Goal: Task Accomplishment & Management: Manage account settings

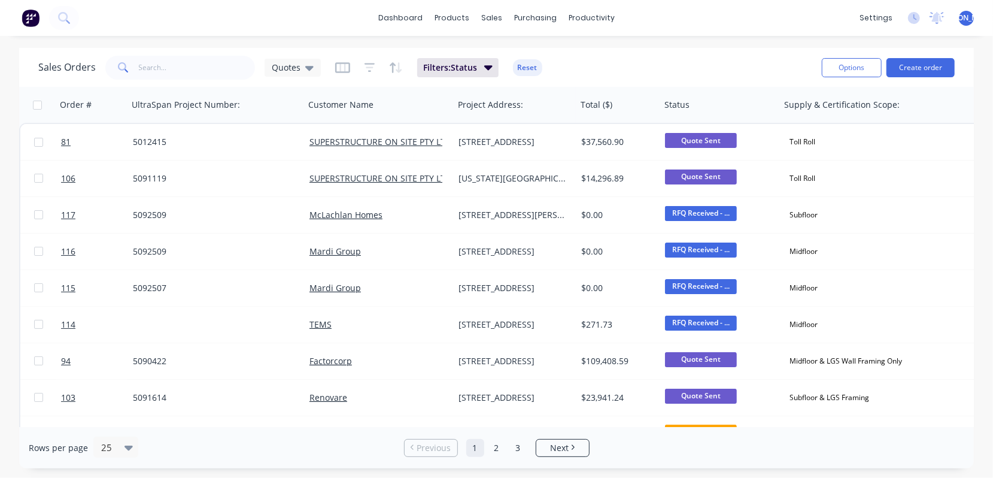
click at [928, 60] on button "Create order" at bounding box center [921, 67] width 68 height 19
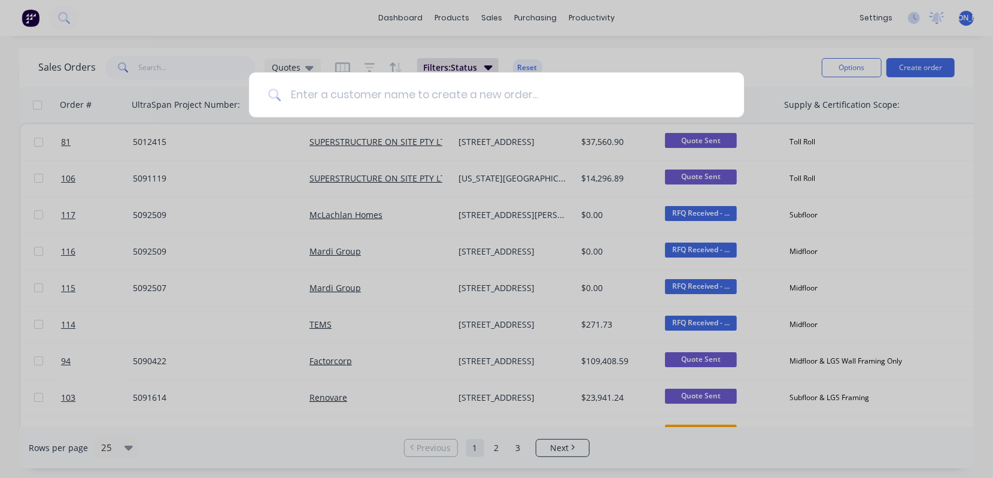
click at [430, 92] on input at bounding box center [503, 94] width 444 height 45
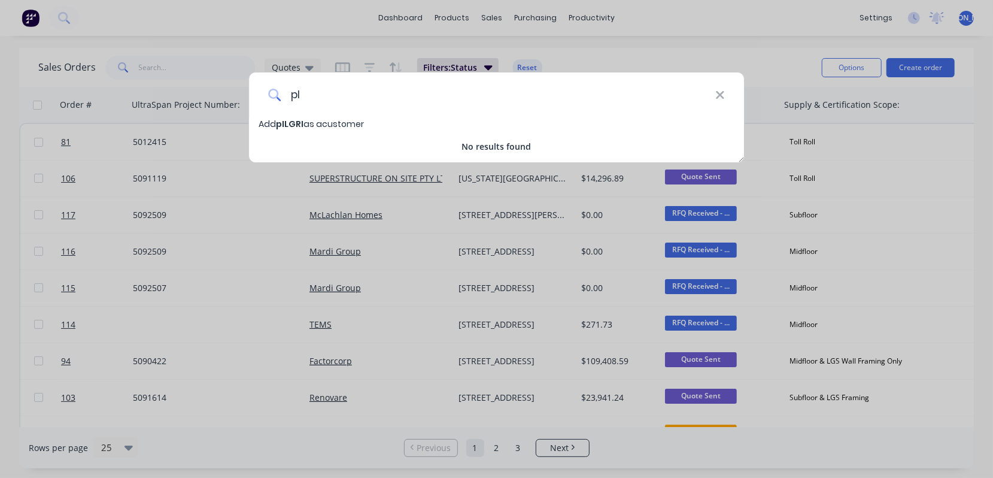
type input "p"
type input "Pilgrim"
click at [287, 126] on span "Pilgrim" at bounding box center [291, 124] width 31 height 12
select select "AU"
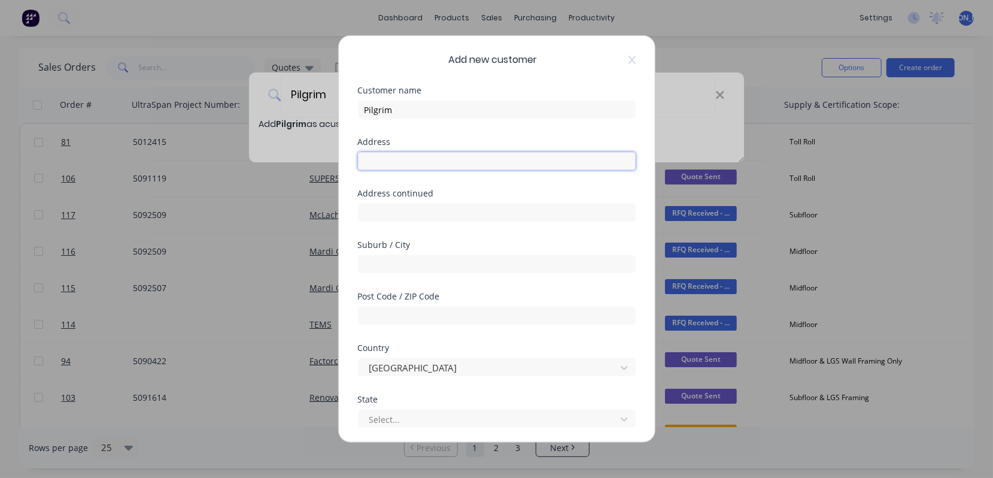
click at [401, 168] on input "text" at bounding box center [497, 161] width 278 height 18
type input "L1/U3"
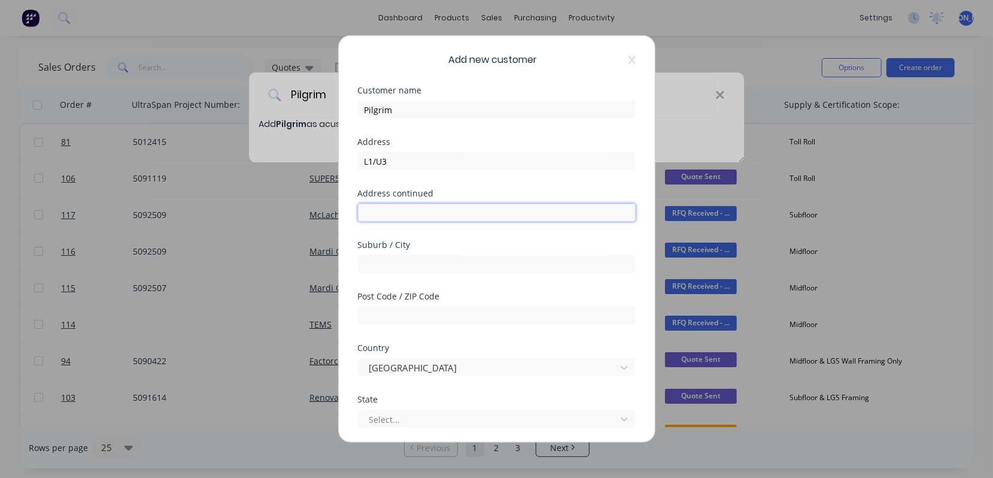
click at [386, 210] on input "text" at bounding box center [497, 213] width 278 height 18
type input "[STREET_ADDRESS][PERSON_NAME]"
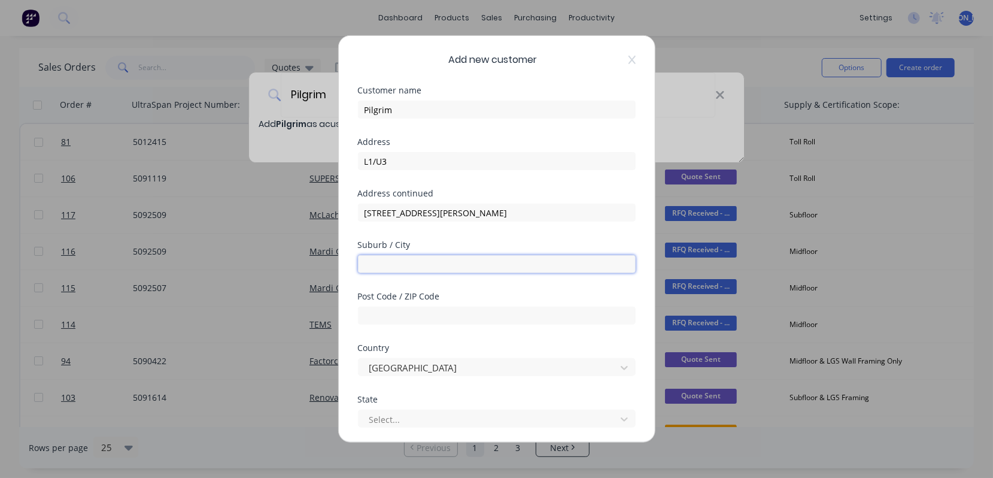
click at [402, 263] on input "text" at bounding box center [497, 264] width 278 height 18
type input "Mt [PERSON_NAME]"
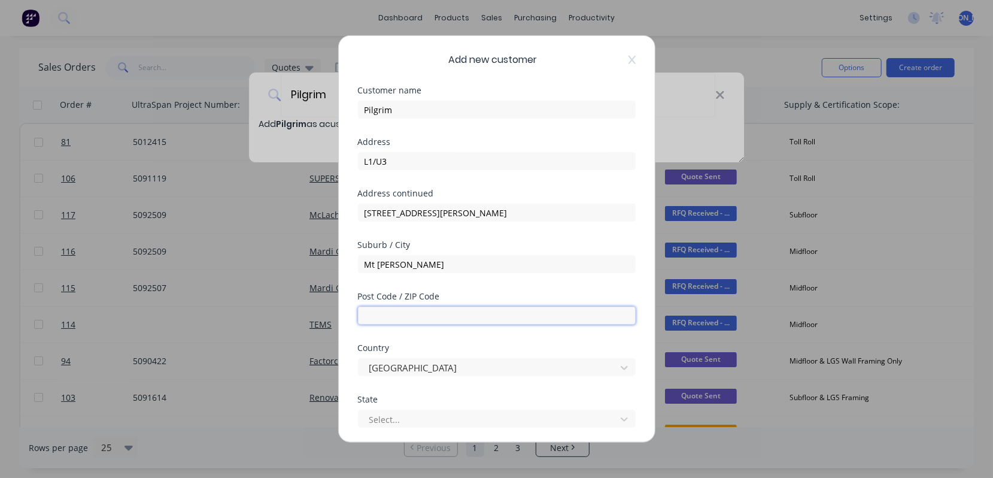
click at [396, 319] on input "text" at bounding box center [497, 316] width 278 height 18
type input "4122"
click at [409, 417] on div at bounding box center [489, 418] width 242 height 15
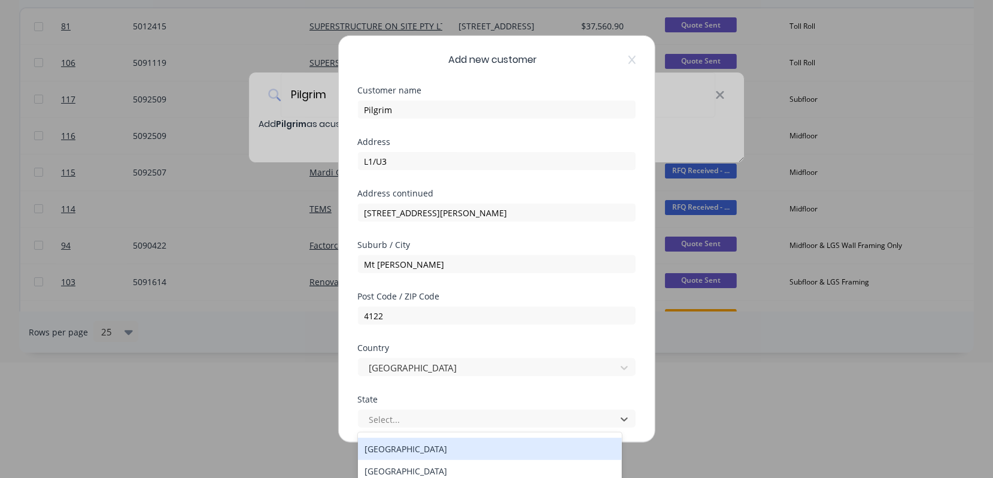
scroll to position [20, 0]
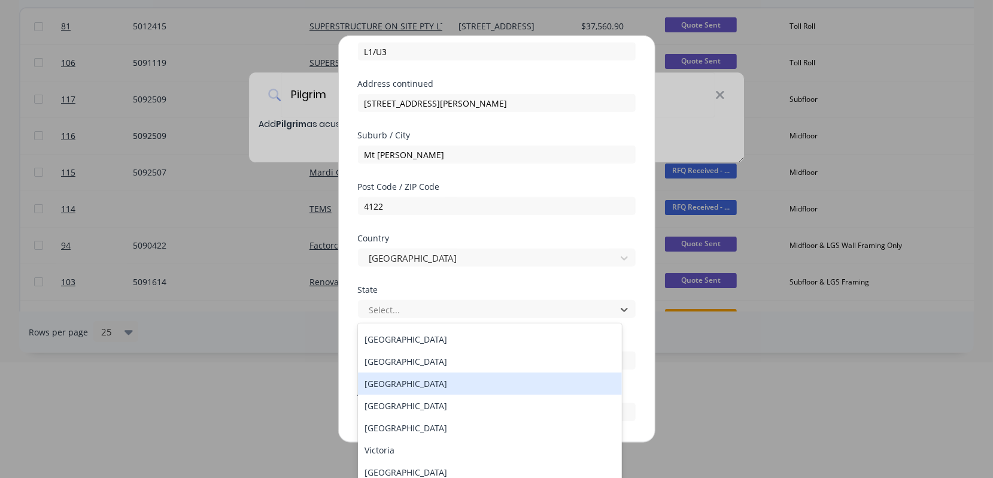
click at [413, 381] on div "[GEOGRAPHIC_DATA]" at bounding box center [490, 383] width 265 height 22
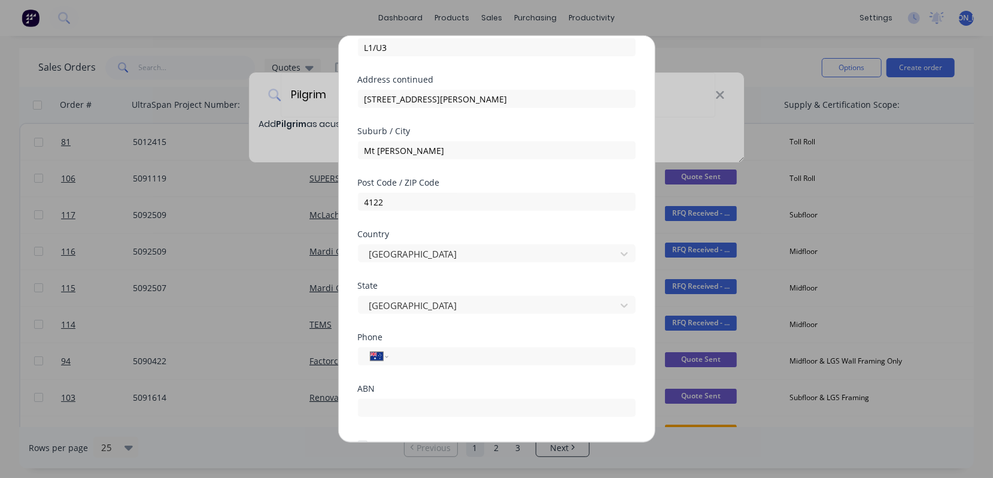
scroll to position [114, 0]
click at [413, 356] on input "tel" at bounding box center [510, 355] width 226 height 14
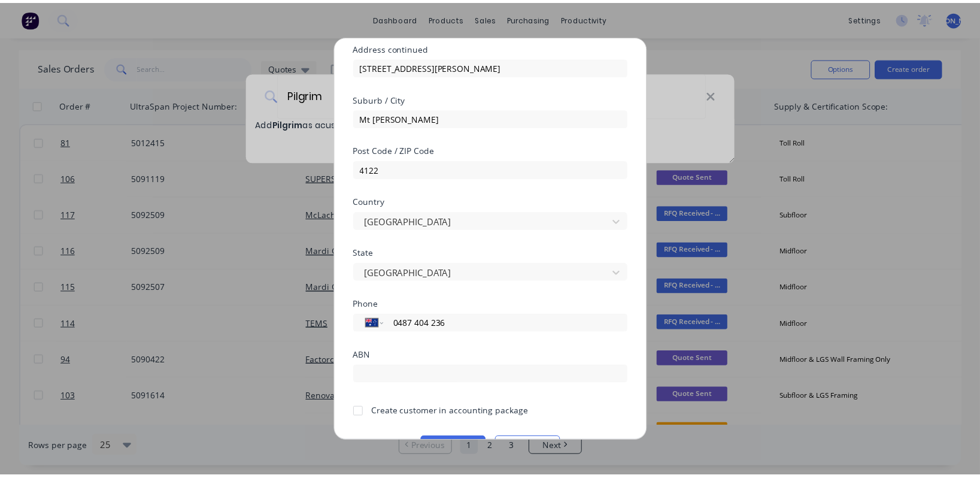
scroll to position [178, 0]
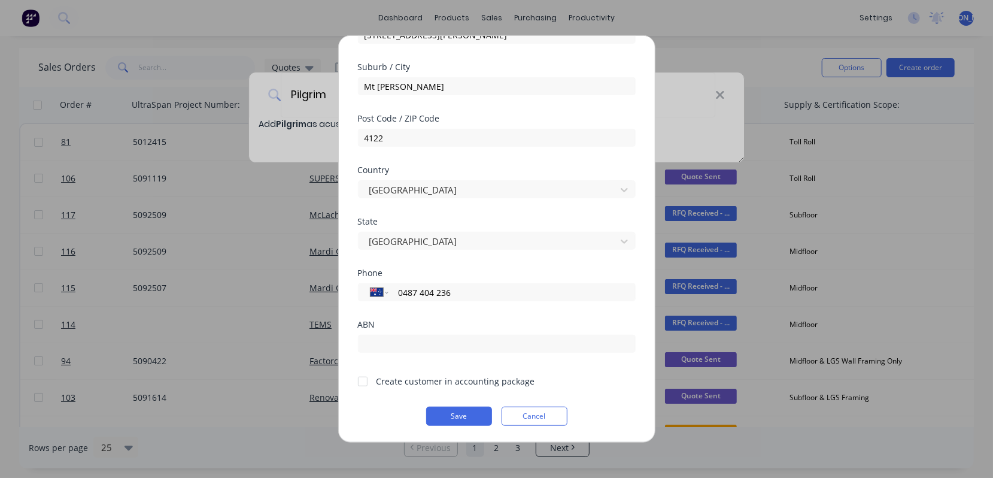
type input "0487 404 236"
click at [434, 383] on div "Create customer in accounting package" at bounding box center [456, 381] width 159 height 13
click at [363, 384] on div at bounding box center [363, 381] width 24 height 24
click at [448, 413] on button "Save" at bounding box center [459, 416] width 66 height 19
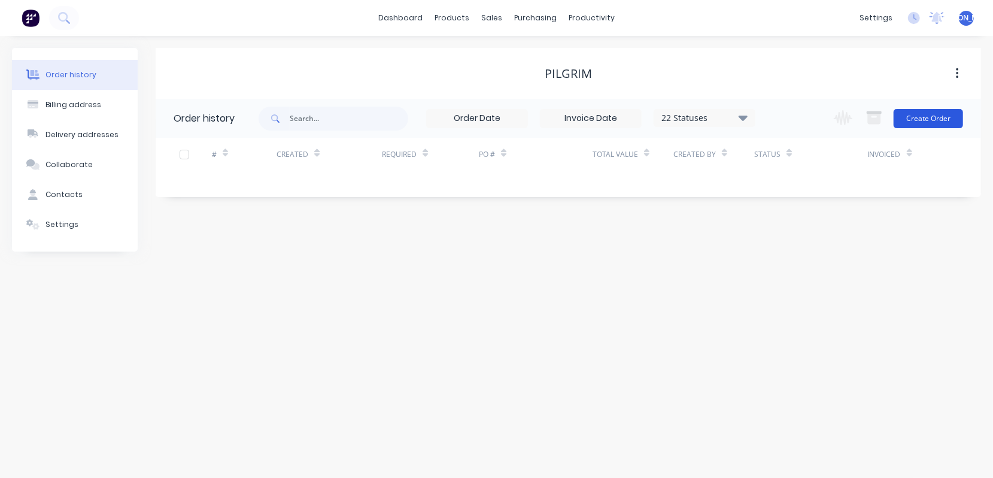
click at [924, 119] on button "Create Order" at bounding box center [928, 118] width 69 height 19
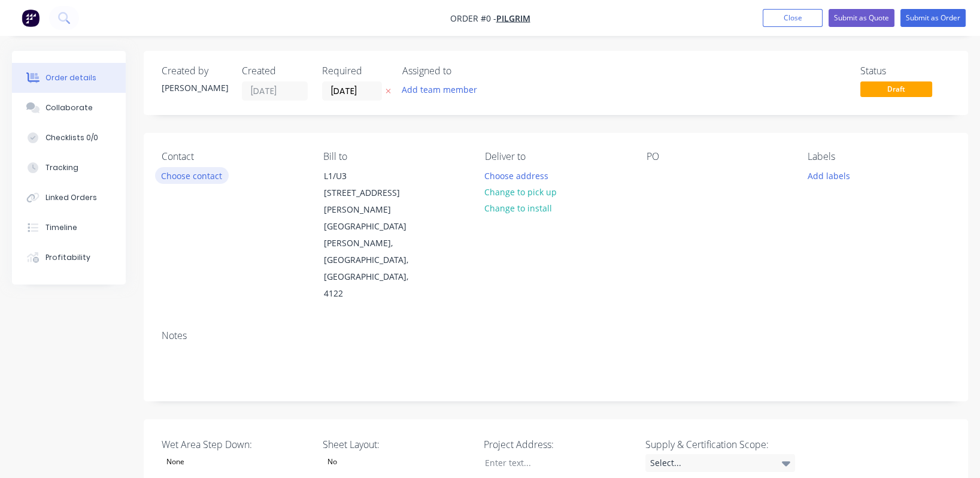
click at [226, 173] on button "Choose contact" at bounding box center [192, 175] width 74 height 16
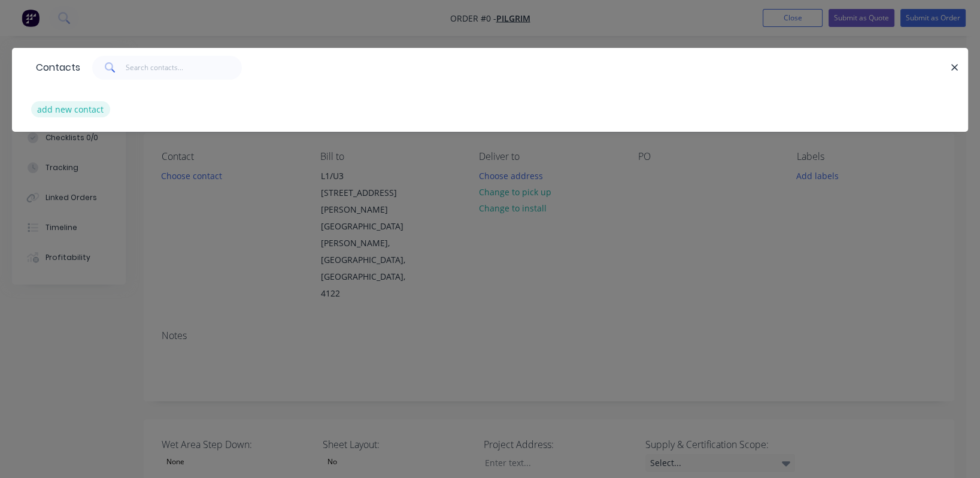
click at [83, 106] on button "add new contact" at bounding box center [70, 109] width 79 height 16
select select "AU"
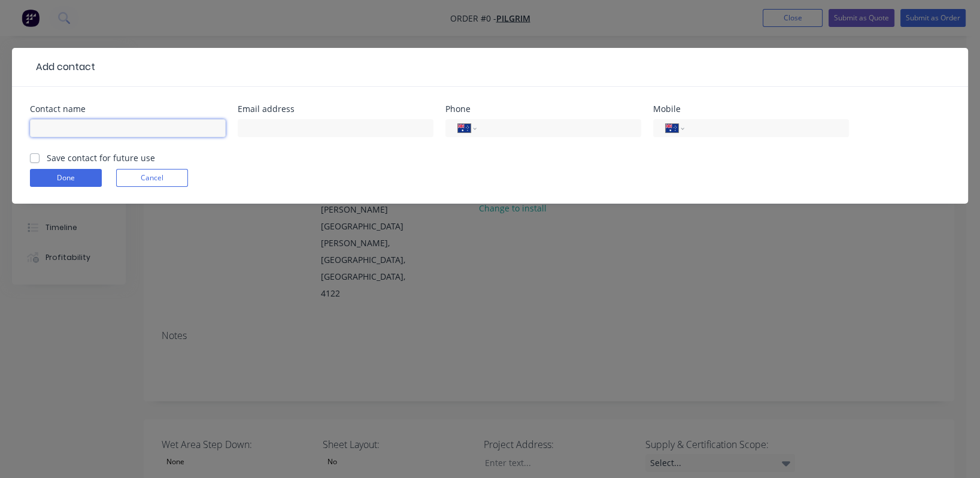
click at [111, 129] on input "text" at bounding box center [128, 128] width 196 height 18
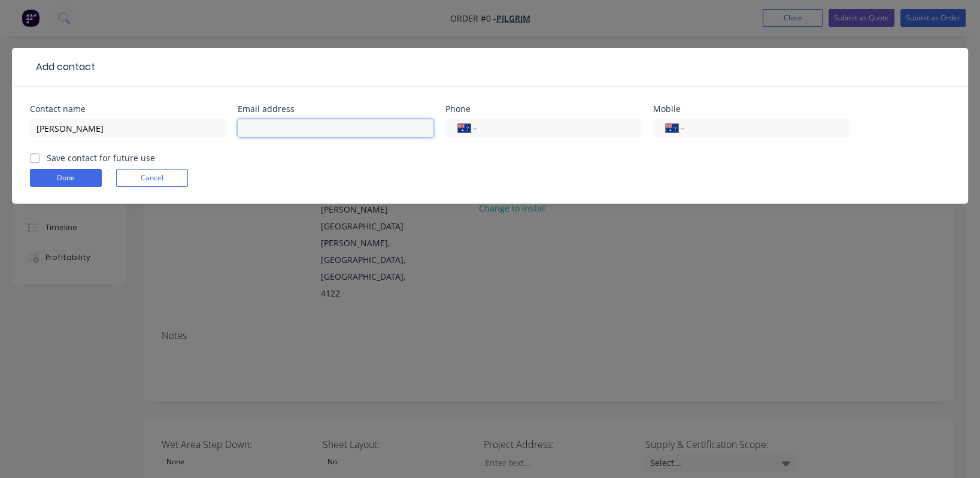
click at [303, 129] on input "text" at bounding box center [336, 128] width 196 height 18
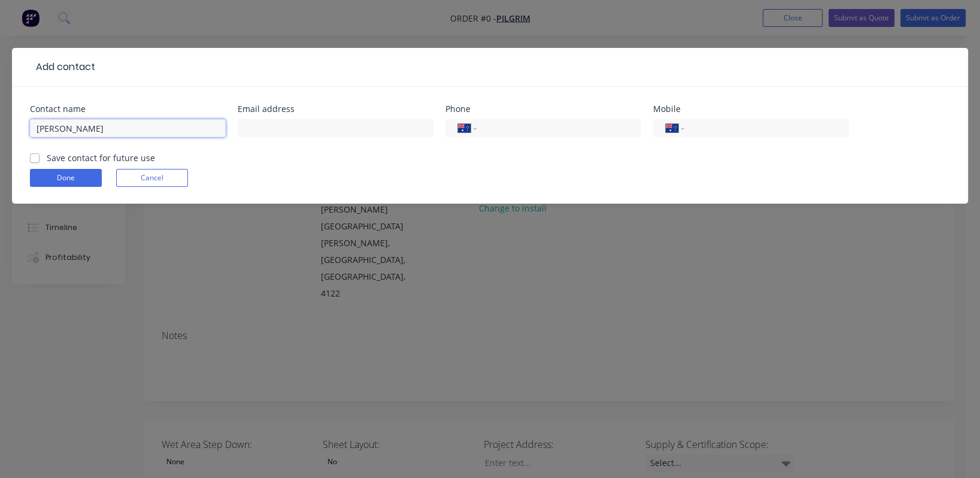
drag, startPoint x: 90, startPoint y: 130, endPoint x: 95, endPoint y: 135, distance: 6.4
click at [90, 129] on input "[PERSON_NAME]" at bounding box center [128, 128] width 196 height 18
type input "[PERSON_NAME]"
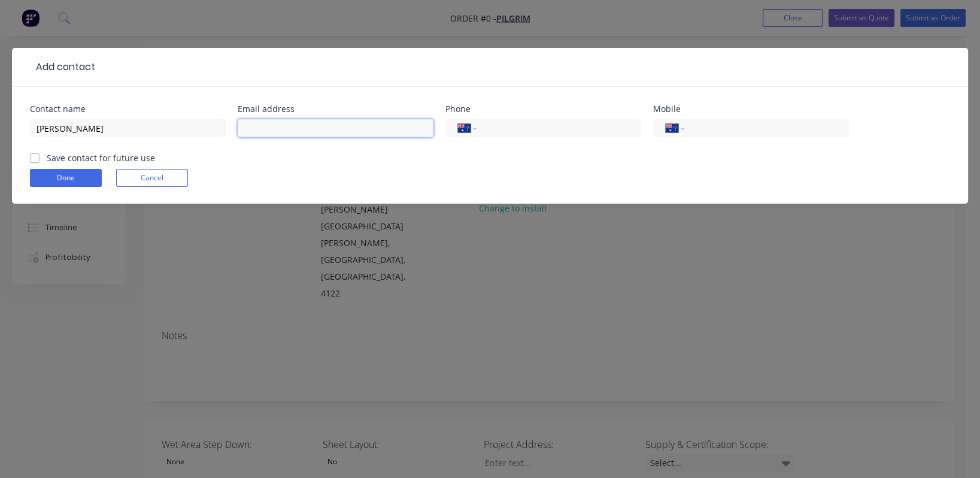
click at [268, 132] on input "text" at bounding box center [336, 128] width 196 height 18
click at [283, 129] on input "glan@bygrim" at bounding box center [336, 128] width 196 height 18
click at [338, 132] on input "glan@bypilgrim" at bounding box center [336, 128] width 196 height 18
type input "[EMAIL_ADDRESS][DOMAIN_NAME]"
click at [728, 130] on input "tel" at bounding box center [765, 129] width 144 height 14
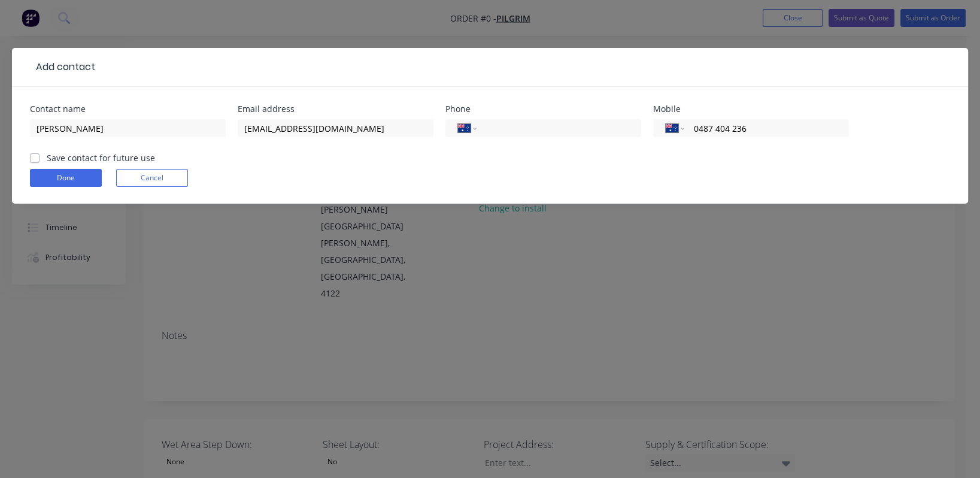
type input "0487 404 236"
click at [47, 158] on label "Save contact for future use" at bounding box center [101, 157] width 108 height 13
click at [35, 158] on input "Save contact for future use" at bounding box center [35, 156] width 10 height 11
checkbox input "true"
click at [56, 175] on button "Done" at bounding box center [66, 178] width 72 height 18
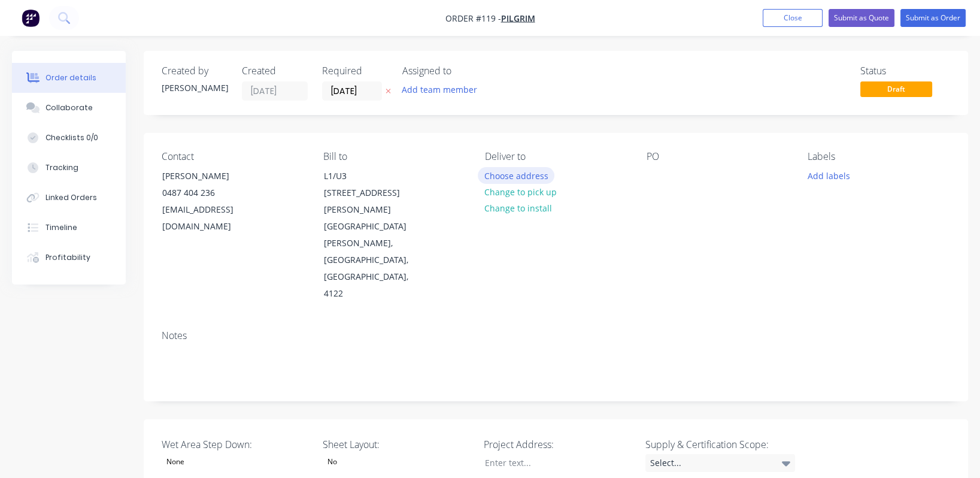
click at [507, 177] on button "Choose address" at bounding box center [516, 175] width 77 height 16
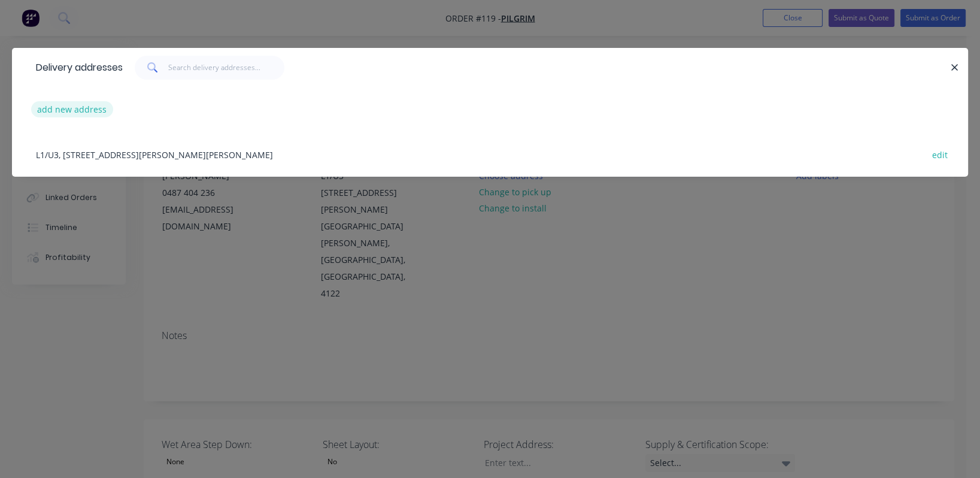
click at [95, 110] on button "add new address" at bounding box center [72, 109] width 82 height 16
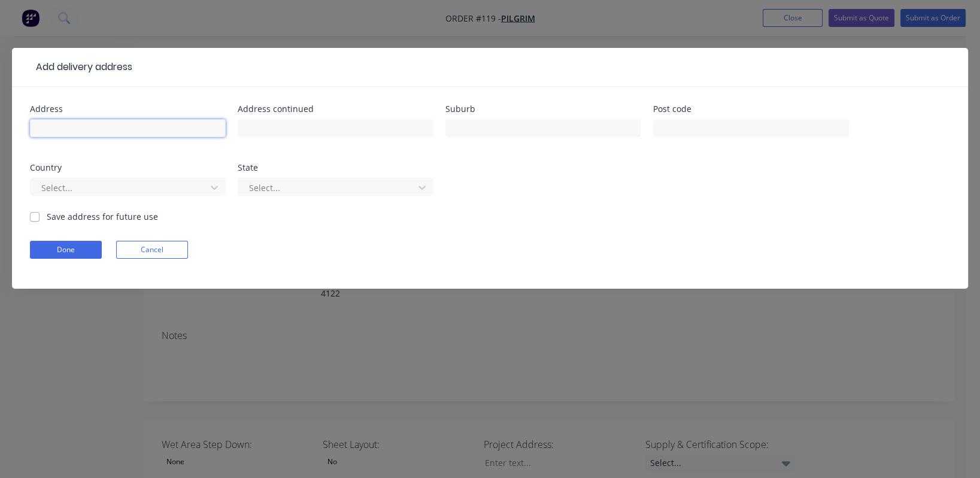
click at [169, 127] on input "text" at bounding box center [128, 128] width 196 height 18
type input "Lot 10"
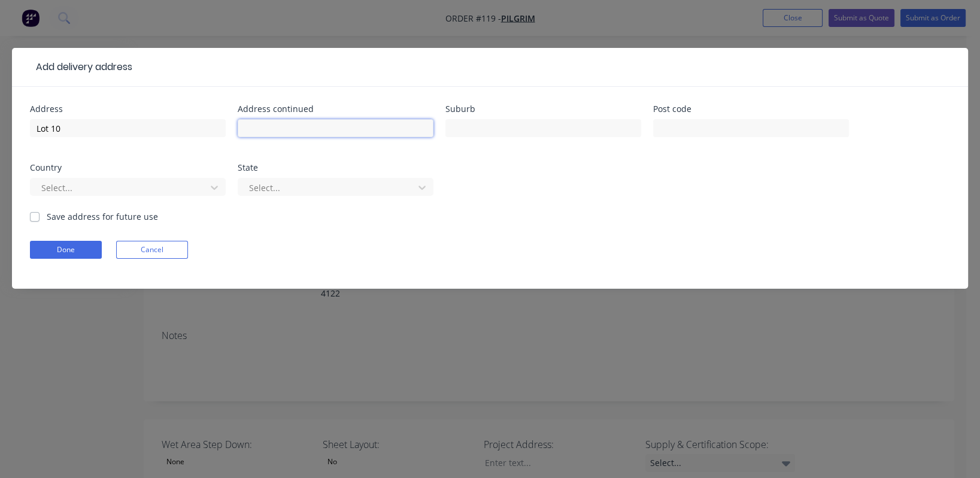
click at [376, 132] on input "text" at bounding box center [336, 128] width 196 height 18
type input "[STREET_ADDRESS]"
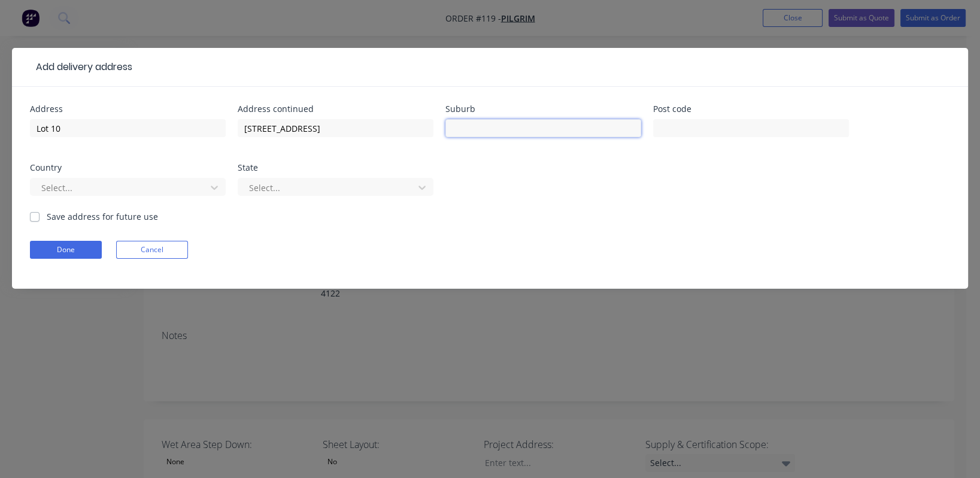
click at [460, 129] on input "text" at bounding box center [543, 128] width 196 height 18
type input "Clayfield"
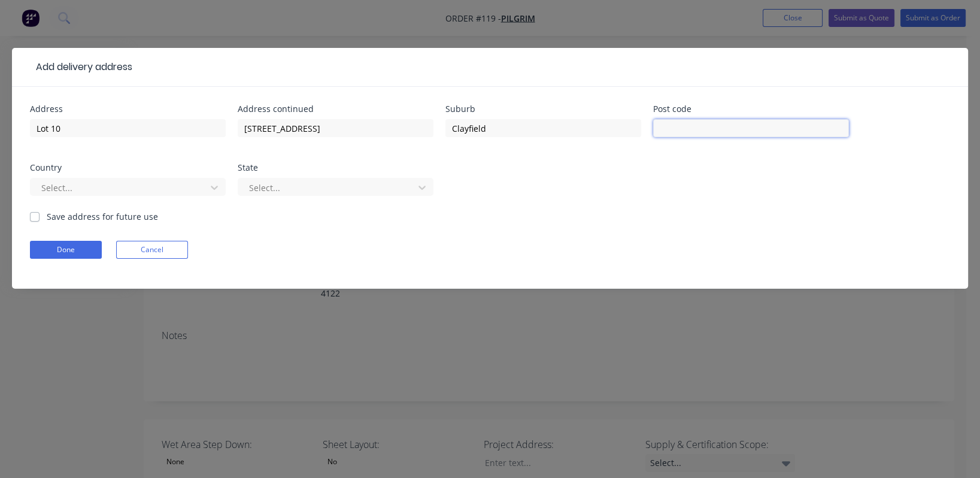
click at [748, 129] on input "text" at bounding box center [751, 128] width 196 height 18
type input "4011"
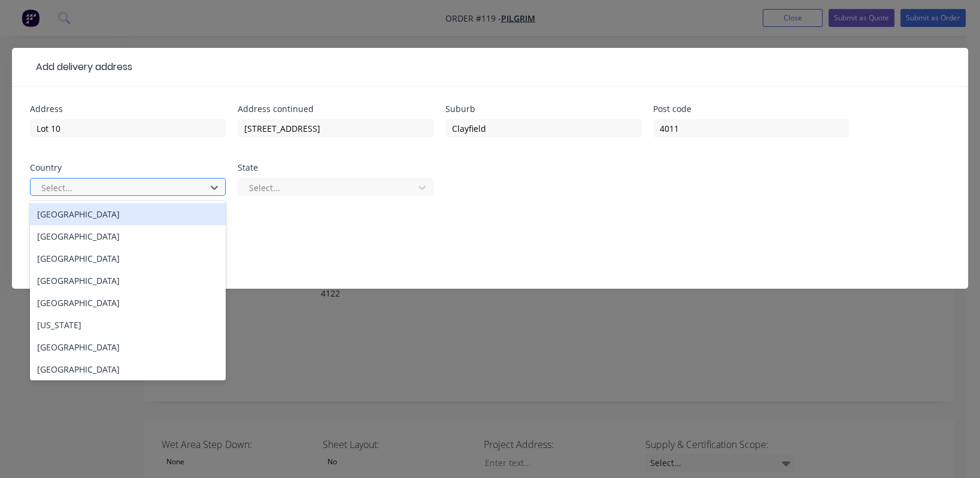
click at [88, 188] on div at bounding box center [120, 187] width 160 height 15
click at [80, 214] on div "[GEOGRAPHIC_DATA]" at bounding box center [128, 214] width 196 height 22
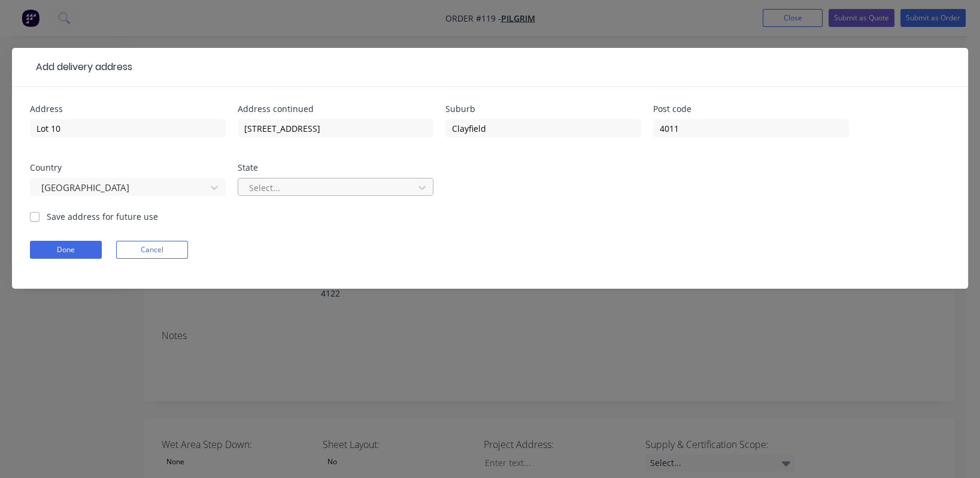
click at [271, 179] on div "Select..." at bounding box center [327, 187] width 167 height 18
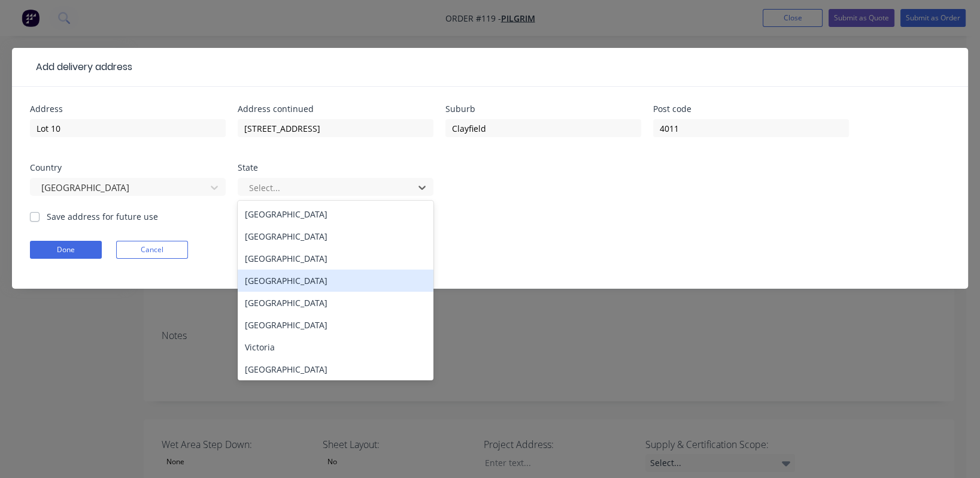
click at [296, 277] on div "[GEOGRAPHIC_DATA]" at bounding box center [336, 280] width 196 height 22
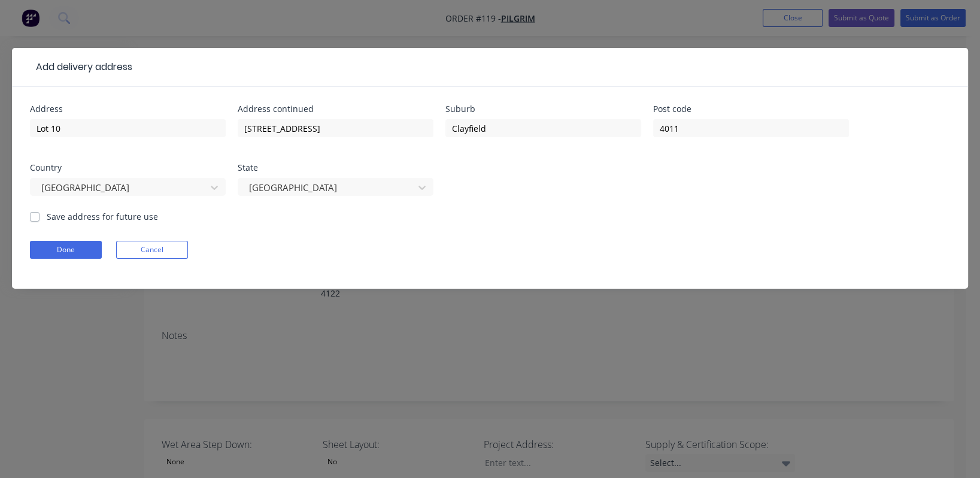
click at [49, 218] on label "Save address for future use" at bounding box center [102, 216] width 111 height 13
click at [40, 218] on input "Save address for future use" at bounding box center [35, 215] width 10 height 11
checkbox input "true"
click at [62, 243] on button "Done" at bounding box center [66, 250] width 72 height 18
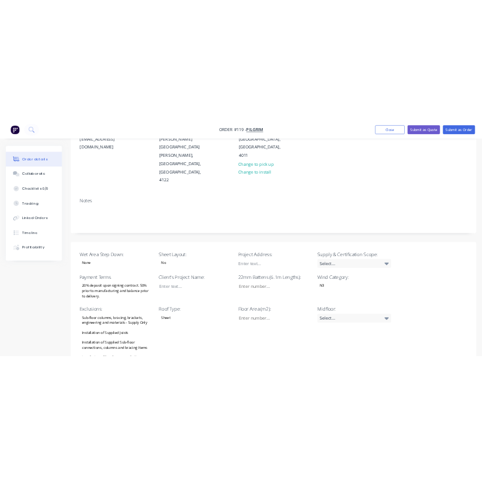
scroll to position [173, 0]
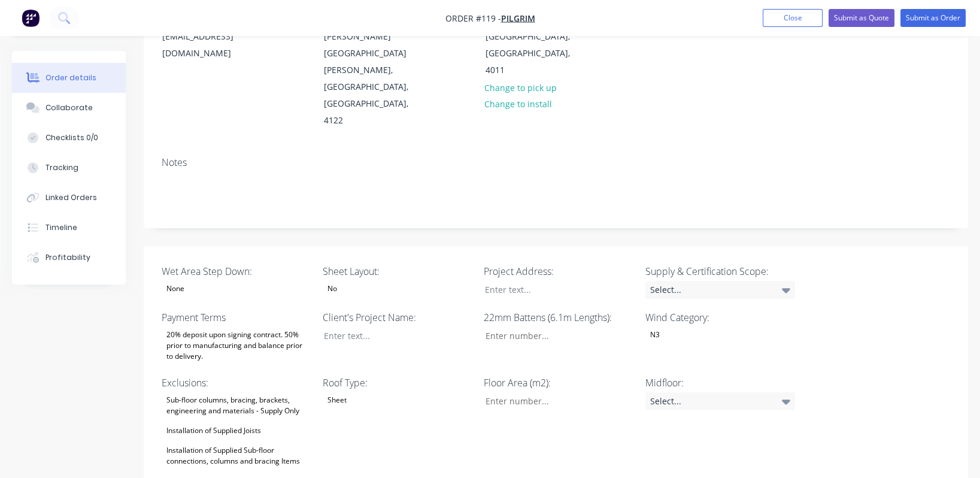
click at [355, 281] on div "No" at bounding box center [398, 289] width 150 height 16
click at [345, 252] on div "Yes" at bounding box center [343, 252] width 22 height 16
click at [249, 281] on div "None" at bounding box center [237, 289] width 150 height 16
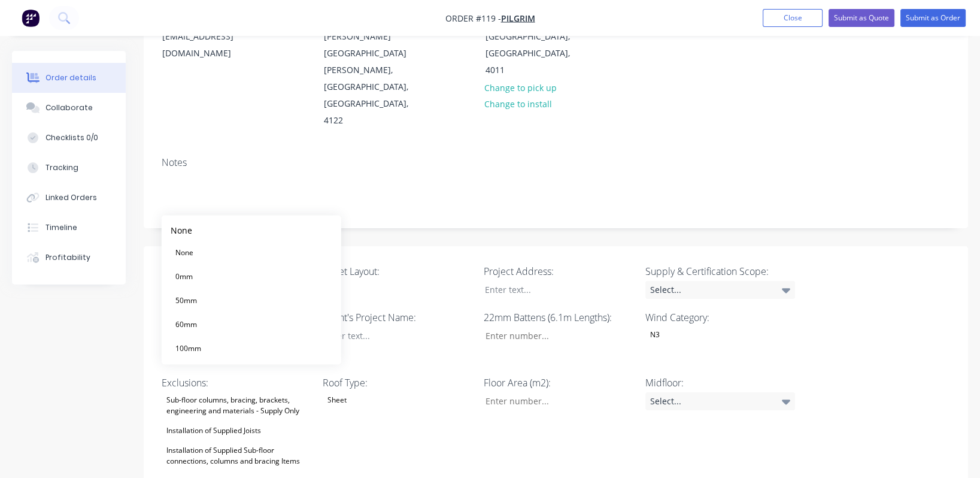
click at [195, 302] on div "50mm" at bounding box center [186, 300] width 31 height 16
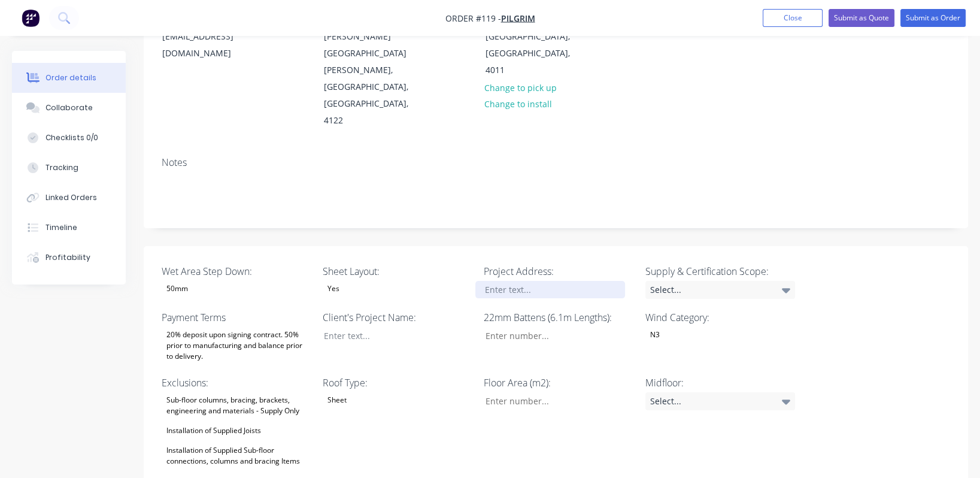
click at [556, 281] on div at bounding box center [550, 289] width 150 height 17
click at [524, 281] on div "Lot 10, 9" at bounding box center [550, 289] width 150 height 17
click at [766, 281] on div "Select..." at bounding box center [720, 290] width 150 height 18
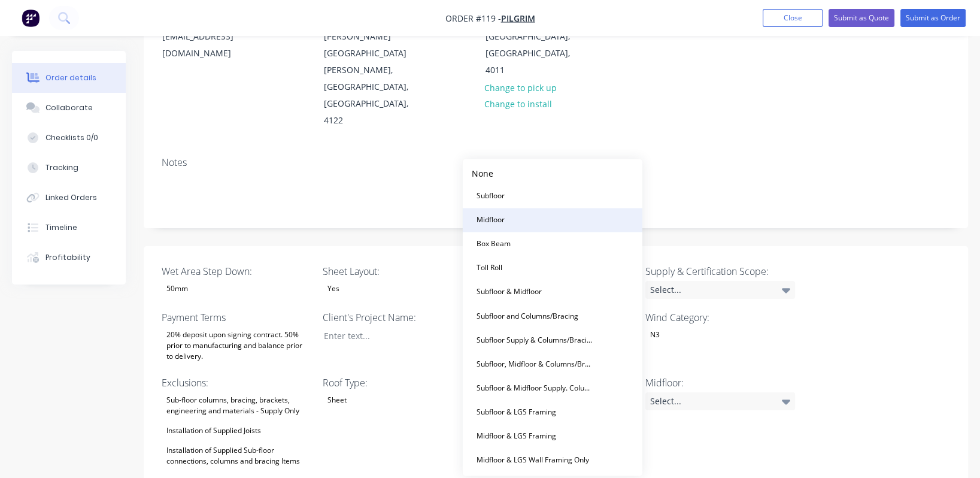
click at [558, 218] on button "Midfloor" at bounding box center [553, 220] width 180 height 24
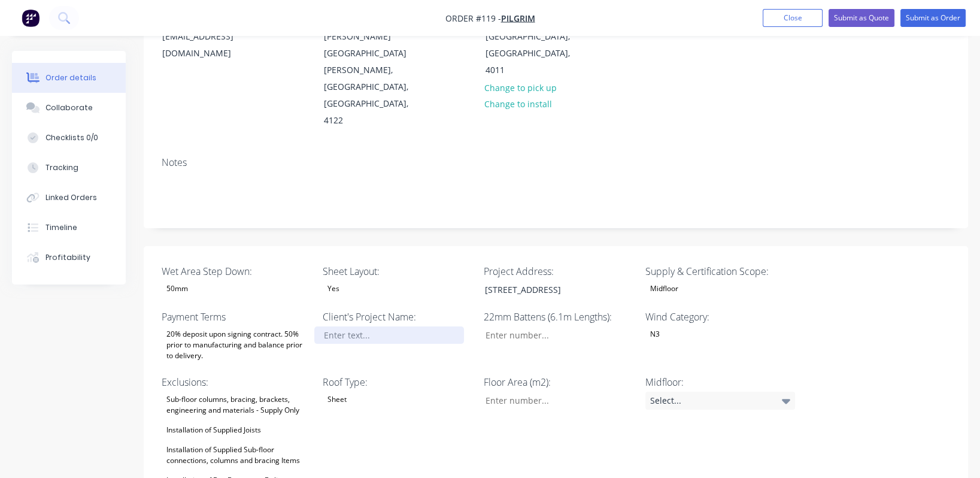
click at [377, 326] on div at bounding box center [389, 334] width 150 height 17
click at [708, 392] on div "Select..." at bounding box center [720, 401] width 150 height 18
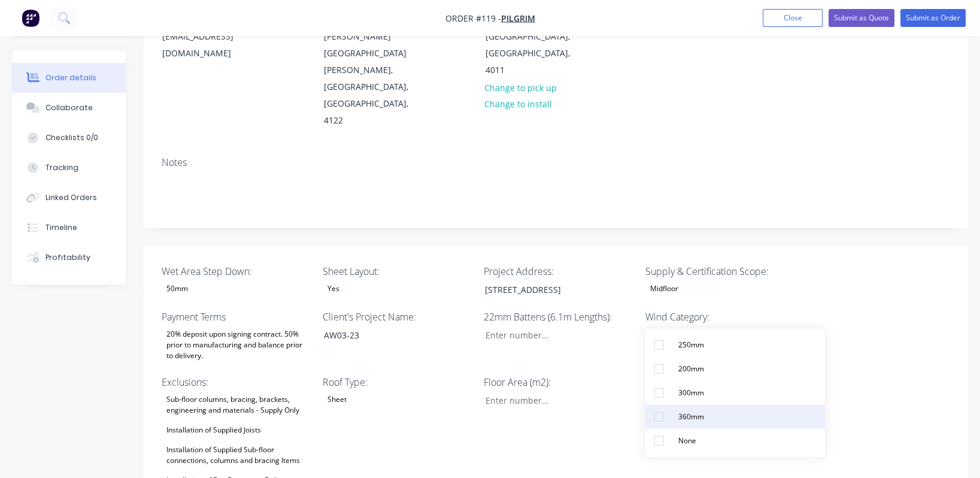
click at [705, 416] on div "360mm" at bounding box center [691, 417] width 35 height 16
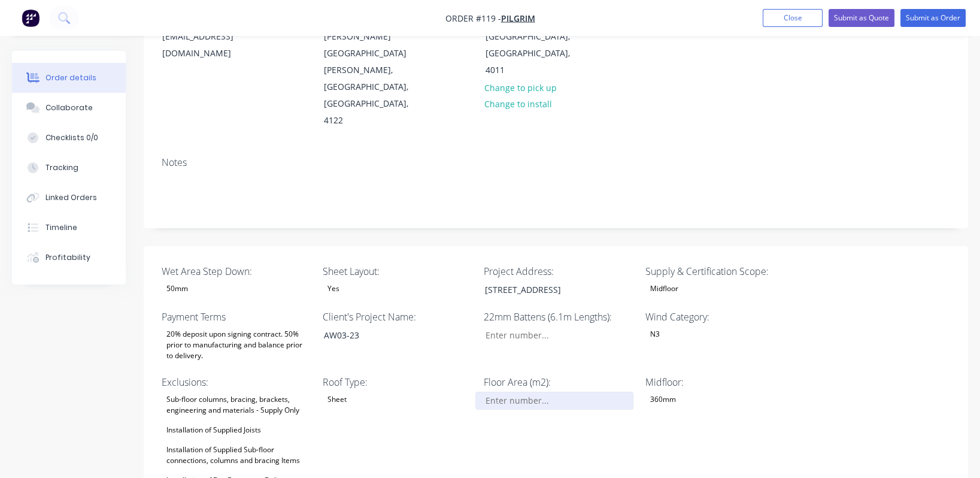
click at [559, 392] on input "Wet Area Step Down:" at bounding box center [554, 401] width 158 height 18
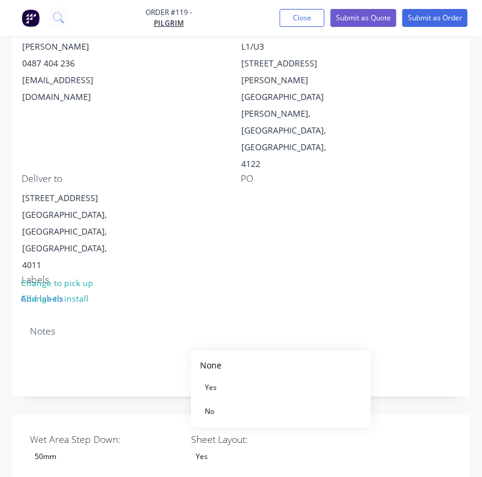
scroll to position [258, 0]
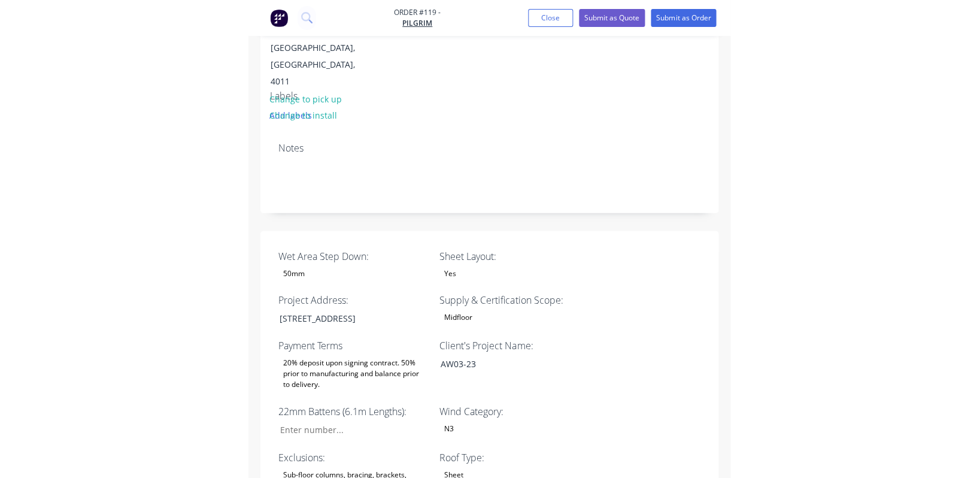
scroll to position [439, 0]
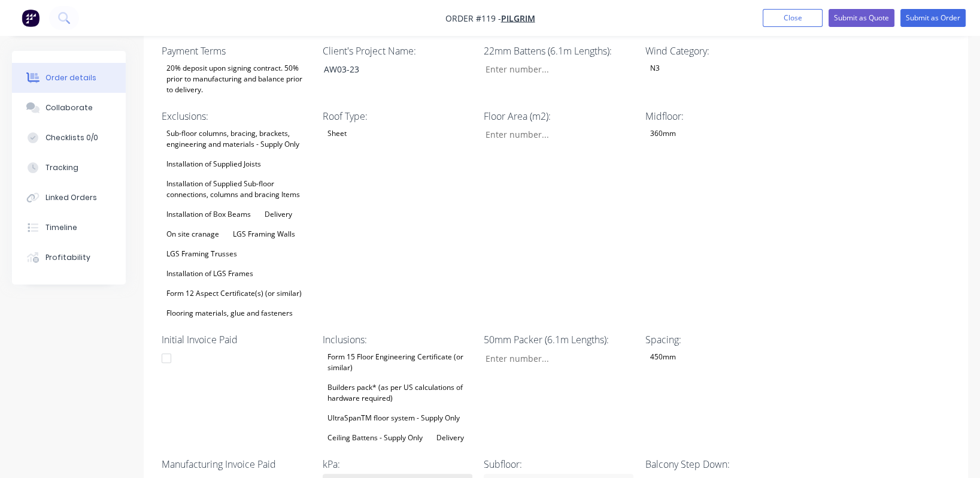
click at [432, 474] on div "Select..." at bounding box center [398, 483] width 150 height 18
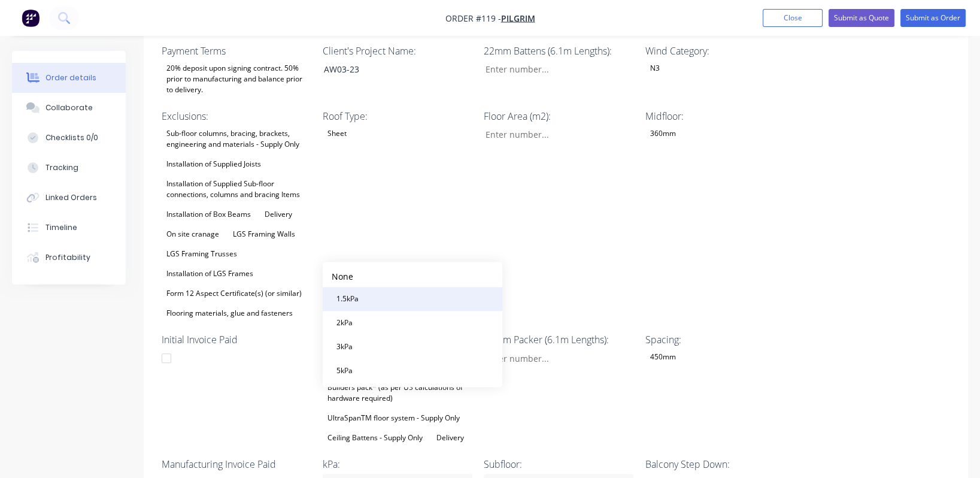
click at [372, 302] on button "1.5kPa" at bounding box center [413, 299] width 180 height 24
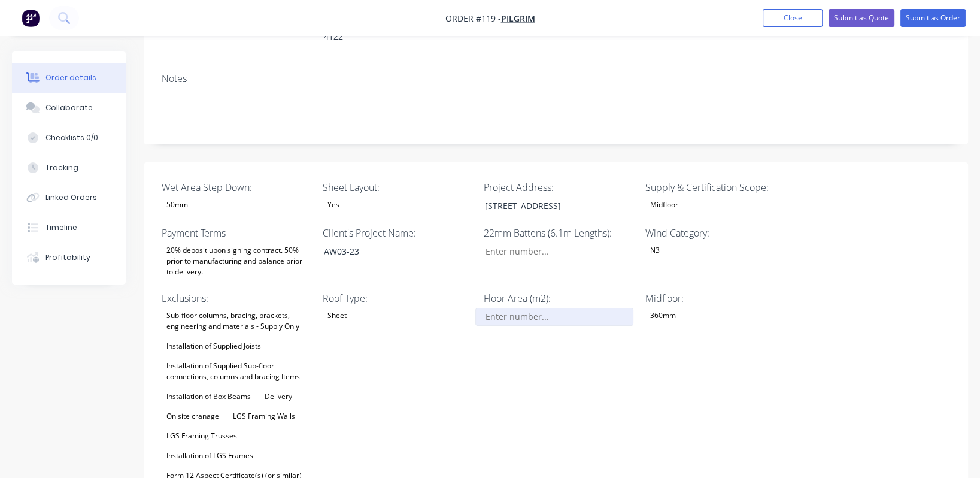
scroll to position [256, 0]
click at [531, 308] on input "Wet Area Step Down:" at bounding box center [554, 317] width 158 height 18
type input "149"
drag, startPoint x: 892, startPoint y: 266, endPoint x: 884, endPoint y: 265, distance: 8.0
click at [893, 267] on div "Wet Area Step Down: 50mm Sheet Layout: Yes Project Address: [STREET_ADDRESS] Su…" at bounding box center [556, 450] width 824 height 575
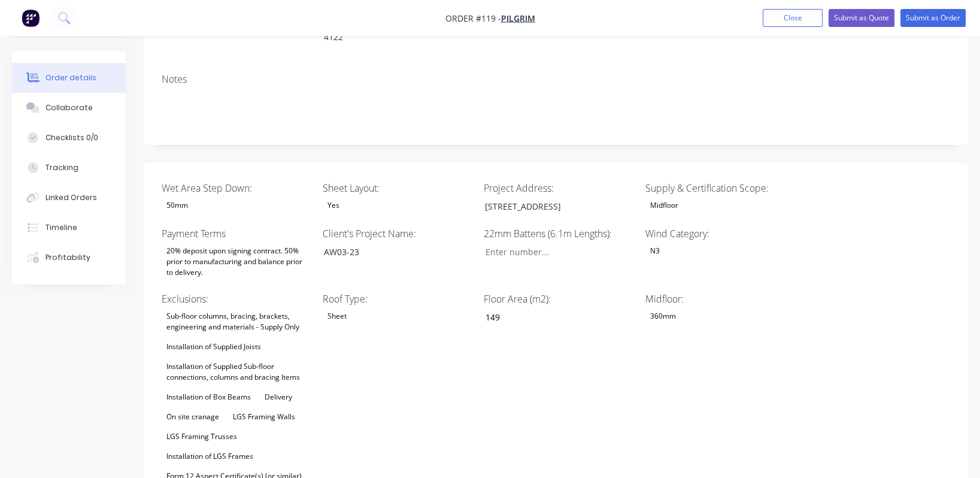
click at [264, 359] on div "Installation of Supplied Sub-floor connections, columns and bracing Items" at bounding box center [237, 372] width 150 height 26
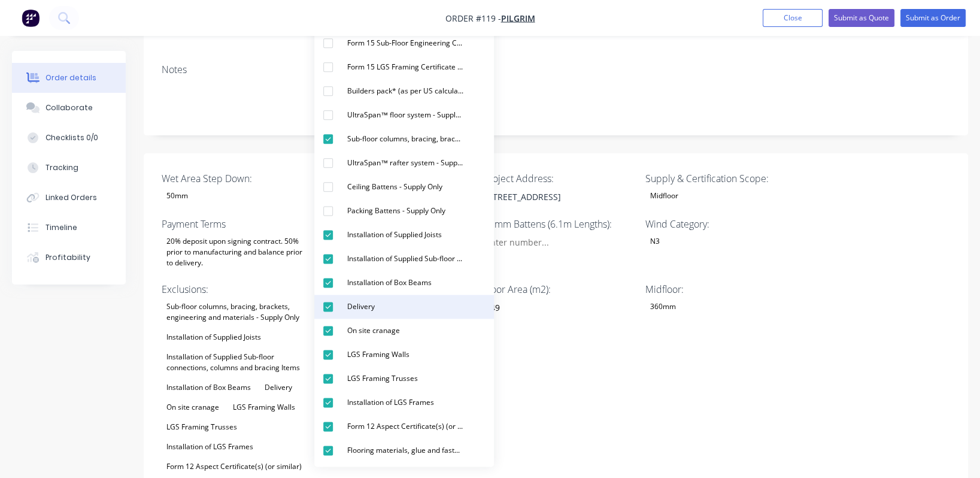
scroll to position [266, 0]
click at [363, 307] on div "Delivery" at bounding box center [360, 307] width 37 height 16
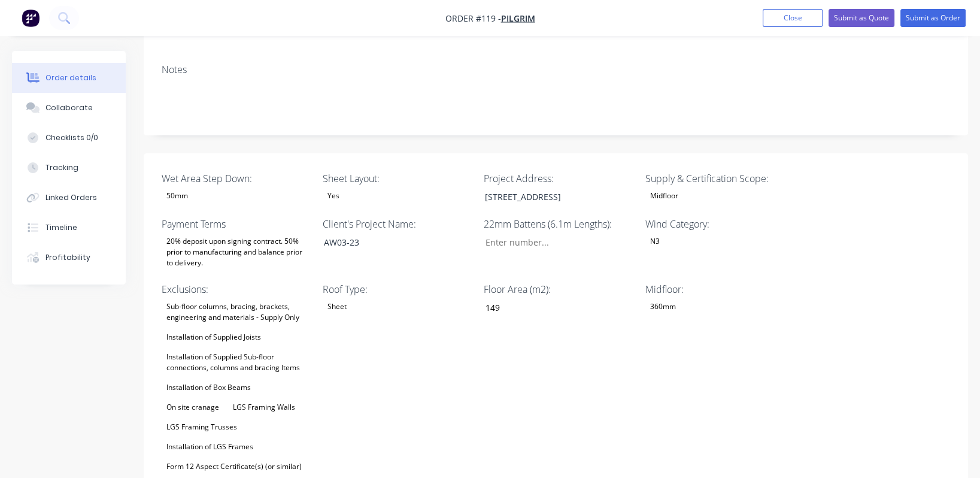
click at [744, 302] on div "Midfloor: 360mm" at bounding box center [720, 388] width 150 height 212
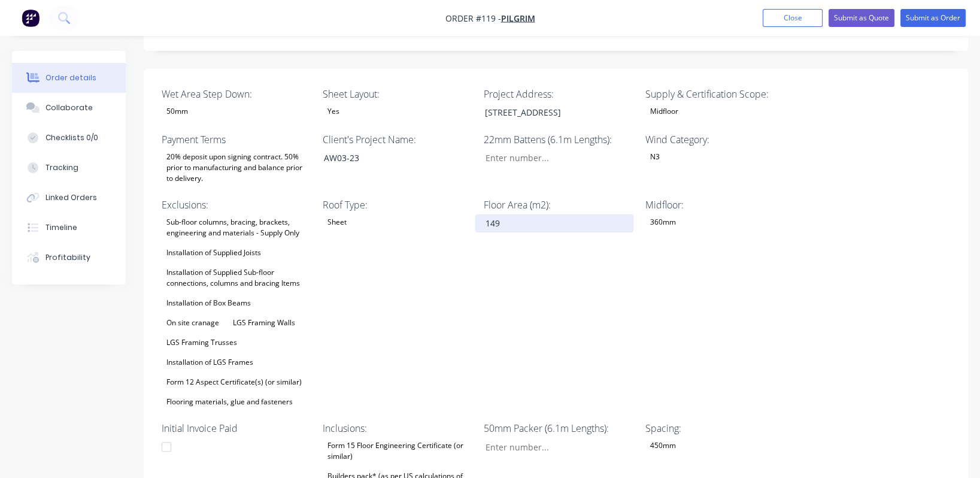
scroll to position [351, 0]
click at [402, 437] on div "Form 15 Floor Engineering Certificate (or similar)" at bounding box center [398, 450] width 150 height 26
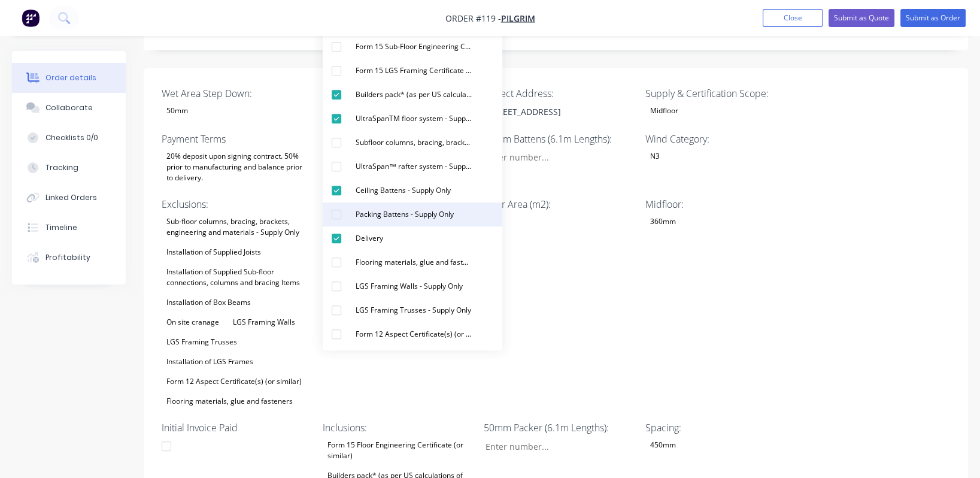
click at [384, 218] on div "Packing Battens - Supply Only" at bounding box center [405, 215] width 108 height 16
click at [747, 207] on div "Midfloor: 360mm" at bounding box center [720, 303] width 150 height 212
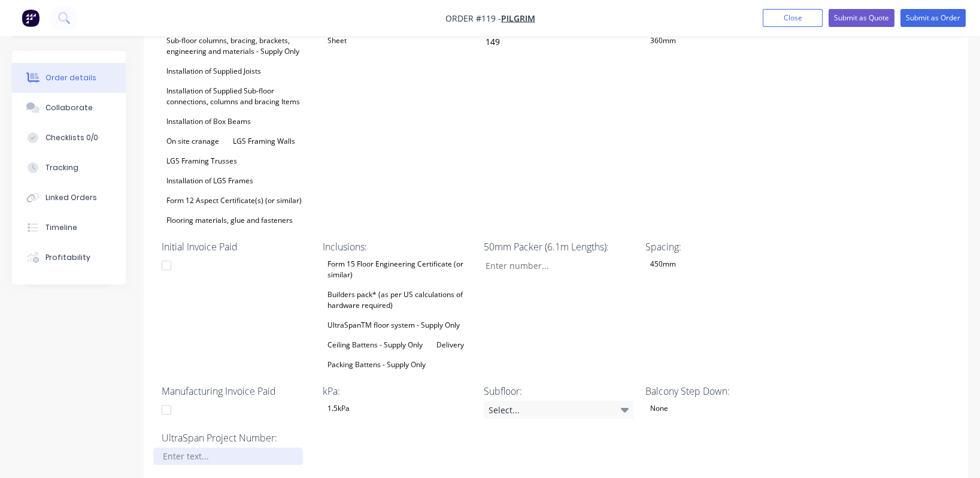
scroll to position [532, 0]
click at [214, 447] on div at bounding box center [228, 455] width 150 height 17
click at [840, 229] on div "Wet Area Step Down: 50mm Sheet Layout: Yes Project Address: [STREET_ADDRESS] Su…" at bounding box center [556, 184] width 824 height 595
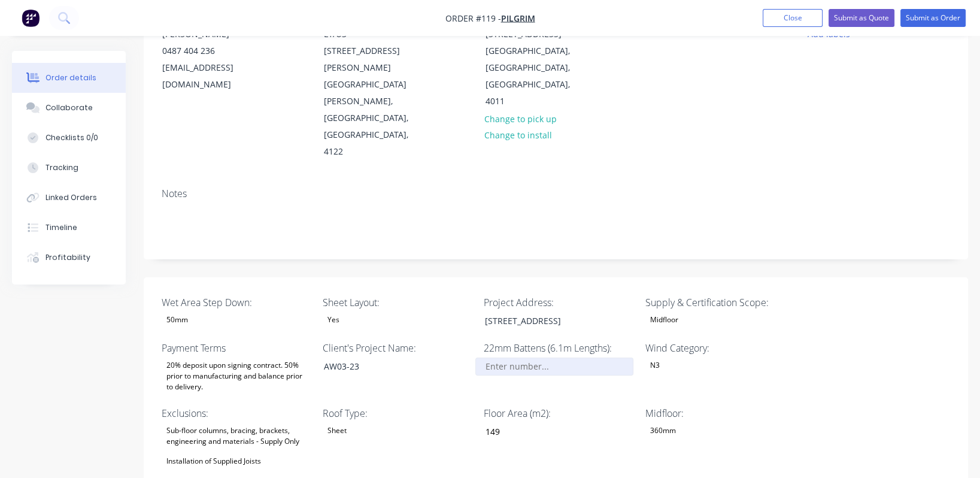
scroll to position [0, 0]
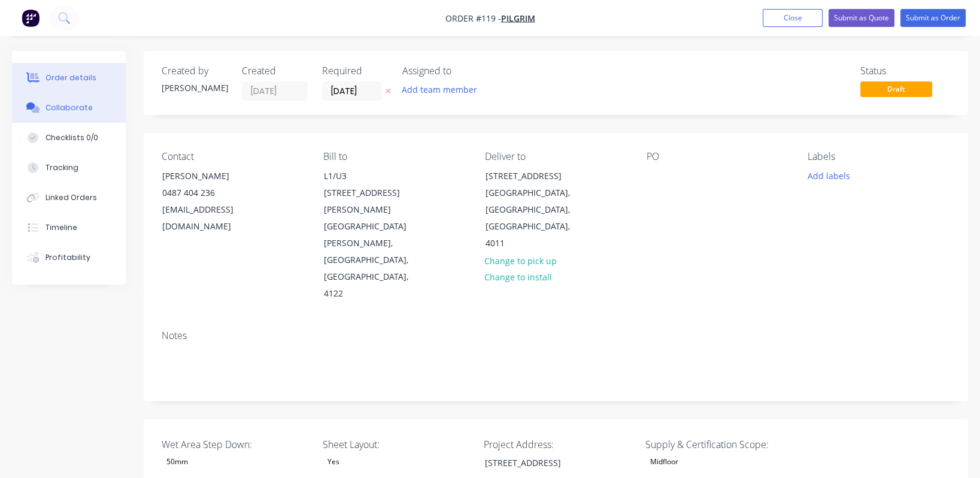
click at [69, 107] on div "Collaborate" at bounding box center [69, 107] width 47 height 11
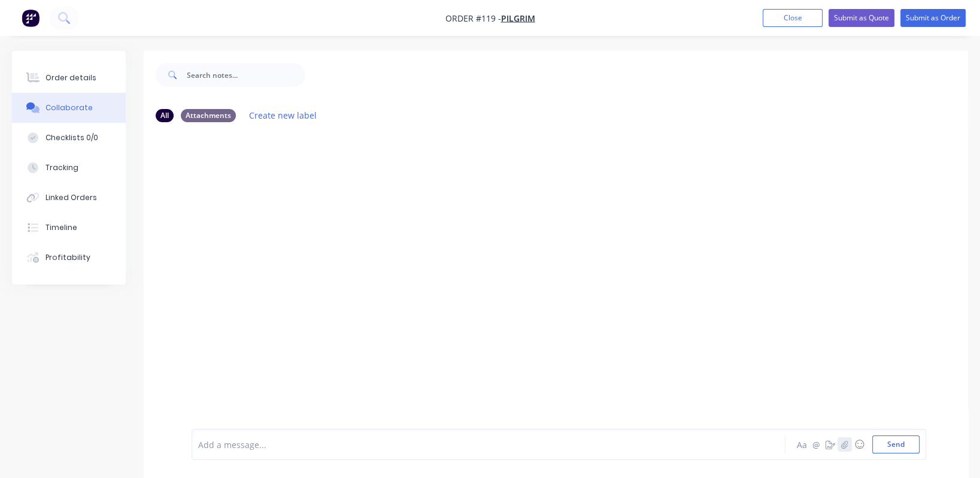
click at [846, 448] on button "button" at bounding box center [845, 444] width 14 height 14
click at [896, 448] on button "Send" at bounding box center [895, 444] width 47 height 18
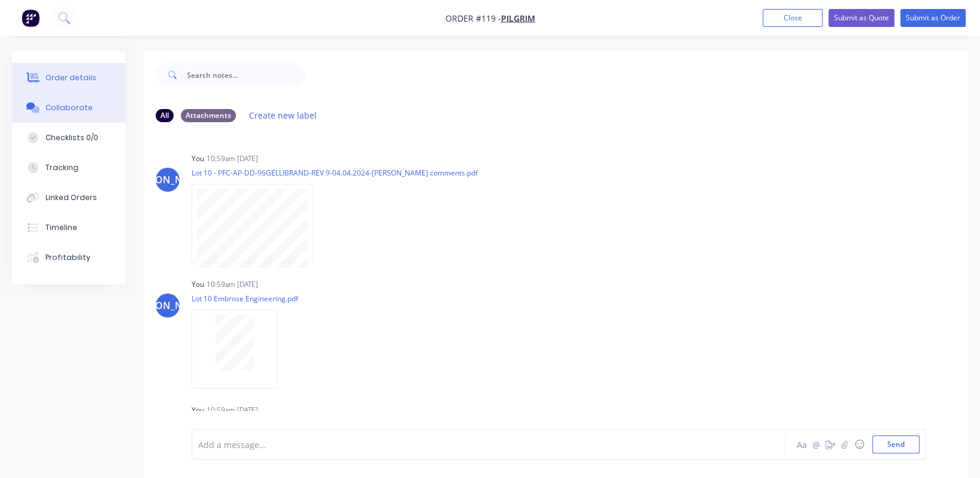
click at [70, 71] on button "Order details" at bounding box center [69, 78] width 114 height 30
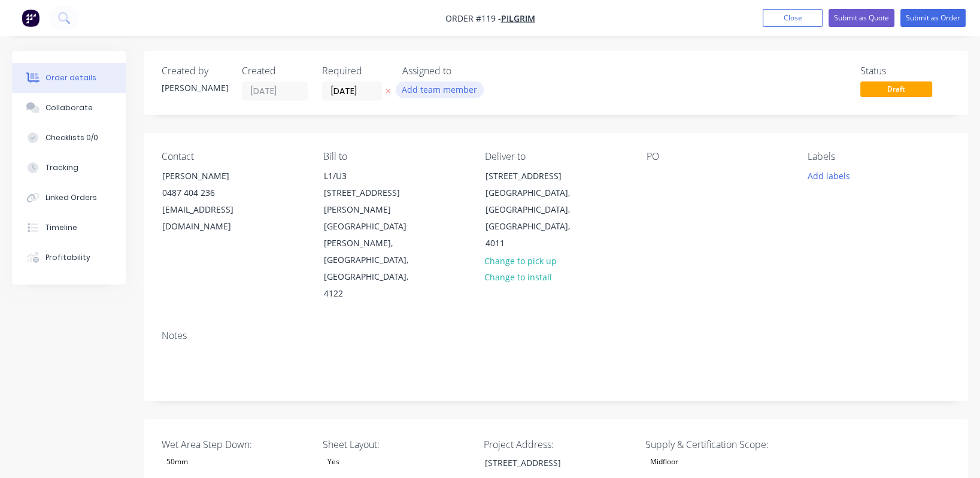
click at [438, 87] on button "Add team member" at bounding box center [440, 89] width 88 height 16
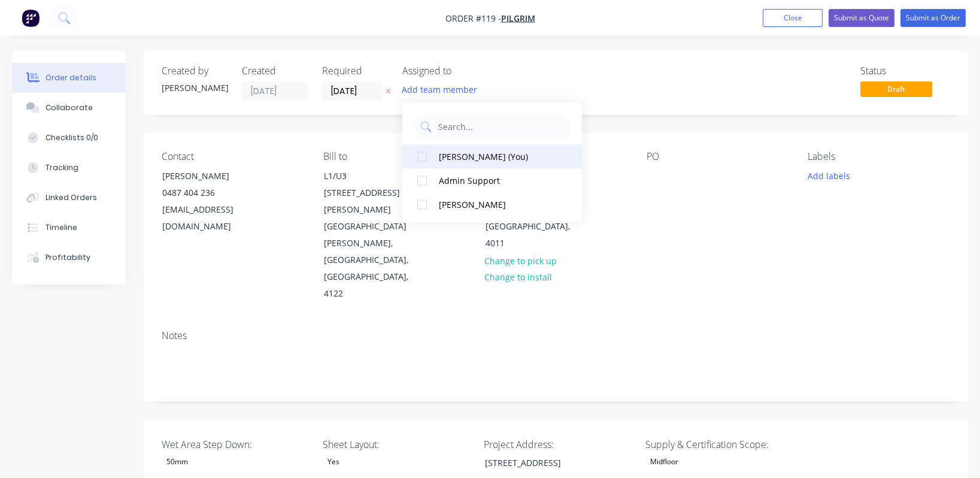
click at [471, 152] on div "[PERSON_NAME] (You)" at bounding box center [499, 156] width 120 height 13
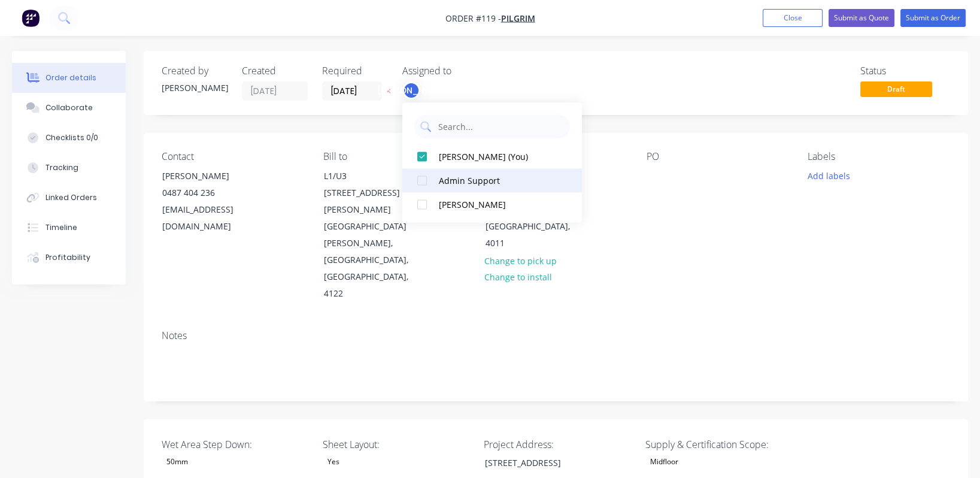
click at [466, 175] on div "Admin Support" at bounding box center [499, 180] width 120 height 13
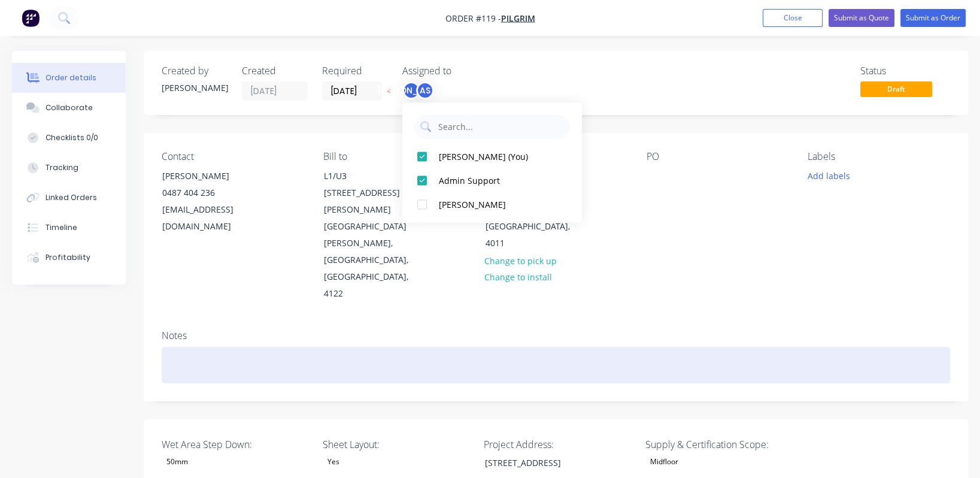
click at [939, 347] on div at bounding box center [556, 365] width 789 height 37
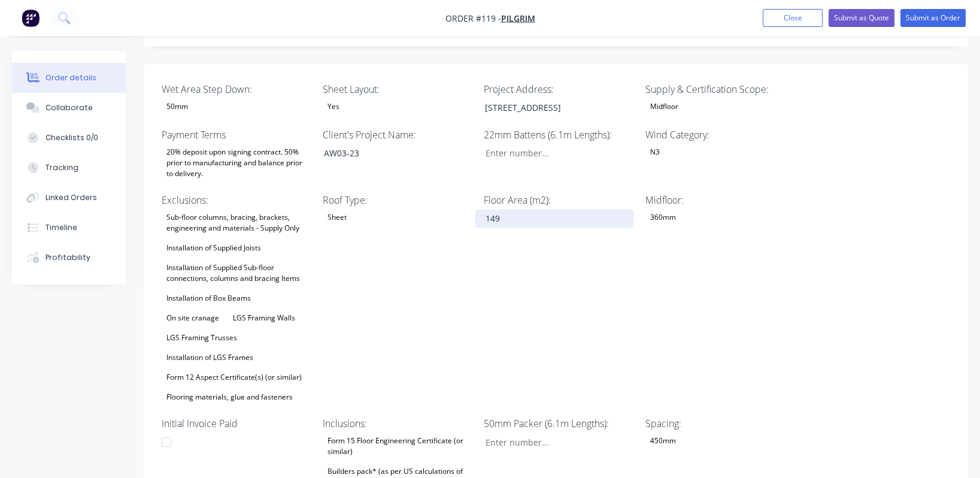
scroll to position [355, 0]
click at [516, 210] on input "148.7" at bounding box center [554, 219] width 158 height 18
type input "149"
click at [821, 172] on div "Wet Area Step Down: 50mm Sheet Layout: Yes Project Address: [STREET_ADDRESS] Su…" at bounding box center [556, 361] width 824 height 595
click at [531, 210] on input "149" at bounding box center [554, 219] width 158 height 18
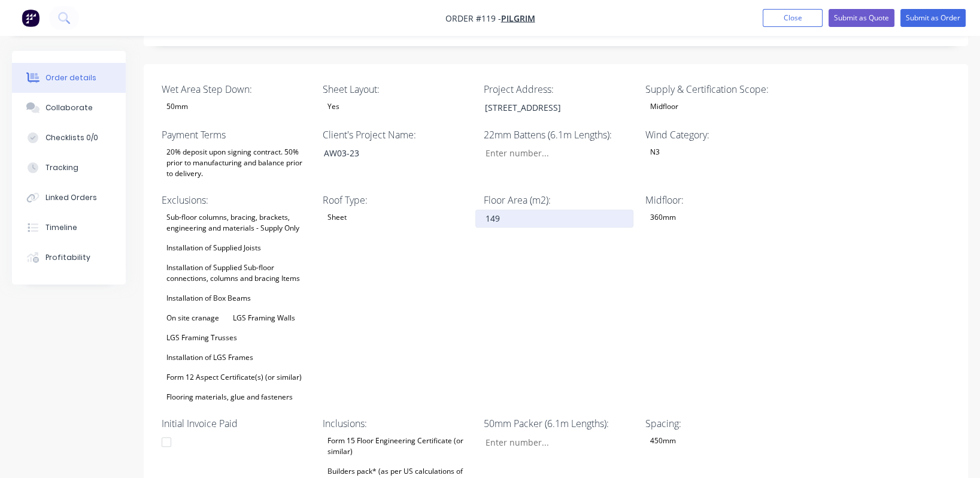
click at [529, 210] on input "149" at bounding box center [554, 219] width 158 height 18
drag, startPoint x: 547, startPoint y: 206, endPoint x: 542, endPoint y: 197, distance: 10.2
click at [548, 206] on div "Floor Area (m2): 149" at bounding box center [559, 299] width 150 height 212
click at [515, 210] on input "149" at bounding box center [554, 219] width 158 height 18
click at [489, 210] on input "149" at bounding box center [554, 219] width 158 height 18
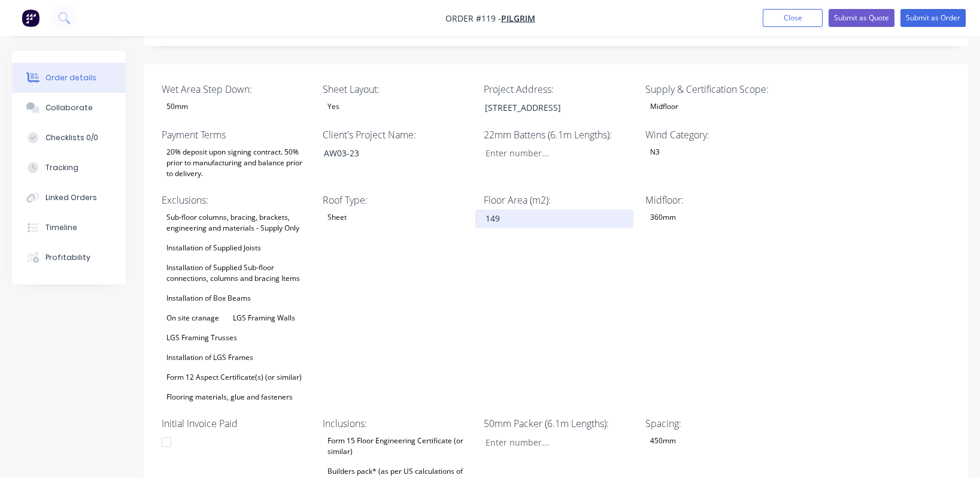
click at [510, 210] on input "149" at bounding box center [554, 219] width 158 height 18
click at [792, 193] on div "Midfloor: 360mm" at bounding box center [720, 299] width 150 height 212
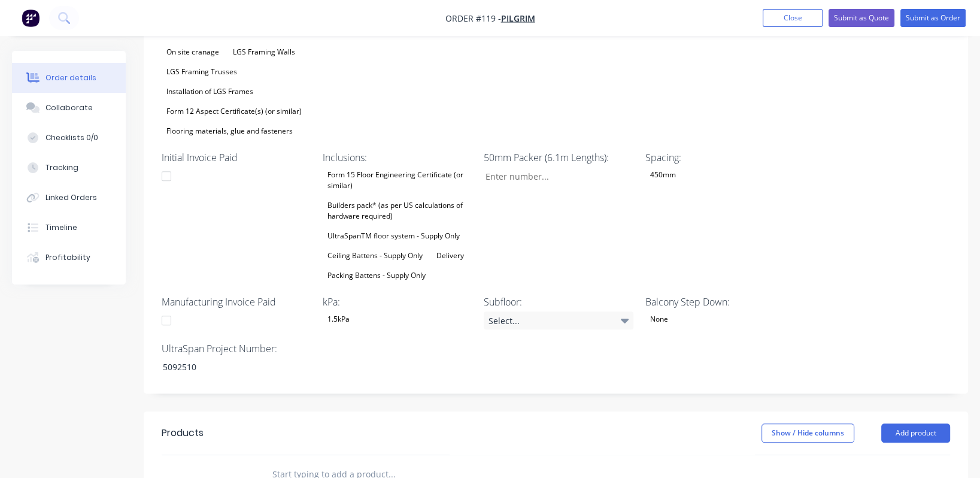
scroll to position [621, 0]
click at [675, 311] on div "None" at bounding box center [720, 319] width 150 height 16
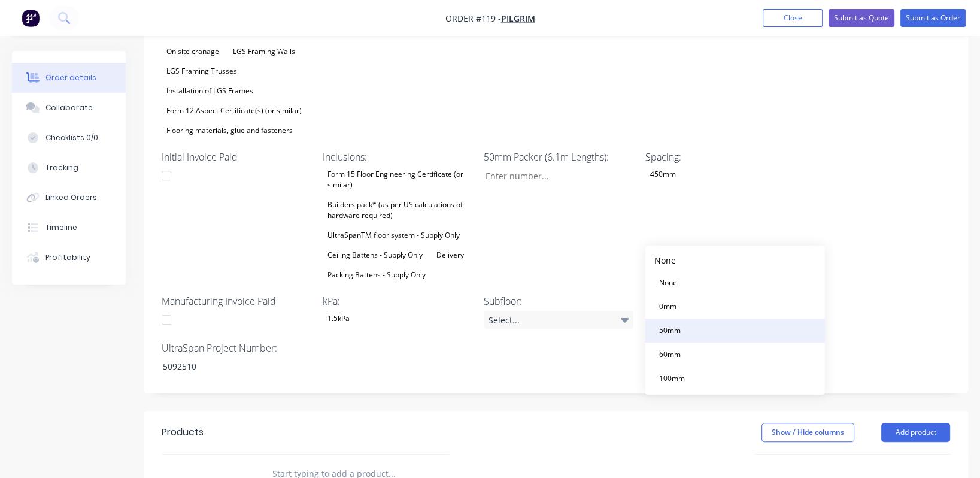
click at [690, 327] on button "50mm" at bounding box center [735, 331] width 180 height 24
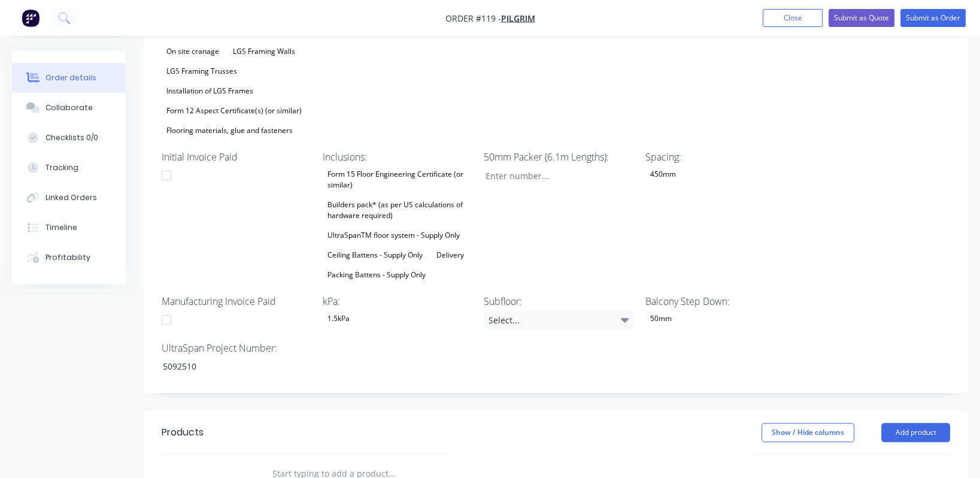
click at [823, 202] on div "Wet Area Step Down: 50mm Sheet Layout: Yes Project Address: [STREET_ADDRESS] Su…" at bounding box center [556, 95] width 824 height 595
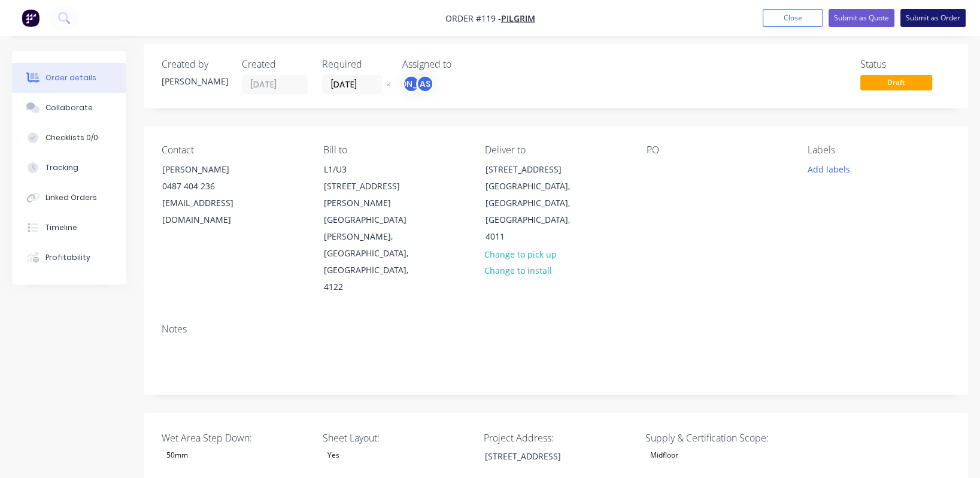
scroll to position [0, 0]
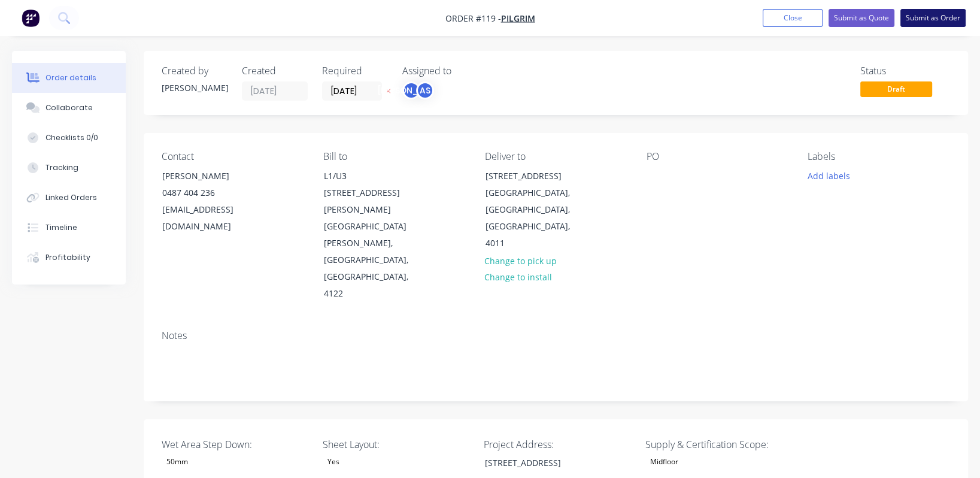
click at [941, 16] on button "Submit as Order" at bounding box center [932, 18] width 65 height 18
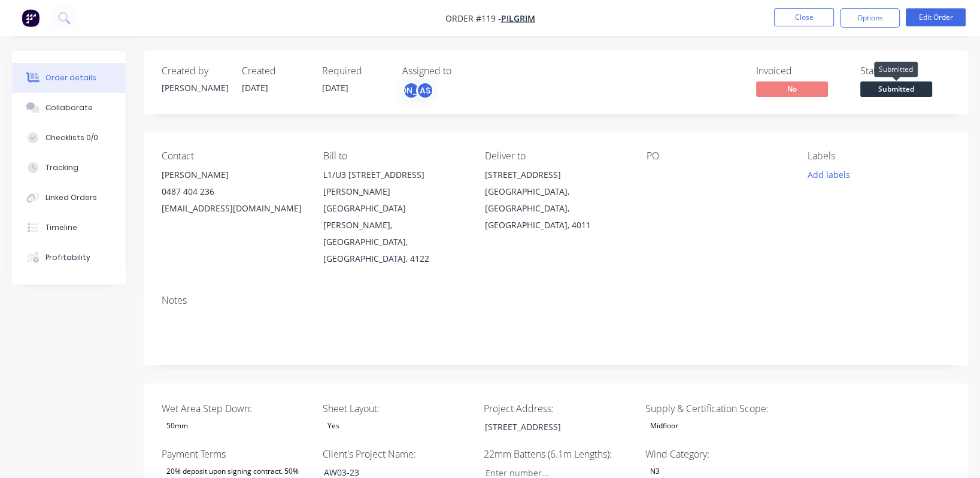
click at [902, 86] on span "Submitted" at bounding box center [896, 88] width 72 height 15
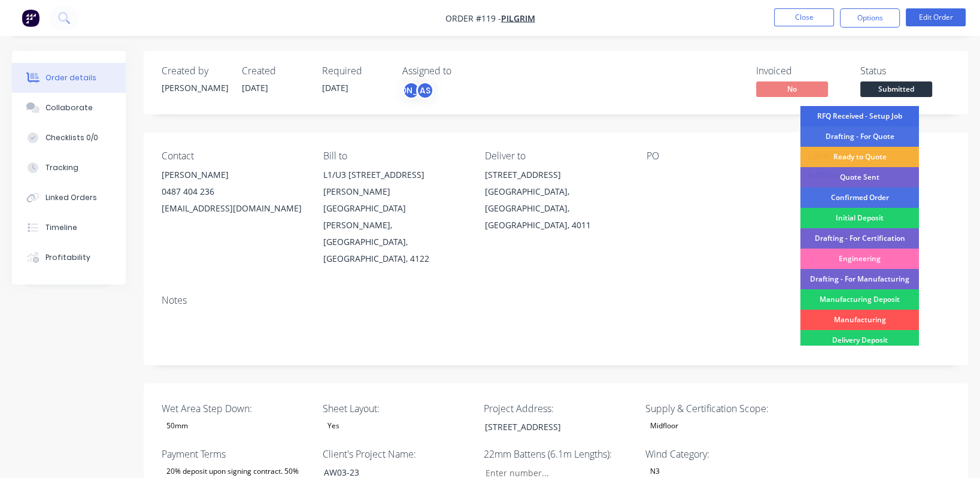
click at [890, 113] on div "RFQ Received - Setup Job" at bounding box center [860, 116] width 119 height 20
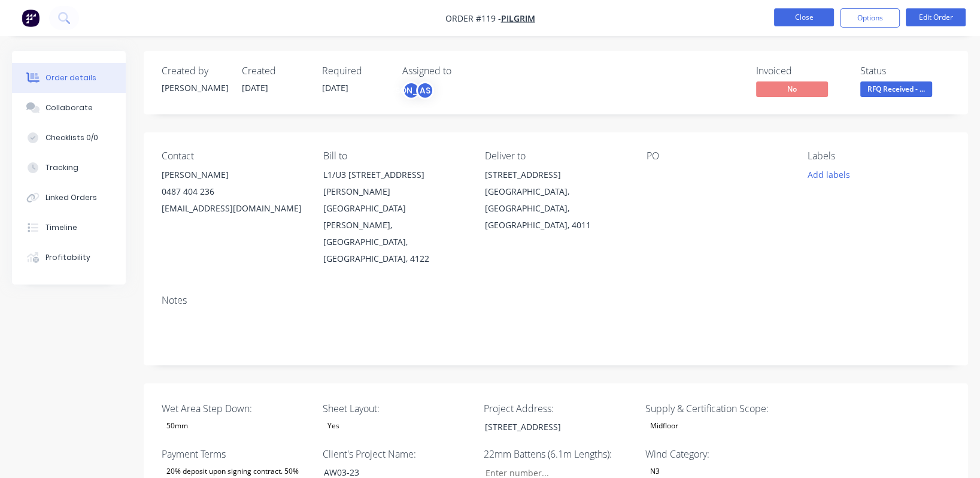
click at [799, 14] on button "Close" at bounding box center [804, 17] width 60 height 18
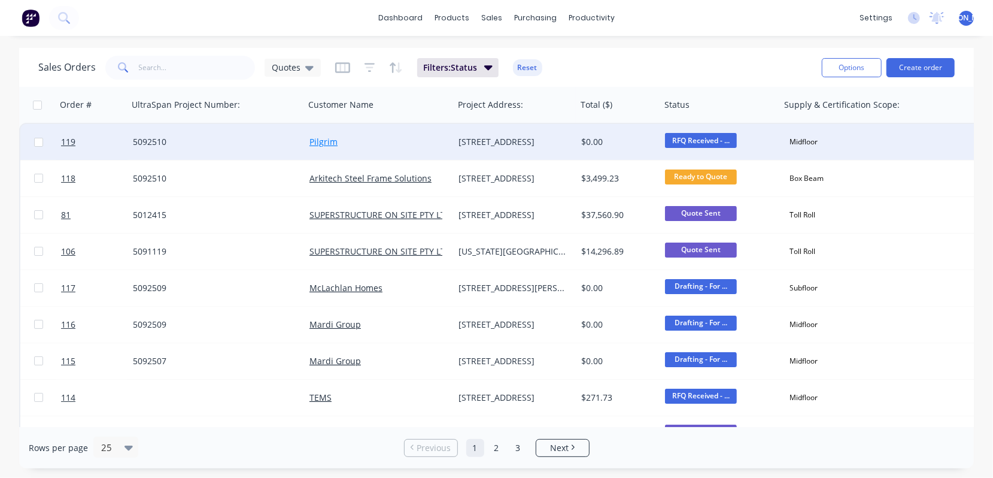
click at [326, 144] on link "Pilgrim" at bounding box center [324, 141] width 28 height 11
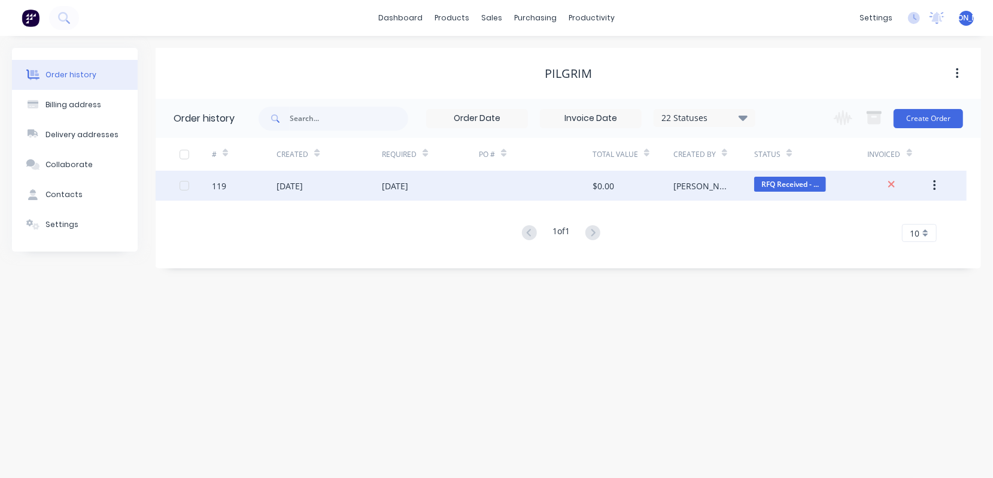
click at [936, 186] on icon "button" at bounding box center [934, 185] width 3 height 13
click at [887, 241] on div "Duplicate" at bounding box center [892, 240] width 92 height 17
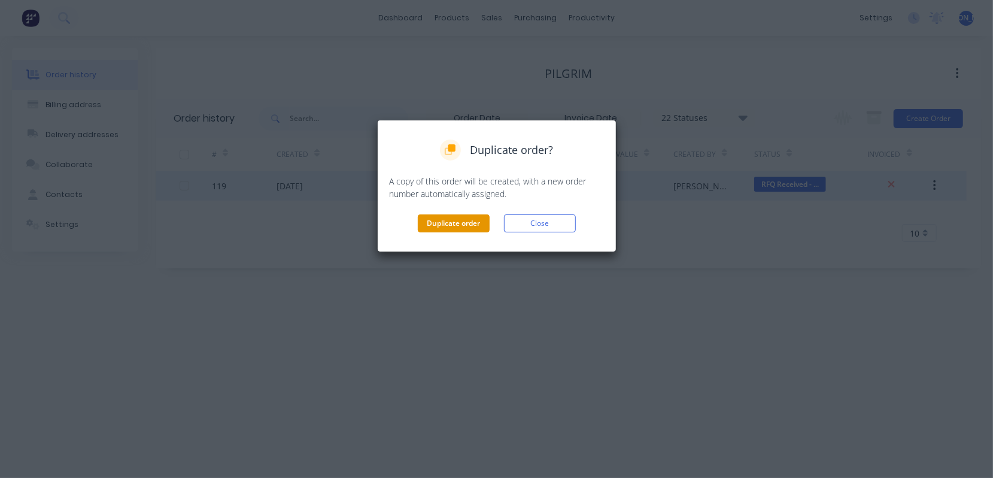
click at [456, 226] on button "Duplicate order" at bounding box center [454, 223] width 72 height 18
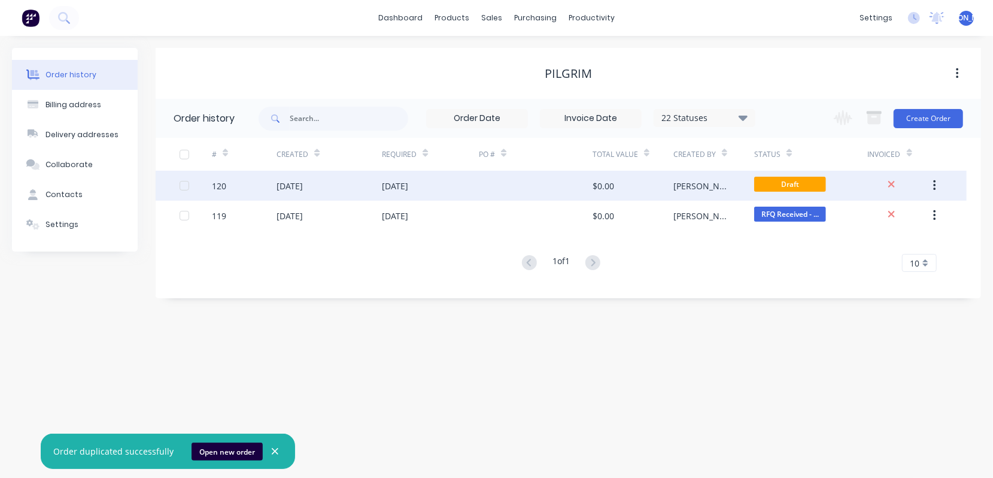
click at [224, 182] on div "120" at bounding box center [219, 186] width 14 height 13
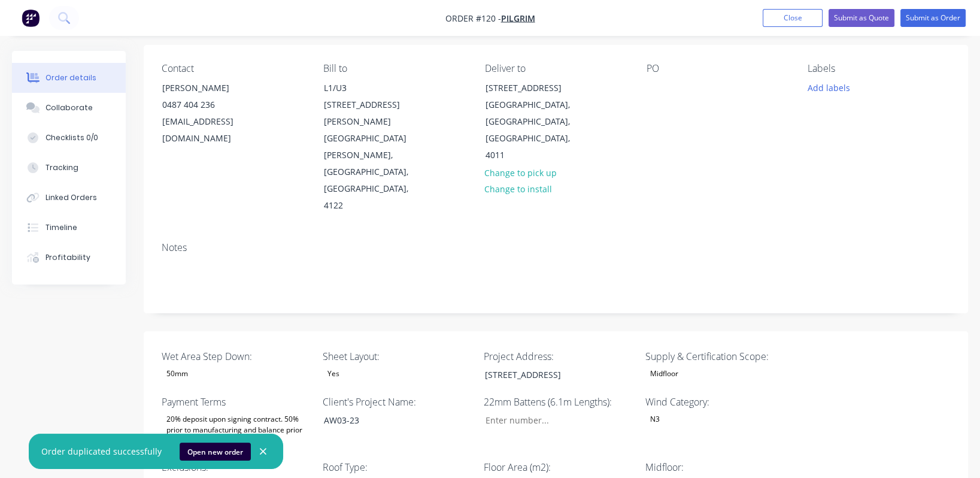
scroll to position [89, 0]
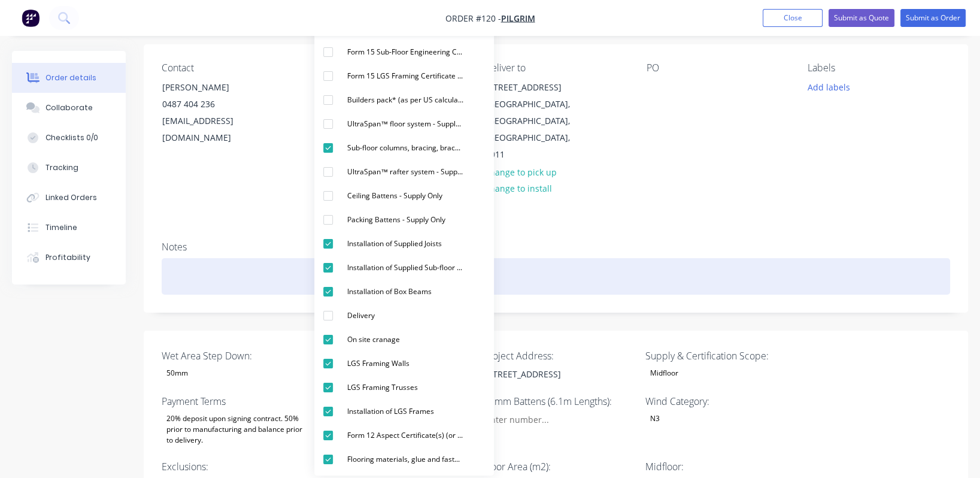
click at [702, 258] on div at bounding box center [556, 276] width 789 height 37
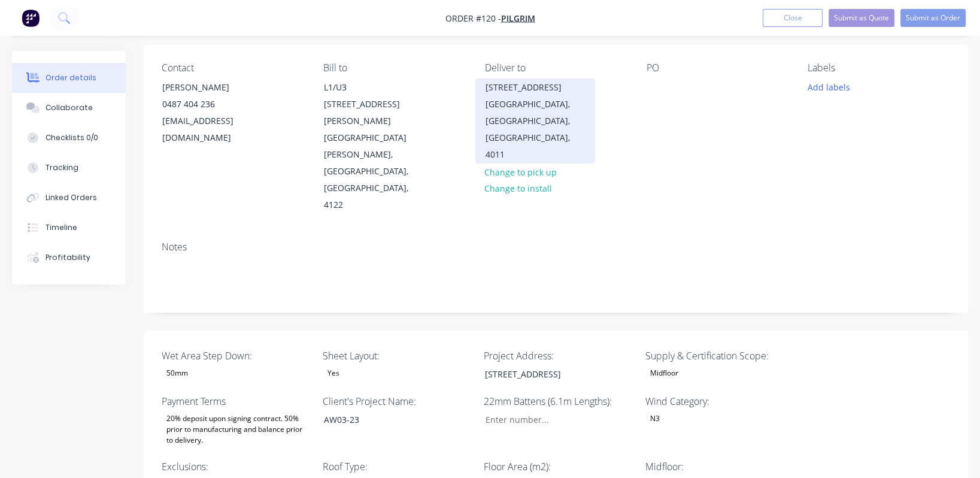
click at [511, 91] on div "[STREET_ADDRESS]" at bounding box center [535, 87] width 99 height 17
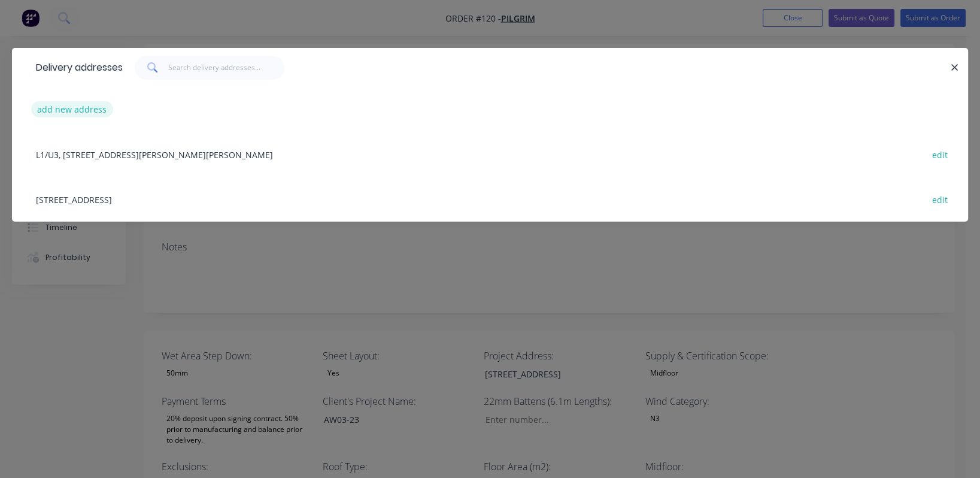
click at [95, 108] on button "add new address" at bounding box center [72, 109] width 82 height 16
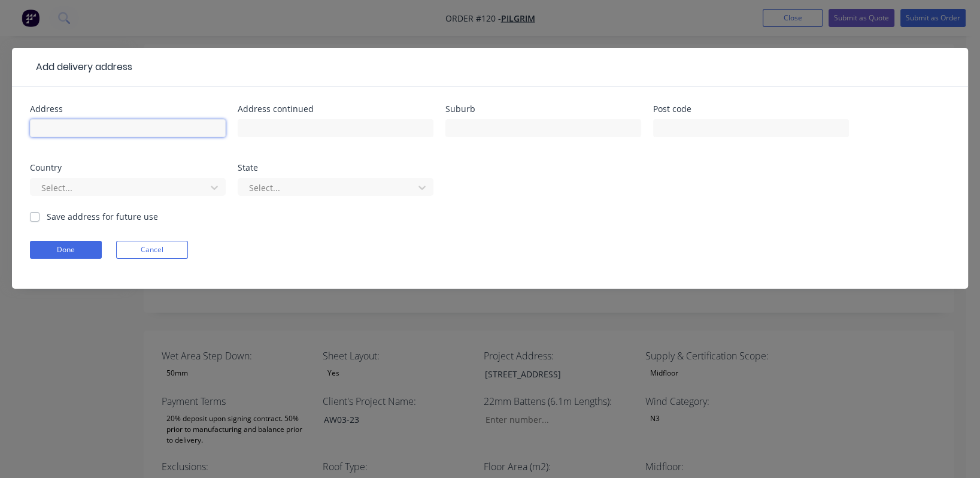
click at [174, 131] on input "text" at bounding box center [128, 128] width 196 height 18
type input "Lot 11"
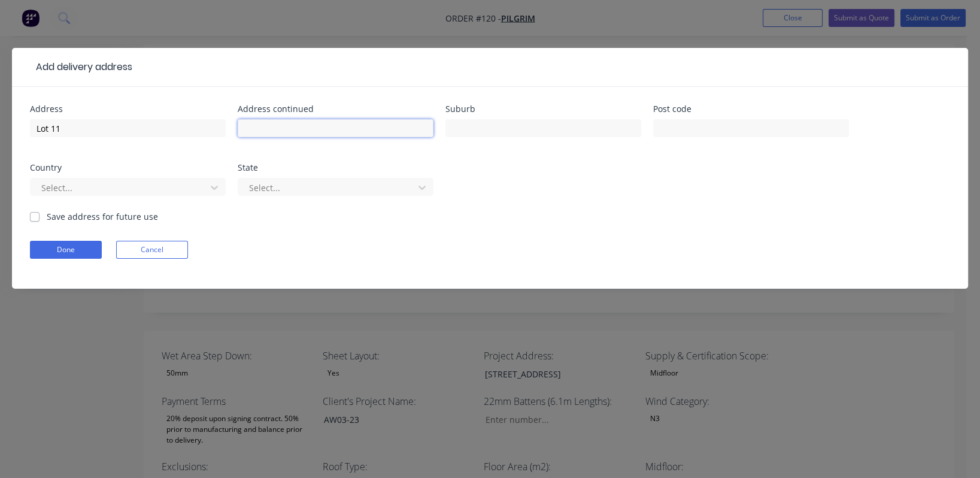
click at [266, 128] on input "text" at bounding box center [336, 128] width 196 height 18
type input "[STREET_ADDRESS]"
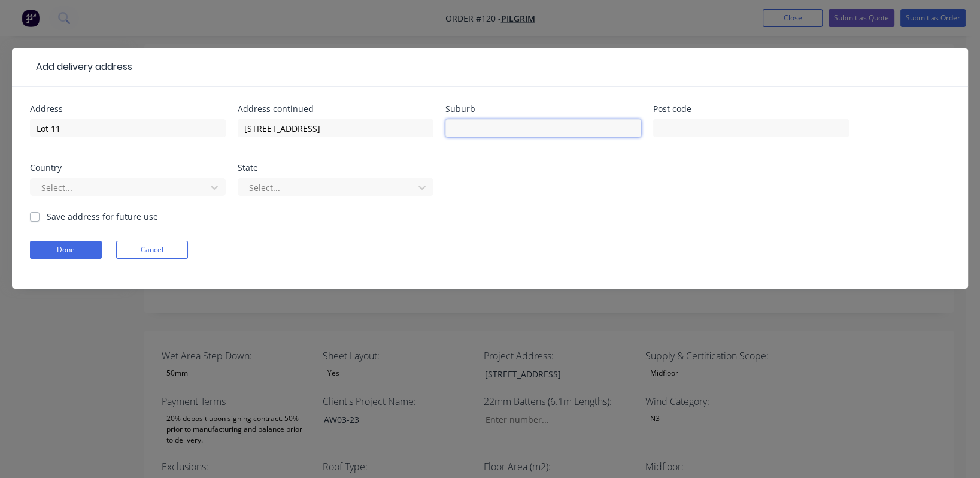
click at [478, 128] on input "text" at bounding box center [543, 128] width 196 height 18
type input "Clayfield"
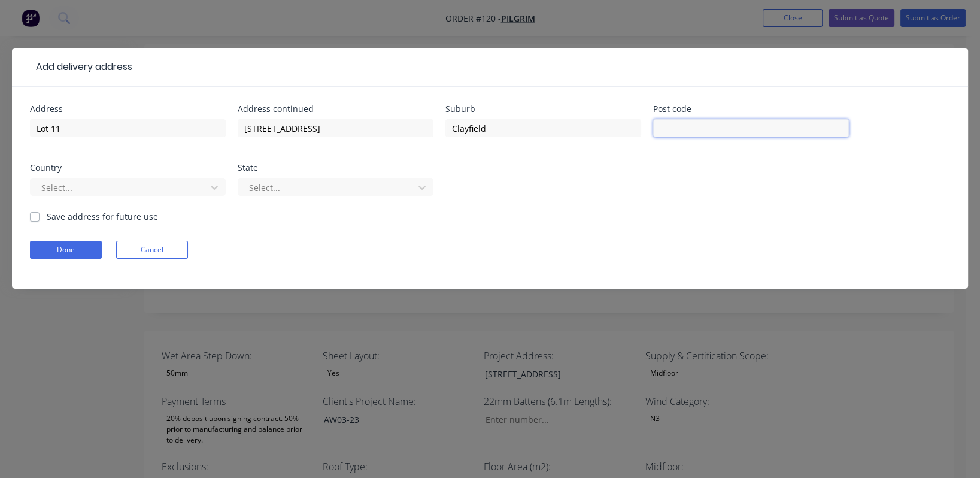
click at [684, 123] on input "text" at bounding box center [751, 128] width 196 height 18
type input "4011"
click at [714, 248] on div "Done Cancel" at bounding box center [490, 250] width 920 height 18
click at [79, 189] on div at bounding box center [120, 187] width 160 height 15
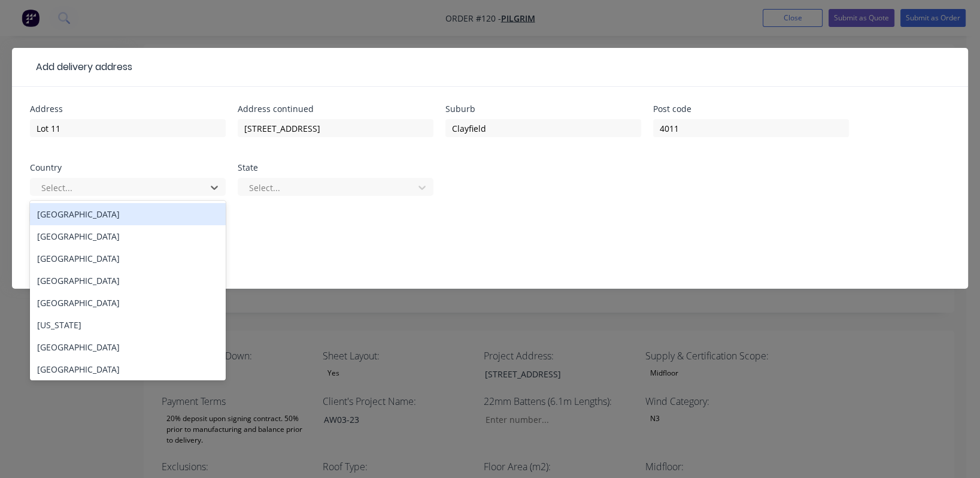
click at [83, 214] on div "[GEOGRAPHIC_DATA]" at bounding box center [128, 214] width 196 height 22
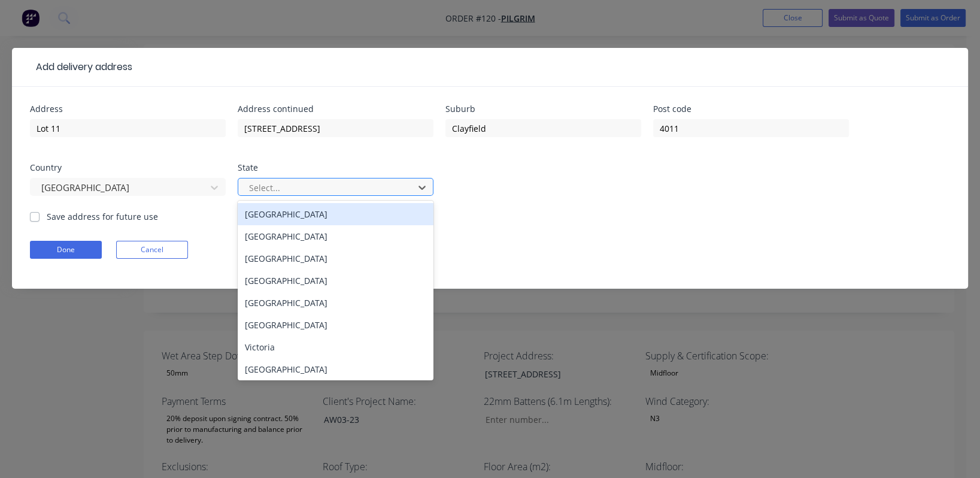
click at [255, 184] on div at bounding box center [328, 187] width 160 height 15
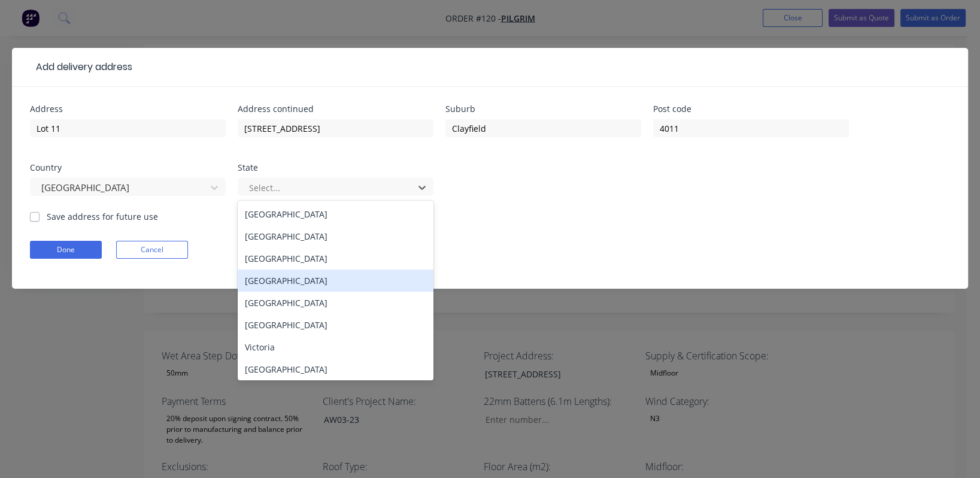
click at [295, 277] on div "[GEOGRAPHIC_DATA]" at bounding box center [336, 280] width 196 height 22
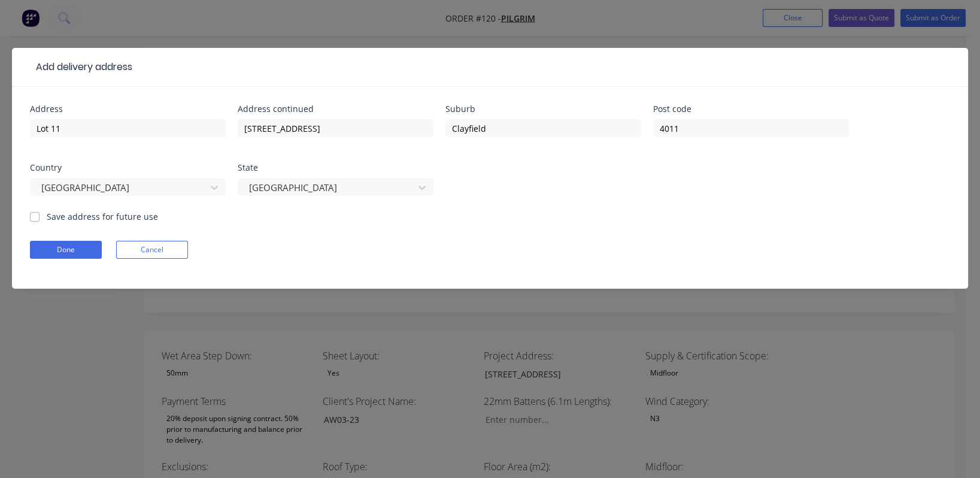
click at [72, 217] on label "Save address for future use" at bounding box center [102, 216] width 111 height 13
click at [40, 217] on input "Save address for future use" at bounding box center [35, 215] width 10 height 11
checkbox input "true"
click at [75, 248] on button "Done" at bounding box center [66, 250] width 72 height 18
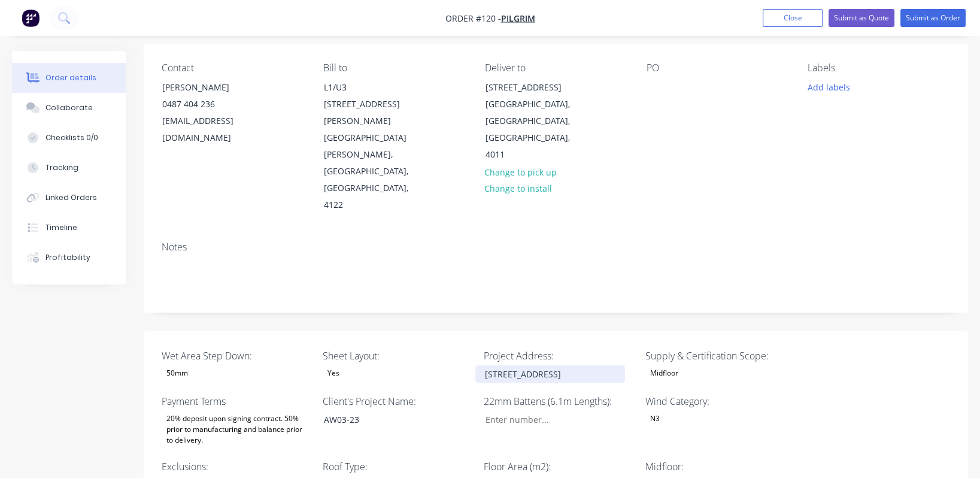
click at [525, 365] on div "[STREET_ADDRESS]" at bounding box center [550, 373] width 150 height 17
click at [510, 365] on div "[STREET_ADDRESS]" at bounding box center [550, 373] width 150 height 17
click at [373, 411] on div "AW03-23" at bounding box center [389, 419] width 150 height 17
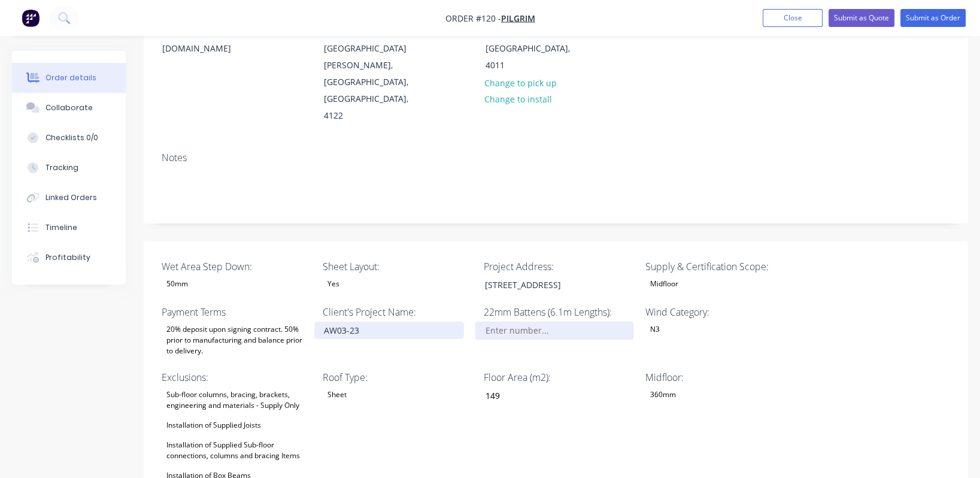
scroll to position [178, 0]
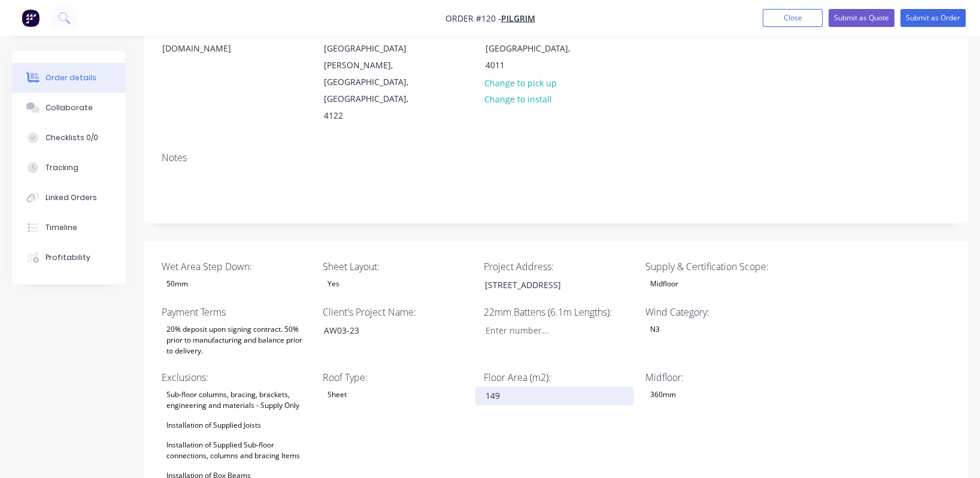
click at [521, 387] on input "149" at bounding box center [554, 396] width 158 height 18
click at [270, 387] on div "Sub-floor columns, bracing, brackets, engineering and materials - Supply Only" at bounding box center [237, 400] width 150 height 26
click at [550, 387] on input "149" at bounding box center [554, 396] width 158 height 18
type input "148"
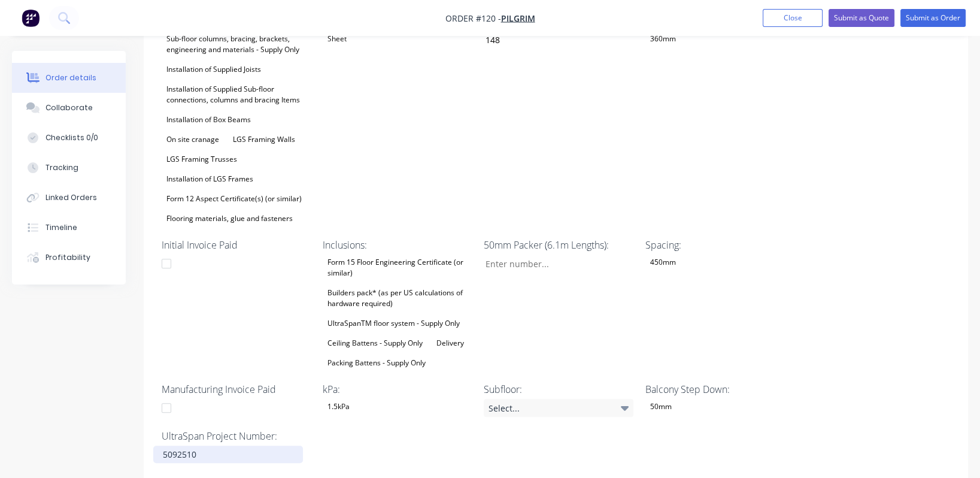
scroll to position [534, 0]
click at [210, 445] on div "5092510" at bounding box center [228, 453] width 150 height 17
click at [674, 237] on div "Spacing: 450mm" at bounding box center [720, 303] width 150 height 133
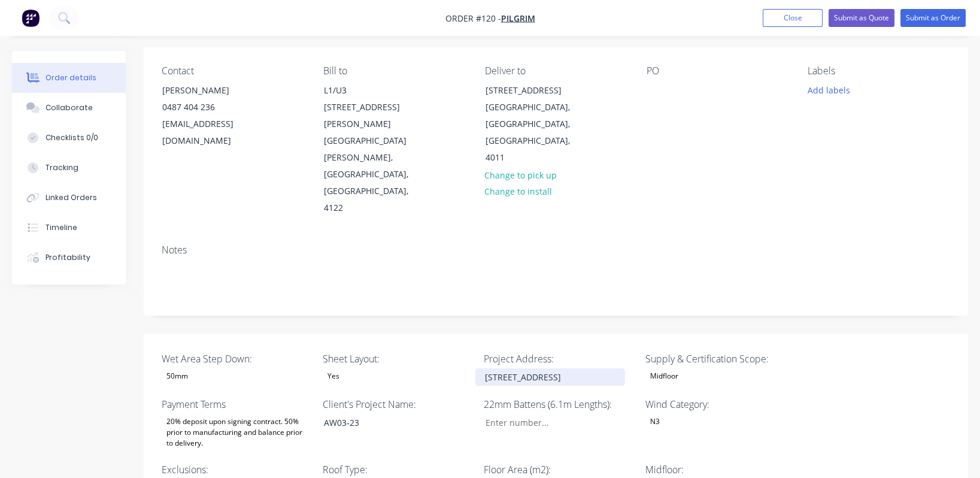
scroll to position [85, 0]
click at [530, 369] on div "[STREET_ADDRESS]" at bounding box center [550, 377] width 150 height 17
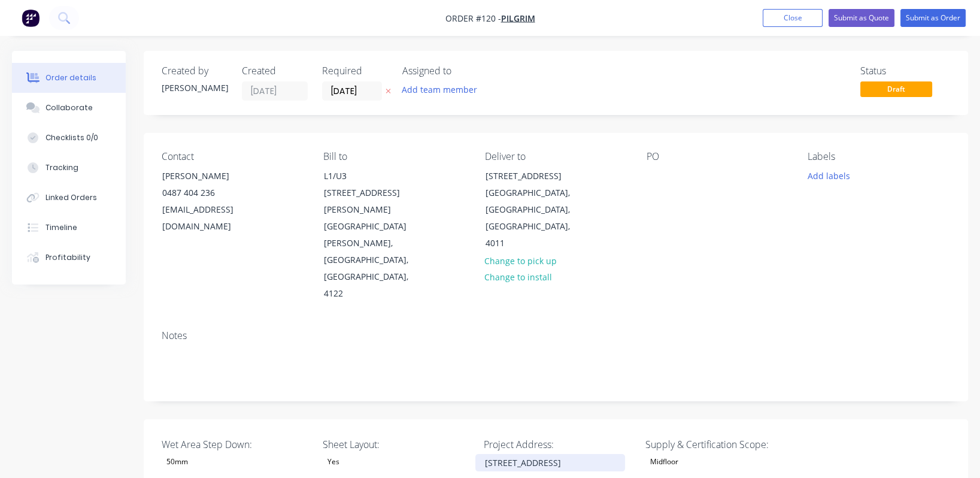
scroll to position [0, 0]
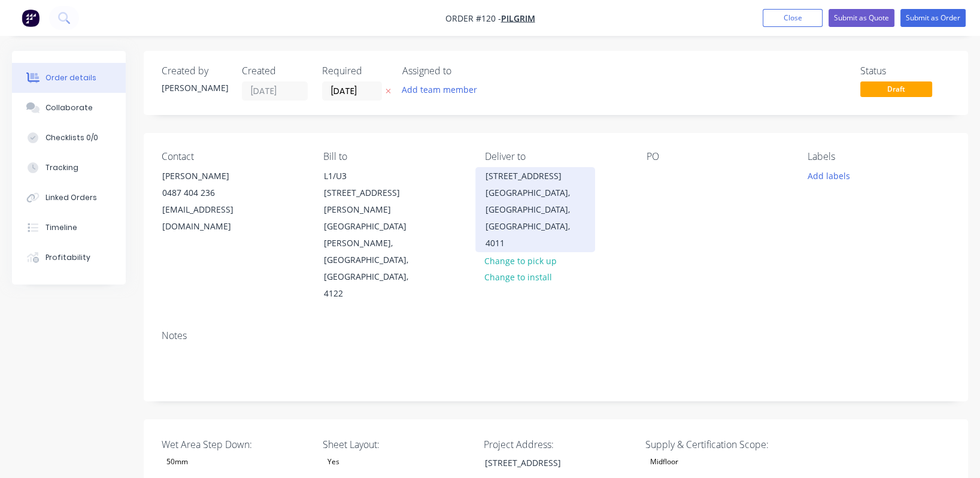
click at [538, 183] on div "[STREET_ADDRESS]" at bounding box center [535, 176] width 99 height 17
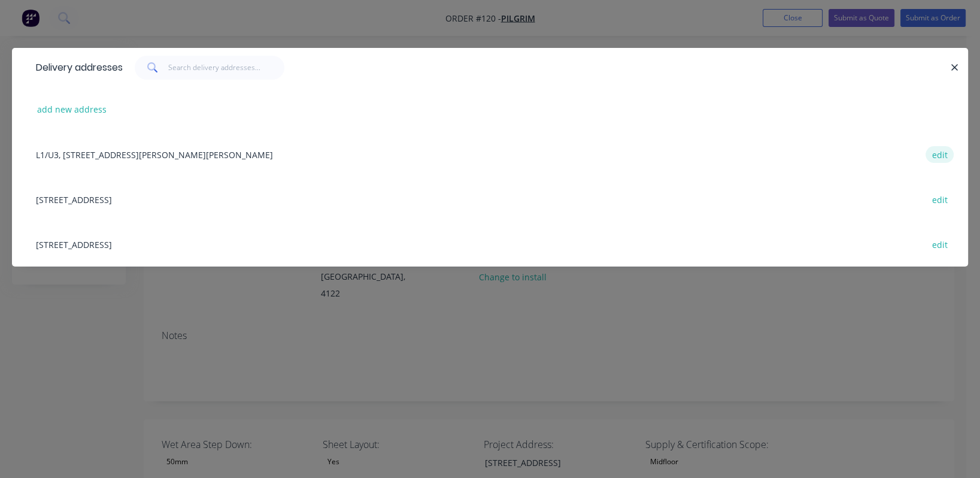
click at [935, 157] on button "edit" at bounding box center [940, 154] width 28 height 16
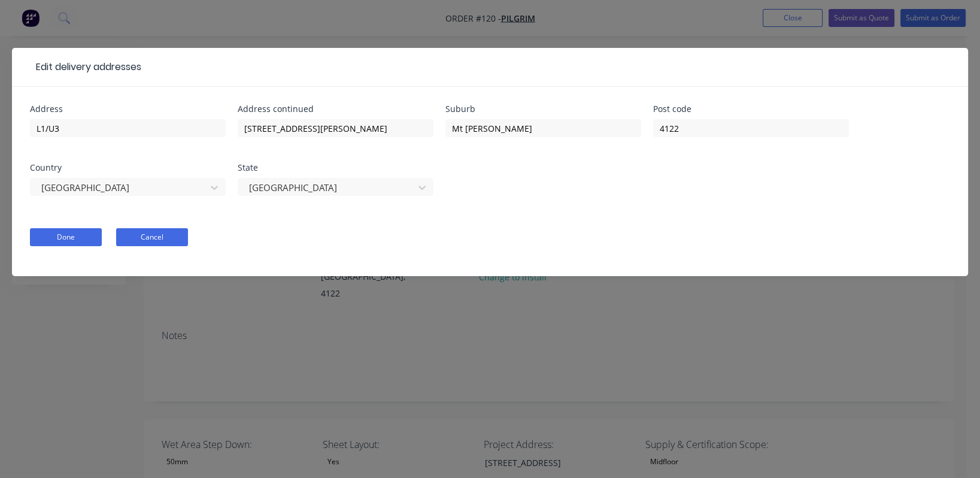
click at [153, 234] on button "Cancel" at bounding box center [152, 237] width 72 height 18
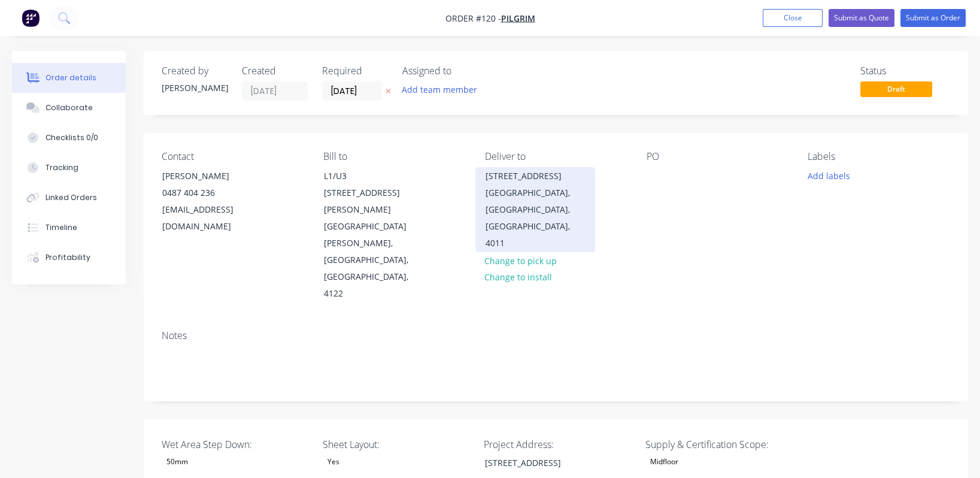
click at [556, 178] on div "[STREET_ADDRESS]" at bounding box center [535, 176] width 99 height 17
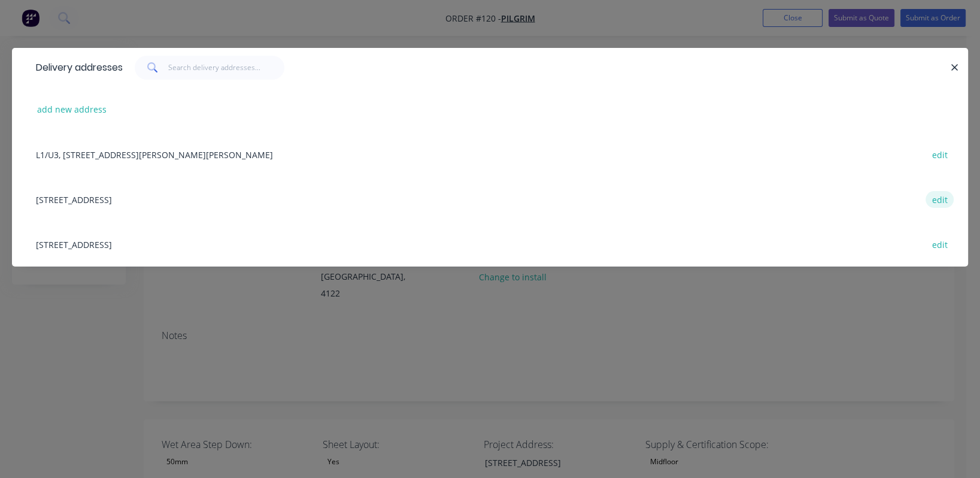
click at [933, 198] on button "edit" at bounding box center [940, 199] width 28 height 16
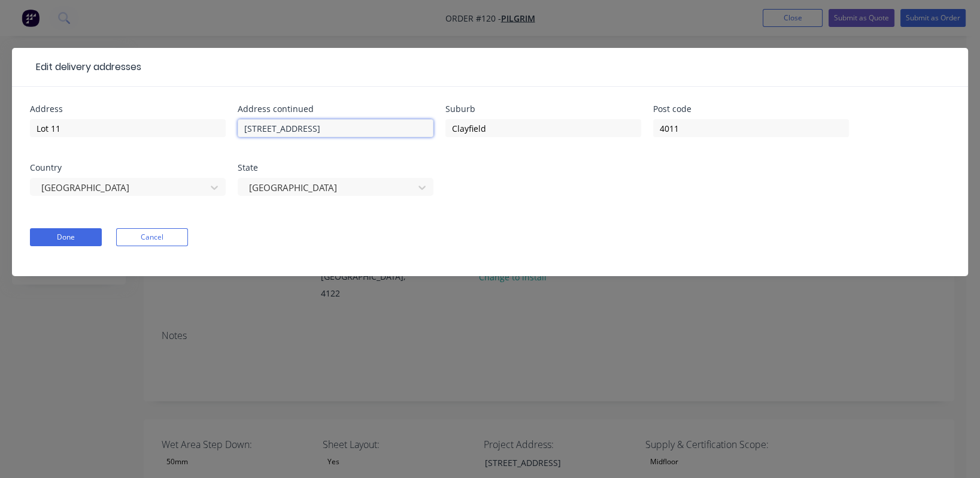
click at [261, 130] on input "[STREET_ADDRESS]" at bounding box center [336, 128] width 196 height 18
type input "[STREET_ADDRESS]"
click at [64, 235] on button "Done" at bounding box center [66, 237] width 72 height 18
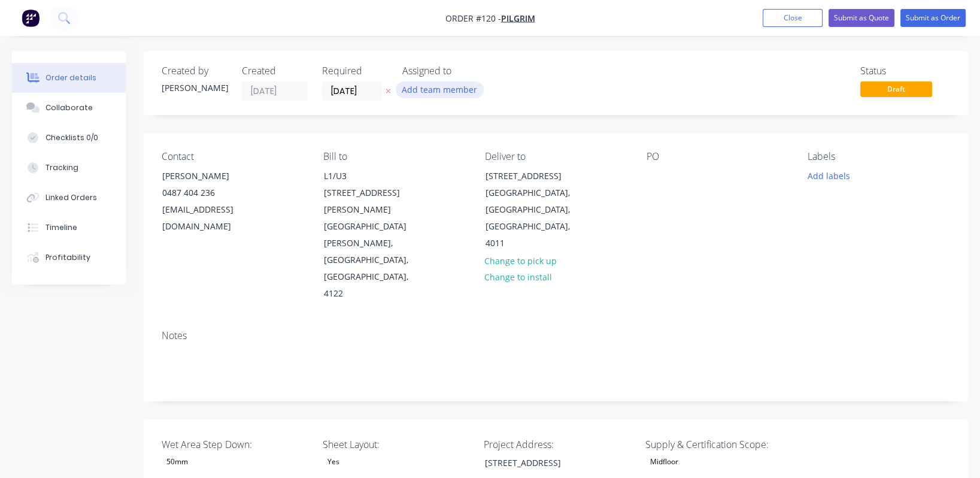
click at [445, 92] on button "Add team member" at bounding box center [440, 89] width 88 height 16
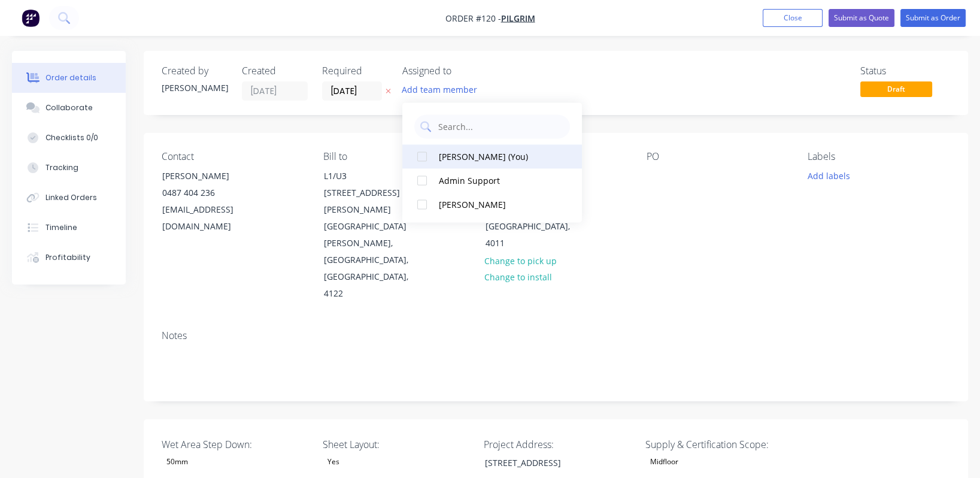
click at [446, 156] on div "[PERSON_NAME] (You)" at bounding box center [499, 156] width 120 height 13
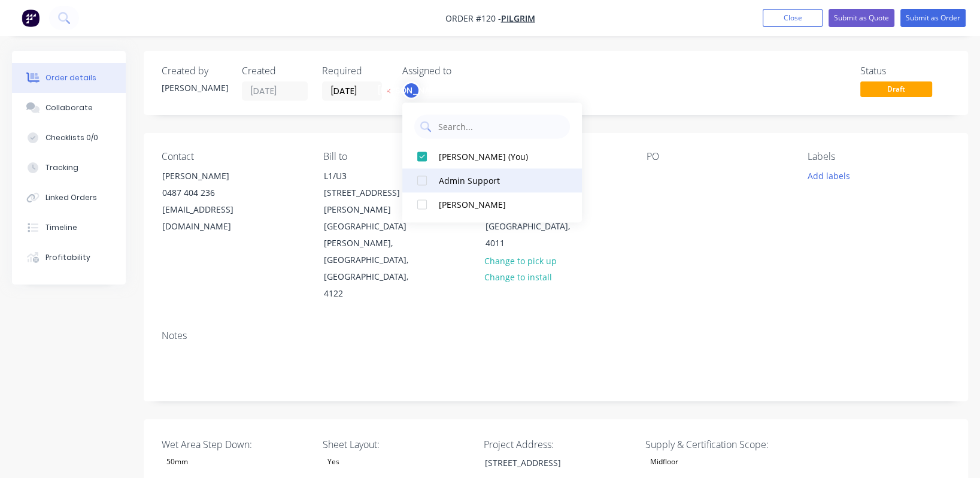
click at [447, 180] on div "Admin Support" at bounding box center [499, 180] width 120 height 13
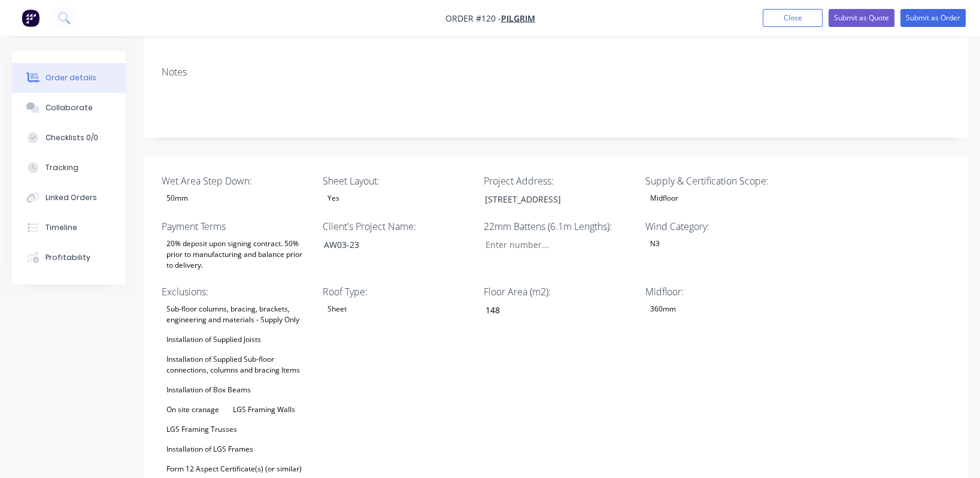
scroll to position [262, 0]
click at [941, 19] on button "Submit as Order" at bounding box center [932, 18] width 65 height 18
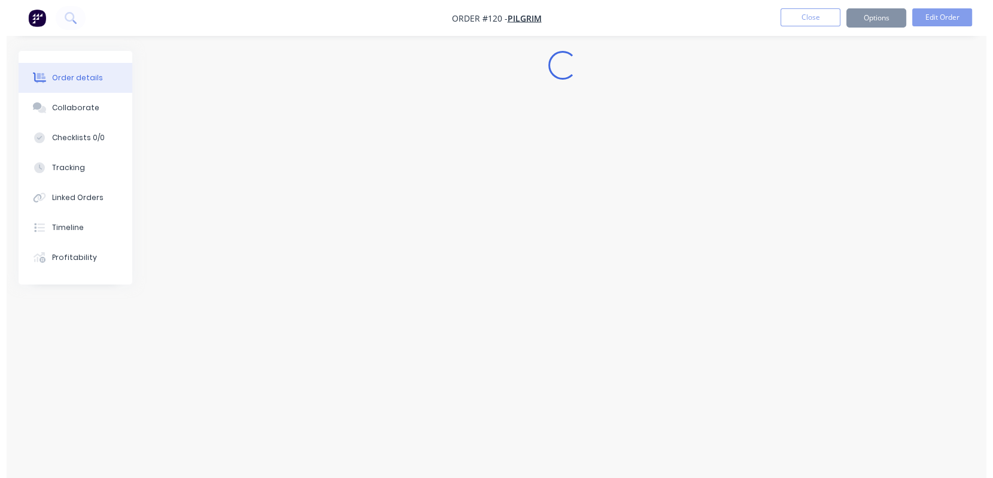
scroll to position [0, 0]
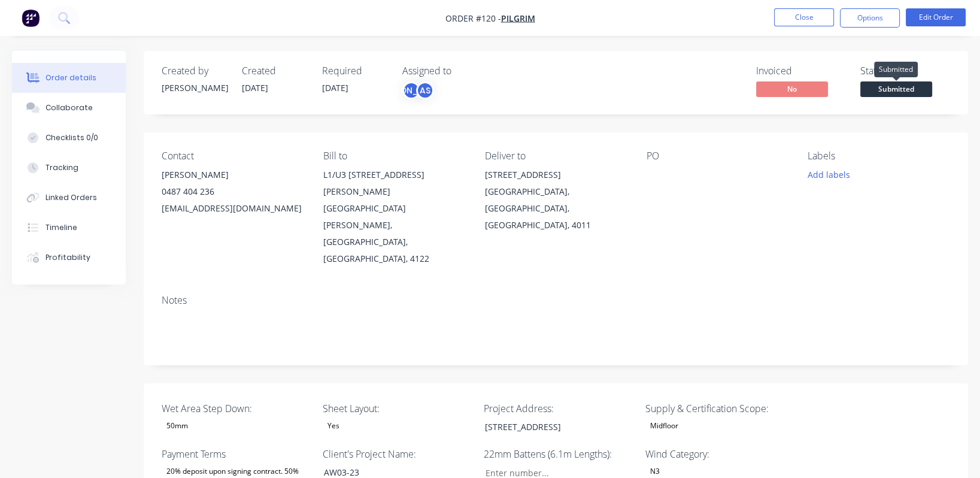
click at [906, 87] on span "Submitted" at bounding box center [896, 88] width 72 height 15
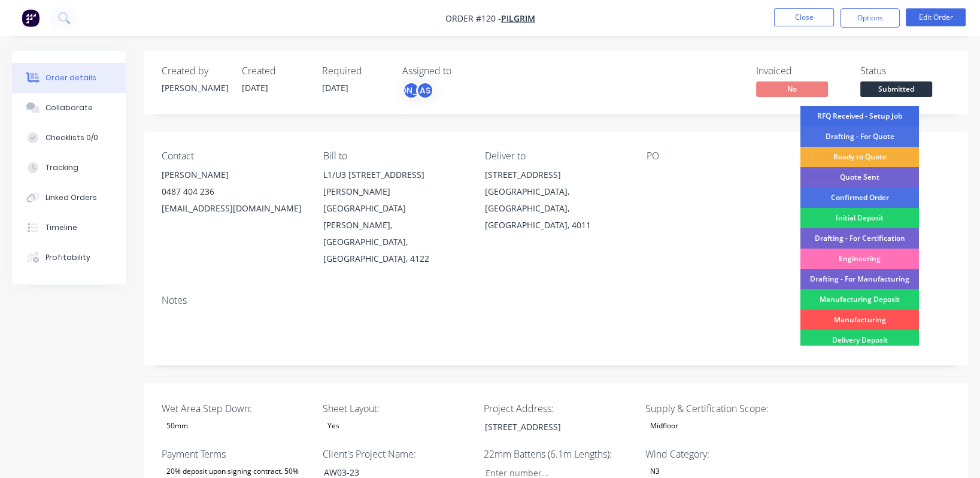
click at [898, 116] on div "RFQ Received - Setup Job" at bounding box center [860, 116] width 119 height 20
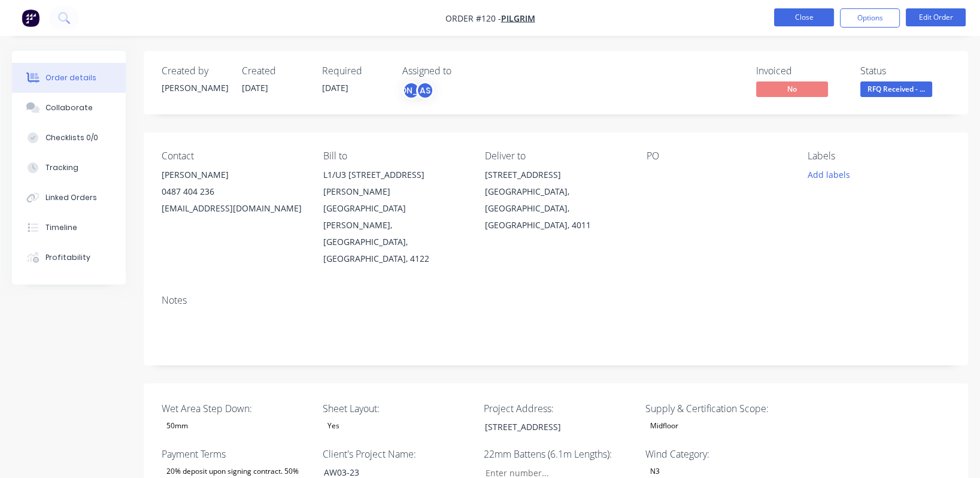
click at [817, 19] on button "Close" at bounding box center [804, 17] width 60 height 18
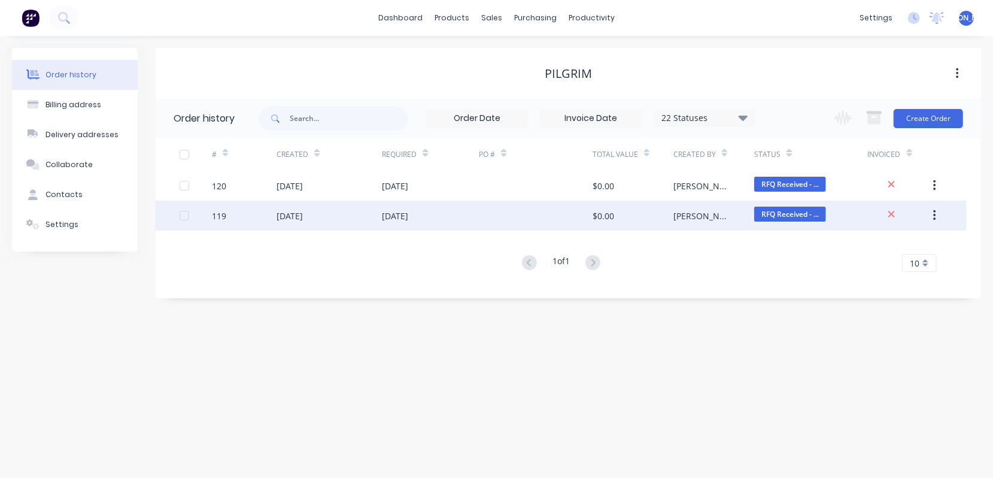
click at [222, 216] on div "119" at bounding box center [219, 216] width 14 height 13
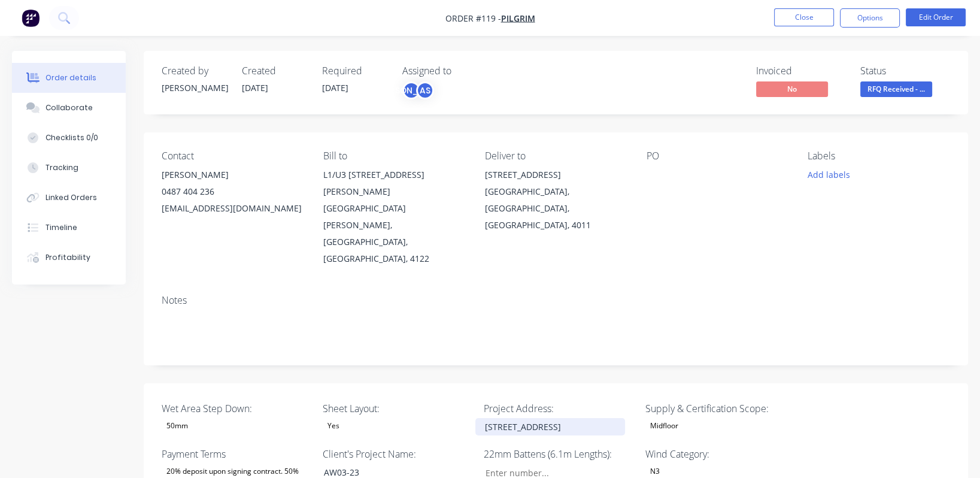
click at [560, 418] on div "[STREET_ADDRESS]" at bounding box center [550, 426] width 150 height 17
click at [531, 418] on div "[STREET_ADDRESS]" at bounding box center [550, 426] width 150 height 17
click at [917, 17] on button "Edit Order" at bounding box center [936, 17] width 60 height 18
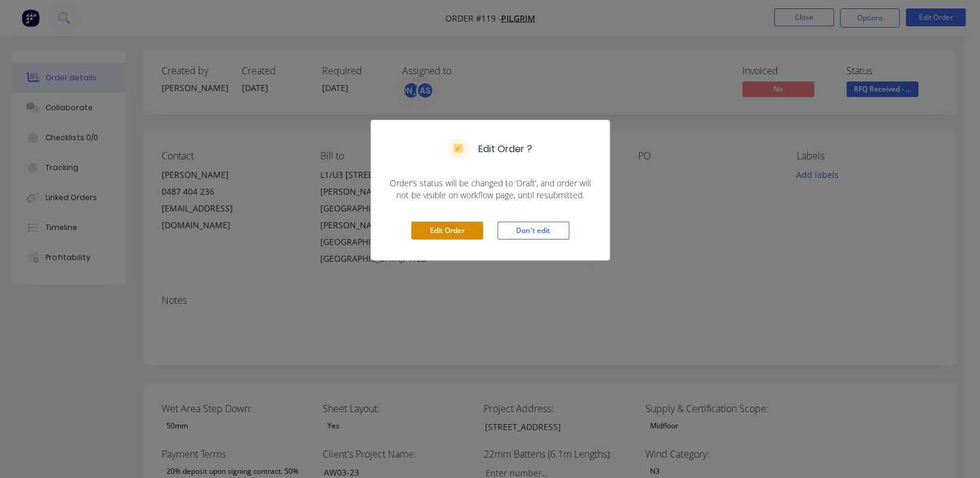
click at [453, 226] on button "Edit Order" at bounding box center [447, 231] width 72 height 18
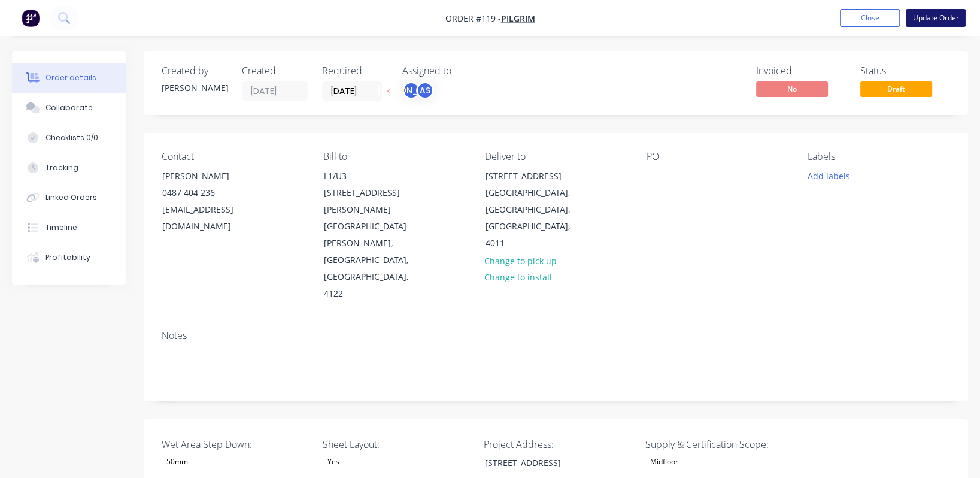
click at [932, 15] on button "Update Order" at bounding box center [936, 18] width 60 height 18
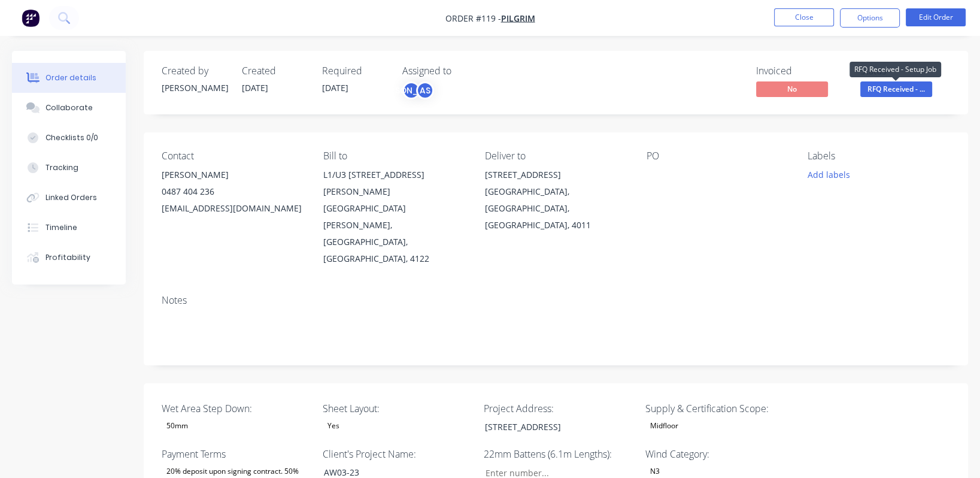
click at [906, 90] on span "RFQ Received - ..." at bounding box center [896, 88] width 72 height 15
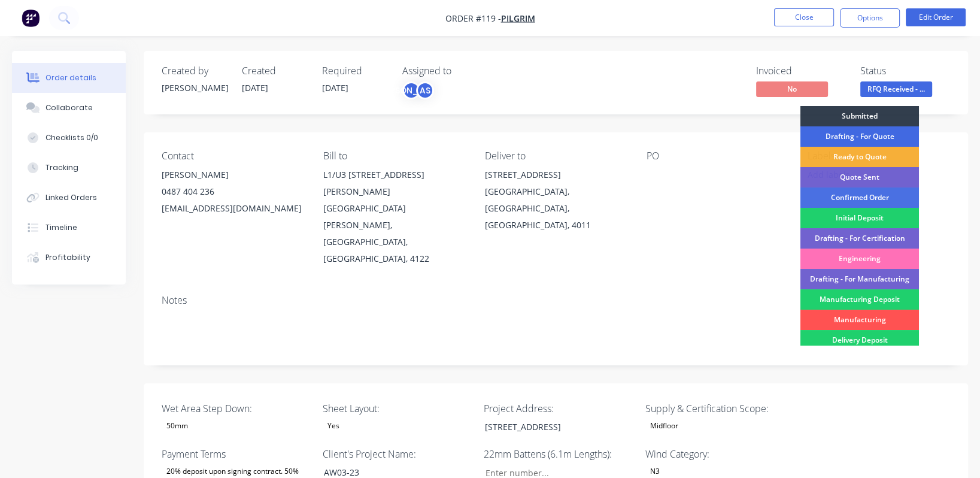
click at [885, 134] on div "Drafting - For Quote" at bounding box center [860, 136] width 119 height 20
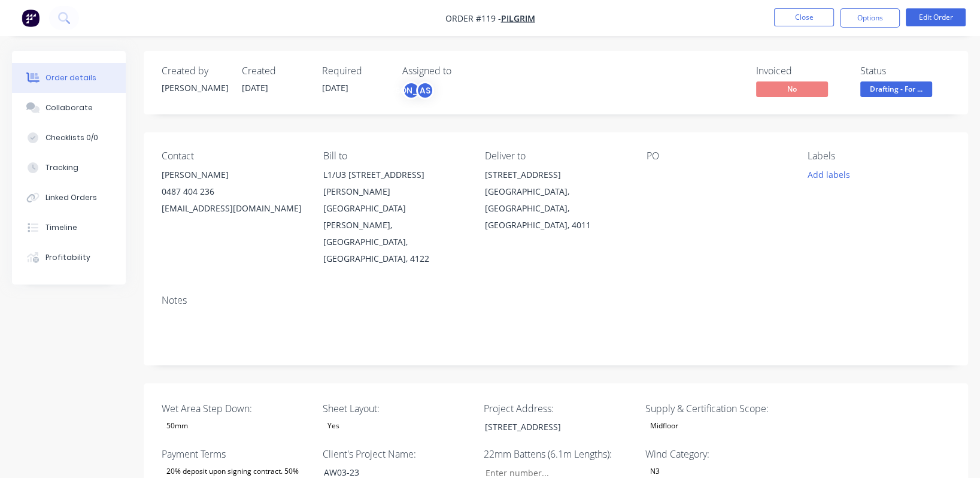
click at [936, 285] on div "Notes" at bounding box center [556, 325] width 824 height 80
click at [790, 20] on button "Close" at bounding box center [804, 17] width 60 height 18
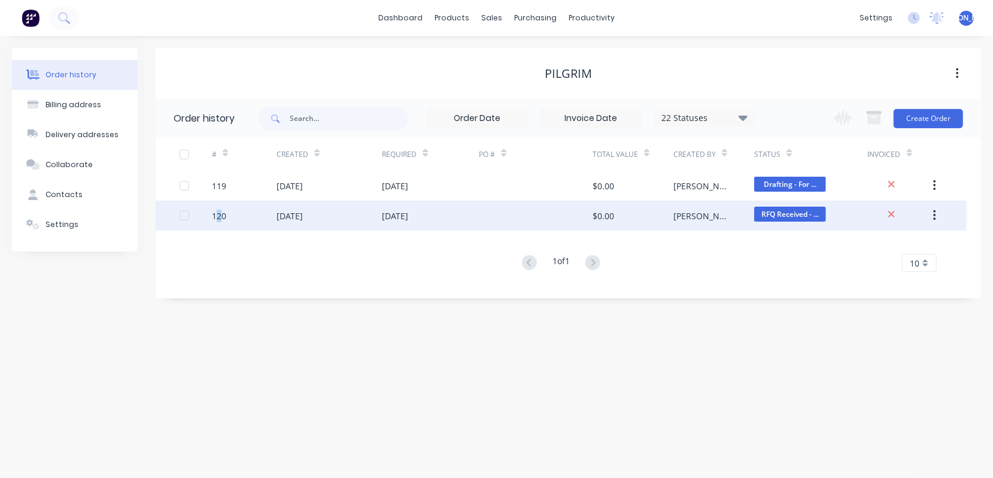
click at [220, 216] on div "120" at bounding box center [219, 216] width 14 height 13
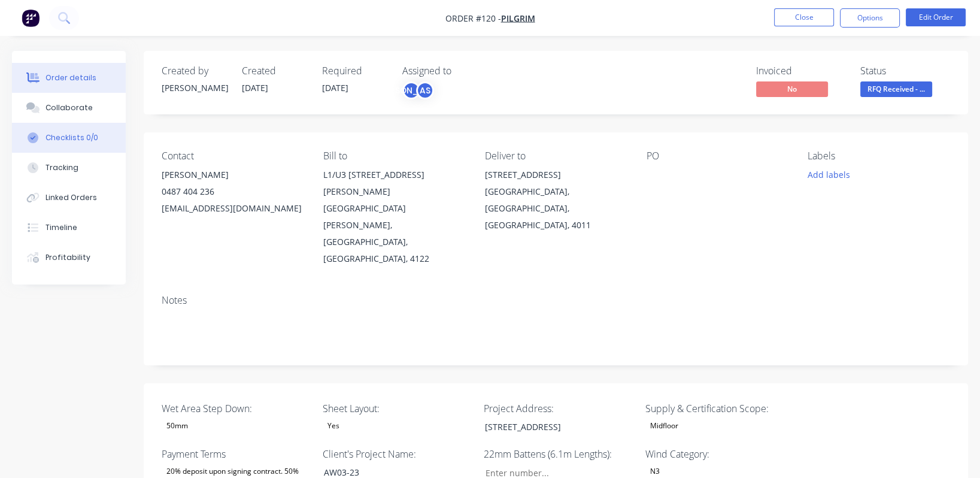
click at [74, 138] on div "Checklists 0/0" at bounding box center [72, 137] width 53 height 11
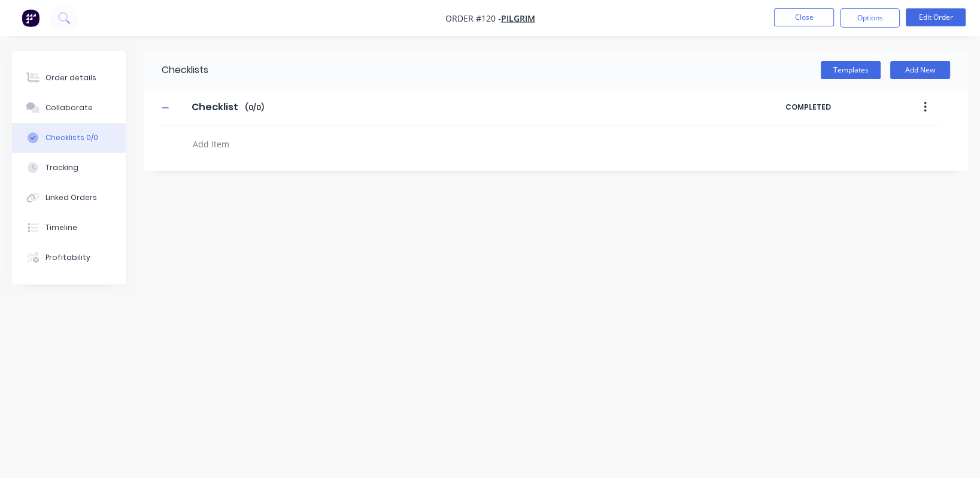
type textarea "x"
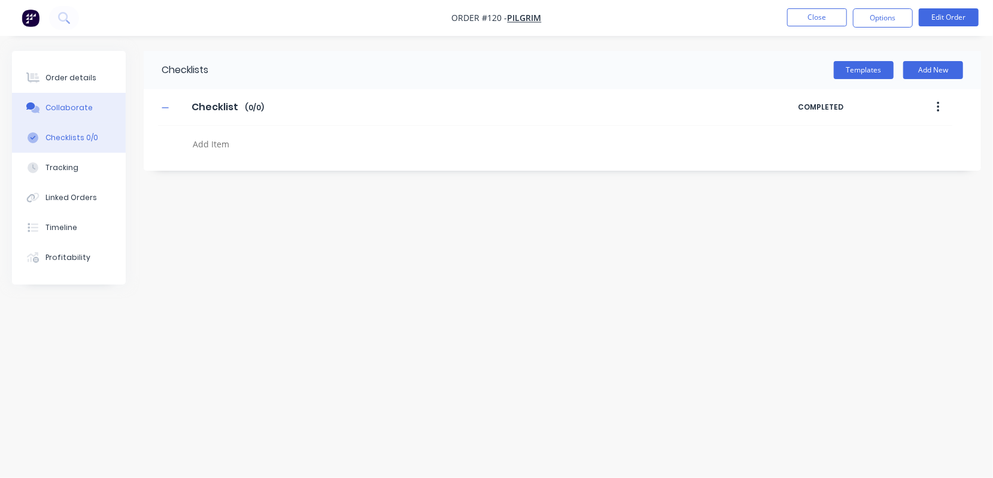
click at [75, 104] on div "Collaborate" at bounding box center [69, 107] width 47 height 11
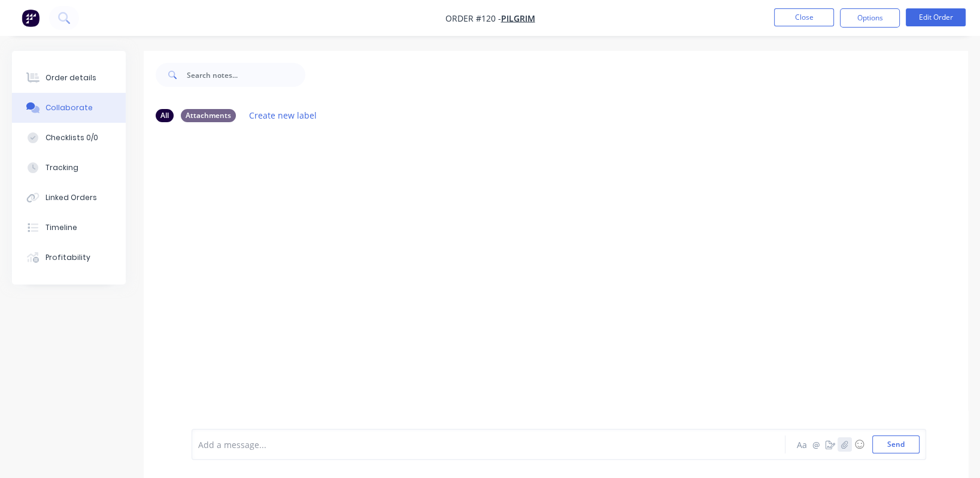
click at [845, 444] on icon "button" at bounding box center [844, 444] width 7 height 8
click at [909, 444] on button "Send" at bounding box center [895, 444] width 47 height 18
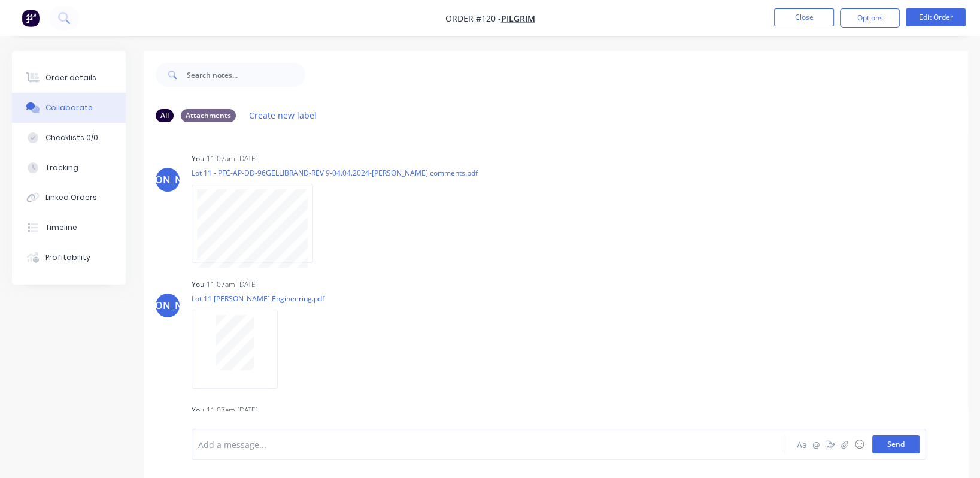
click at [899, 446] on button "Send" at bounding box center [895, 444] width 47 height 18
click at [807, 22] on button "Close" at bounding box center [804, 17] width 60 height 18
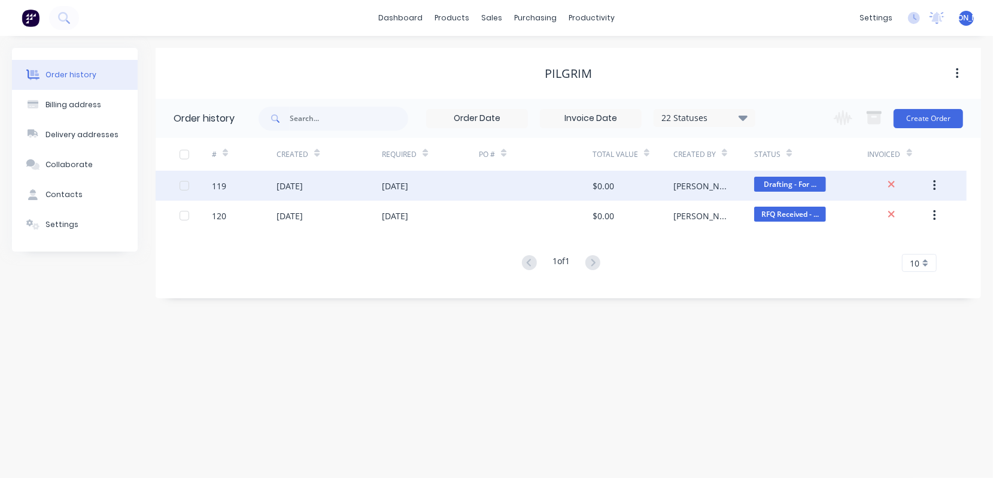
click at [217, 180] on div "119" at bounding box center [219, 186] width 14 height 13
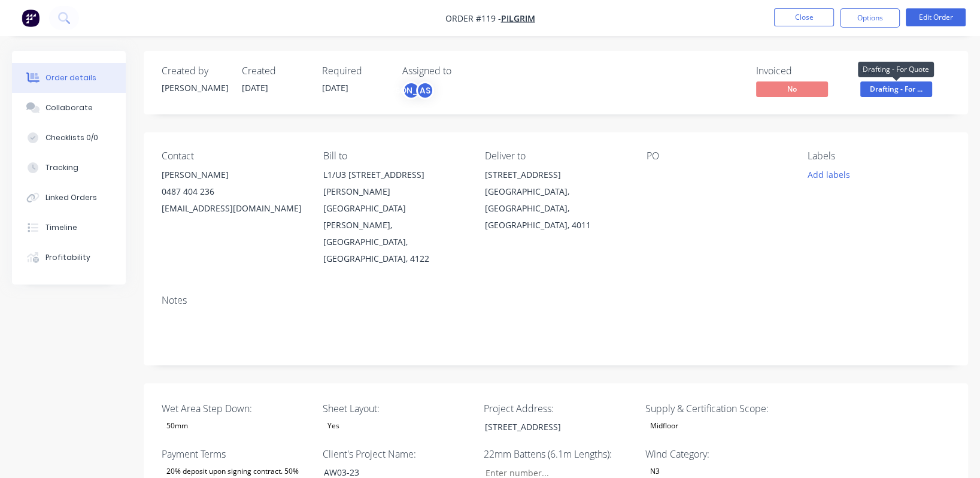
click at [901, 93] on span "Drafting - For ..." at bounding box center [896, 88] width 72 height 15
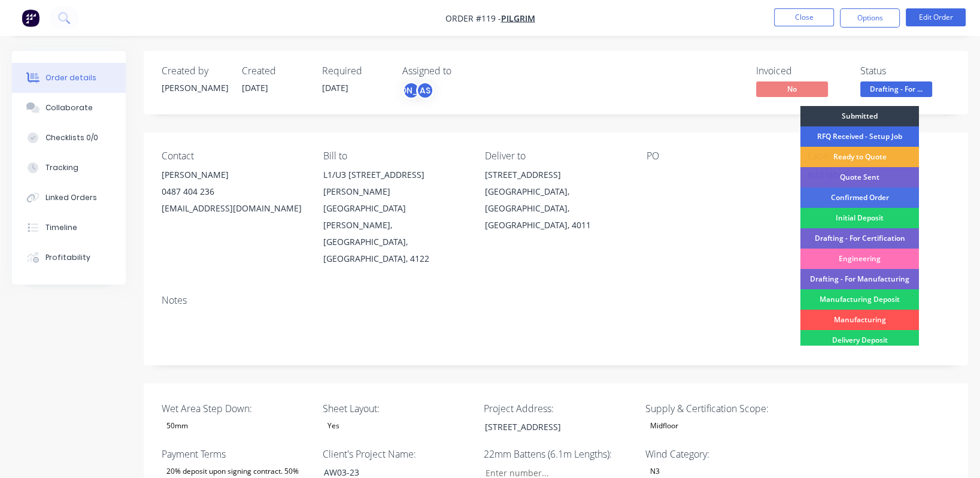
click at [886, 134] on div "RFQ Received - Setup Job" at bounding box center [860, 136] width 119 height 20
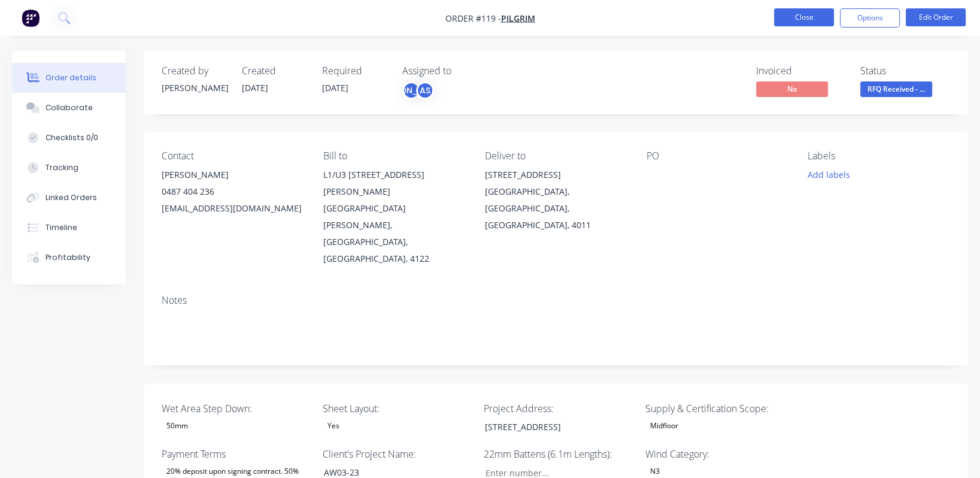
click at [804, 20] on button "Close" at bounding box center [804, 17] width 60 height 18
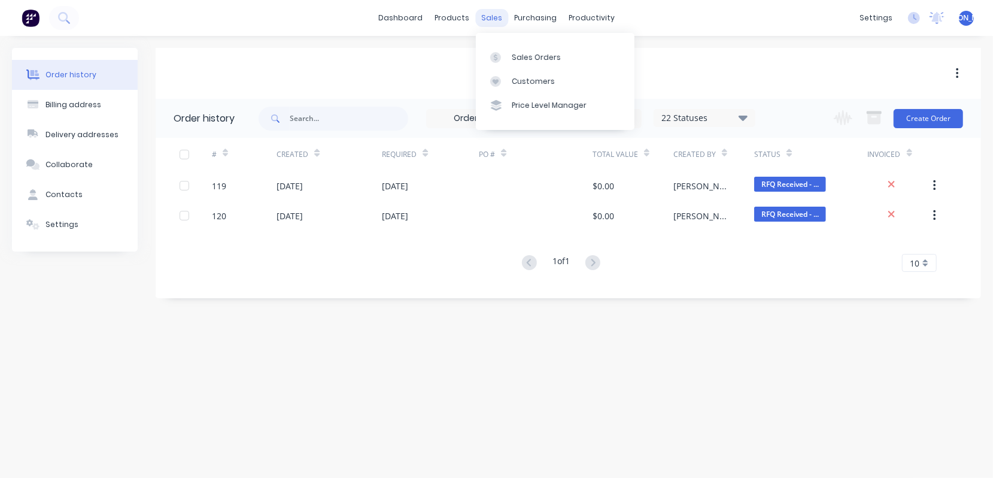
click at [481, 19] on div "sales" at bounding box center [491, 18] width 33 height 18
click at [527, 63] on link "Sales Orders" at bounding box center [555, 57] width 159 height 24
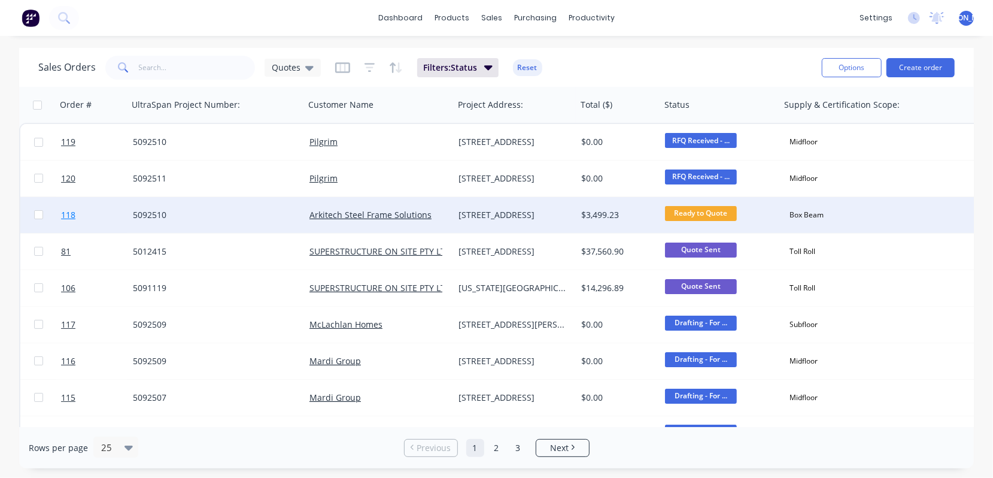
click at [68, 211] on span "118" at bounding box center [68, 215] width 14 height 12
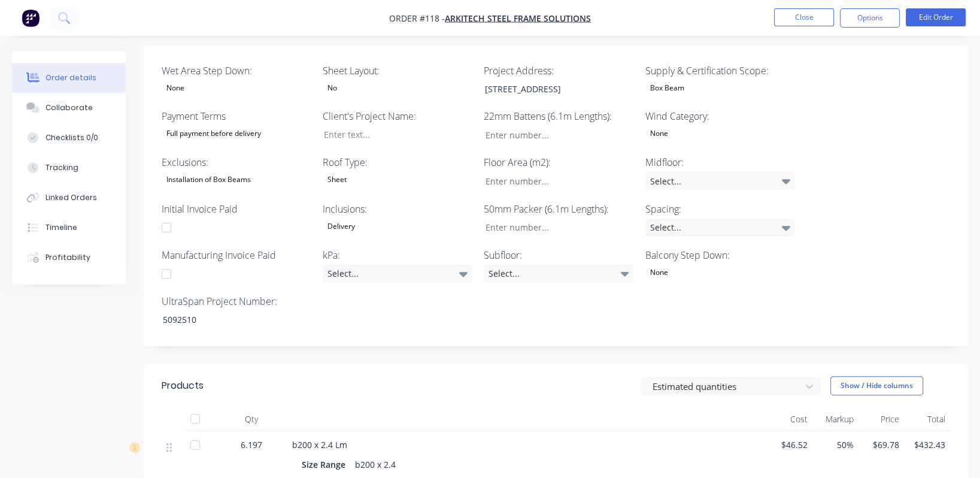
scroll to position [304, 0]
click at [557, 81] on div "[STREET_ADDRESS]" at bounding box center [550, 89] width 150 height 17
click at [508, 81] on div "[STREET_ADDRESS]" at bounding box center [550, 89] width 150 height 17
click at [549, 81] on div "[STREET_ADDRESS]" at bounding box center [550, 89] width 150 height 17
click at [511, 81] on div "[STREET_ADDRESS]" at bounding box center [550, 89] width 150 height 17
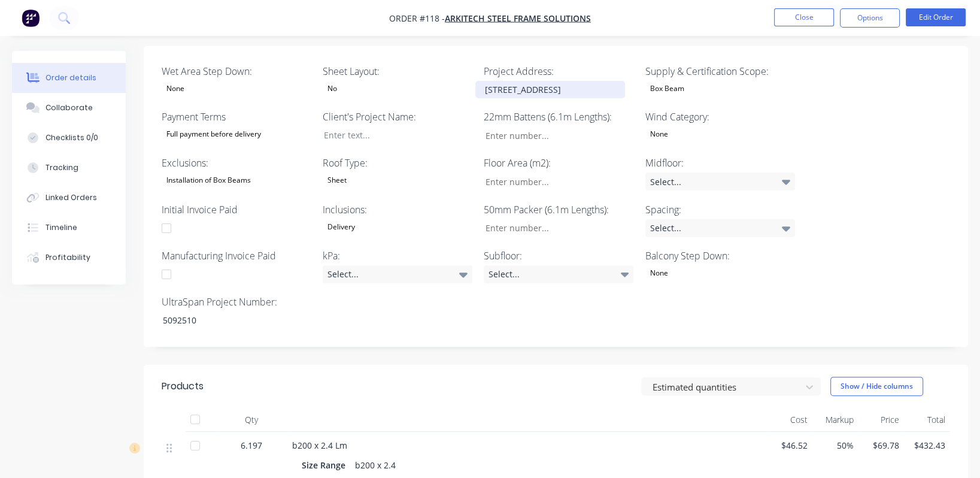
click at [557, 81] on div "[STREET_ADDRESS]" at bounding box center [550, 89] width 150 height 17
click at [502, 81] on div "[STREET_ADDRESS]" at bounding box center [550, 89] width 150 height 17
click at [568, 81] on div "[STREET_ADDRESS]" at bounding box center [550, 89] width 150 height 17
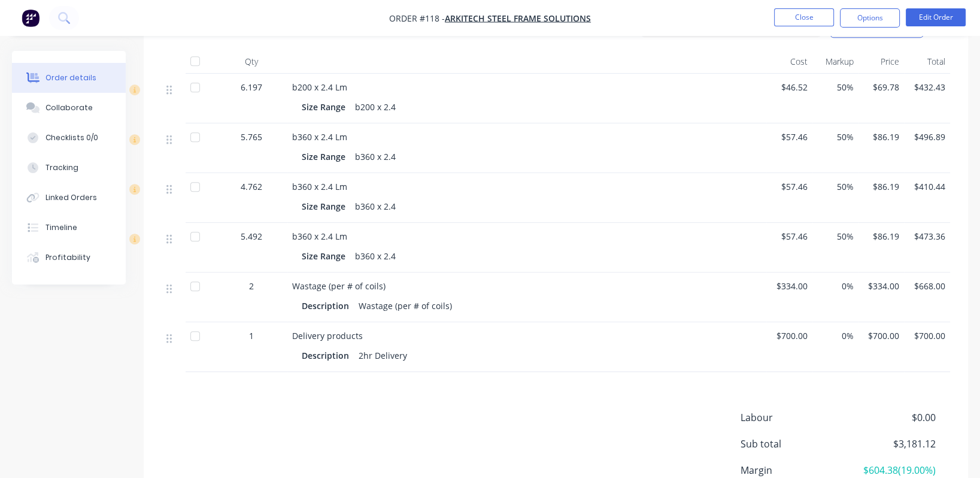
scroll to position [662, 0]
click at [934, 23] on button "Edit Order" at bounding box center [936, 17] width 60 height 18
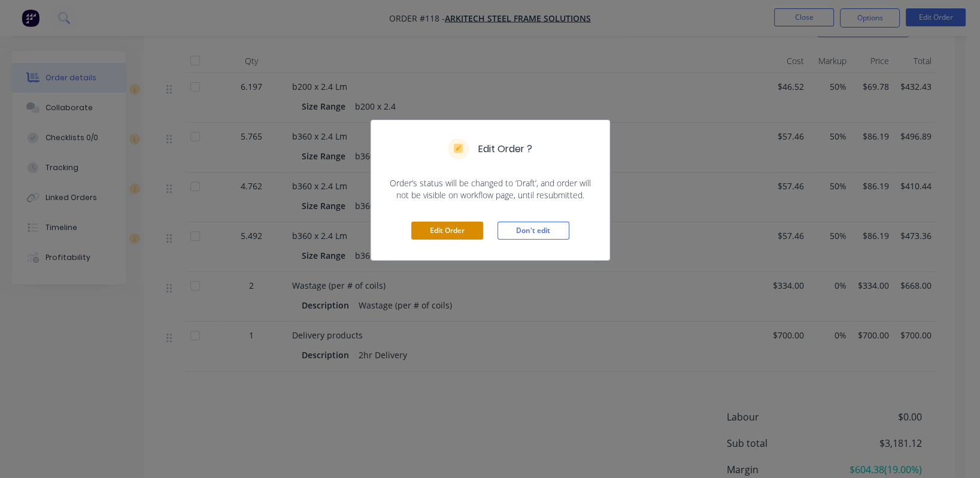
click at [441, 232] on button "Edit Order" at bounding box center [447, 231] width 72 height 18
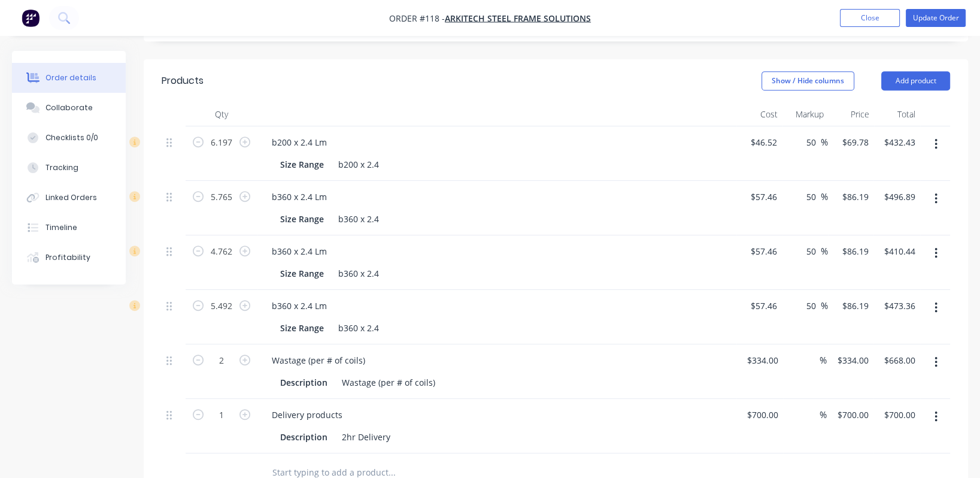
scroll to position [629, 0]
click at [763, 405] on input "700" at bounding box center [772, 413] width 20 height 17
type input "$600.00"
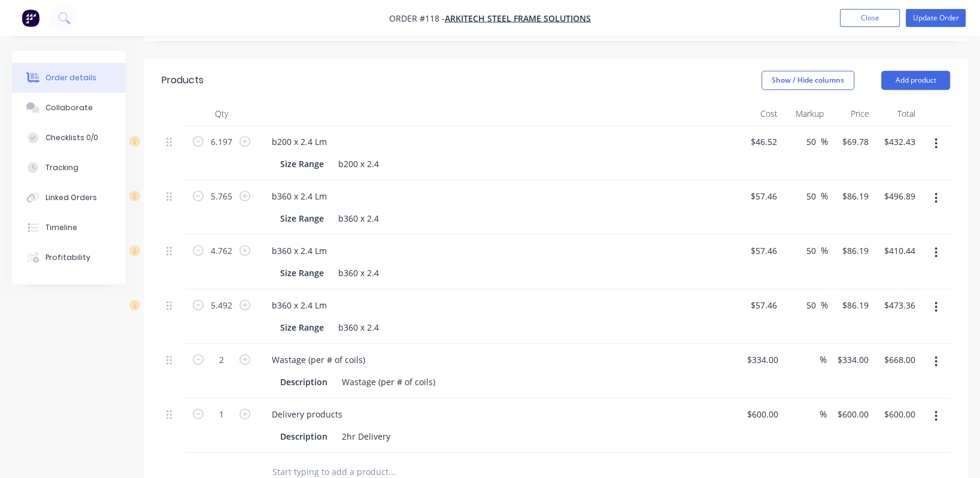
click at [705, 351] on div "Wastage (per # of coils)" at bounding box center [496, 359] width 469 height 17
click at [852, 405] on div "600 $600.00" at bounding box center [853, 413] width 42 height 17
type input "$600.00"
type input "600.00"
click at [900, 405] on input "600.00" at bounding box center [901, 413] width 37 height 17
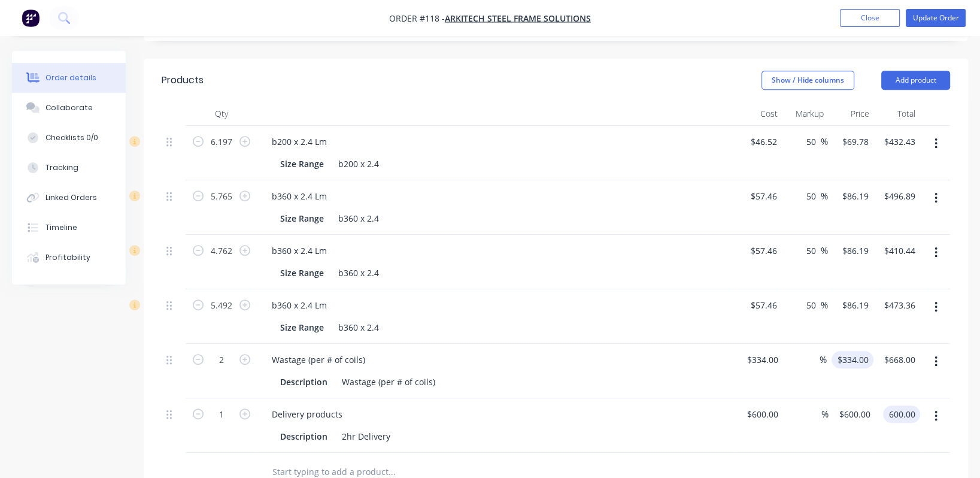
type input "334"
type input "$600.00"
click at [860, 351] on input "334" at bounding box center [863, 359] width 20 height 17
type input "86.19"
type input "$334.00"
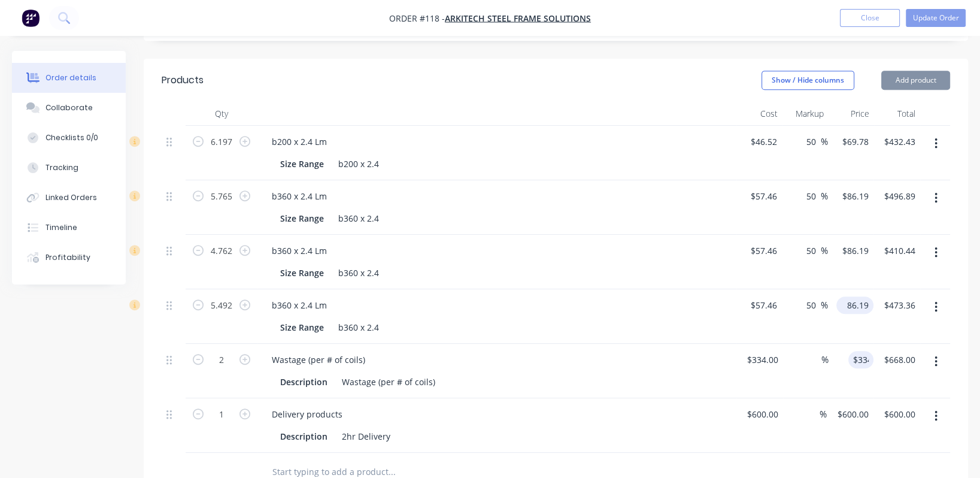
click at [854, 296] on input "86.19" at bounding box center [857, 304] width 32 height 17
type input "$86.19"
type input "473.36"
click at [904, 296] on input "473.36" at bounding box center [901, 304] width 37 height 17
type input "410.44"
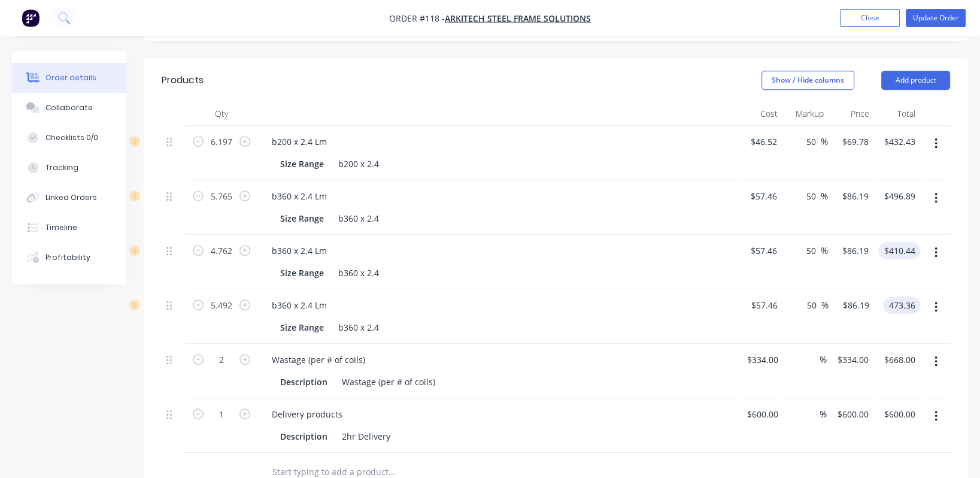
type input "$86.1908"
type input "$473.36"
click at [898, 242] on input "410.44" at bounding box center [901, 250] width 37 height 17
type input "86.1907"
type input "$410.44"
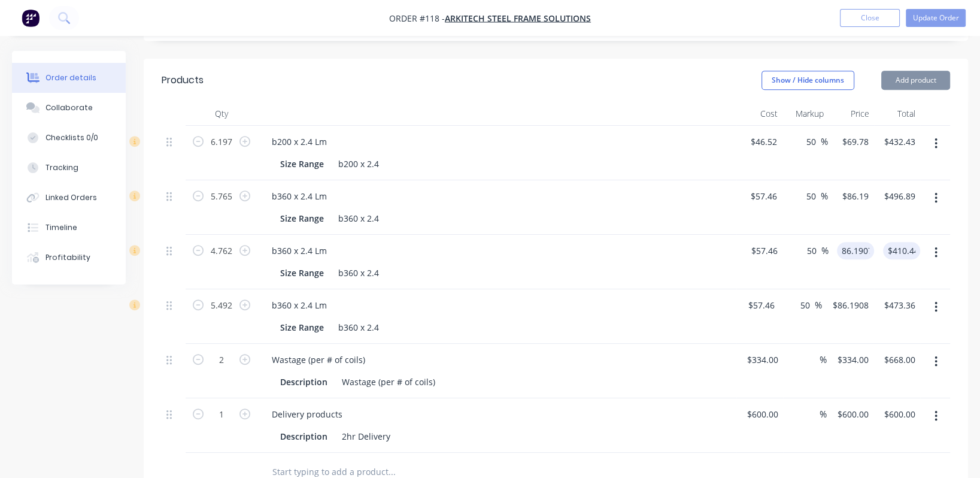
click at [861, 242] on input "86.1907" at bounding box center [858, 250] width 32 height 17
type input "$86.1907"
click at [895, 242] on input "410.44" at bounding box center [901, 250] width 37 height 17
type input "$410.44"
click at [198, 354] on icon "button" at bounding box center [198, 359] width 11 height 11
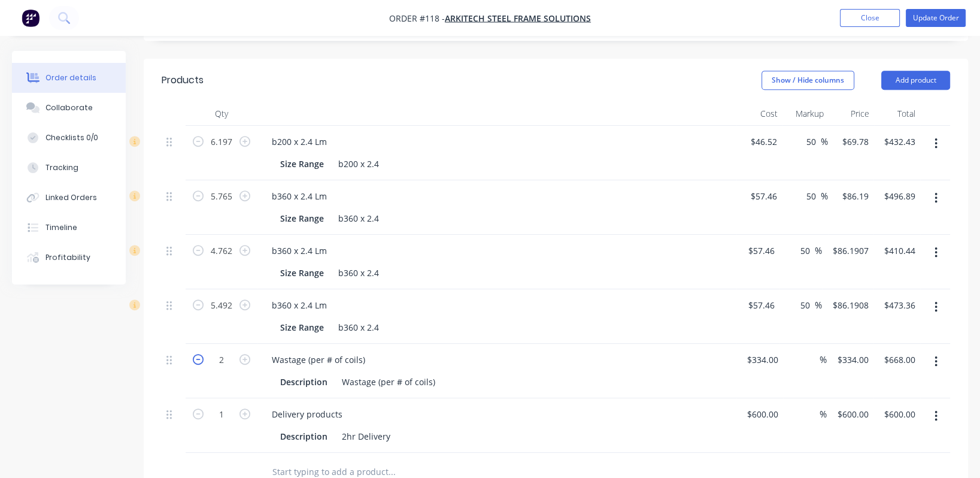
type input "1"
type input "$334.00"
click at [941, 13] on button "Update Order" at bounding box center [936, 18] width 60 height 18
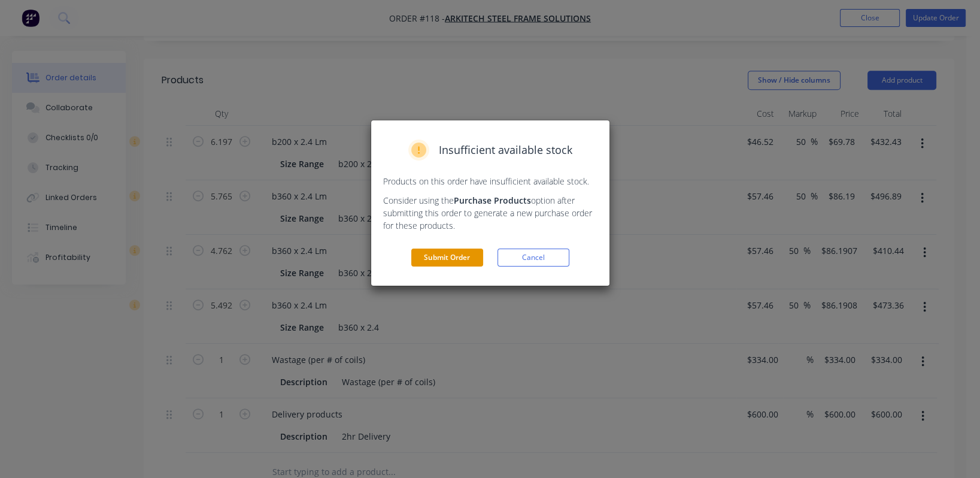
click at [455, 254] on button "Submit Order" at bounding box center [447, 257] width 72 height 18
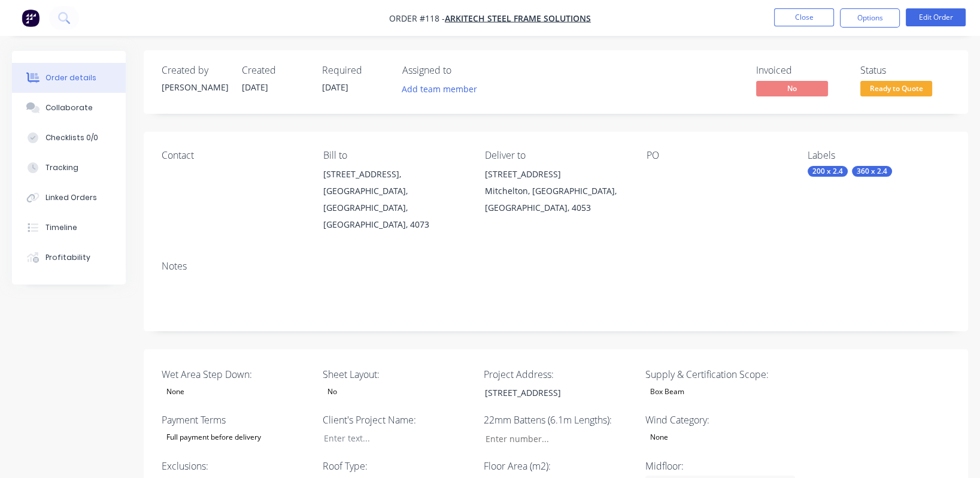
scroll to position [0, 0]
click at [886, 14] on button "Options" at bounding box center [870, 17] width 60 height 19
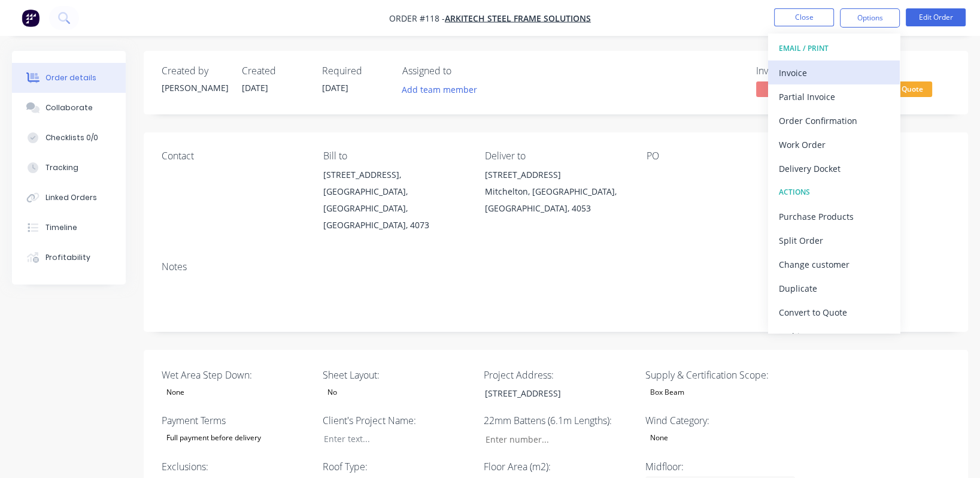
click at [840, 72] on div "Invoice" at bounding box center [834, 72] width 110 height 17
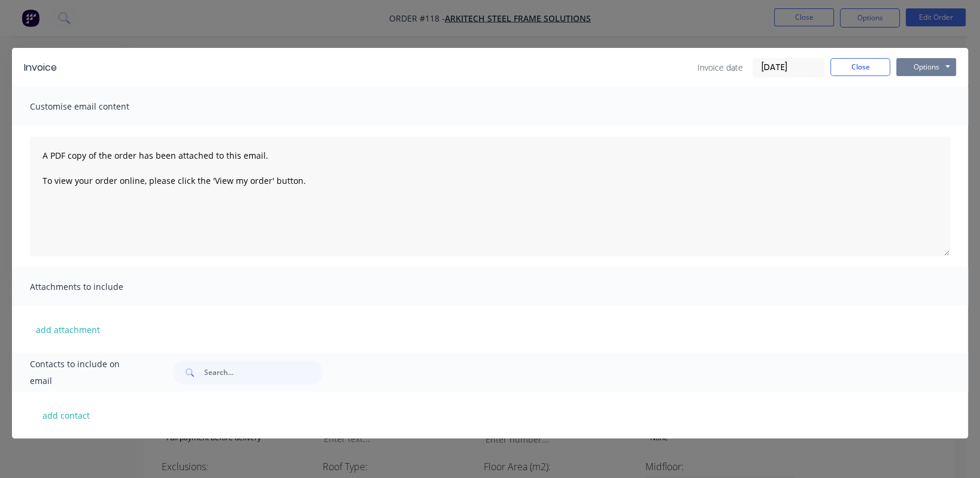
click at [918, 64] on button "Options" at bounding box center [926, 67] width 60 height 18
click at [944, 92] on button "Preview" at bounding box center [934, 88] width 77 height 20
click at [871, 67] on button "Close" at bounding box center [860, 67] width 60 height 18
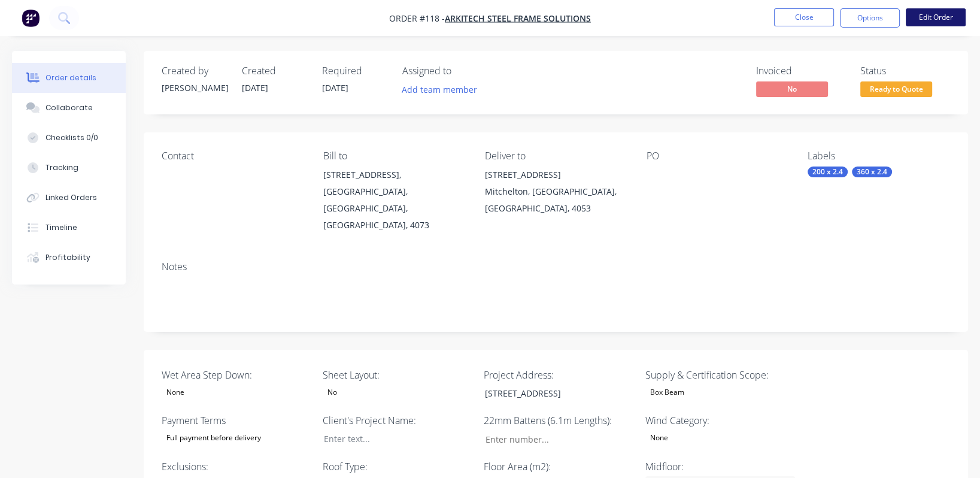
click at [938, 15] on button "Edit Order" at bounding box center [936, 17] width 60 height 18
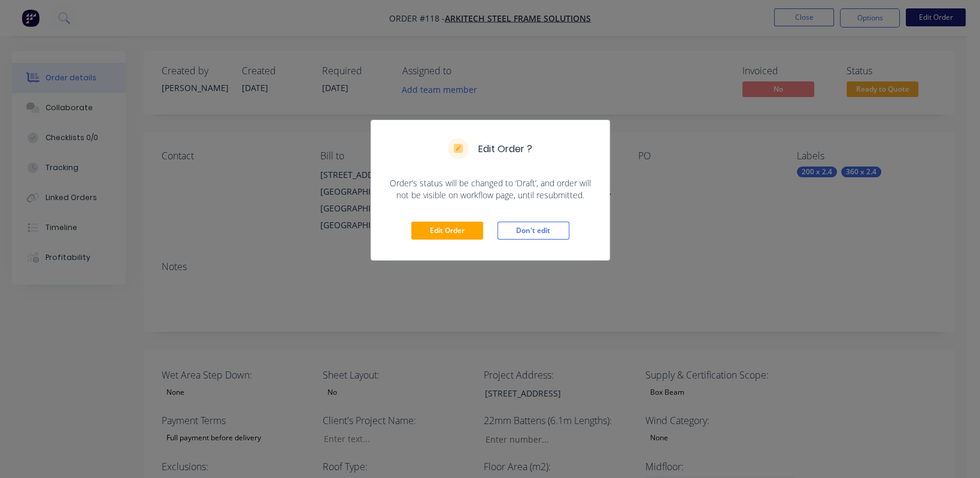
click at [938, 15] on div "Edit Order ? Order’s status will be changed to ‘Draft’, and order will not be v…" at bounding box center [490, 239] width 980 height 478
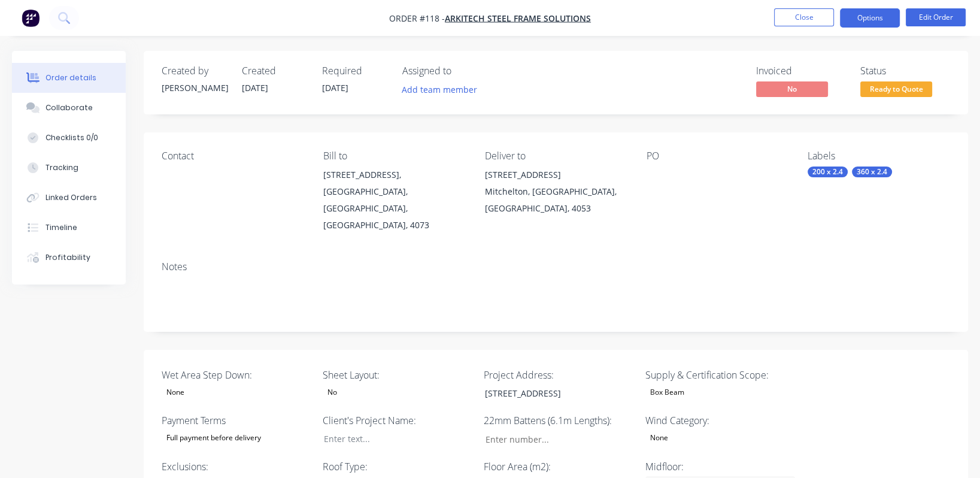
click at [890, 18] on button "Options" at bounding box center [870, 17] width 60 height 19
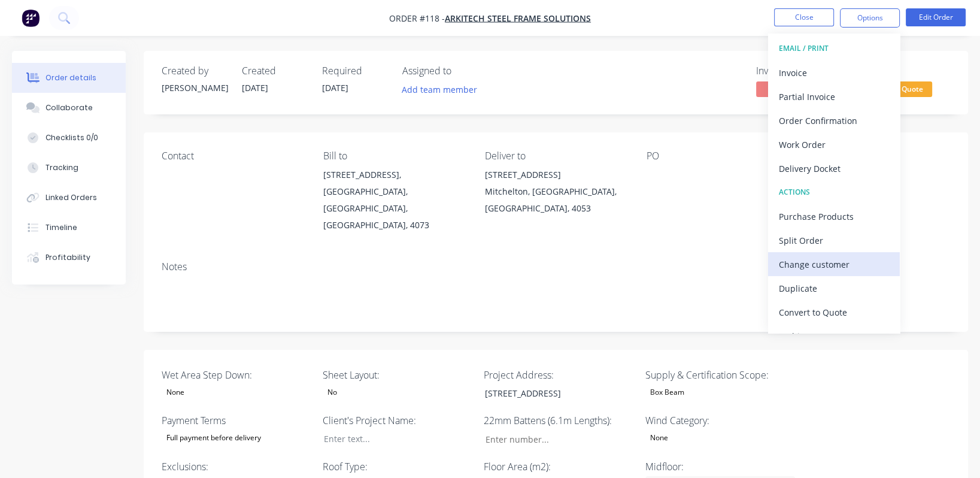
drag, startPoint x: 847, startPoint y: 310, endPoint x: 852, endPoint y: 267, distance: 43.4
click at [852, 267] on div "EMAIL / PRINT Invoice Partial Invoice Order Confirmation Work Order Delivery Do…" at bounding box center [834, 183] width 132 height 299
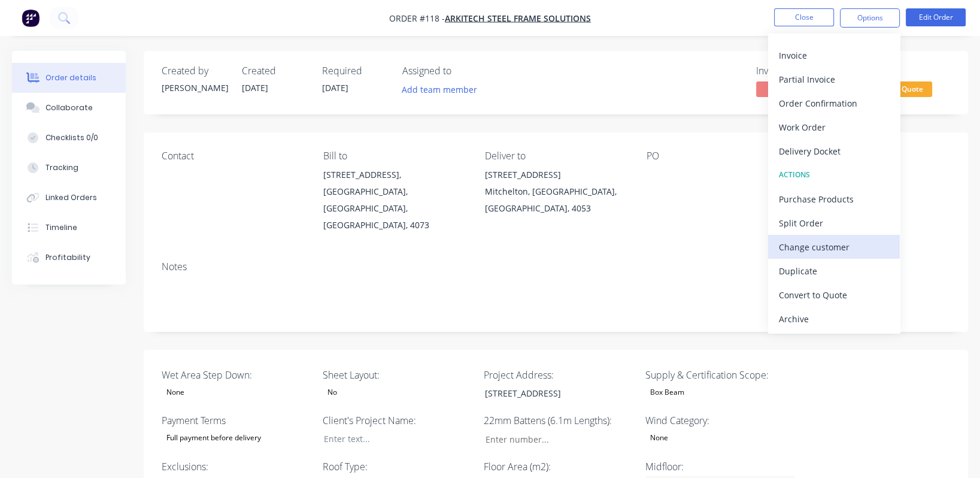
scroll to position [17, 0]
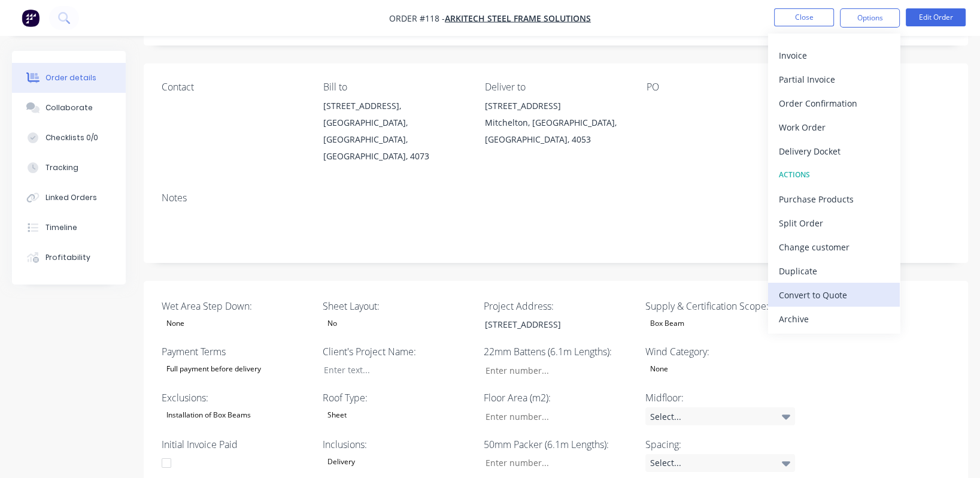
click at [833, 295] on div "Convert to Quote" at bounding box center [834, 294] width 110 height 17
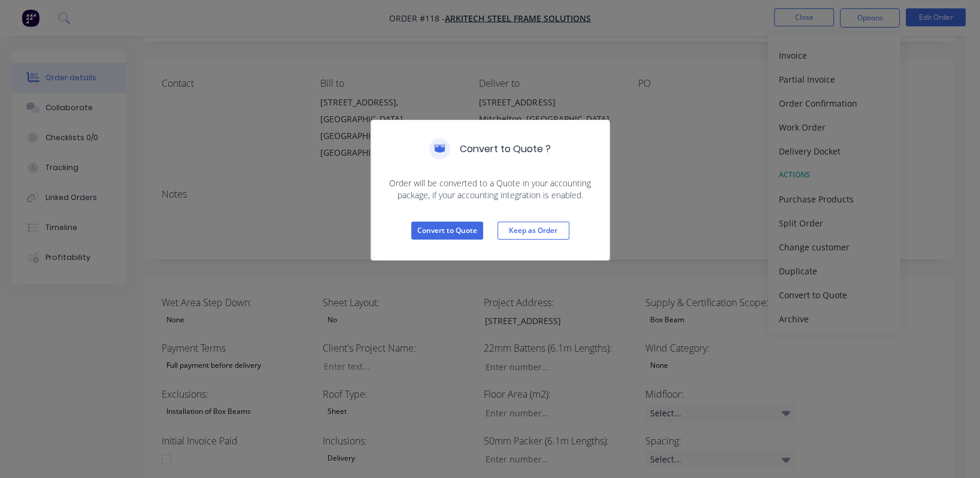
scroll to position [73, 0]
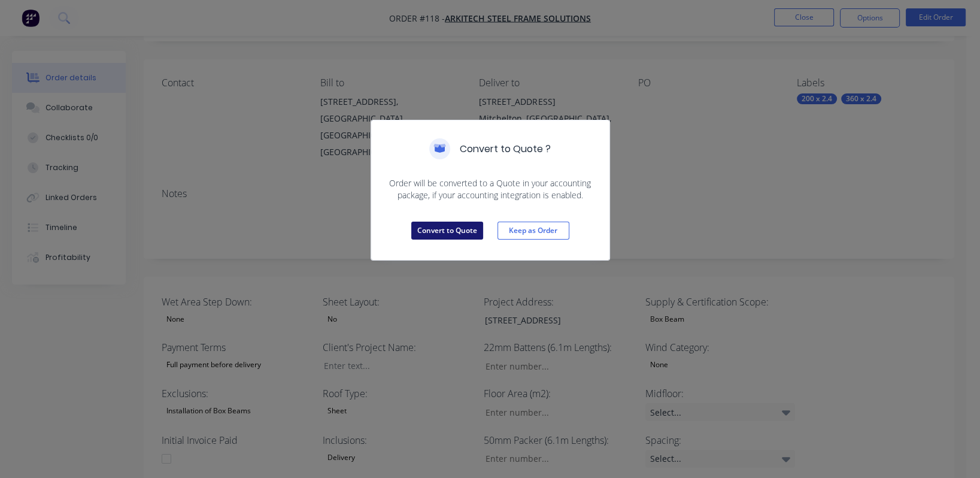
click at [448, 233] on button "Convert to Quote" at bounding box center [447, 231] width 72 height 18
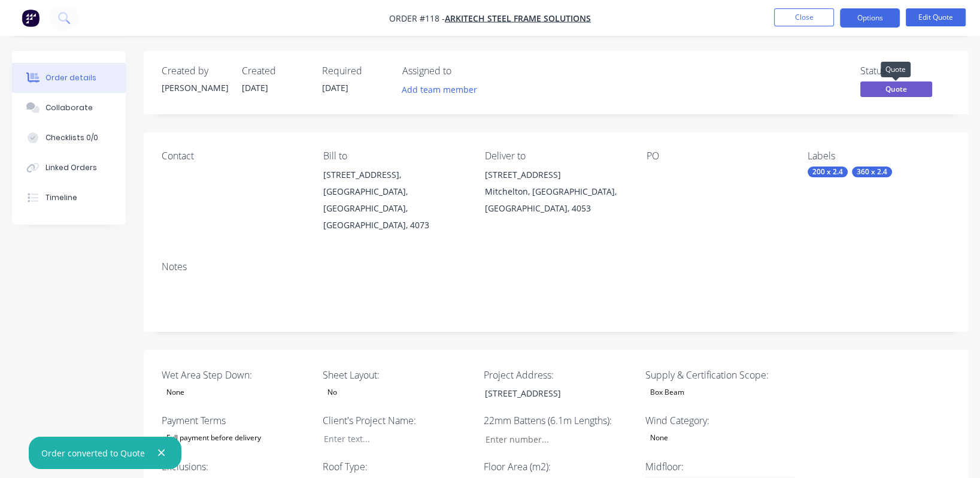
click at [900, 92] on span "Quote" at bounding box center [896, 88] width 72 height 15
click at [886, 19] on button "Options" at bounding box center [870, 17] width 60 height 19
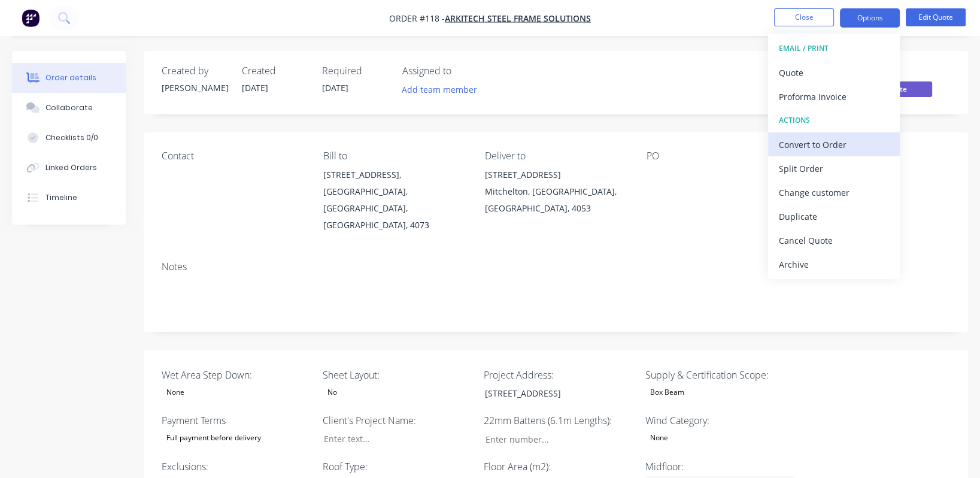
click at [841, 147] on div "Convert to Order" at bounding box center [834, 144] width 110 height 17
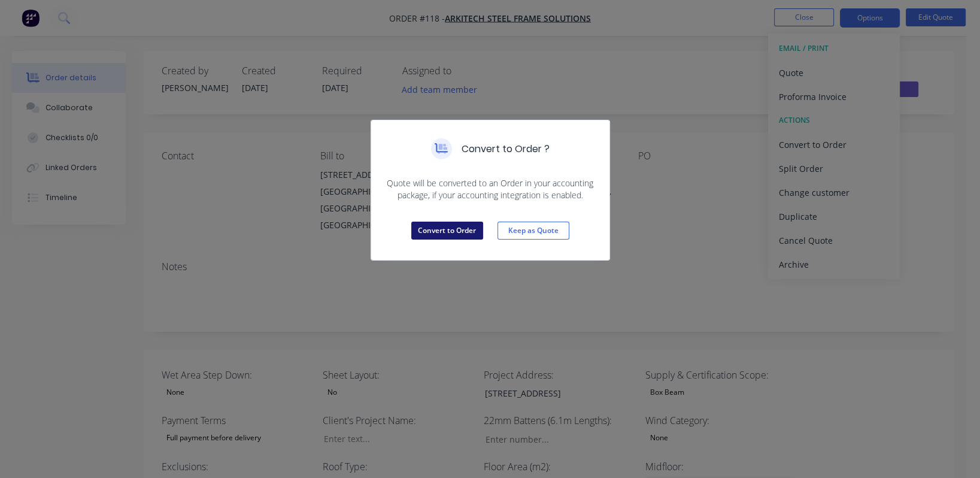
click at [467, 226] on button "Convert to Order" at bounding box center [447, 231] width 72 height 18
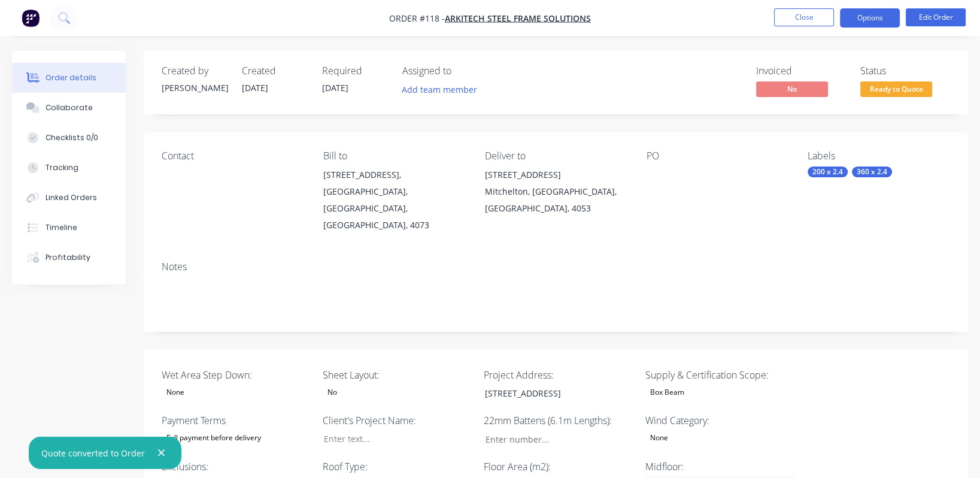
click at [877, 19] on button "Options" at bounding box center [870, 17] width 60 height 19
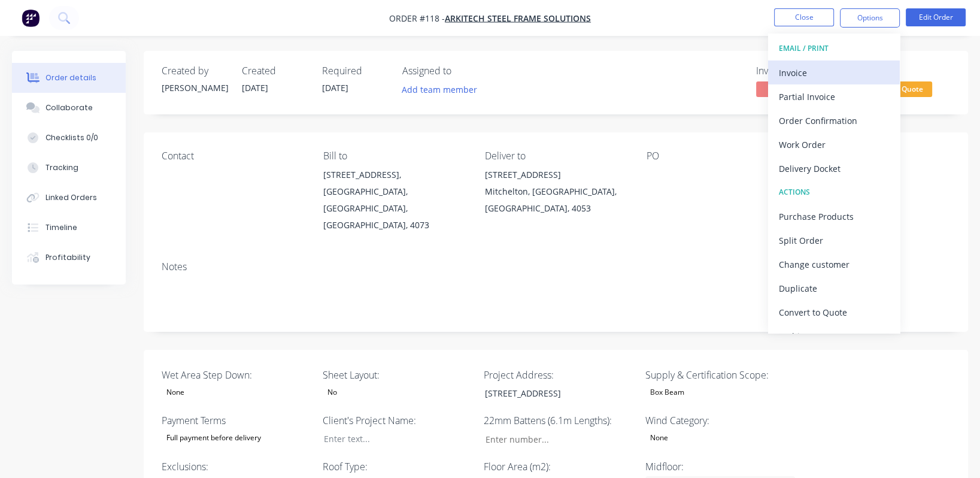
click at [826, 77] on div "Invoice" at bounding box center [834, 72] width 110 height 17
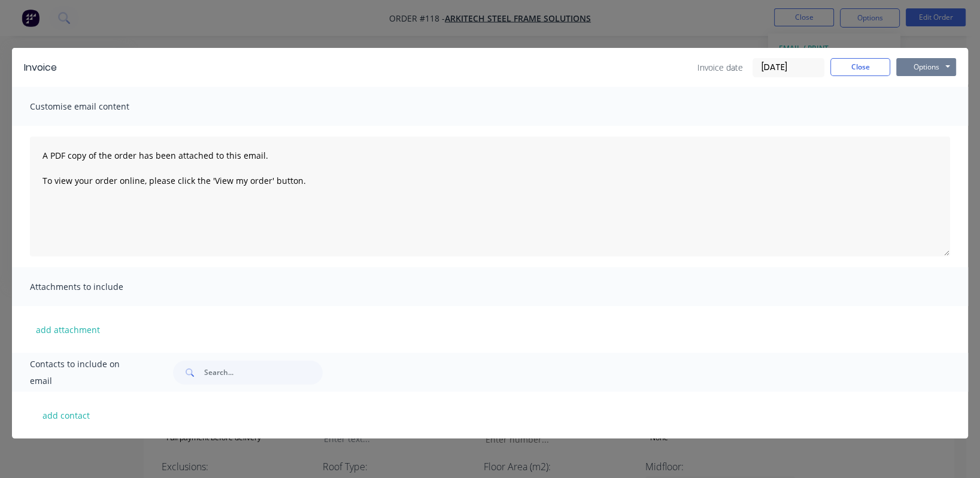
click at [919, 67] on button "Options" at bounding box center [926, 67] width 60 height 18
click at [921, 84] on button "Preview" at bounding box center [934, 88] width 77 height 20
click at [862, 68] on button "Close" at bounding box center [860, 67] width 60 height 18
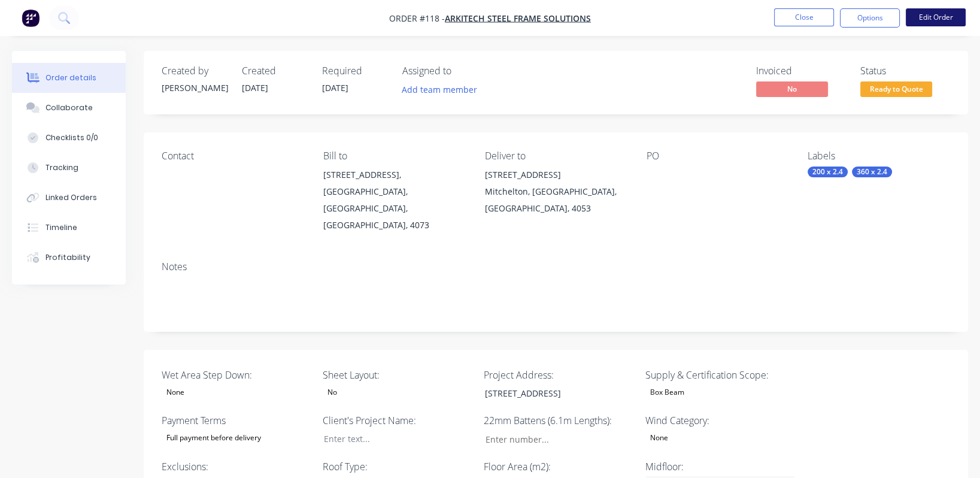
click at [937, 16] on button "Edit Order" at bounding box center [936, 17] width 60 height 18
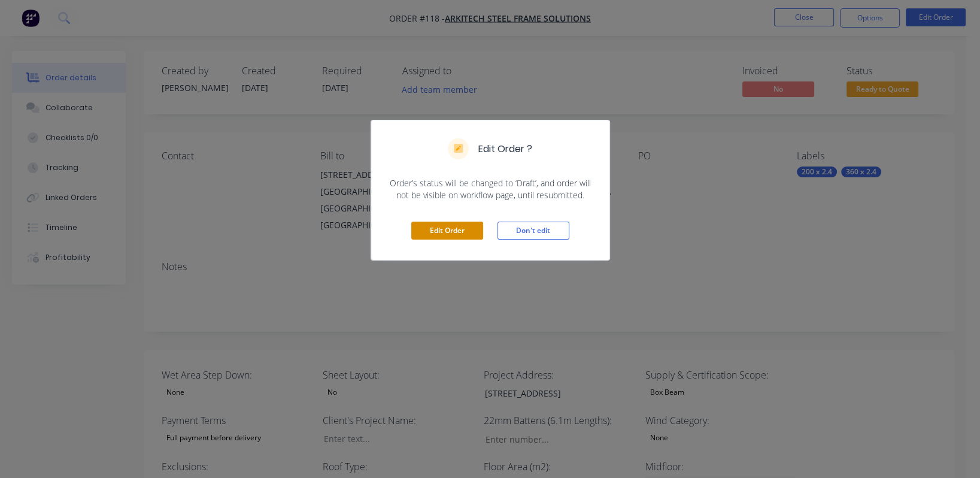
click at [453, 233] on button "Edit Order" at bounding box center [447, 231] width 72 height 18
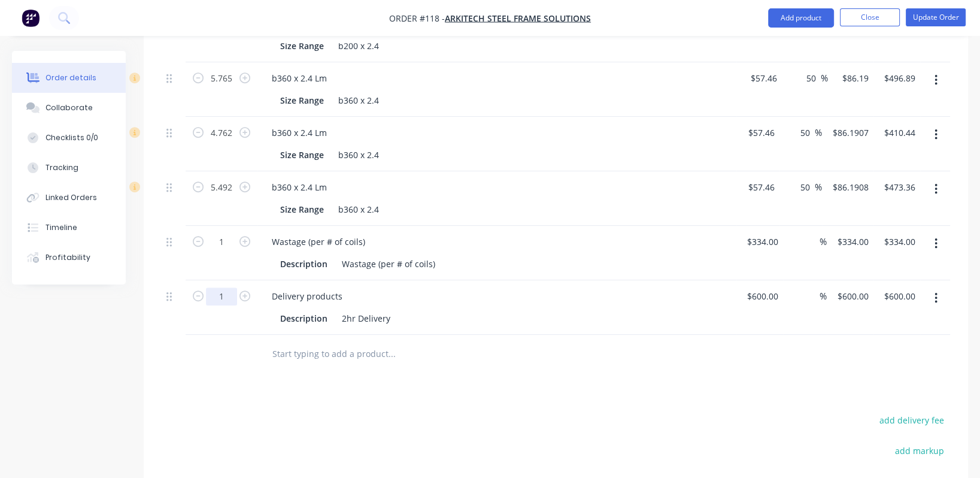
scroll to position [747, 0]
click at [201, 290] on icon "button" at bounding box center [198, 295] width 11 height 11
type input "0"
type input "$0.00"
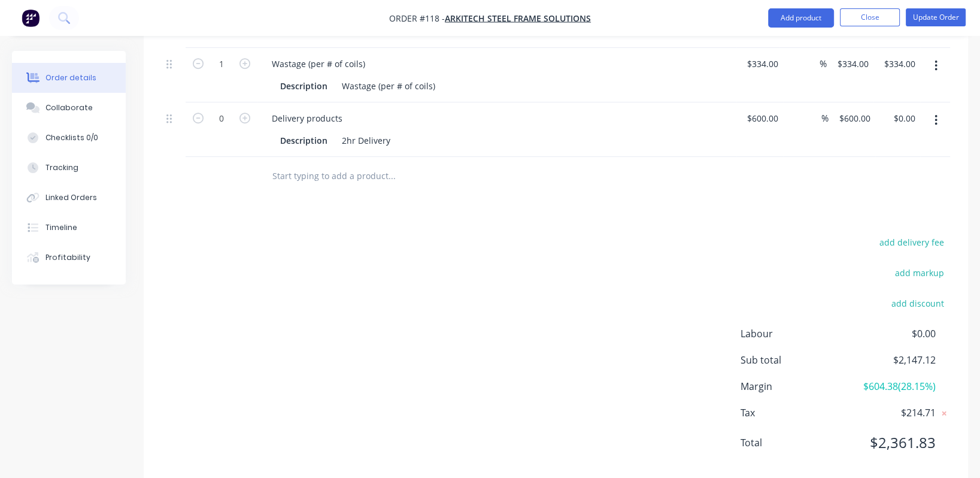
scroll to position [925, 0]
click at [908, 431] on span "$2,361.83" at bounding box center [891, 442] width 89 height 22
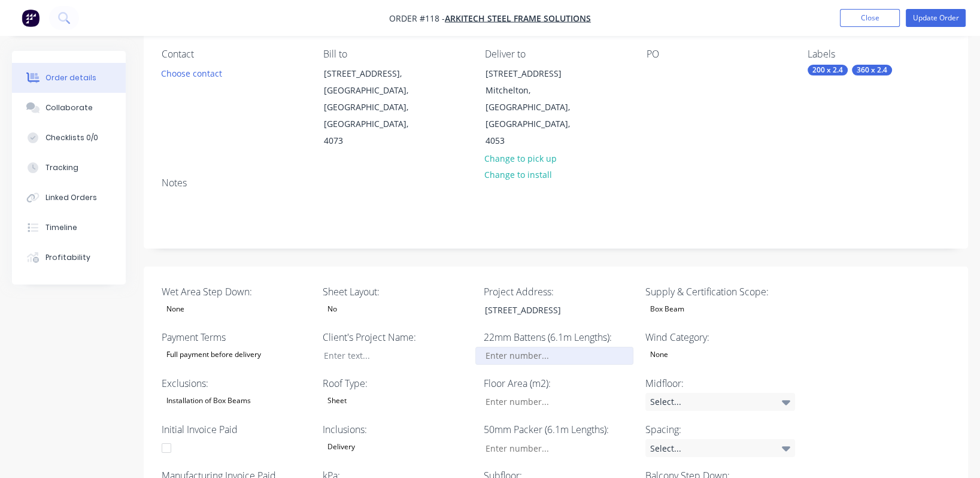
scroll to position [0, 0]
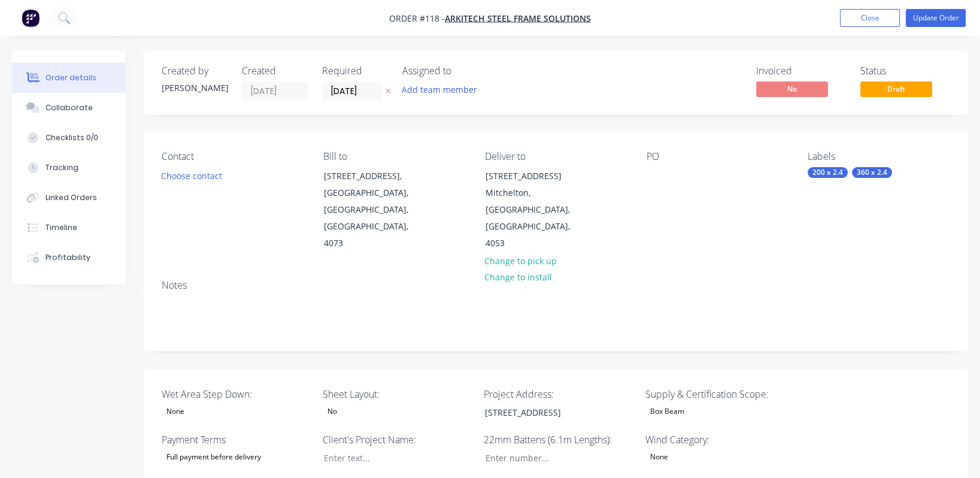
click at [900, 90] on span "Draft" at bounding box center [896, 88] width 72 height 15
click at [938, 18] on button "Update Order" at bounding box center [936, 18] width 60 height 18
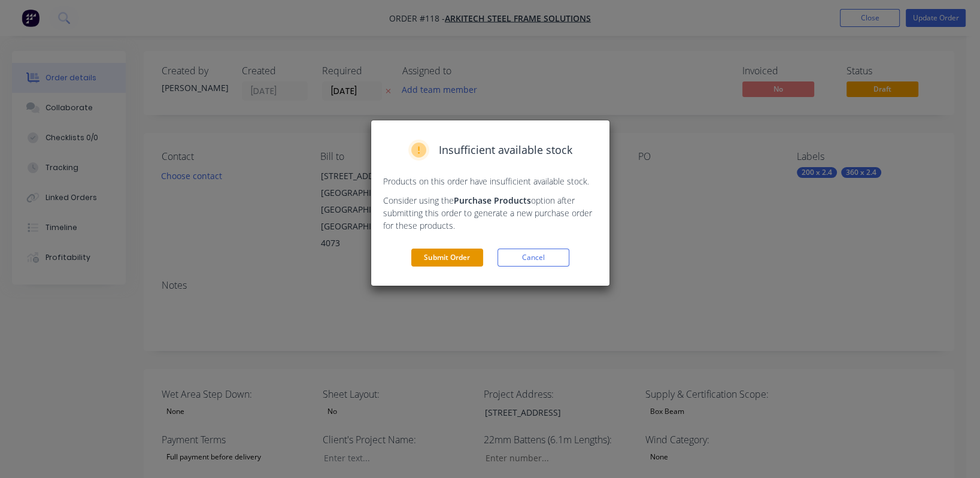
click at [456, 255] on button "Submit Order" at bounding box center [447, 257] width 72 height 18
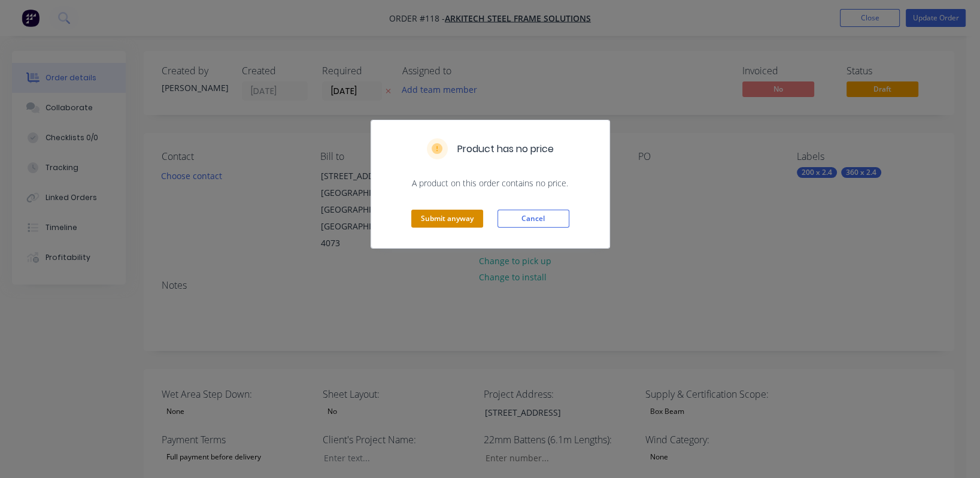
click at [454, 221] on button "Submit anyway" at bounding box center [447, 219] width 72 height 18
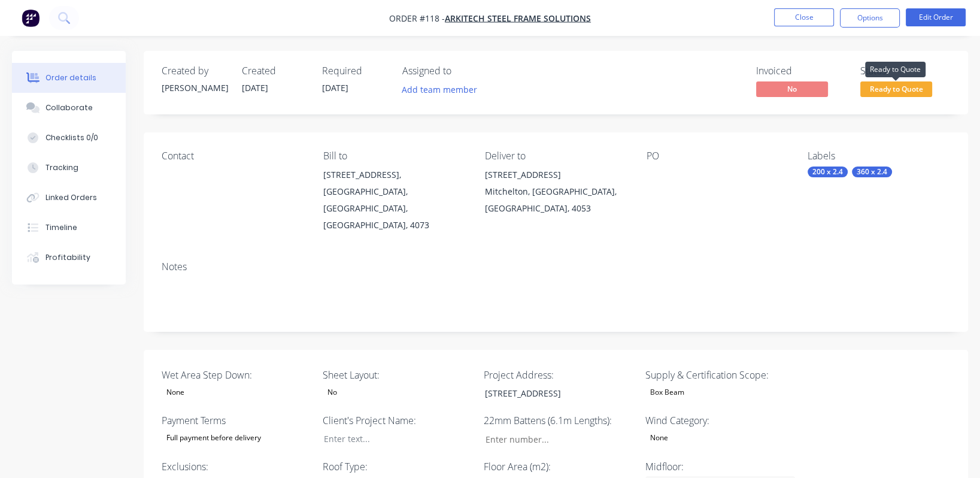
click at [895, 86] on span "Ready to Quote" at bounding box center [896, 88] width 72 height 15
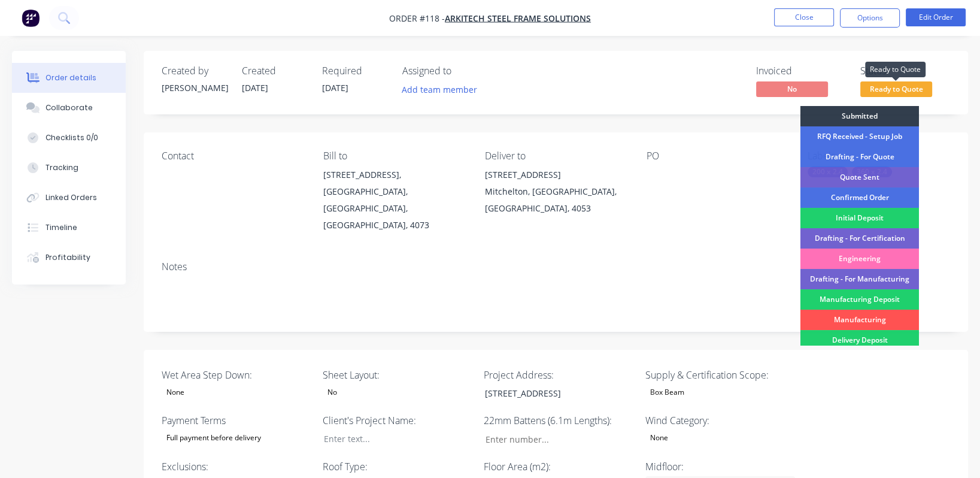
click at [895, 86] on span "Ready to Quote" at bounding box center [896, 88] width 72 height 15
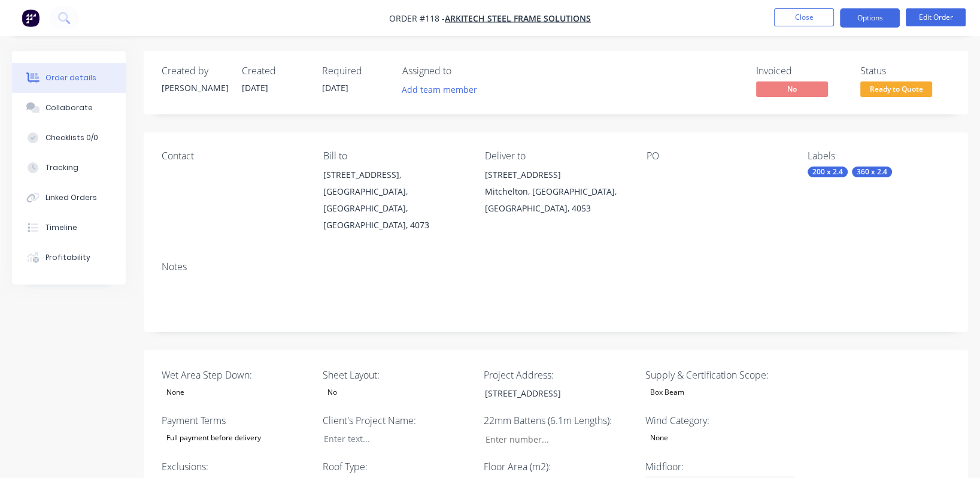
click at [860, 19] on button "Options" at bounding box center [870, 17] width 60 height 19
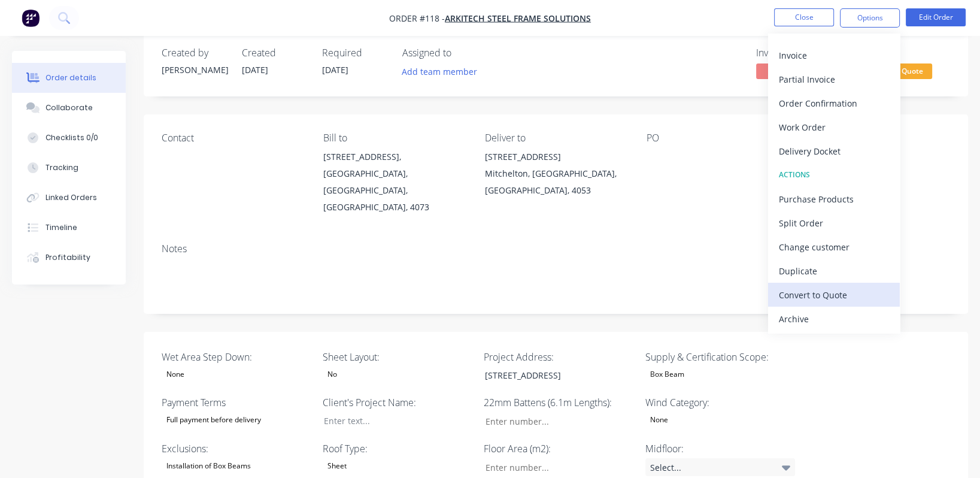
scroll to position [19, 0]
click at [839, 292] on div "Convert to Quote" at bounding box center [834, 294] width 110 height 17
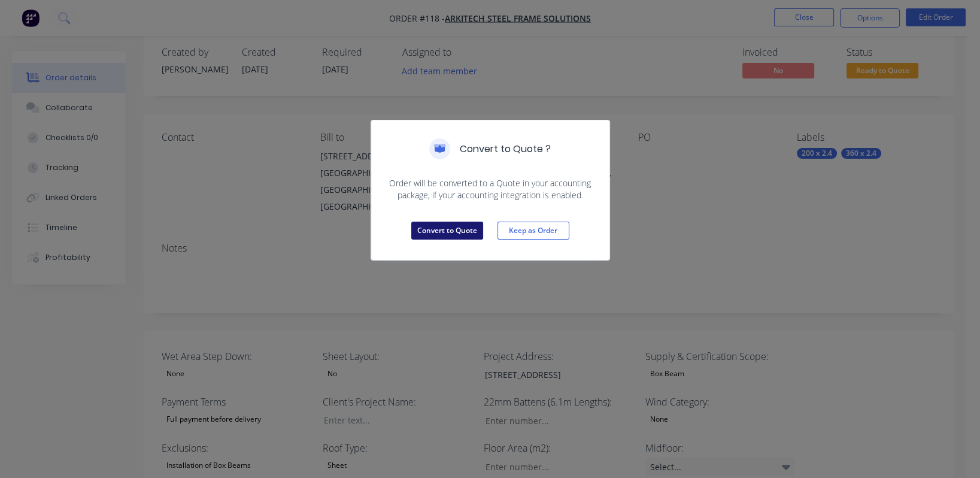
click at [456, 231] on button "Convert to Quote" at bounding box center [447, 231] width 72 height 18
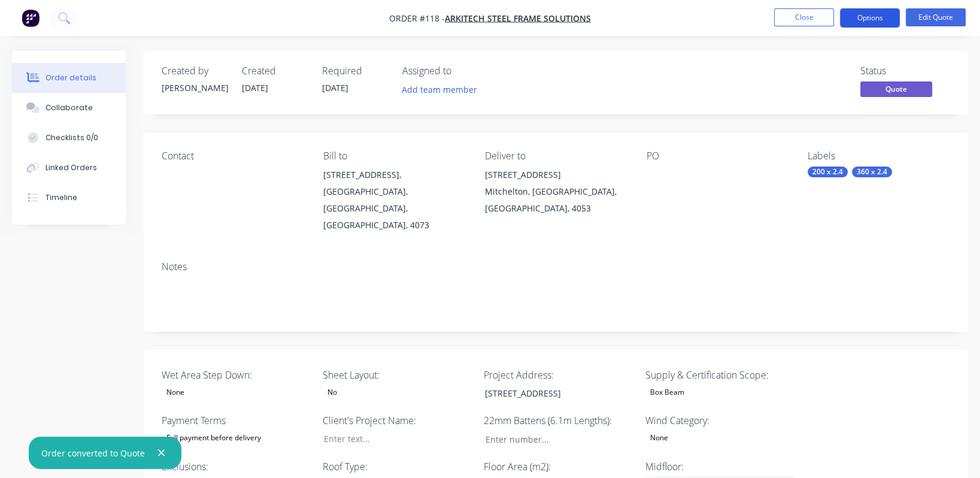
click at [889, 15] on button "Options" at bounding box center [870, 17] width 60 height 19
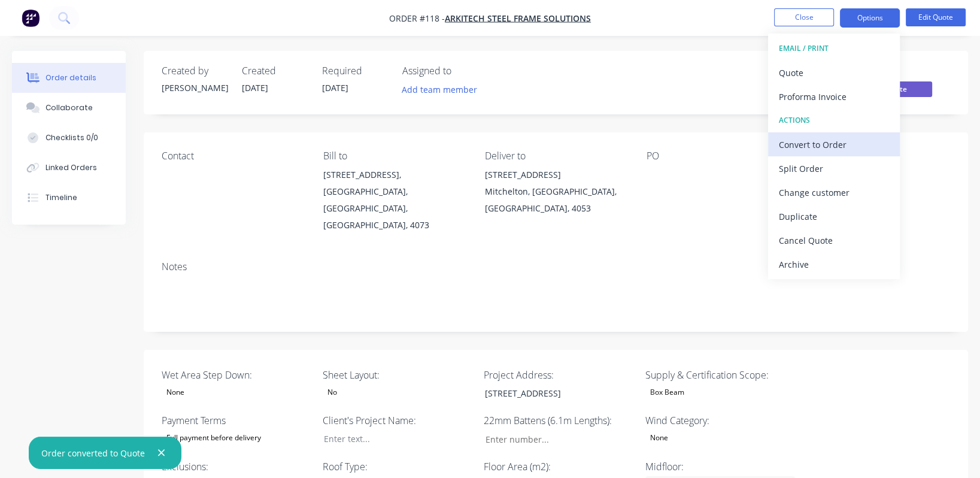
click at [826, 145] on div "Convert to Order" at bounding box center [834, 144] width 110 height 17
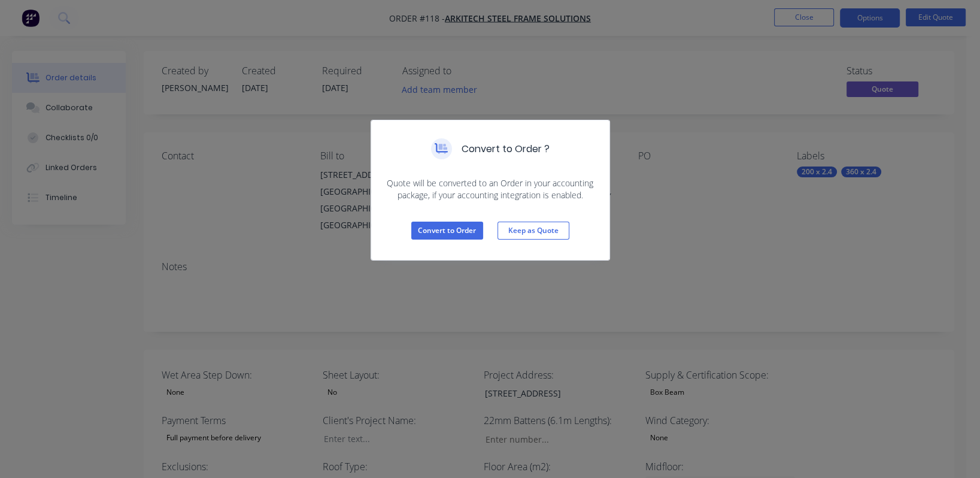
click at [685, 157] on div "Convert to Order ? Quote will be converted to an Order in your accounting packa…" at bounding box center [490, 239] width 980 height 478
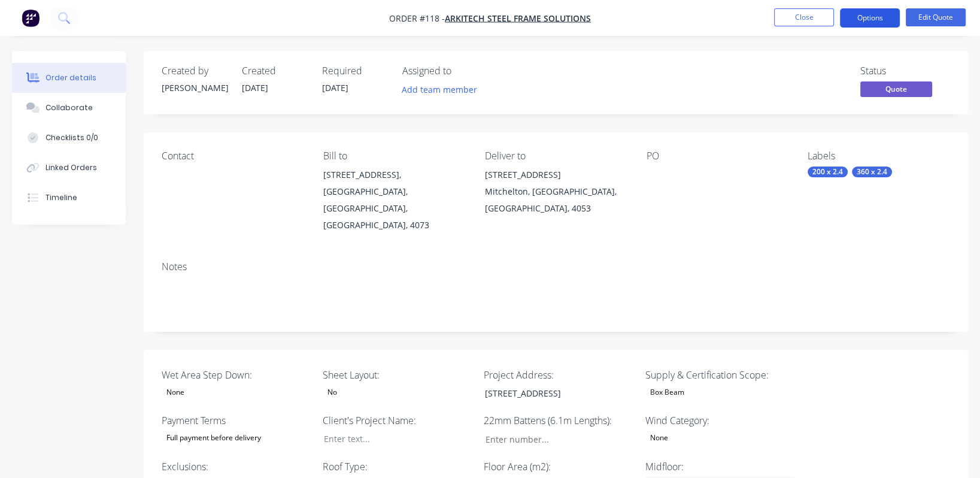
click at [884, 20] on button "Options" at bounding box center [870, 17] width 60 height 19
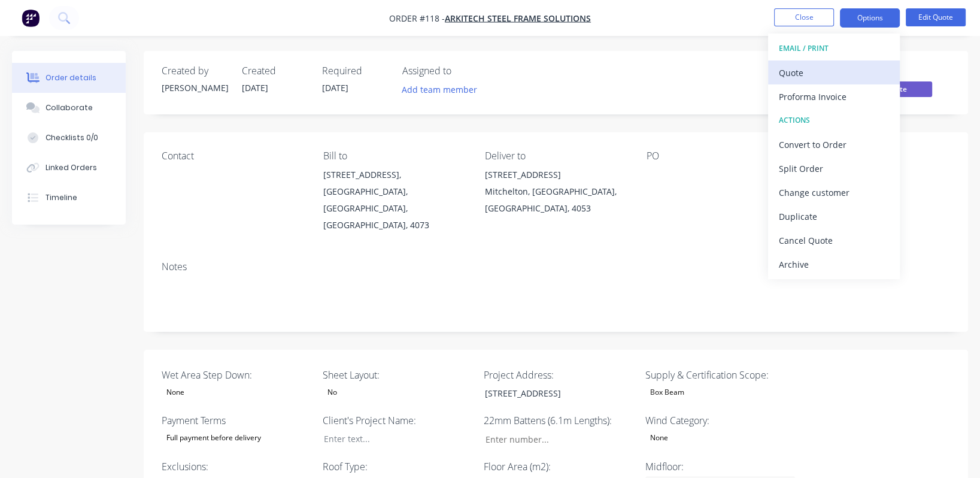
click at [844, 72] on div "Quote" at bounding box center [834, 72] width 110 height 17
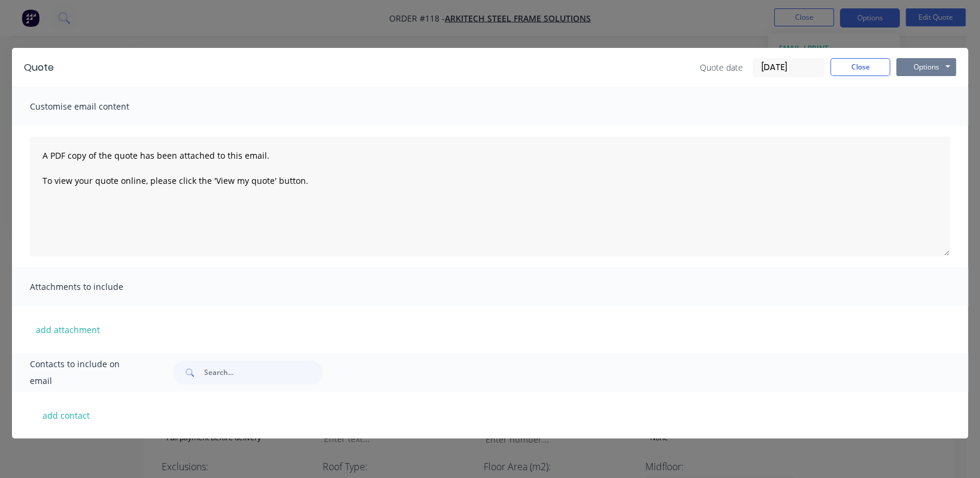
click at [933, 69] on button "Options" at bounding box center [926, 67] width 60 height 18
click at [912, 92] on button "Preview" at bounding box center [934, 88] width 77 height 20
click at [865, 68] on button "Close" at bounding box center [860, 67] width 60 height 18
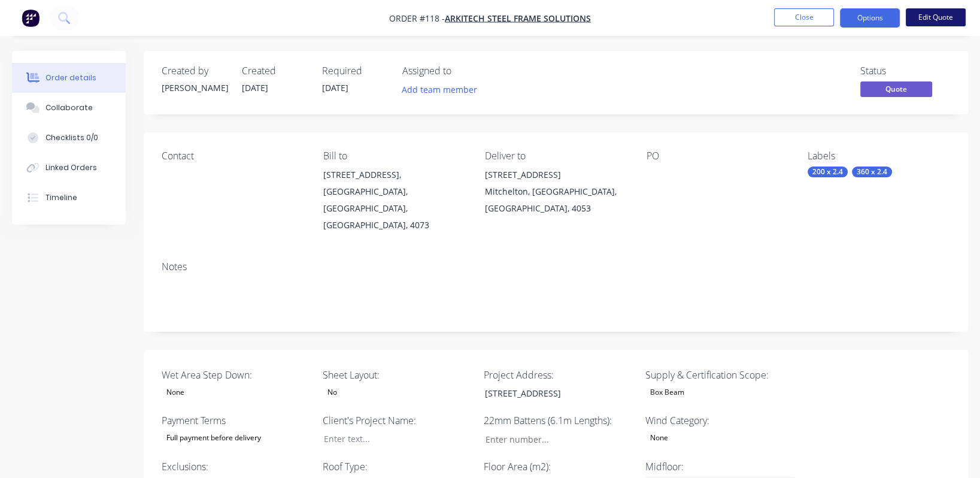
scroll to position [418, 0]
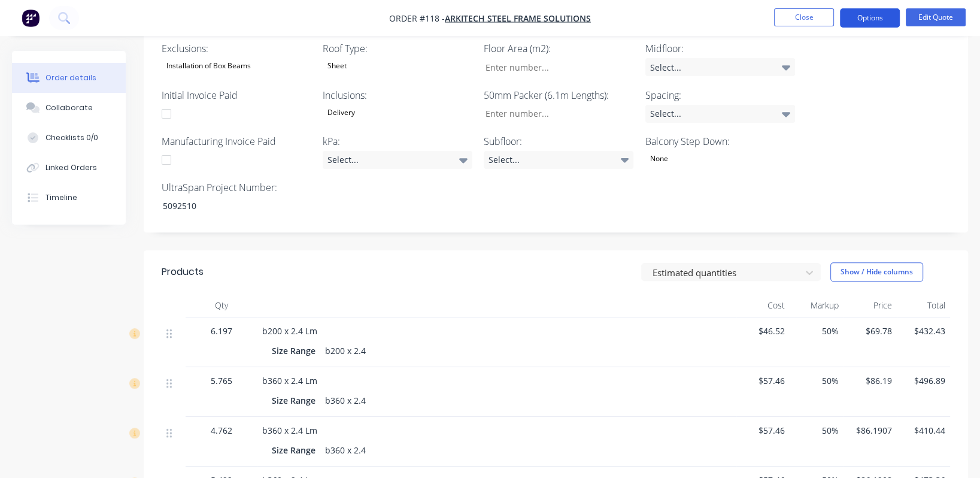
click at [892, 16] on button "Options" at bounding box center [870, 17] width 60 height 19
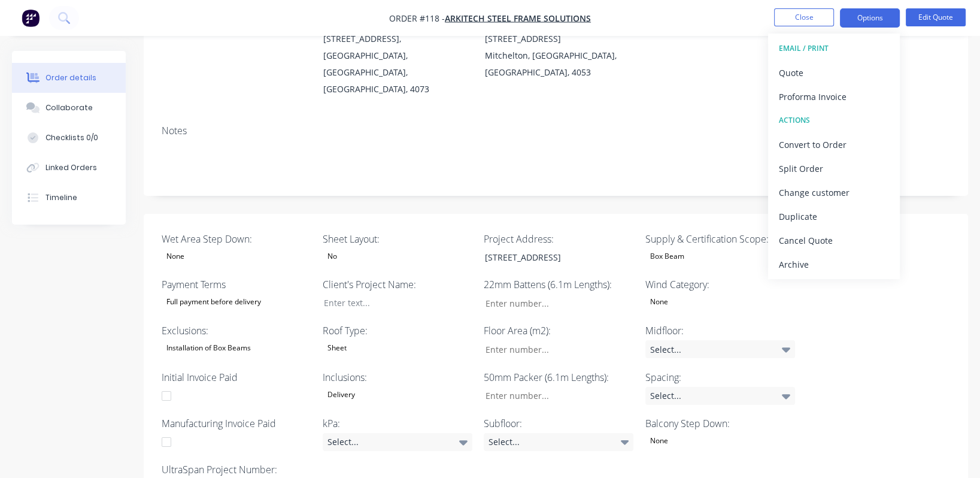
scroll to position [0, 0]
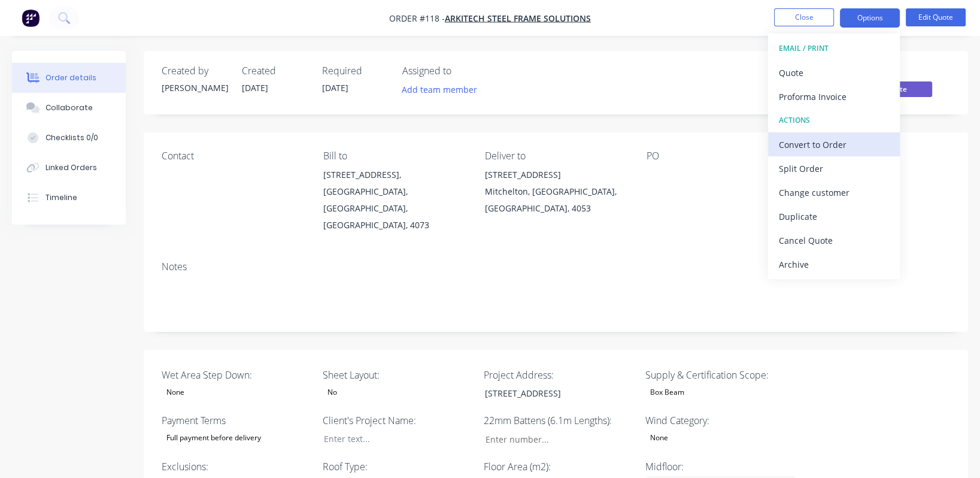
click at [830, 149] on div "Convert to Order" at bounding box center [834, 144] width 110 height 17
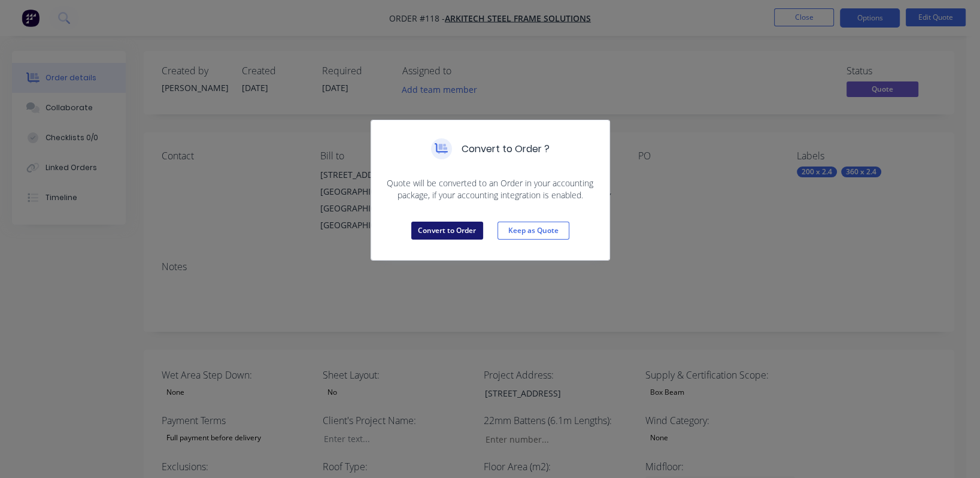
click at [456, 228] on button "Convert to Order" at bounding box center [447, 231] width 72 height 18
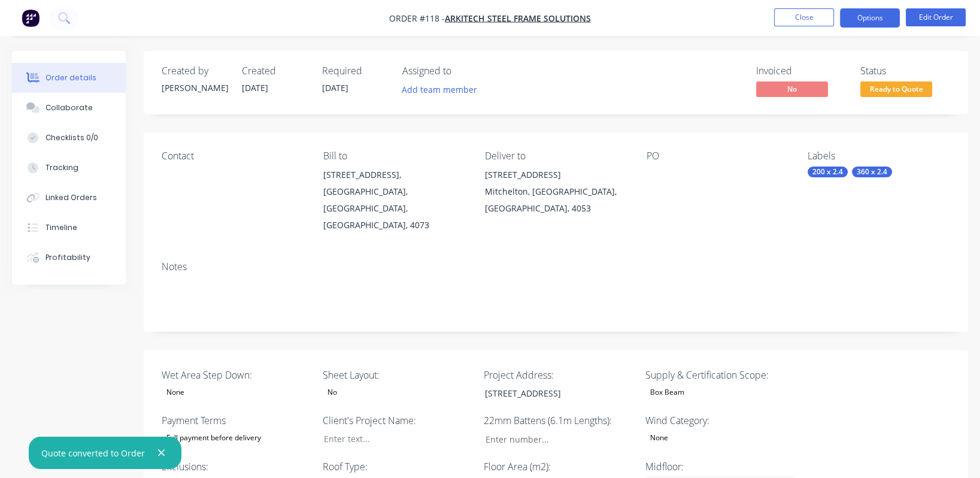
click at [876, 15] on button "Options" at bounding box center [870, 17] width 60 height 19
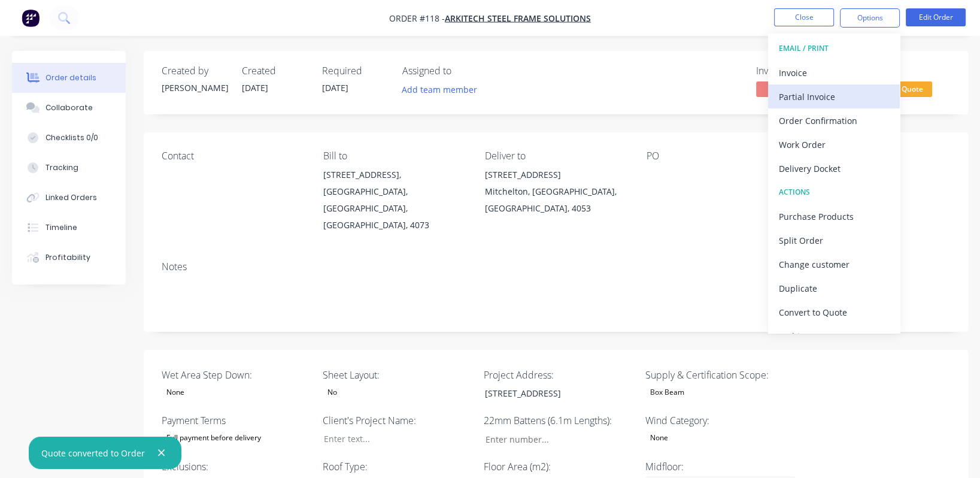
click at [813, 91] on div "Partial Invoice" at bounding box center [834, 96] width 110 height 17
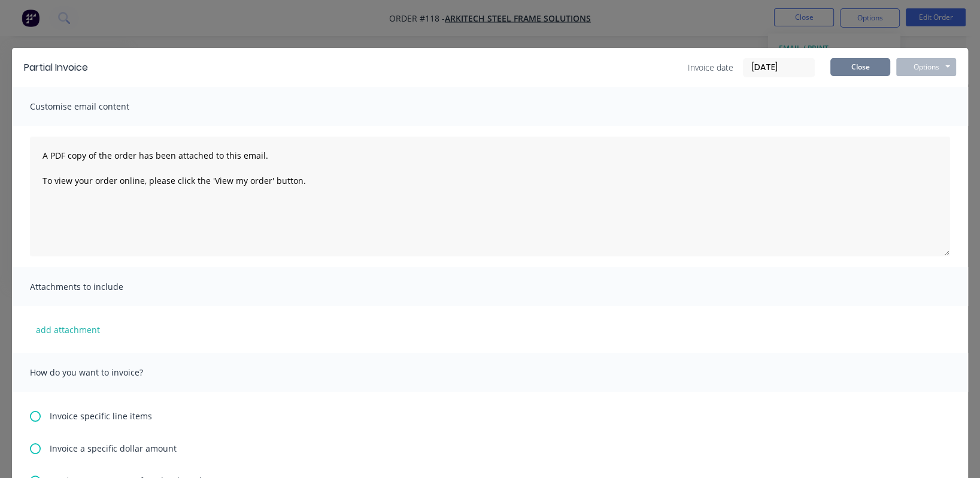
click at [866, 69] on button "Close" at bounding box center [860, 67] width 60 height 18
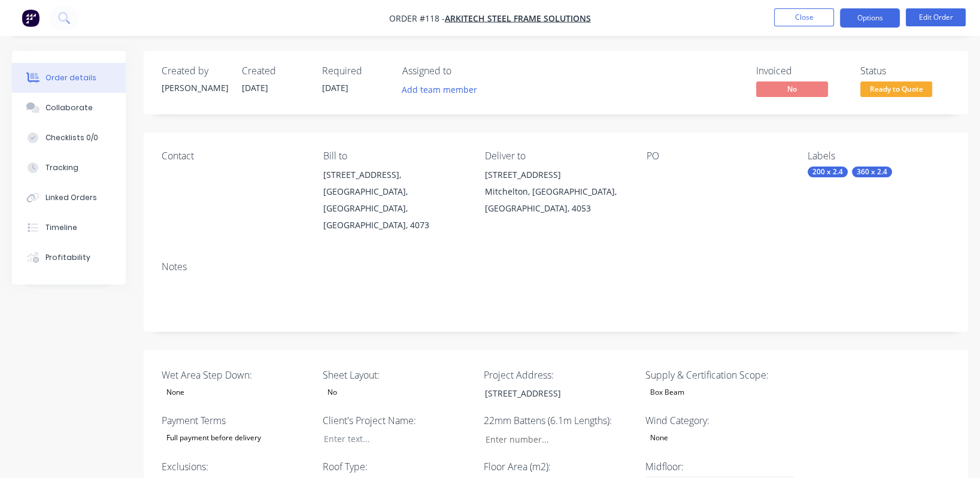
click at [877, 17] on button "Options" at bounding box center [870, 17] width 60 height 19
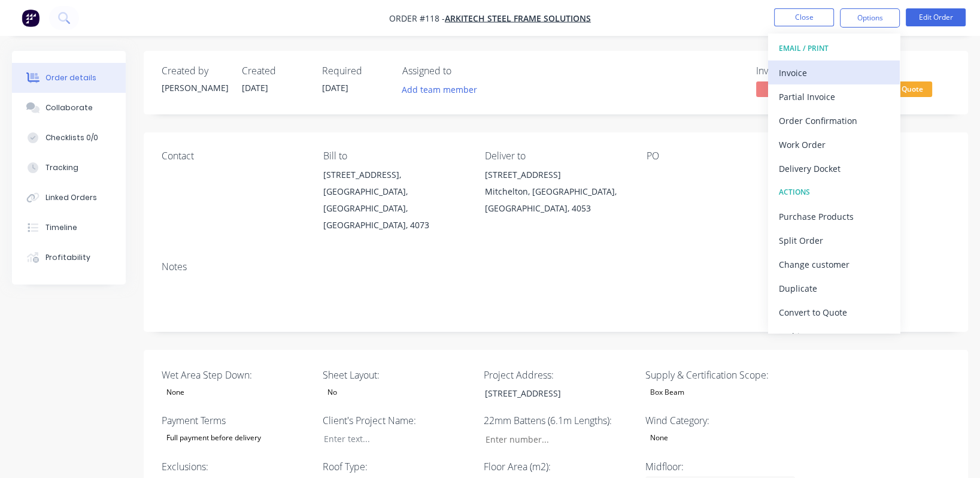
click at [813, 71] on div "Invoice" at bounding box center [834, 72] width 110 height 17
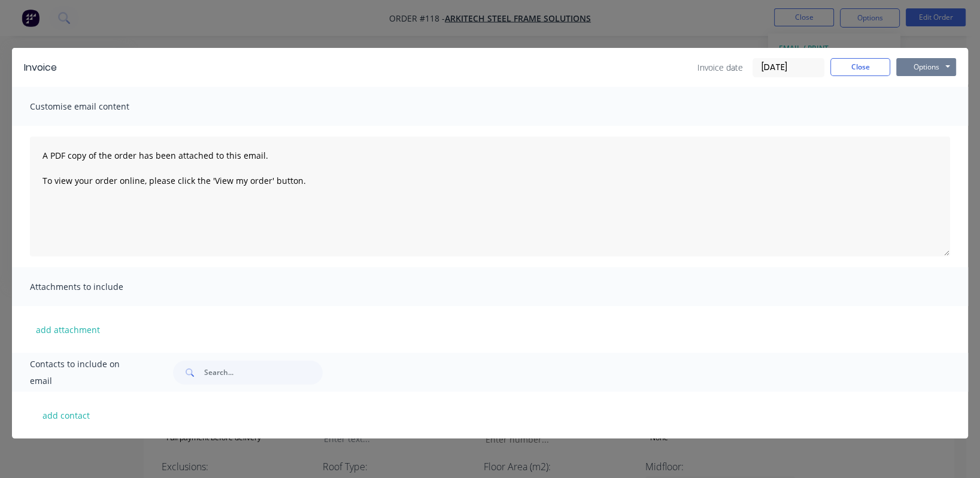
click at [922, 65] on button "Options" at bounding box center [926, 67] width 60 height 18
click at [921, 87] on button "Preview" at bounding box center [934, 88] width 77 height 20
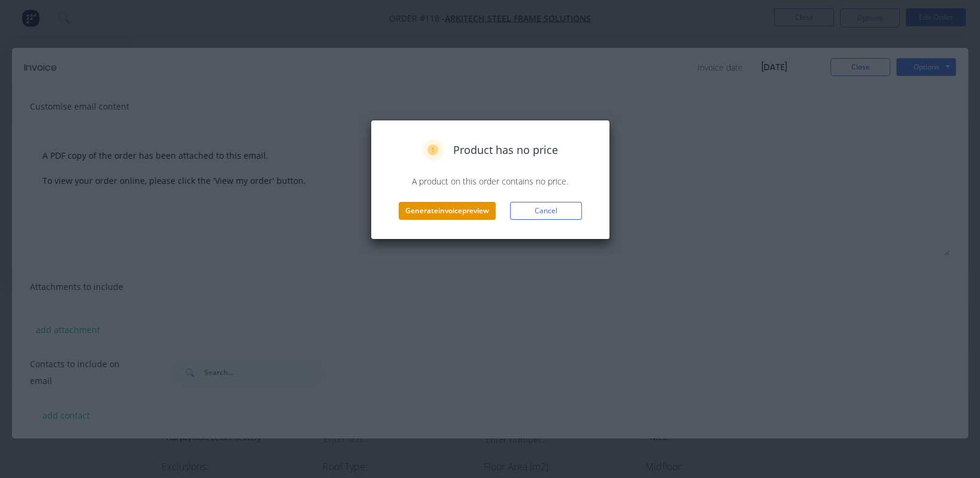
click at [485, 210] on button "Generate invoice preview" at bounding box center [447, 211] width 97 height 18
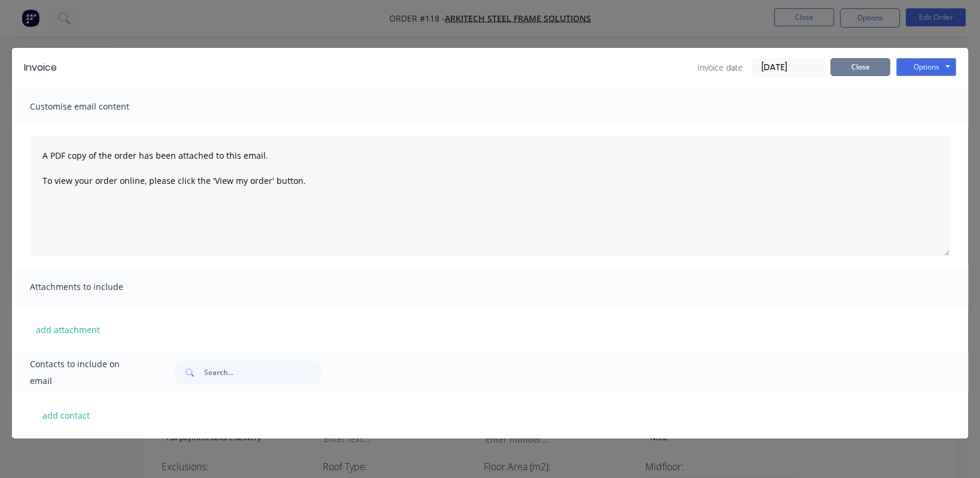
click at [868, 61] on button "Close" at bounding box center [860, 67] width 60 height 18
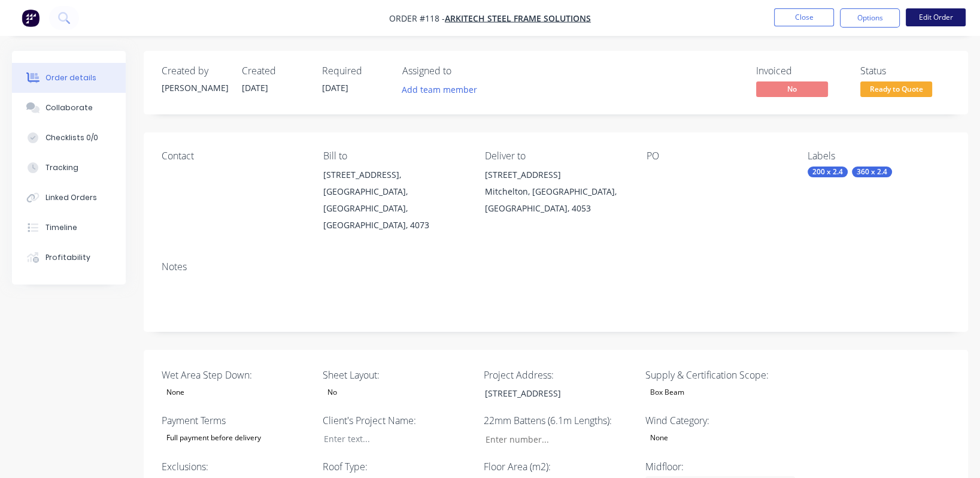
click at [947, 17] on button "Edit Order" at bounding box center [936, 17] width 60 height 18
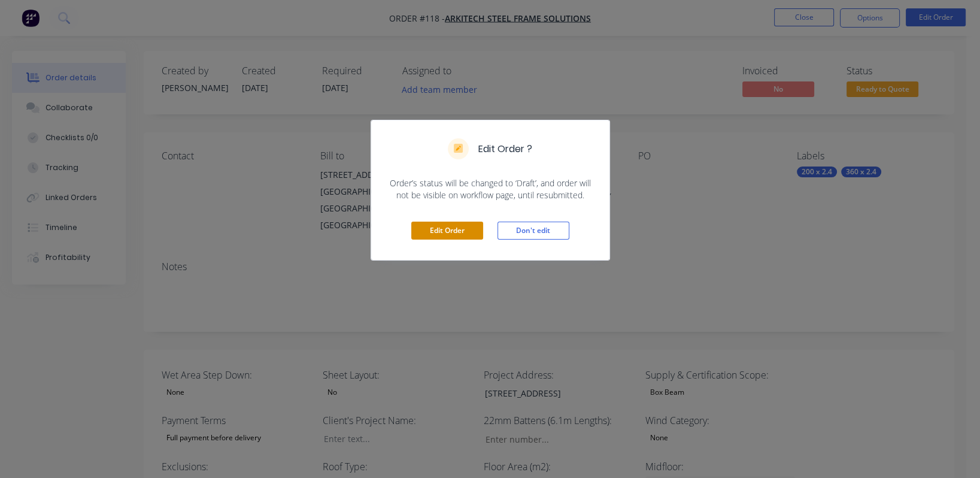
click at [445, 230] on button "Edit Order" at bounding box center [447, 231] width 72 height 18
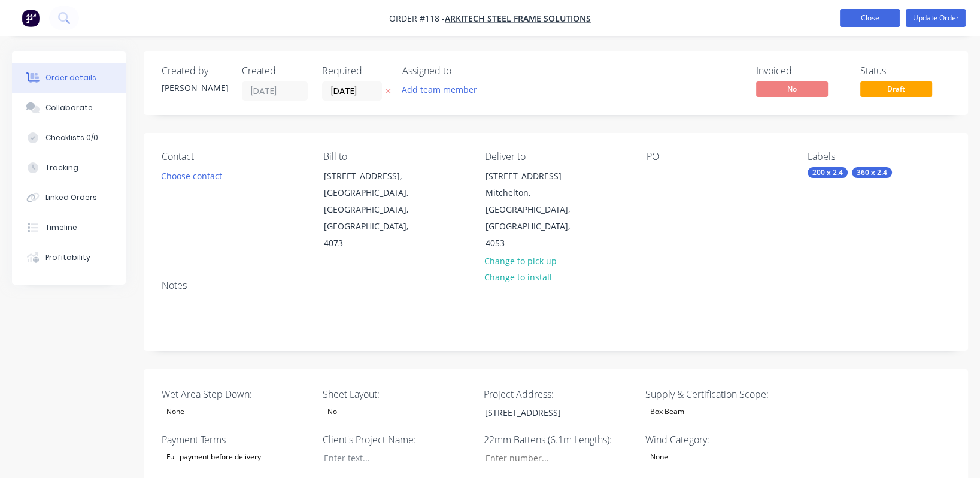
click at [875, 20] on button "Close" at bounding box center [870, 18] width 60 height 18
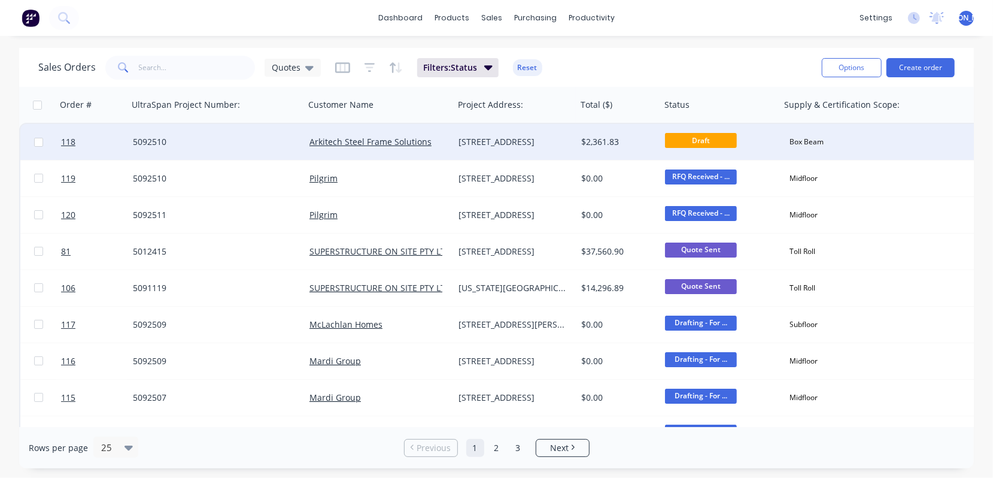
drag, startPoint x: 943, startPoint y: 197, endPoint x: 920, endPoint y: 125, distance: 76.1
click at [944, 197] on div "Midfloor" at bounding box center [885, 215] width 211 height 36
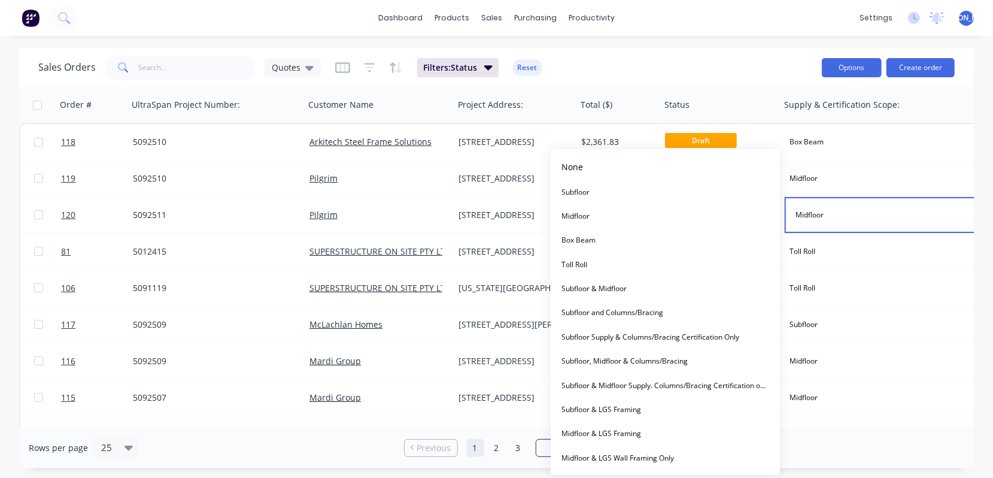
click at [859, 69] on button "Options" at bounding box center [852, 67] width 60 height 19
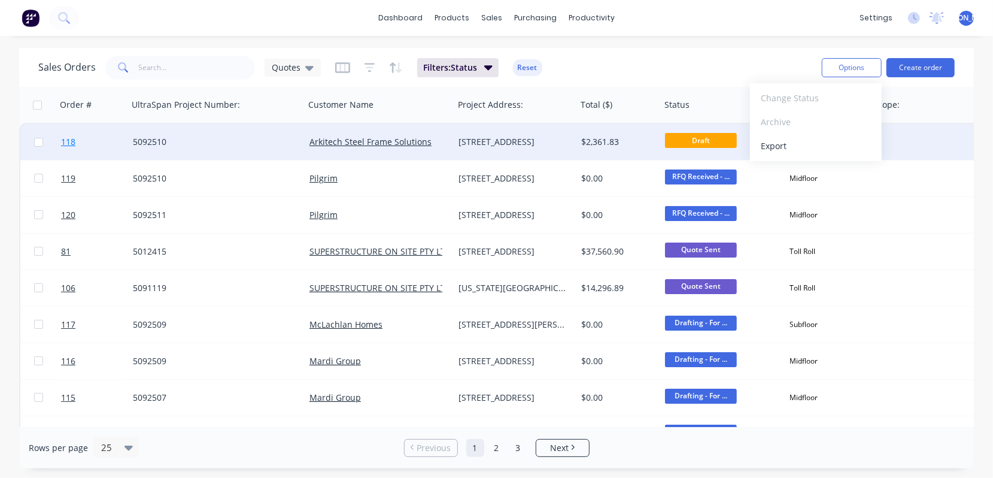
click at [73, 140] on span "118" at bounding box center [68, 142] width 14 height 12
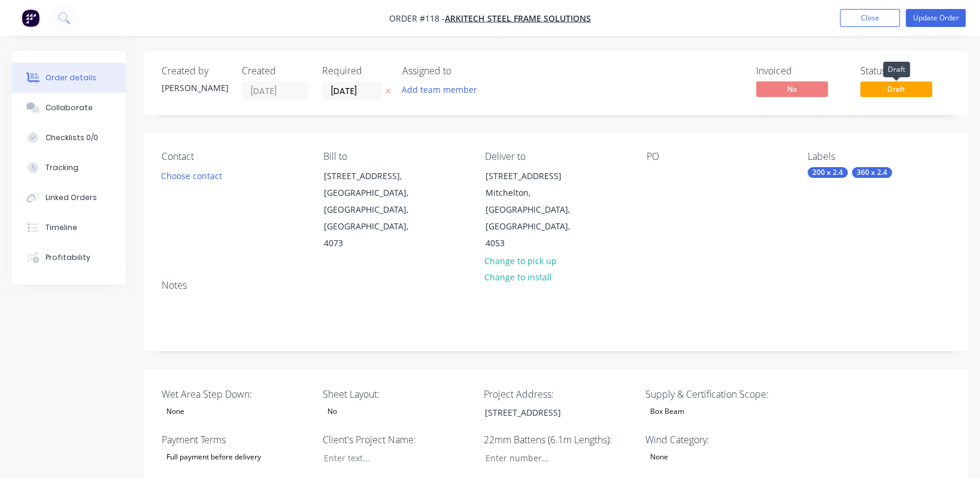
click at [913, 89] on span "Draft" at bounding box center [896, 88] width 72 height 15
click at [868, 16] on button "Close" at bounding box center [870, 18] width 60 height 18
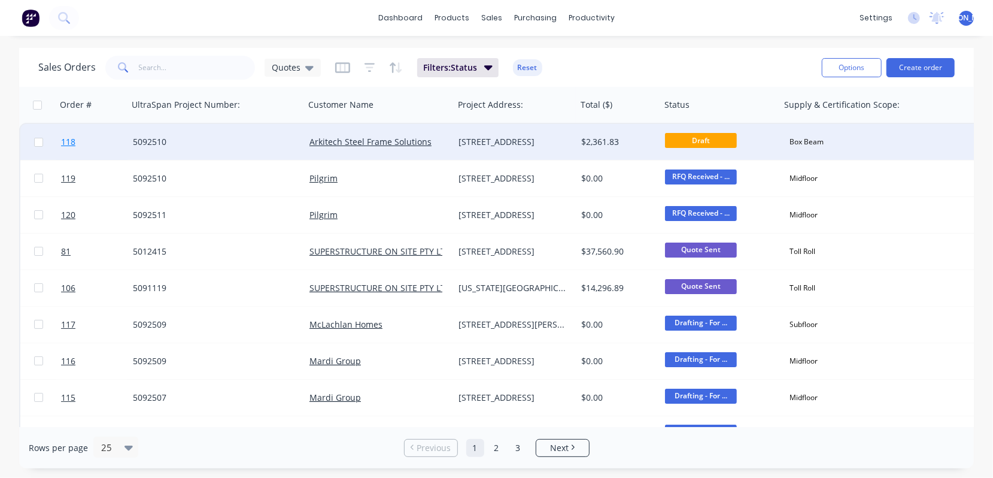
click at [73, 141] on span "118" at bounding box center [68, 142] width 14 height 12
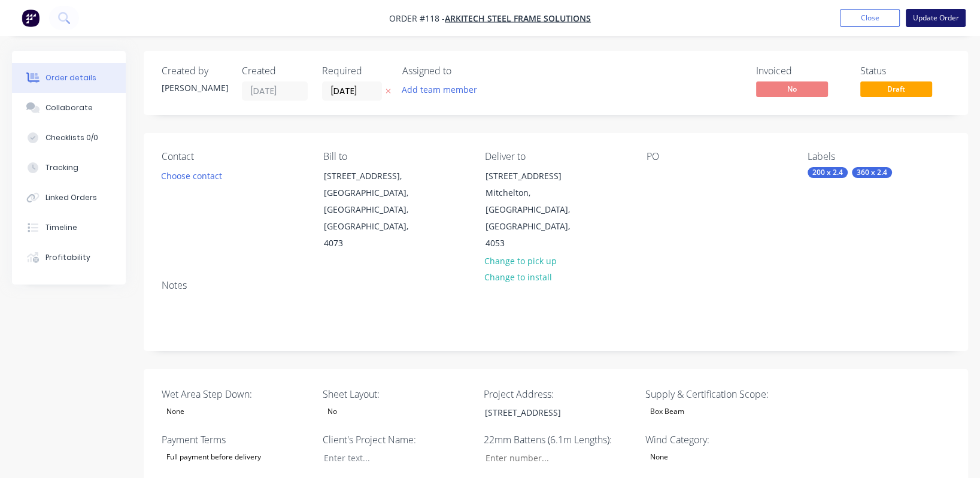
click at [952, 16] on button "Update Order" at bounding box center [936, 18] width 60 height 18
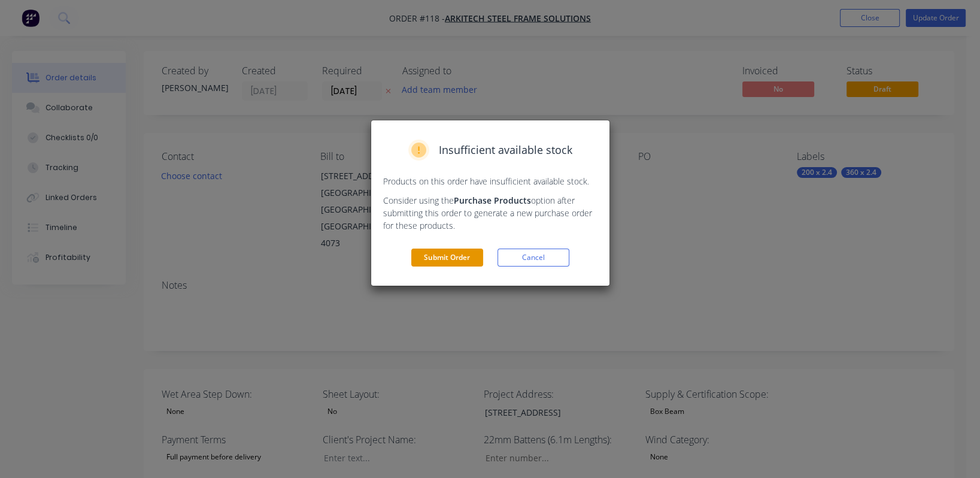
click at [448, 258] on button "Submit Order" at bounding box center [447, 257] width 72 height 18
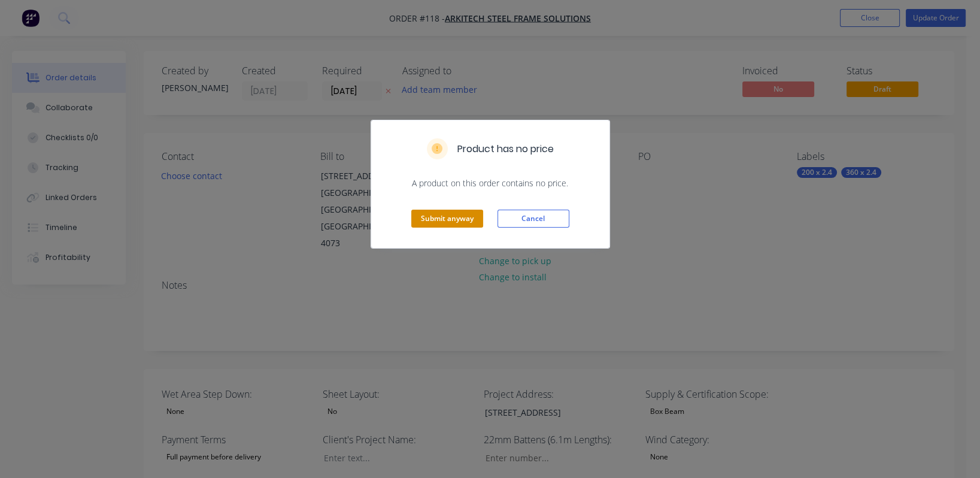
click at [460, 221] on button "Submit anyway" at bounding box center [447, 219] width 72 height 18
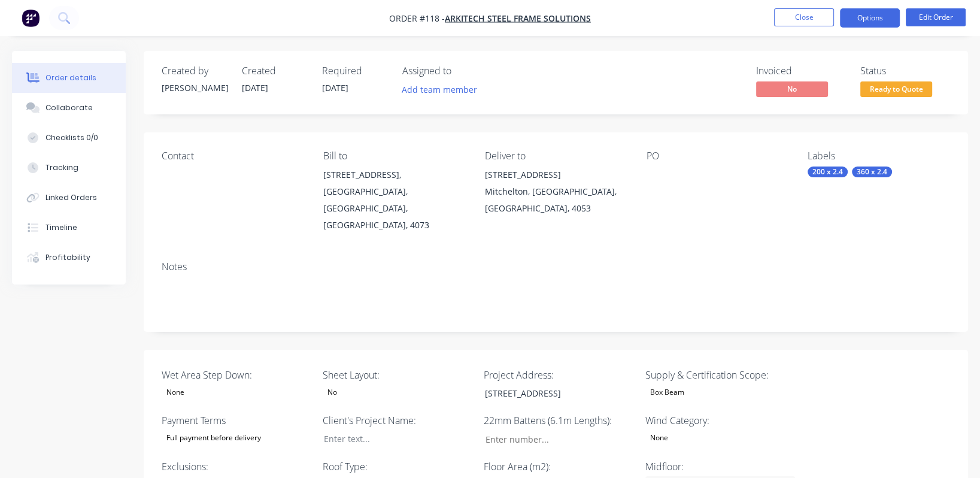
click at [889, 19] on button "Options" at bounding box center [870, 17] width 60 height 19
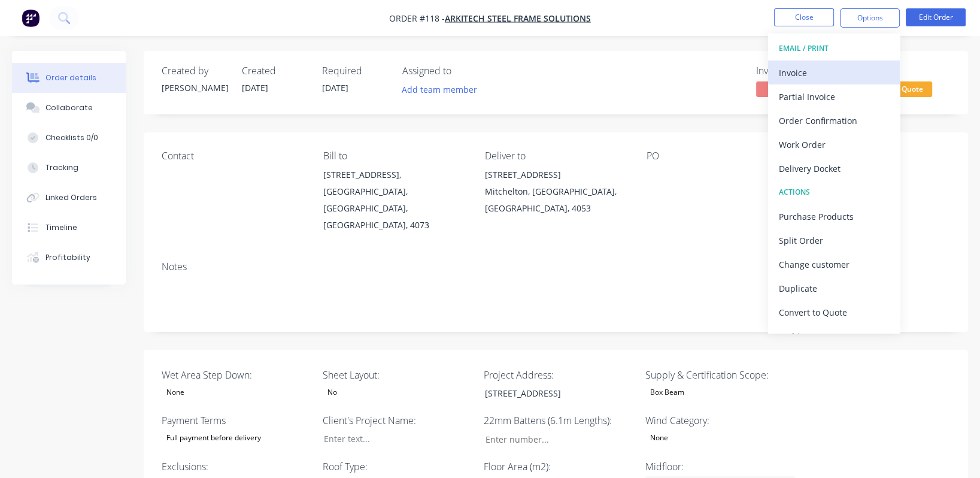
click at [844, 75] on div "Invoice" at bounding box center [834, 72] width 110 height 17
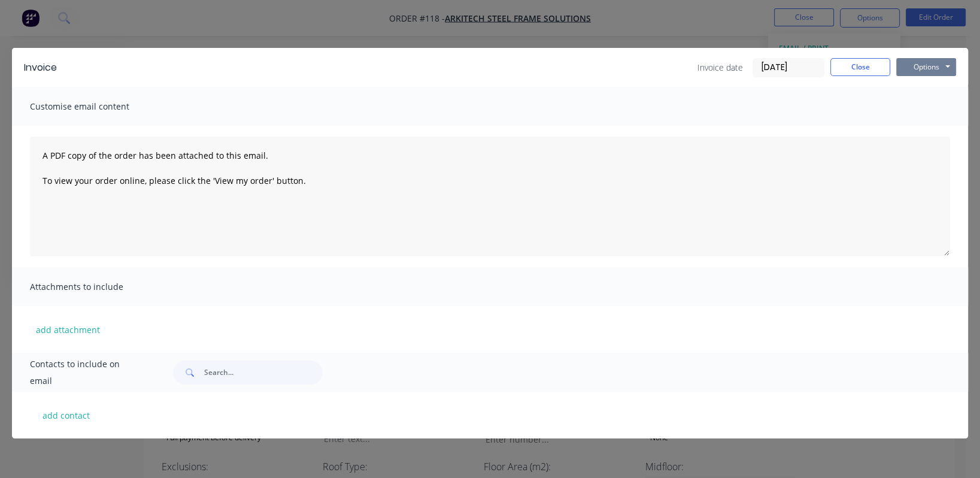
click at [941, 70] on button "Options" at bounding box center [926, 67] width 60 height 18
click at [920, 90] on button "Preview" at bounding box center [934, 88] width 77 height 20
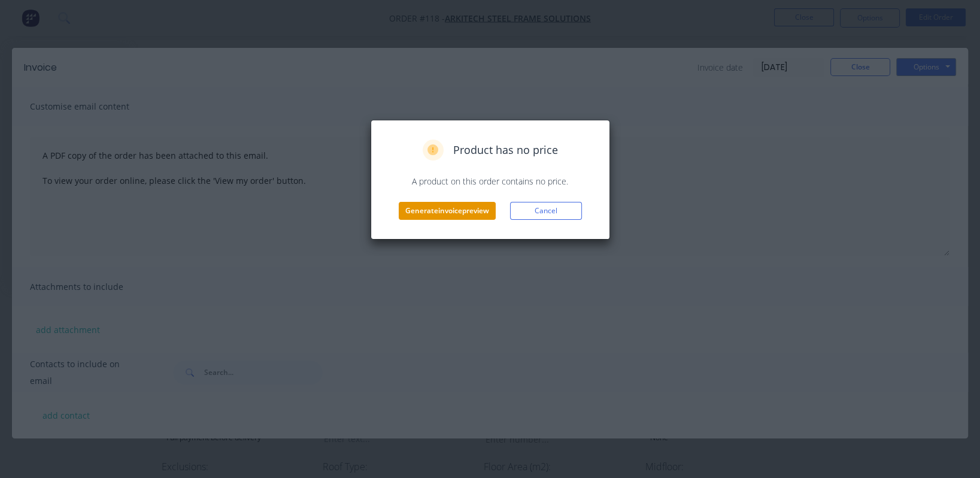
click at [429, 208] on button "Generate invoice preview" at bounding box center [447, 211] width 97 height 18
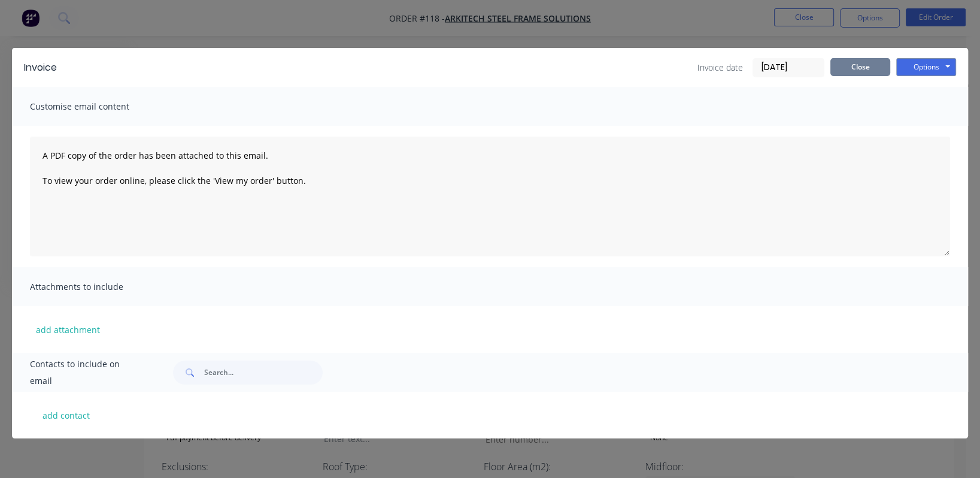
click at [883, 63] on button "Close" at bounding box center [860, 67] width 60 height 18
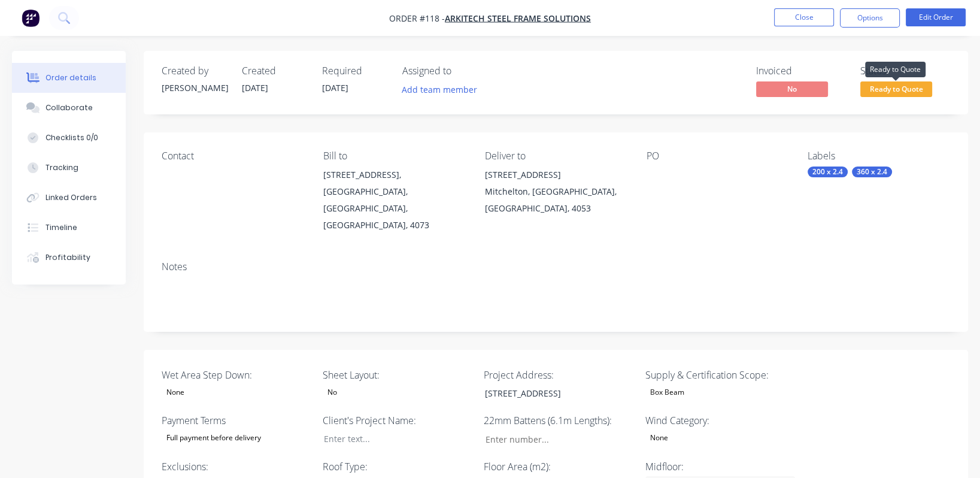
click at [916, 94] on span "Ready to Quote" at bounding box center [896, 88] width 72 height 15
click at [954, 189] on div "Contact Bill to [STREET_ADDRESS] Deliver to [STREET_ADDRESS] PO Labels 200 x 2.…" at bounding box center [556, 191] width 824 height 119
click at [929, 17] on button "Edit Order" at bounding box center [936, 17] width 60 height 18
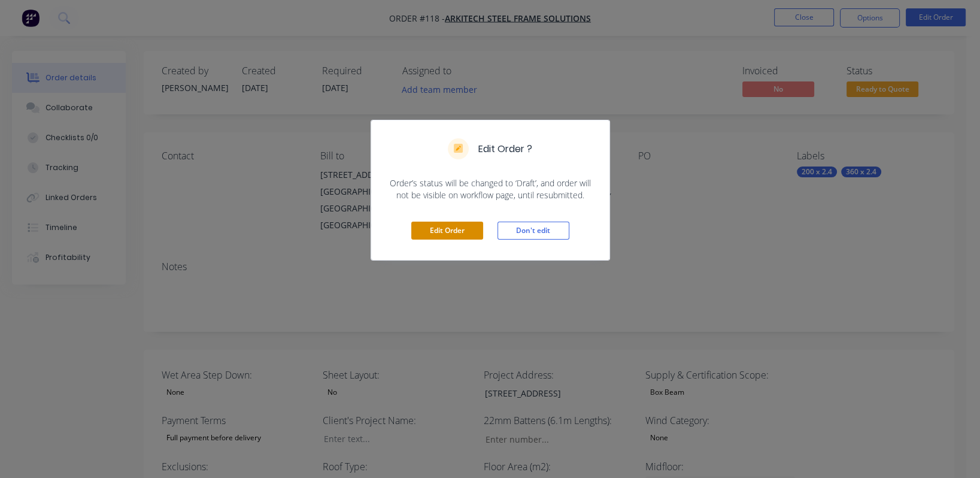
click at [460, 228] on button "Edit Order" at bounding box center [447, 231] width 72 height 18
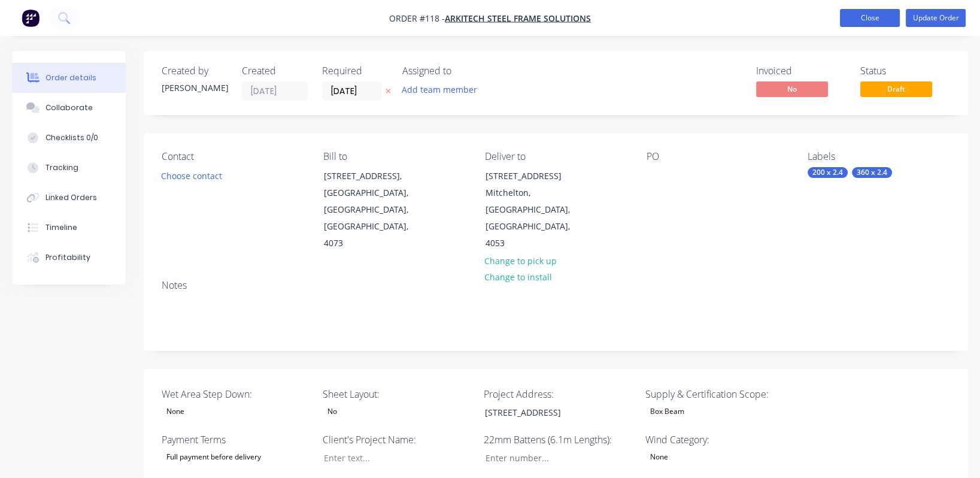
click at [875, 18] on button "Close" at bounding box center [870, 18] width 60 height 18
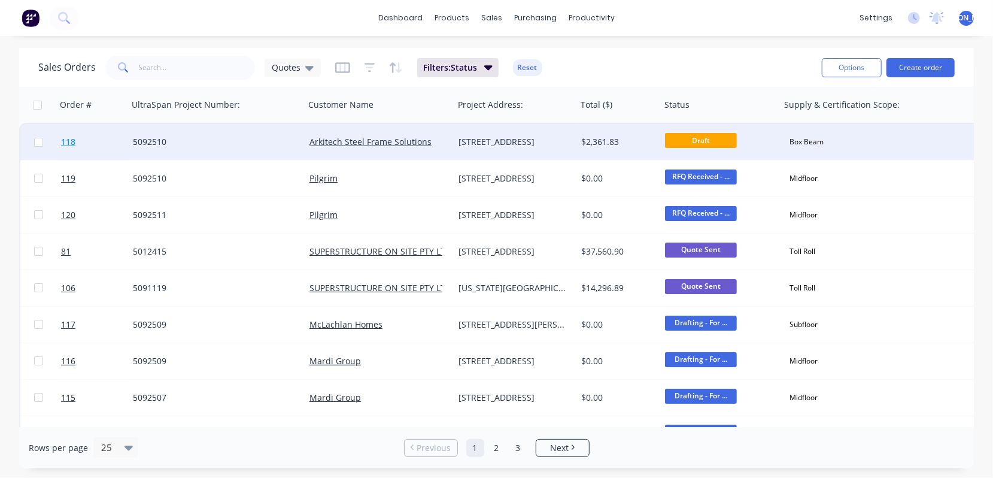
click at [66, 144] on span "118" at bounding box center [68, 142] width 14 height 12
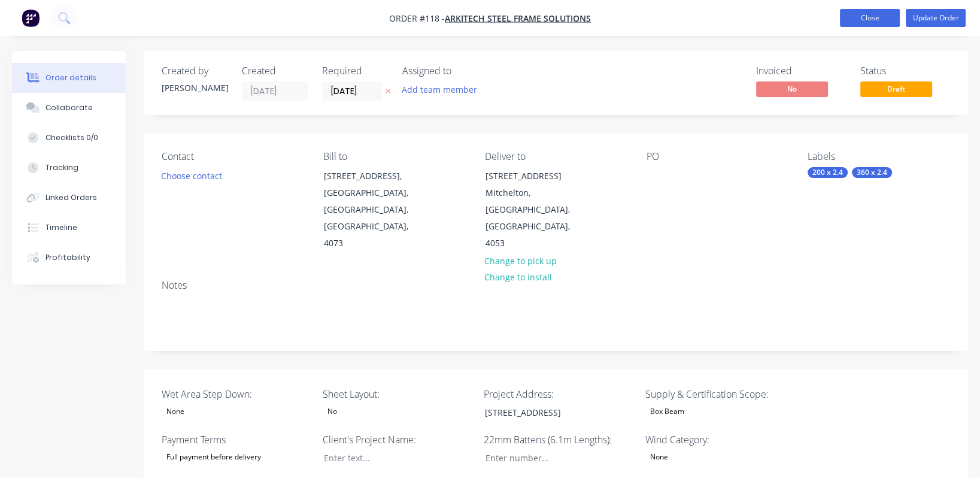
click at [881, 23] on button "Close" at bounding box center [870, 18] width 60 height 18
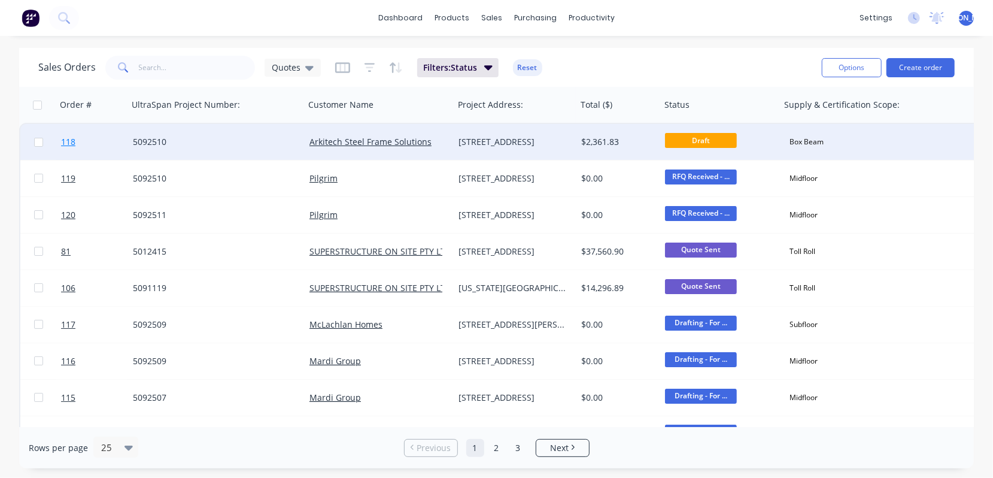
click at [72, 142] on span "118" at bounding box center [68, 142] width 14 height 12
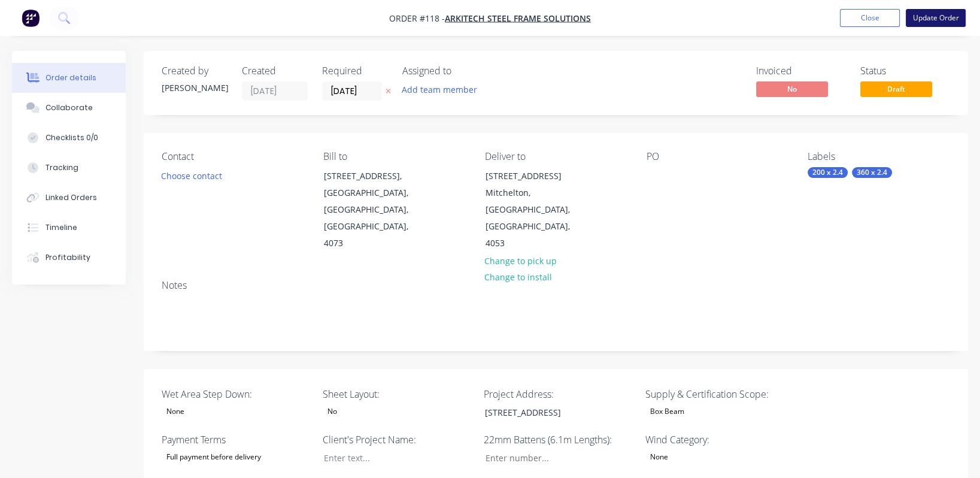
click at [954, 18] on button "Update Order" at bounding box center [936, 18] width 60 height 18
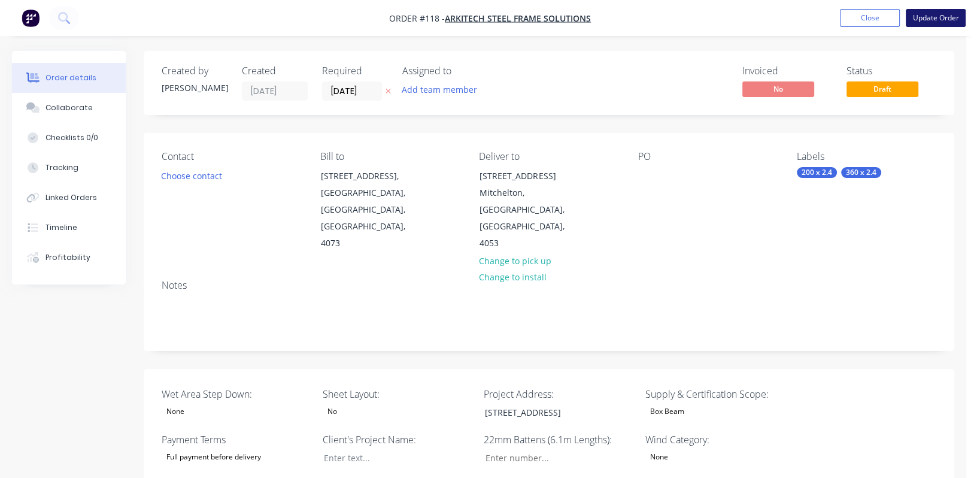
click at [954, 18] on div "Insufficient available stock Products on this order have insufficient available…" at bounding box center [490, 239] width 980 height 478
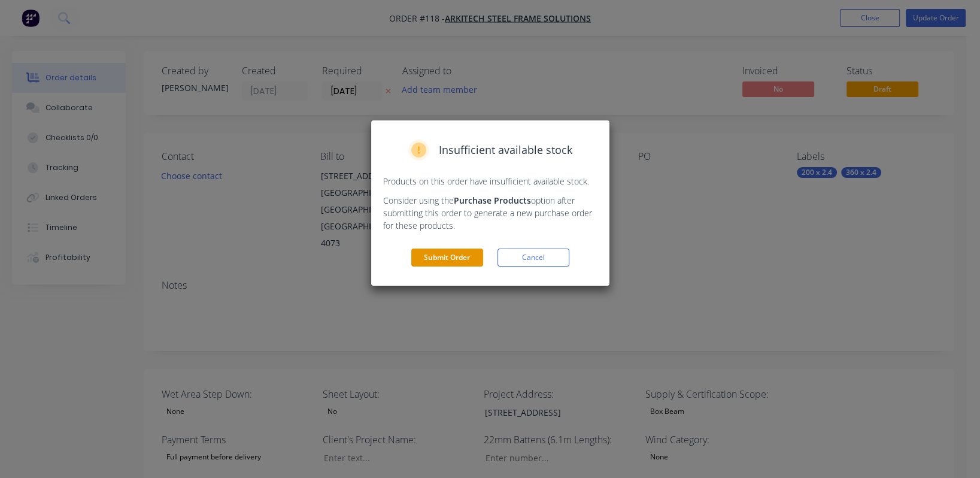
click at [464, 260] on button "Submit Order" at bounding box center [447, 257] width 72 height 18
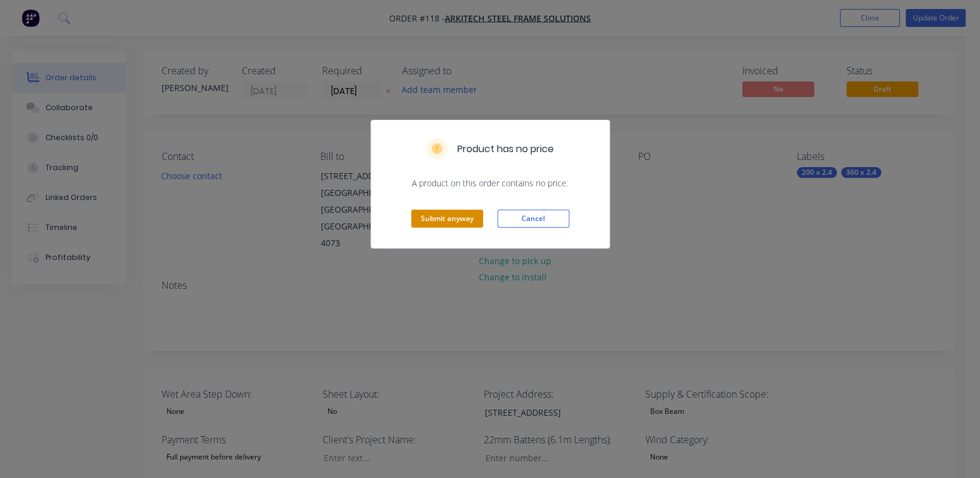
click at [460, 222] on button "Submit anyway" at bounding box center [447, 219] width 72 height 18
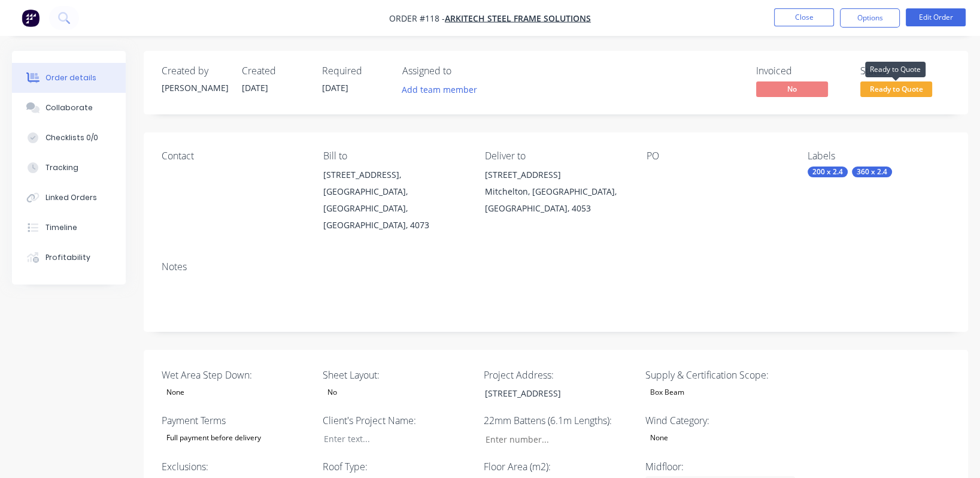
click at [900, 85] on span "Ready to Quote" at bounding box center [896, 88] width 72 height 15
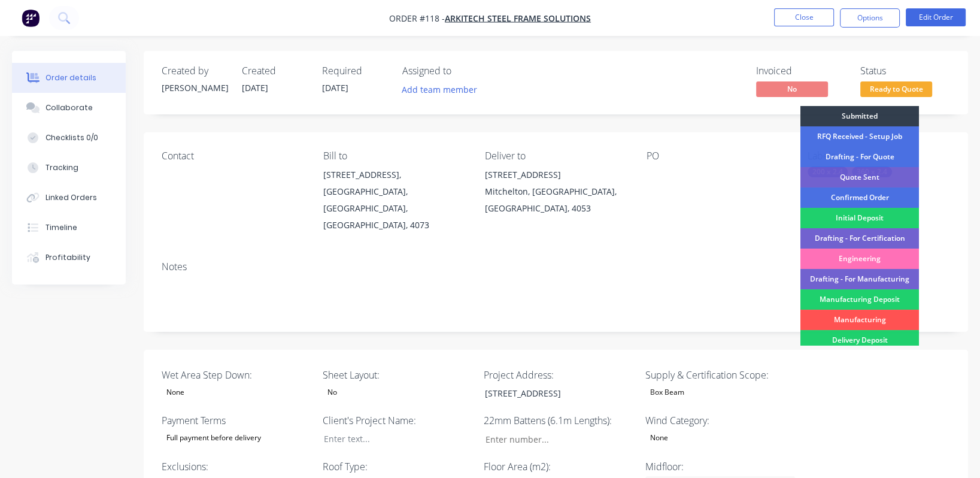
click at [894, 177] on div "Quote Sent" at bounding box center [860, 177] width 119 height 20
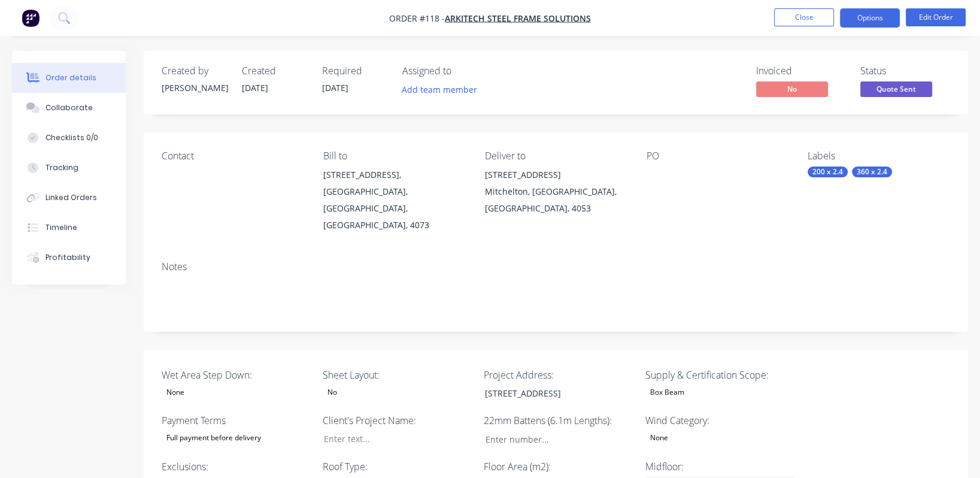
click at [882, 22] on button "Options" at bounding box center [870, 17] width 60 height 19
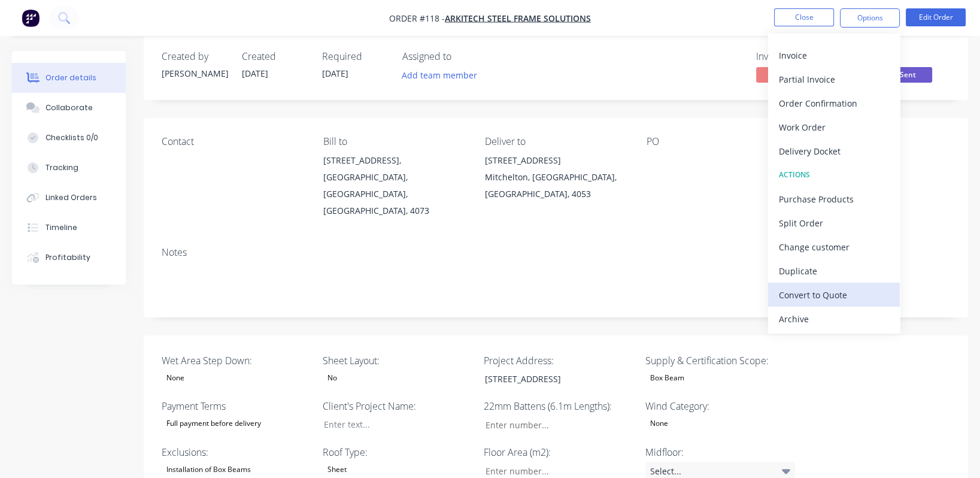
scroll to position [16, 0]
click at [929, 21] on button "Edit Order" at bounding box center [936, 17] width 60 height 18
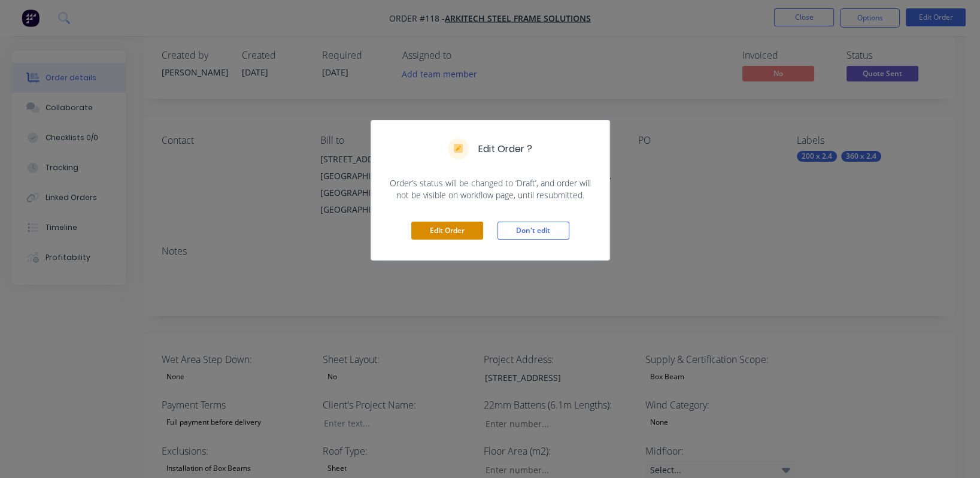
click at [446, 228] on button "Edit Order" at bounding box center [447, 231] width 72 height 18
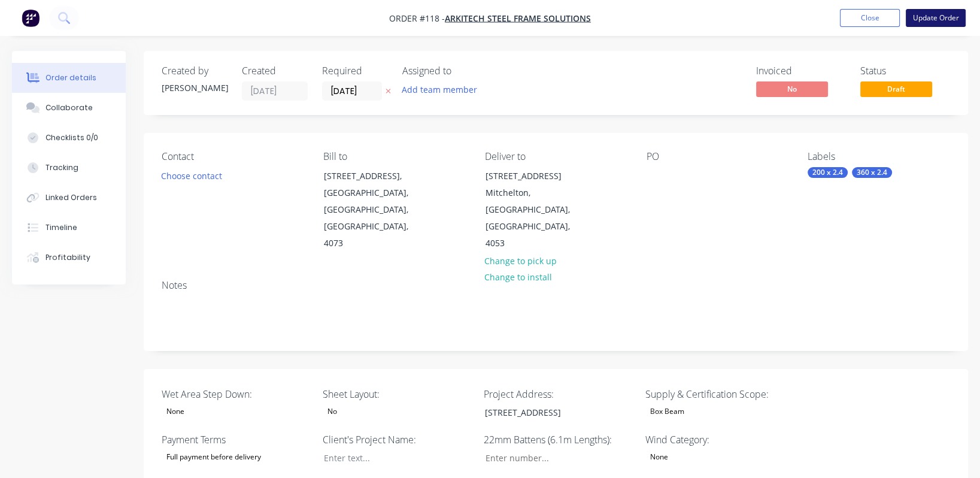
click at [943, 18] on button "Update Order" at bounding box center [936, 18] width 60 height 18
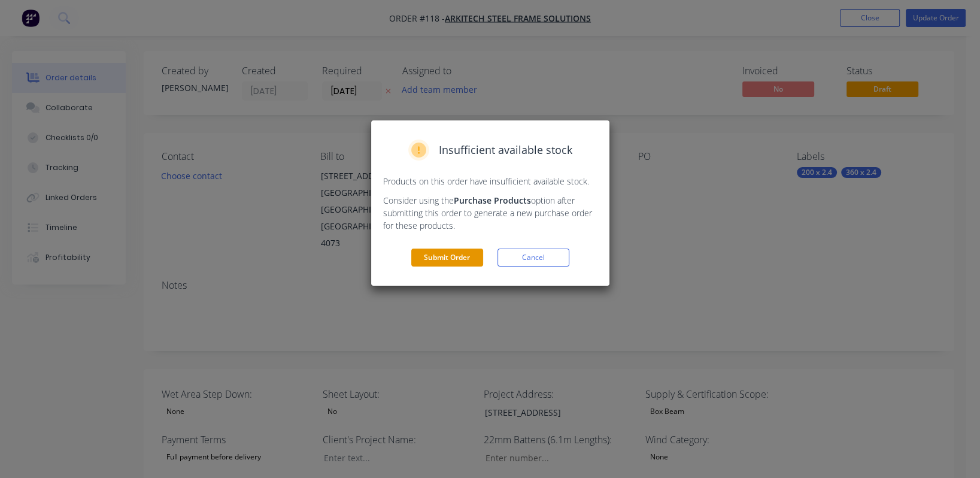
click at [420, 258] on button "Submit Order" at bounding box center [447, 257] width 72 height 18
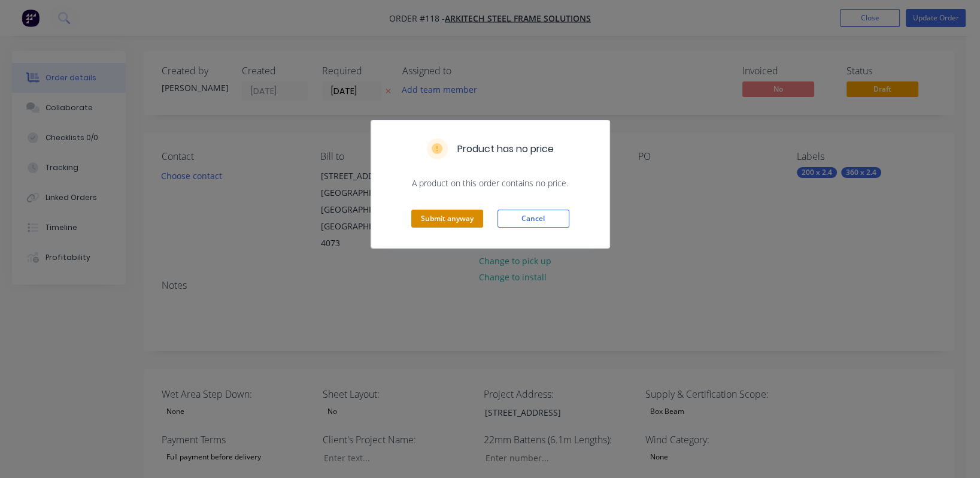
click at [454, 224] on button "Submit anyway" at bounding box center [447, 219] width 72 height 18
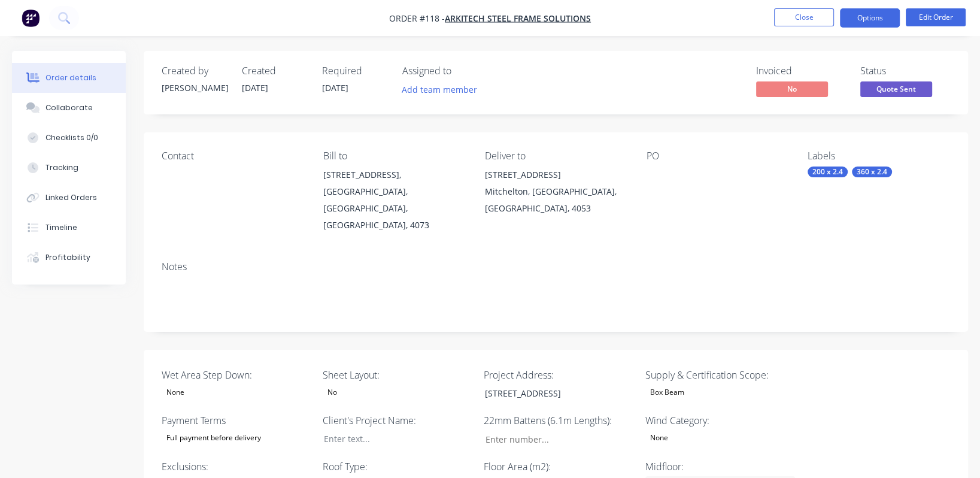
click at [877, 22] on button "Options" at bounding box center [870, 17] width 60 height 19
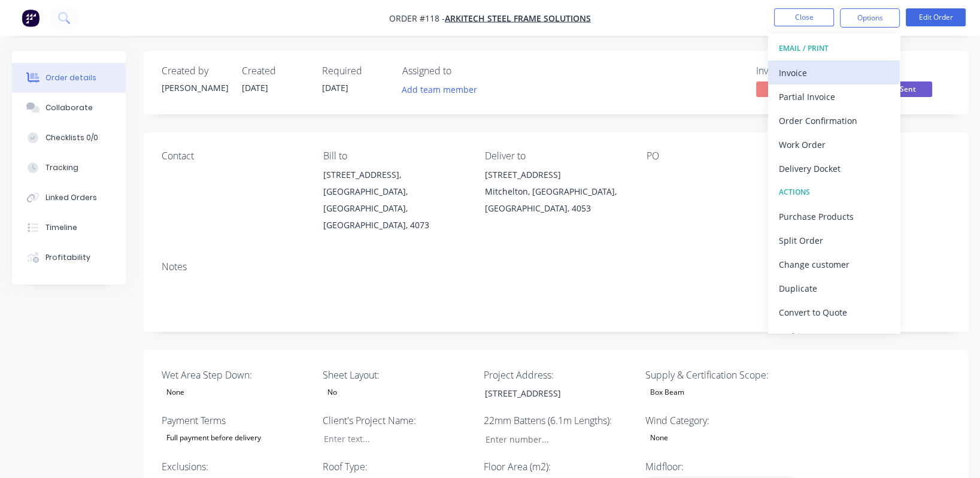
click at [834, 69] on div "Invoice" at bounding box center [834, 72] width 110 height 17
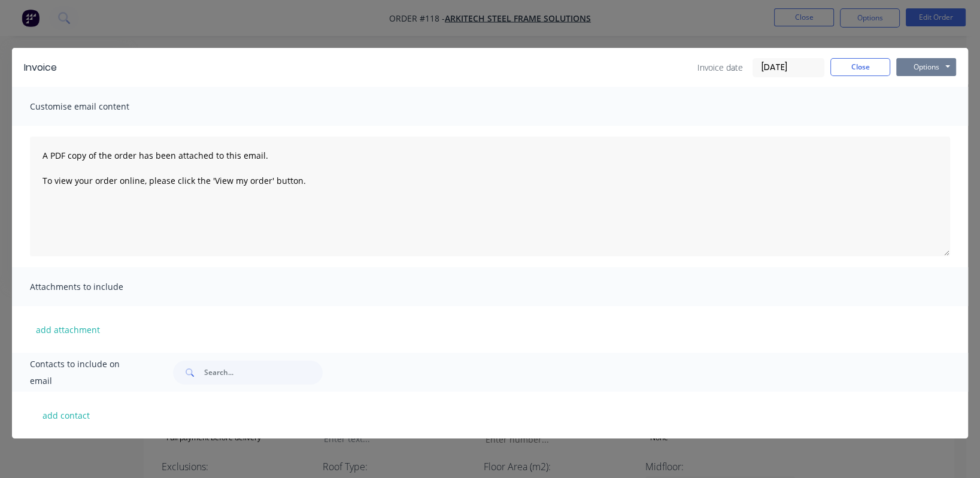
click at [931, 61] on button "Options" at bounding box center [926, 67] width 60 height 18
click at [940, 89] on button "Preview" at bounding box center [934, 88] width 77 height 20
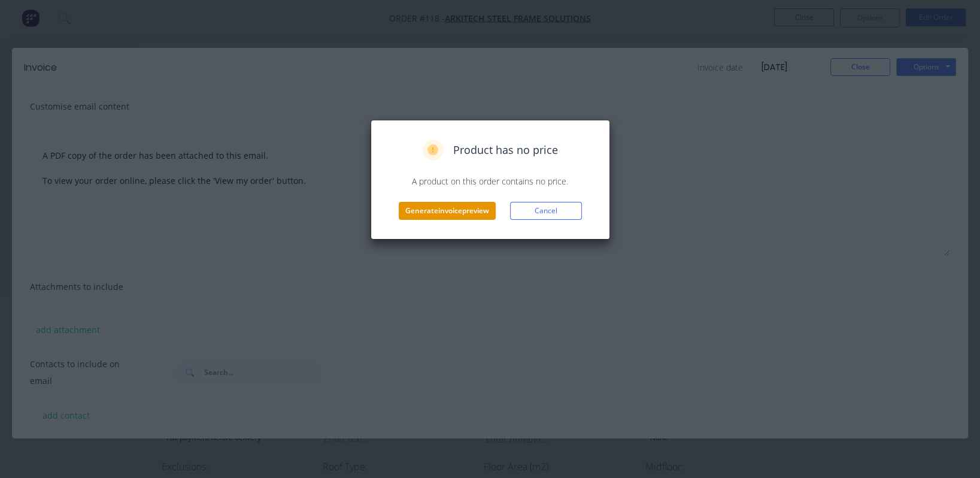
click at [441, 208] on button "Generate invoice preview" at bounding box center [447, 211] width 97 height 18
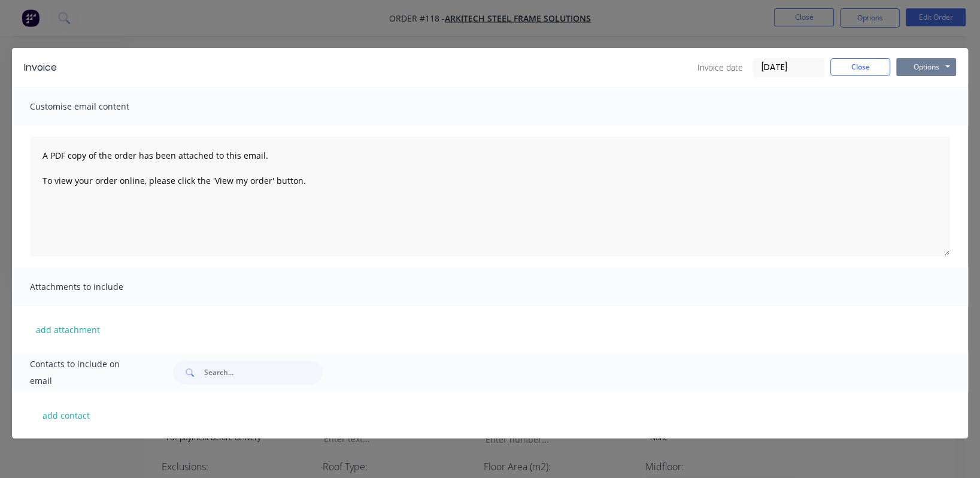
click at [927, 65] on button "Options" at bounding box center [926, 67] width 60 height 18
click at [867, 62] on button "Close" at bounding box center [860, 67] width 60 height 18
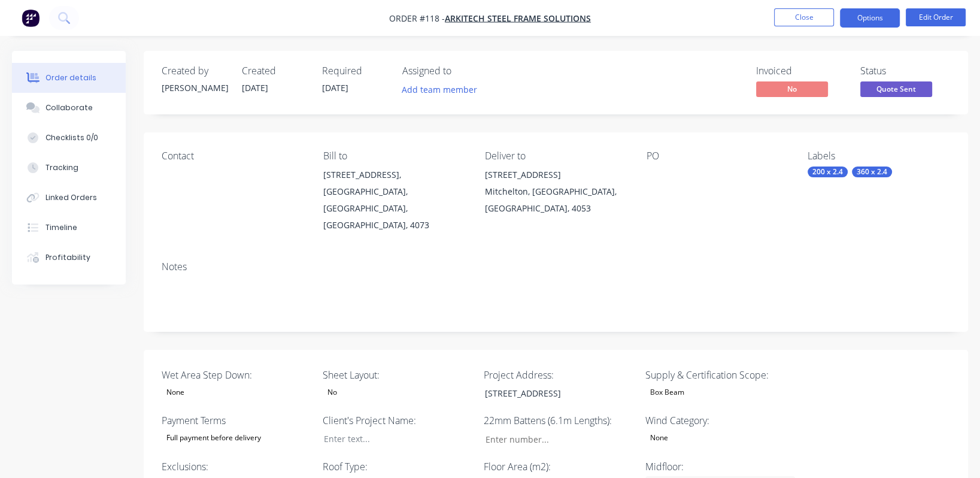
click at [869, 19] on button "Options" at bounding box center [870, 17] width 60 height 19
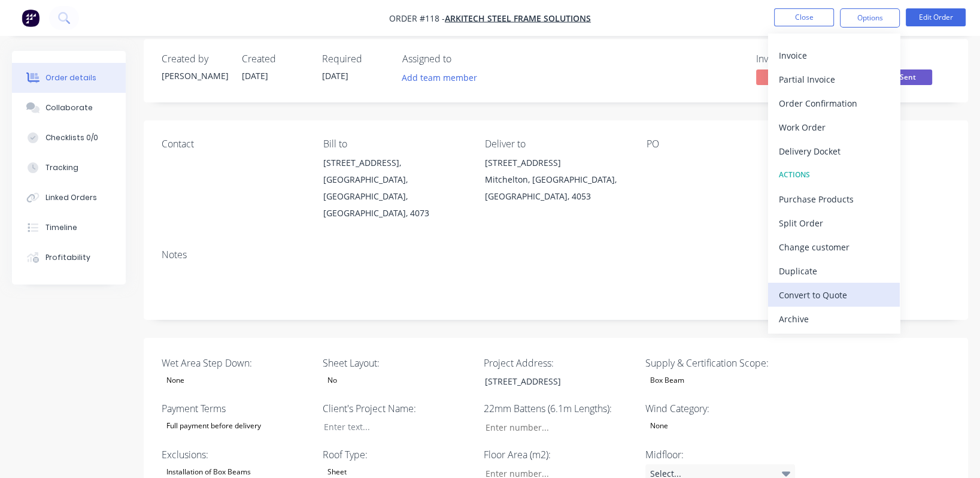
scroll to position [13, 0]
click at [848, 295] on div "Convert to Quote" at bounding box center [834, 294] width 110 height 17
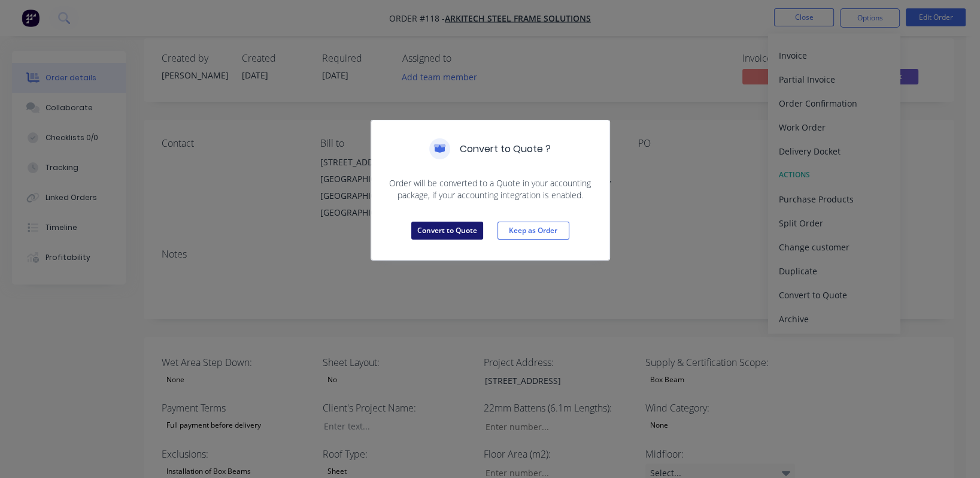
click at [452, 232] on button "Convert to Quote" at bounding box center [447, 231] width 72 height 18
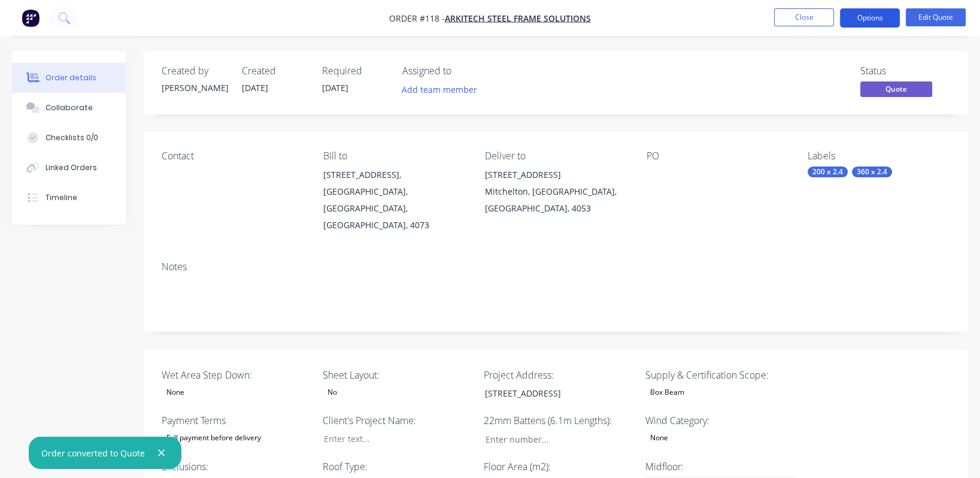
click at [863, 19] on button "Options" at bounding box center [870, 17] width 60 height 19
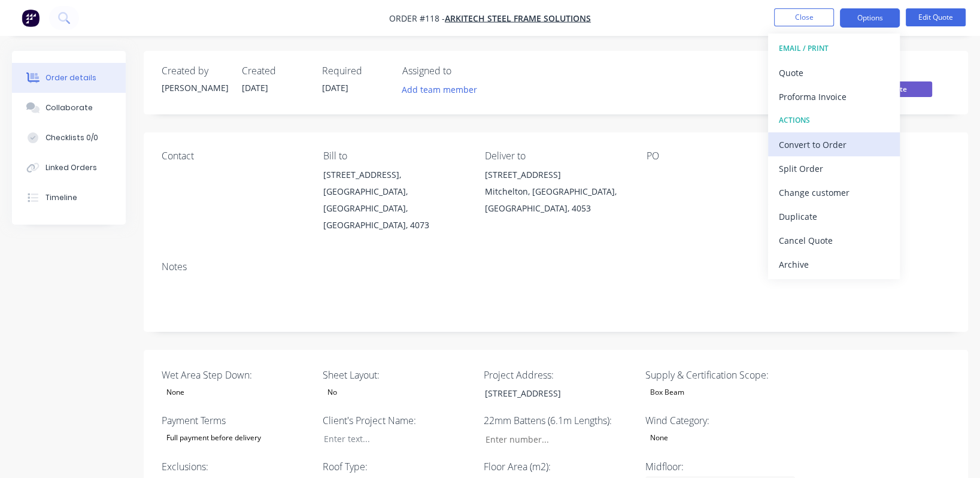
click at [835, 145] on div "Convert to Order" at bounding box center [834, 144] width 110 height 17
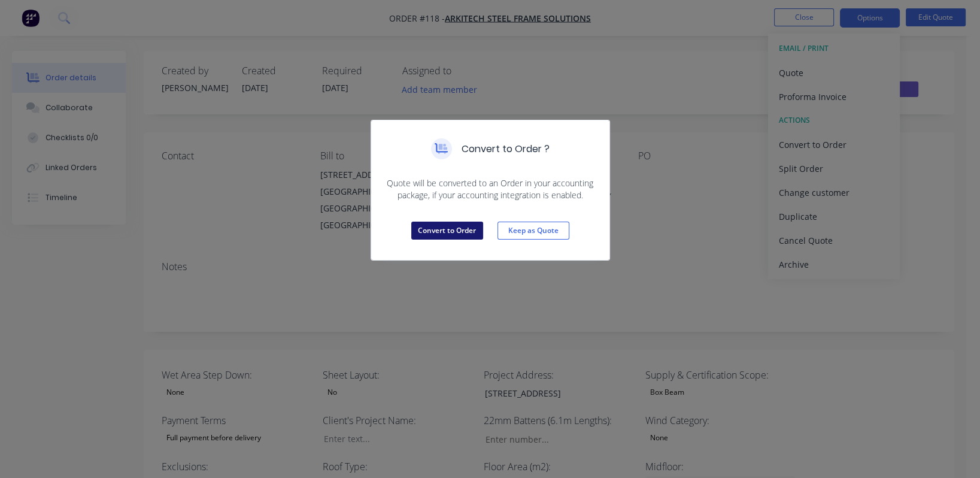
click at [439, 235] on button "Convert to Order" at bounding box center [447, 231] width 72 height 18
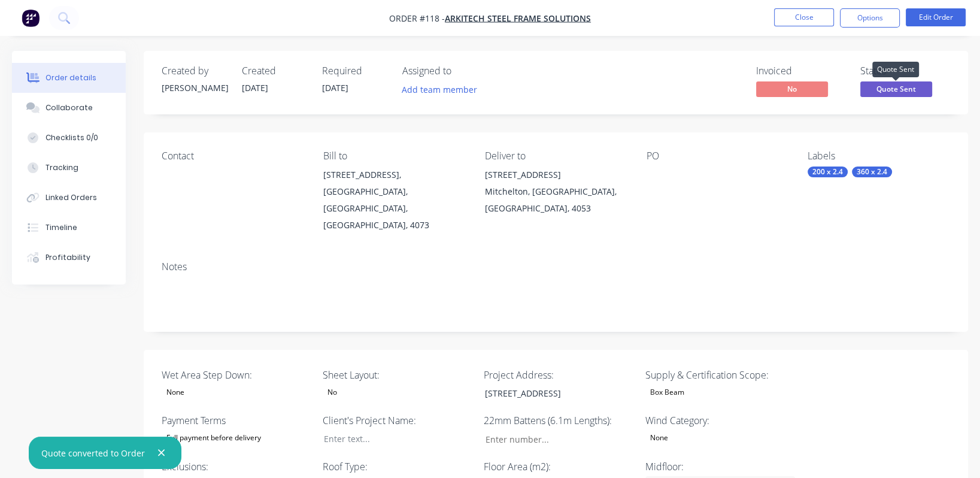
click at [923, 88] on span "Quote Sent" at bounding box center [896, 88] width 72 height 15
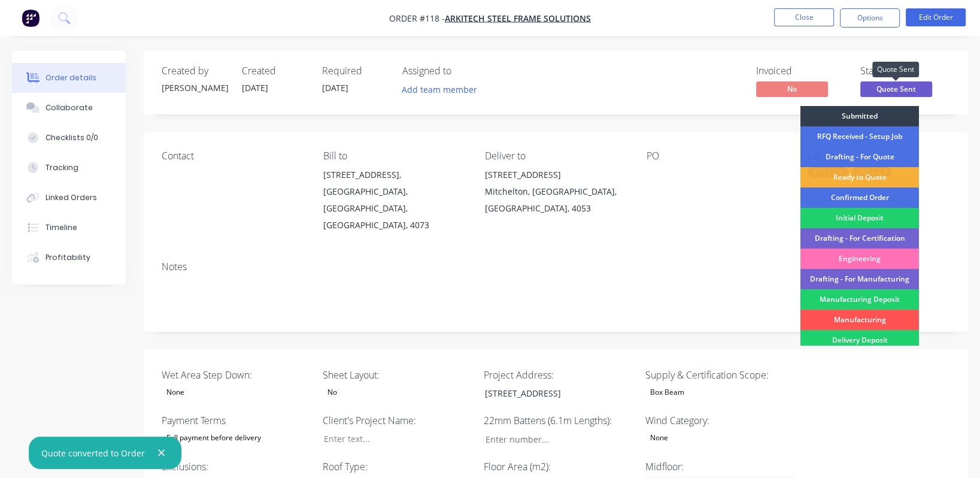
click at [923, 88] on span "Quote Sent" at bounding box center [896, 88] width 72 height 15
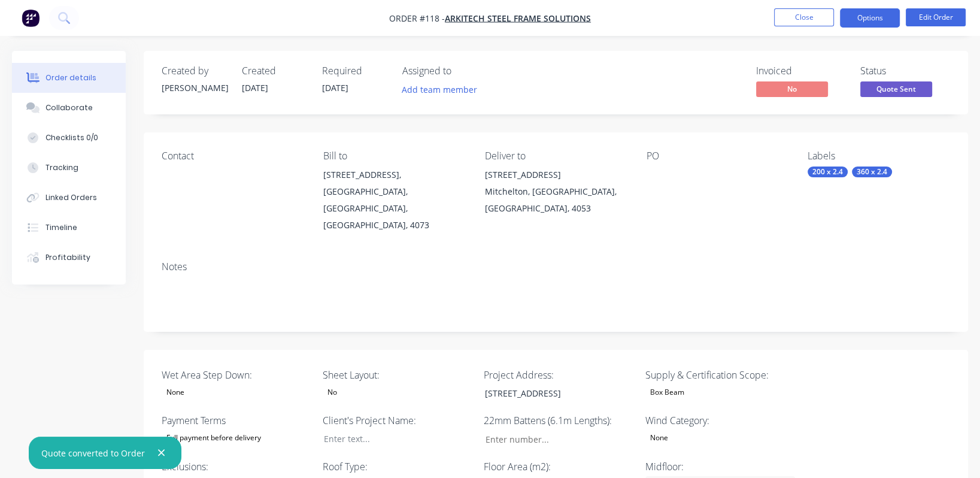
click at [882, 13] on button "Options" at bounding box center [870, 17] width 60 height 19
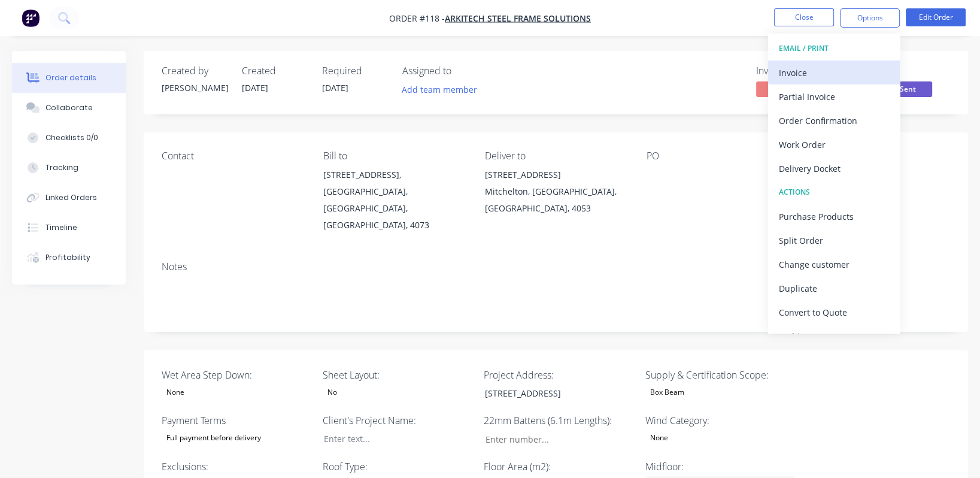
click at [841, 66] on div "Invoice" at bounding box center [834, 72] width 110 height 17
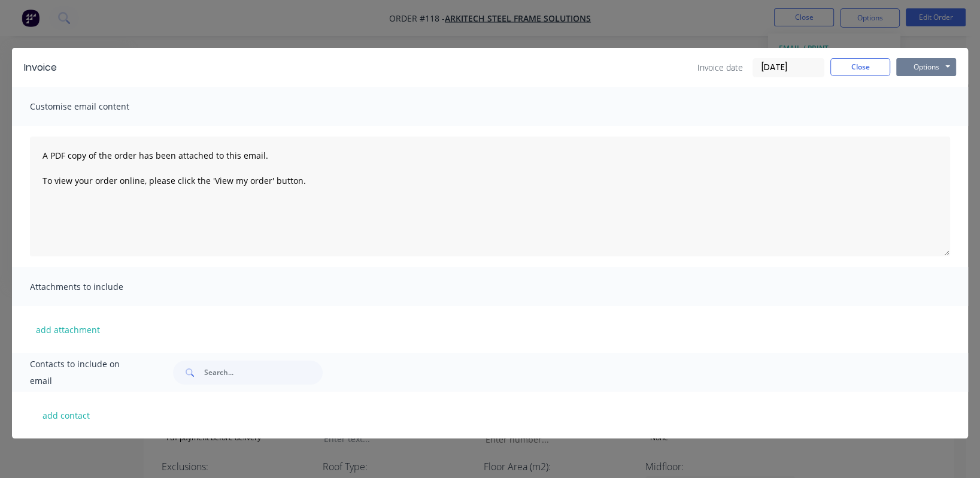
click at [926, 67] on button "Options" at bounding box center [926, 67] width 60 height 18
click at [926, 90] on button "Preview" at bounding box center [934, 88] width 77 height 20
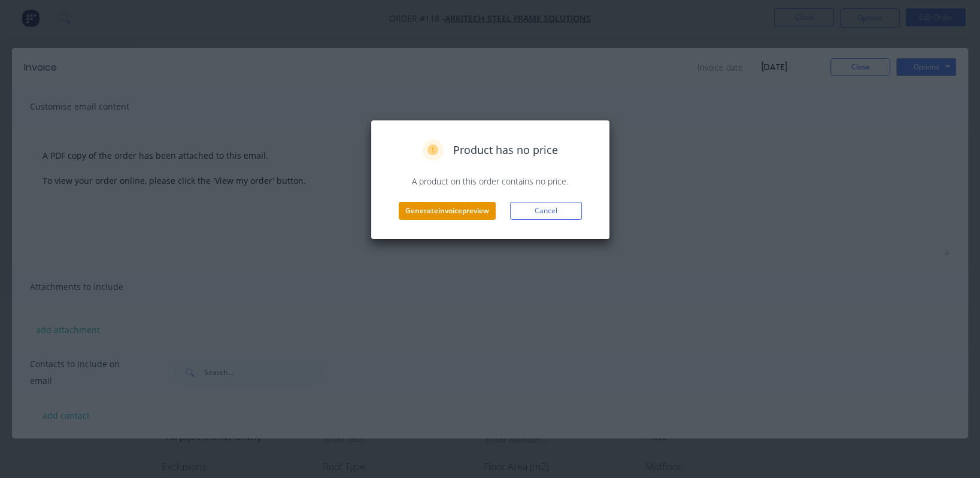
click at [405, 202] on button "Generate invoice preview" at bounding box center [447, 211] width 97 height 18
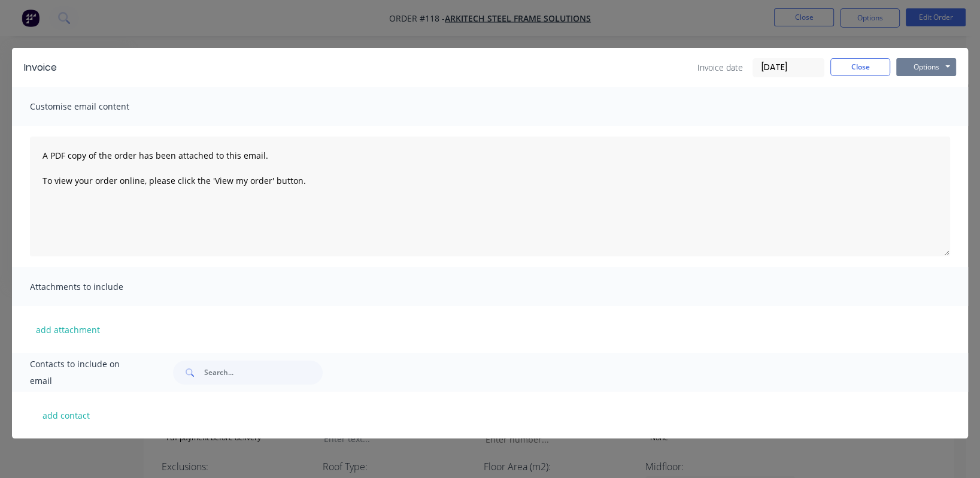
click at [939, 66] on button "Options" at bounding box center [926, 67] width 60 height 18
click at [854, 68] on button "Close" at bounding box center [860, 67] width 60 height 18
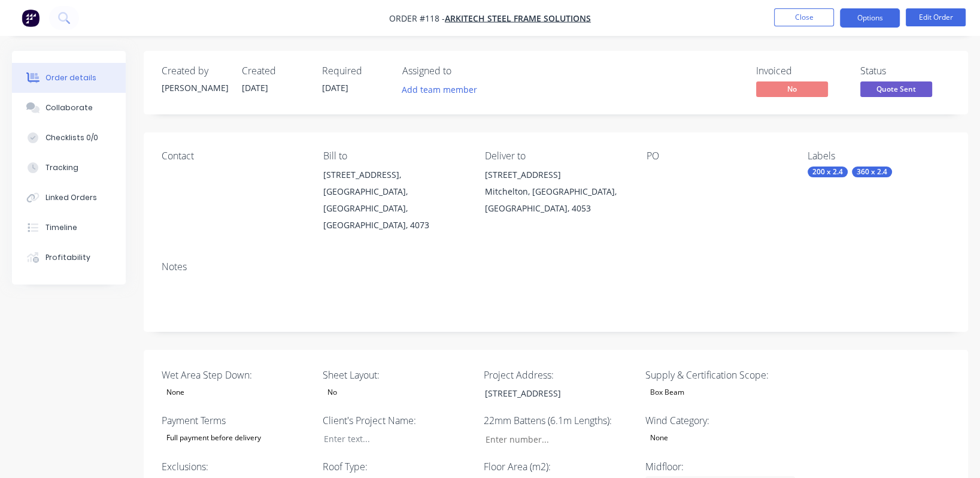
click at [879, 20] on button "Options" at bounding box center [870, 17] width 60 height 19
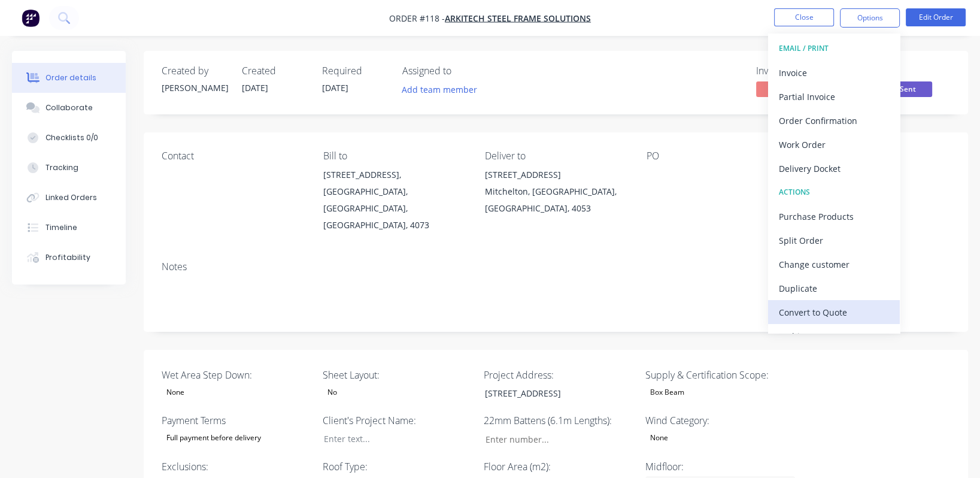
scroll to position [17, 0]
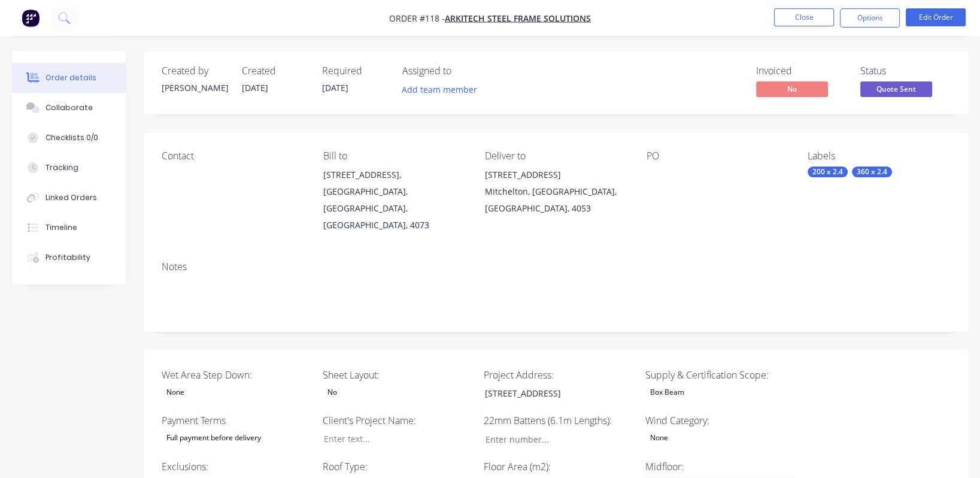
click at [934, 251] on div "Notes" at bounding box center [556, 291] width 824 height 80
click at [930, 14] on button "Edit Order" at bounding box center [936, 17] width 60 height 18
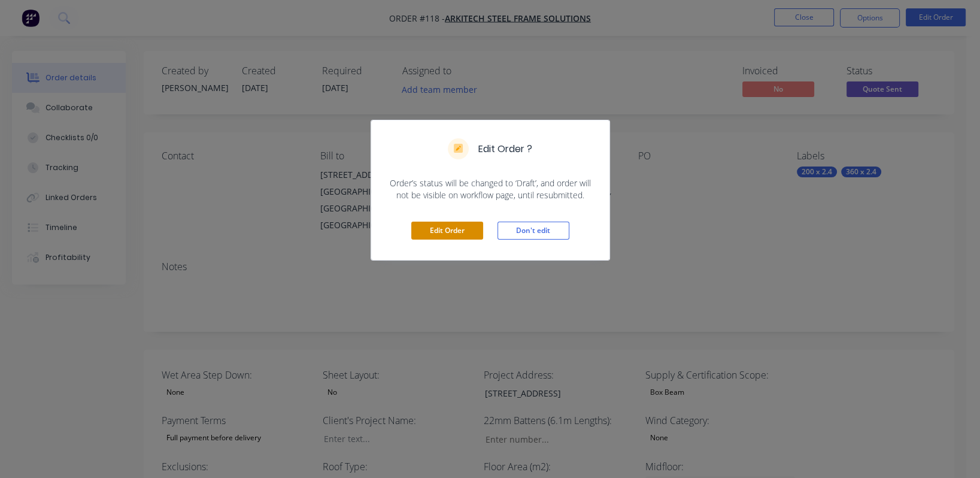
click at [469, 229] on button "Edit Order" at bounding box center [447, 231] width 72 height 18
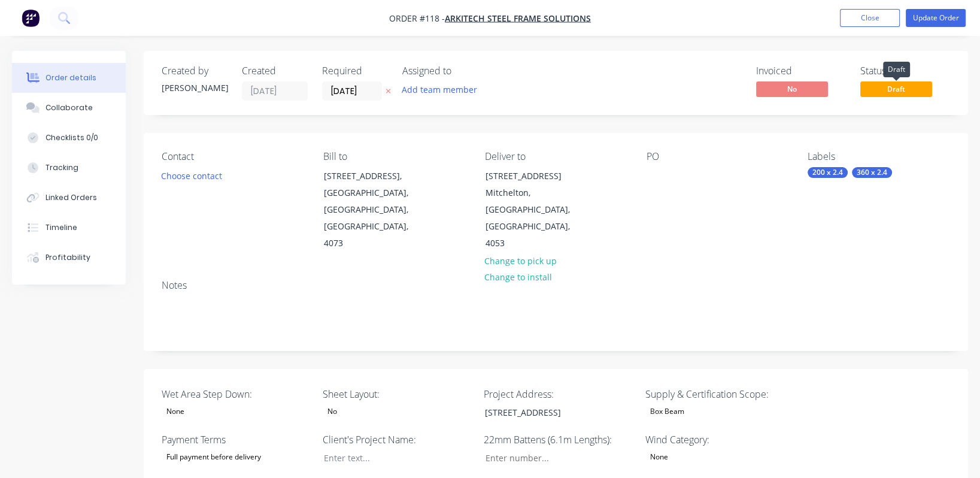
click at [917, 87] on span "Draft" at bounding box center [896, 88] width 72 height 15
click at [933, 19] on button "Update Order" at bounding box center [936, 18] width 60 height 18
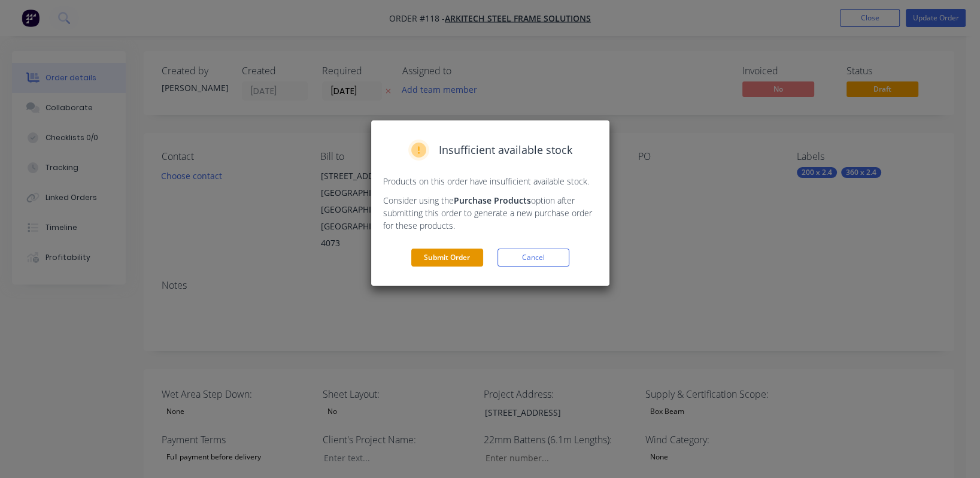
click at [435, 257] on button "Submit Order" at bounding box center [447, 257] width 72 height 18
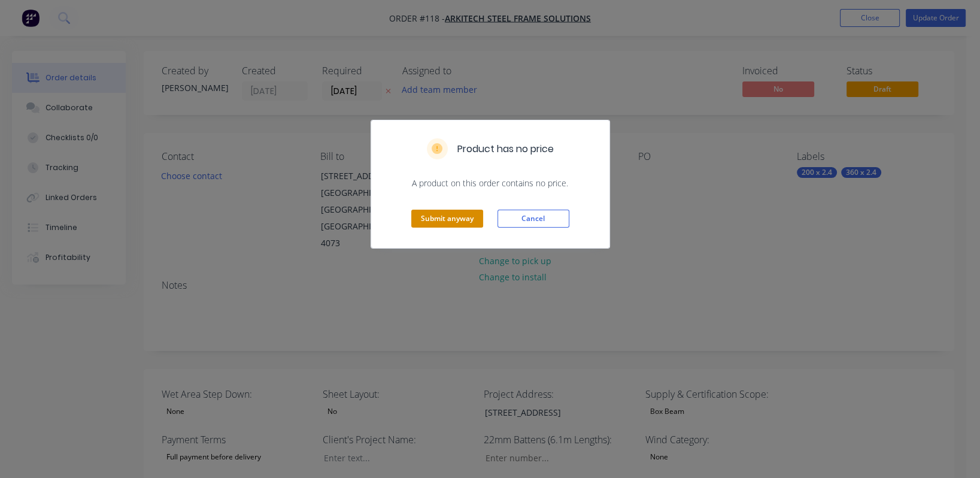
click at [459, 223] on button "Submit anyway" at bounding box center [447, 219] width 72 height 18
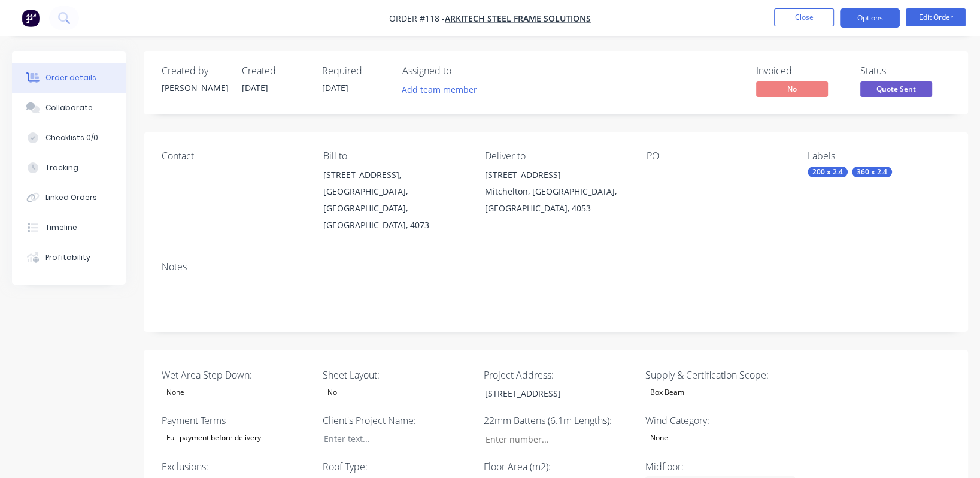
click at [885, 20] on button "Options" at bounding box center [870, 17] width 60 height 19
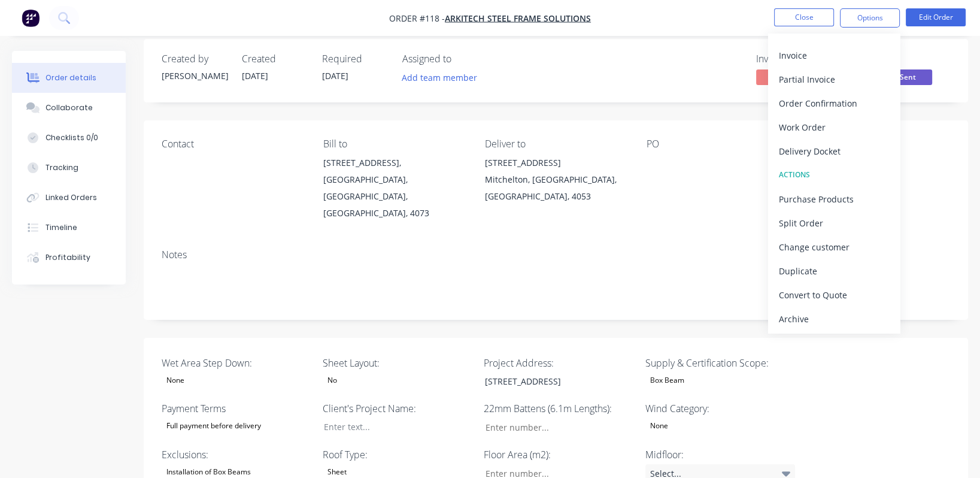
scroll to position [13, 0]
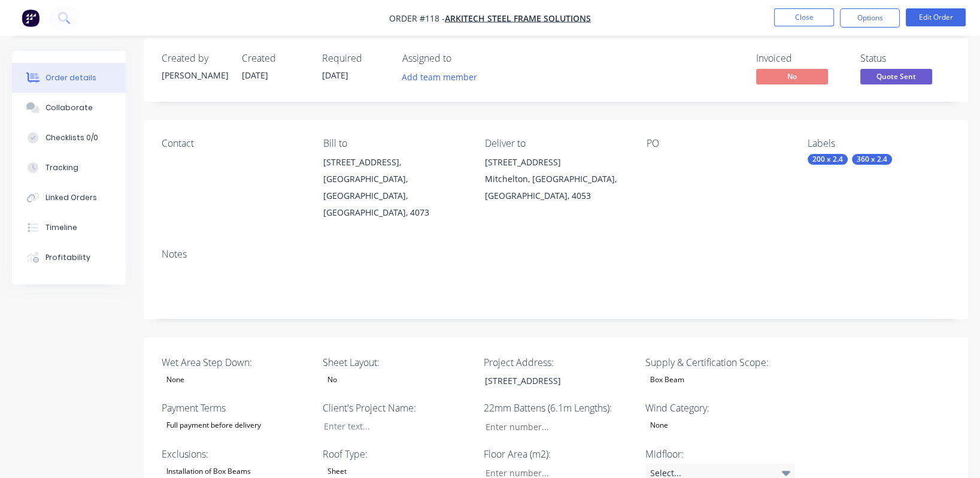
click at [933, 183] on div "Labels 200 x 2.4 360 x 2.4" at bounding box center [879, 179] width 142 height 83
click at [880, 19] on button "Options" at bounding box center [870, 17] width 60 height 19
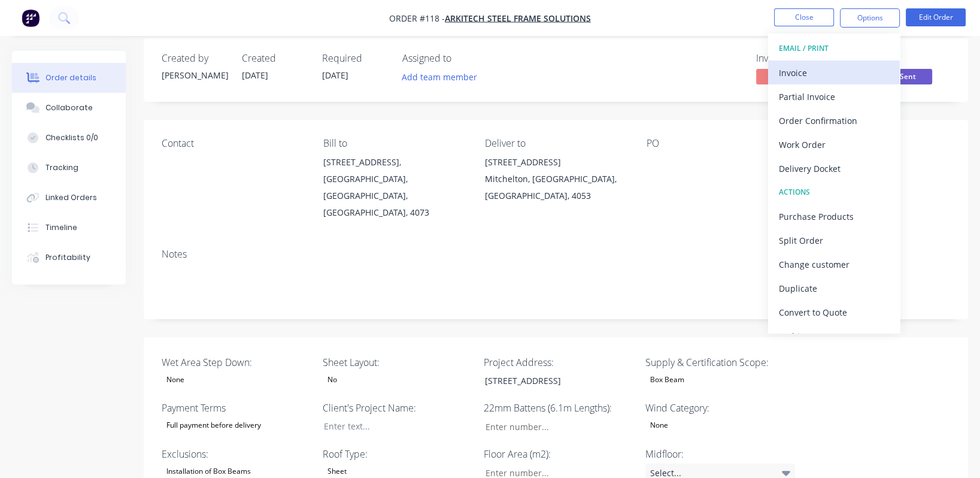
click at [826, 67] on div "Invoice" at bounding box center [834, 72] width 110 height 17
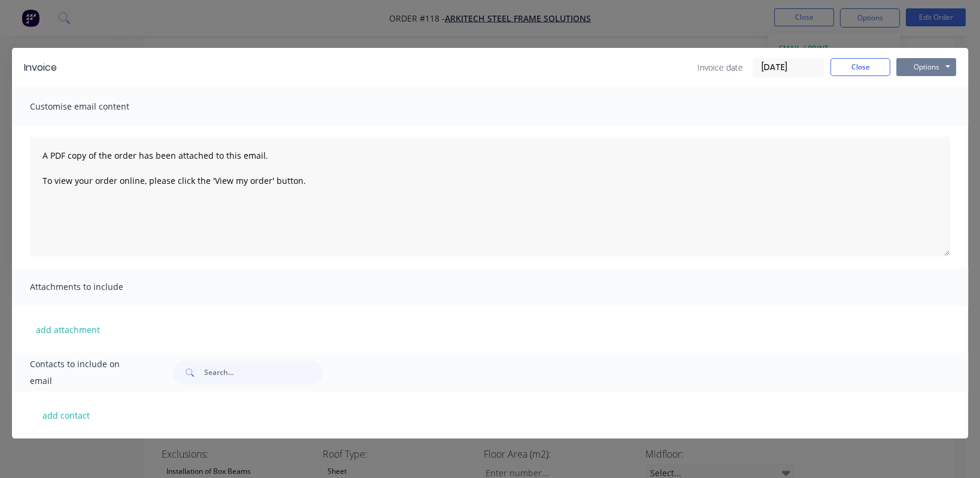
click at [915, 65] on button "Options" at bounding box center [926, 67] width 60 height 18
click at [914, 87] on button "Preview" at bounding box center [934, 88] width 77 height 20
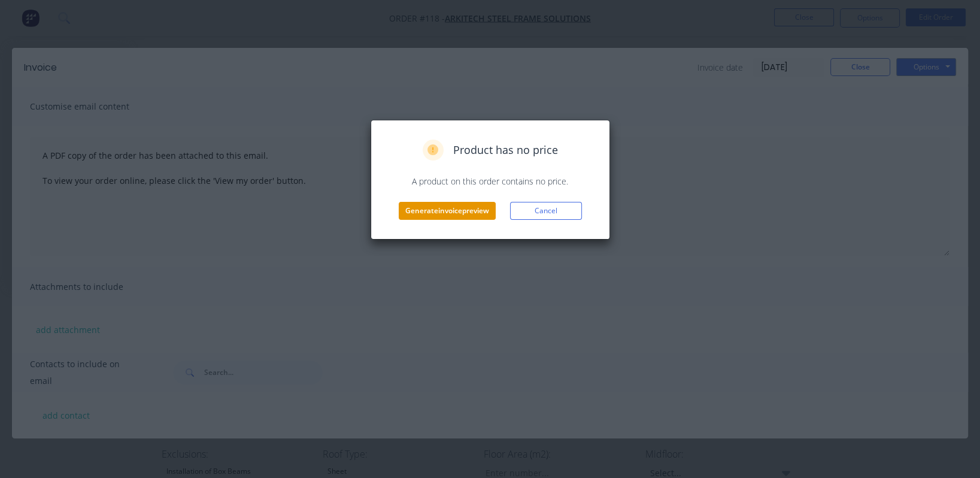
click at [451, 207] on button "Generate invoice preview" at bounding box center [447, 211] width 97 height 18
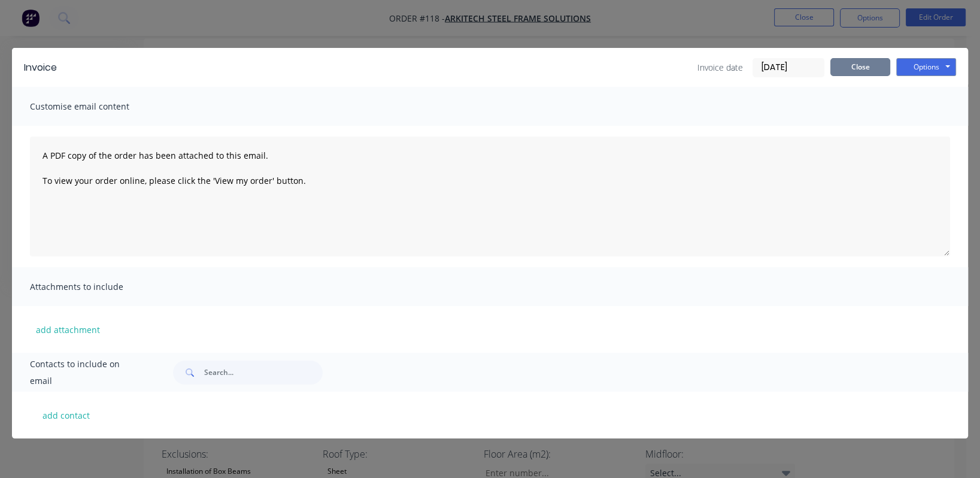
click at [881, 62] on button "Close" at bounding box center [860, 67] width 60 height 18
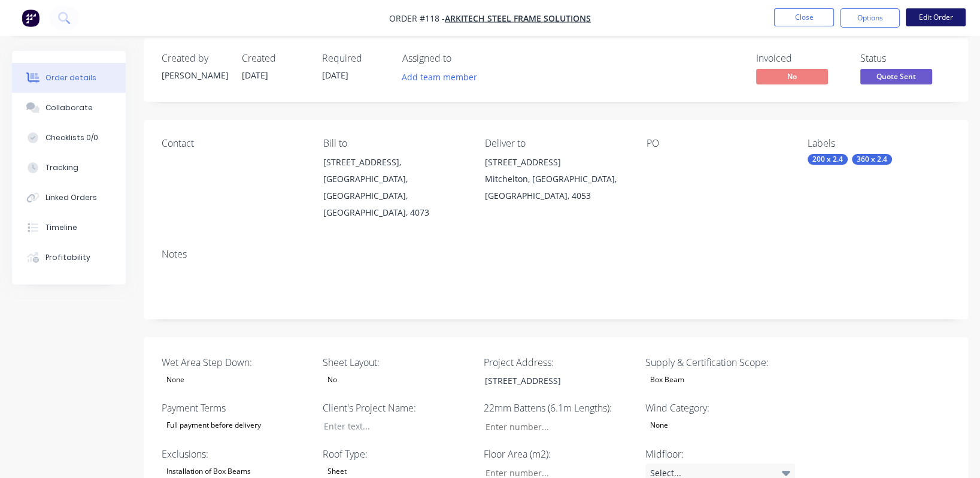
click at [944, 17] on button "Edit Order" at bounding box center [936, 17] width 60 height 18
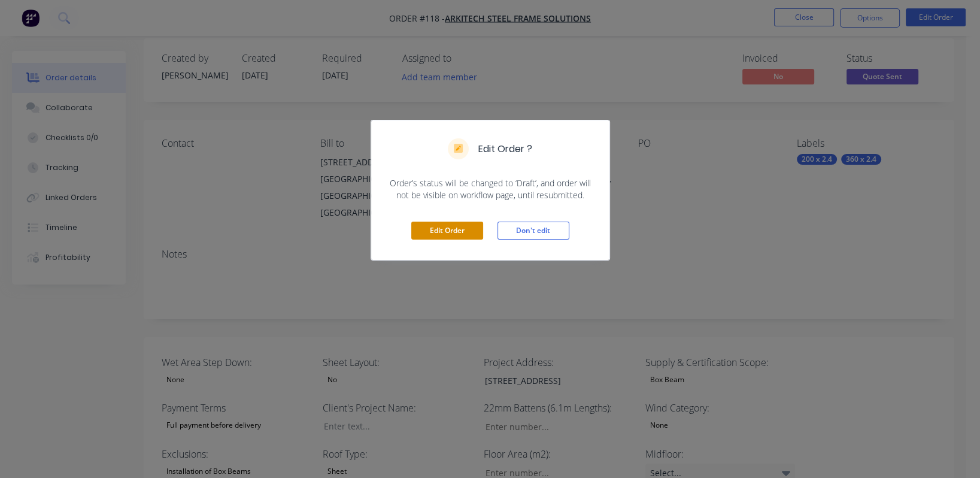
click at [459, 228] on button "Edit Order" at bounding box center [447, 231] width 72 height 18
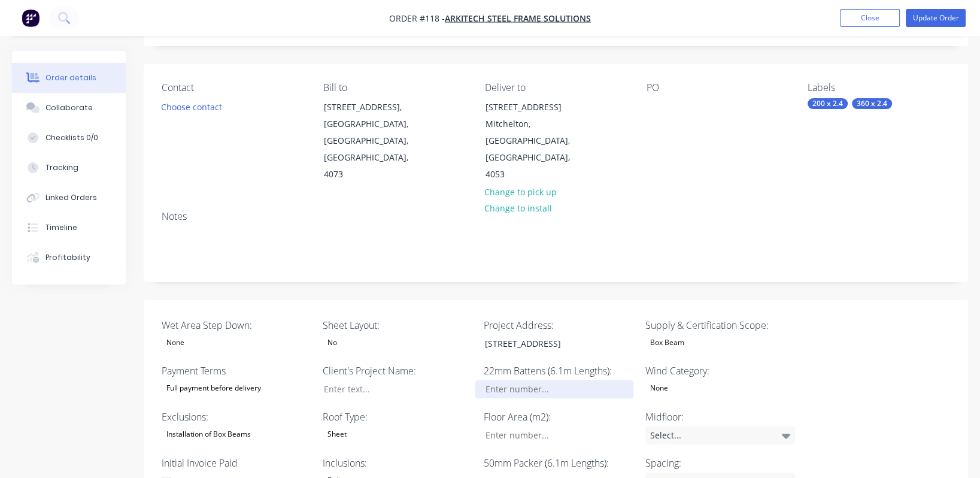
scroll to position [0, 0]
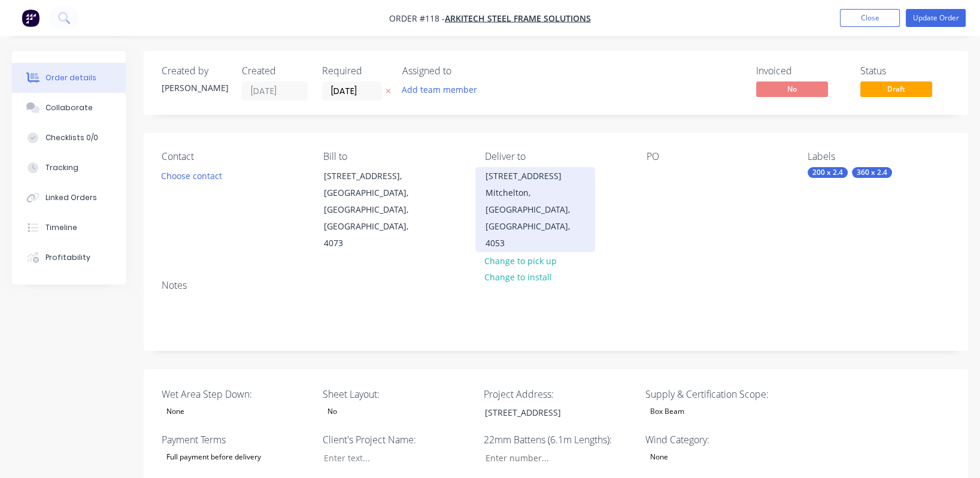
click at [523, 178] on div "[STREET_ADDRESS]" at bounding box center [535, 176] width 99 height 17
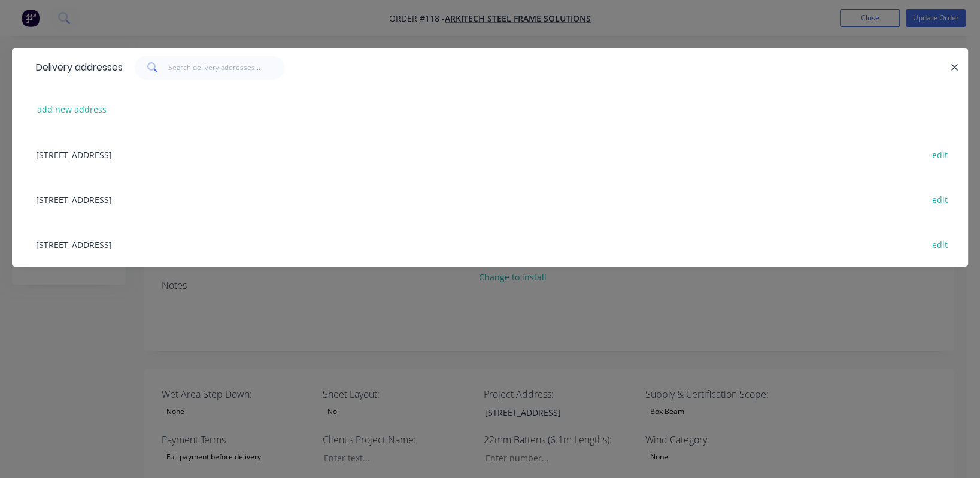
click at [953, 70] on icon "button" at bounding box center [955, 67] width 8 height 11
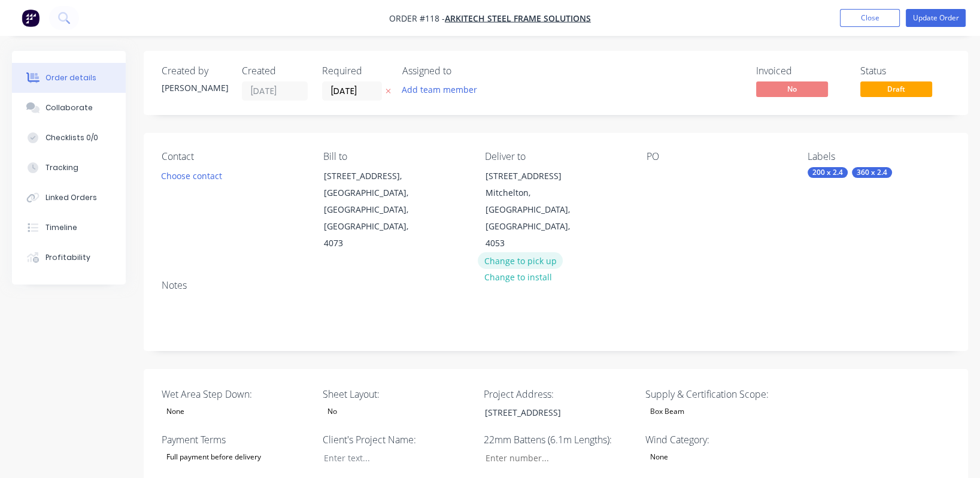
click at [533, 252] on button "Change to pick up" at bounding box center [520, 260] width 85 height 16
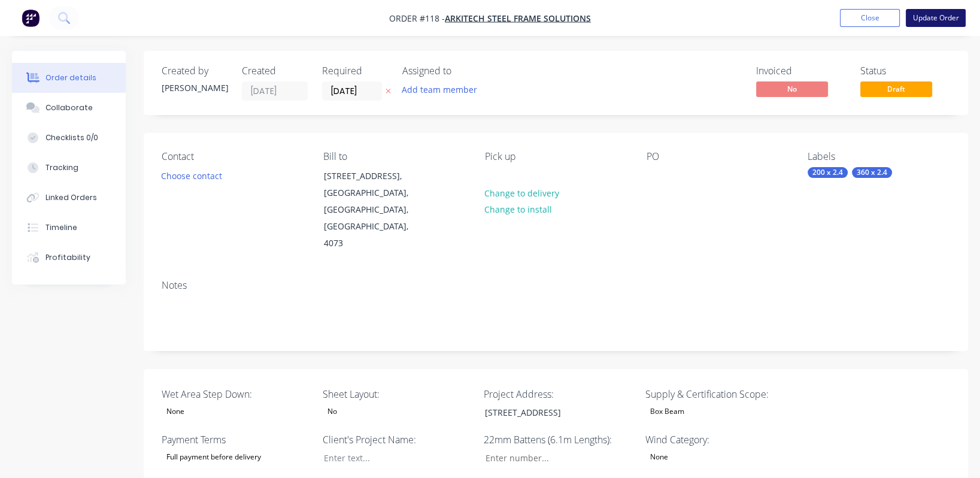
click at [933, 13] on button "Update Order" at bounding box center [936, 18] width 60 height 18
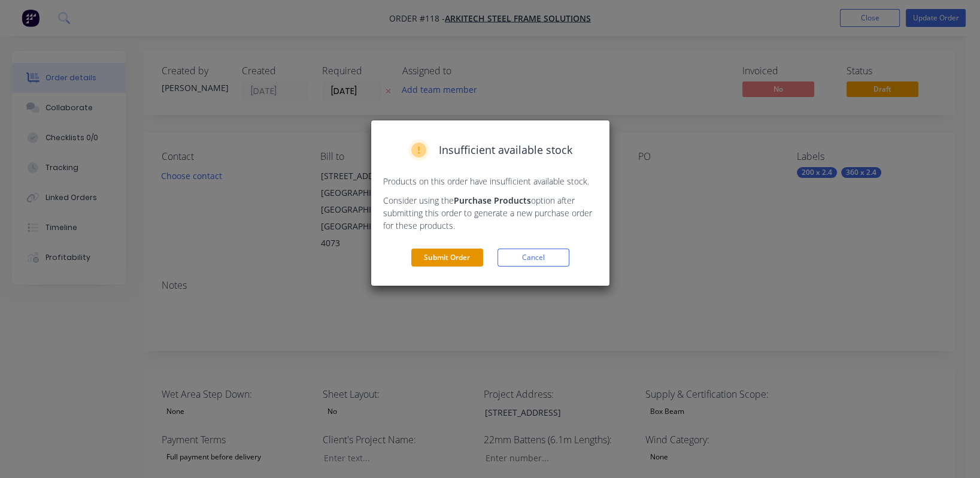
click at [437, 261] on button "Submit Order" at bounding box center [447, 257] width 72 height 18
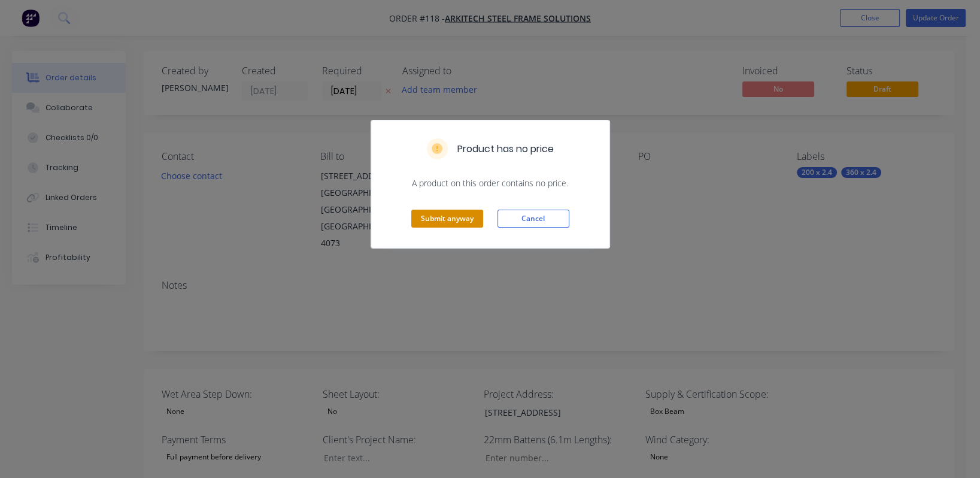
click at [445, 221] on button "Submit anyway" at bounding box center [447, 219] width 72 height 18
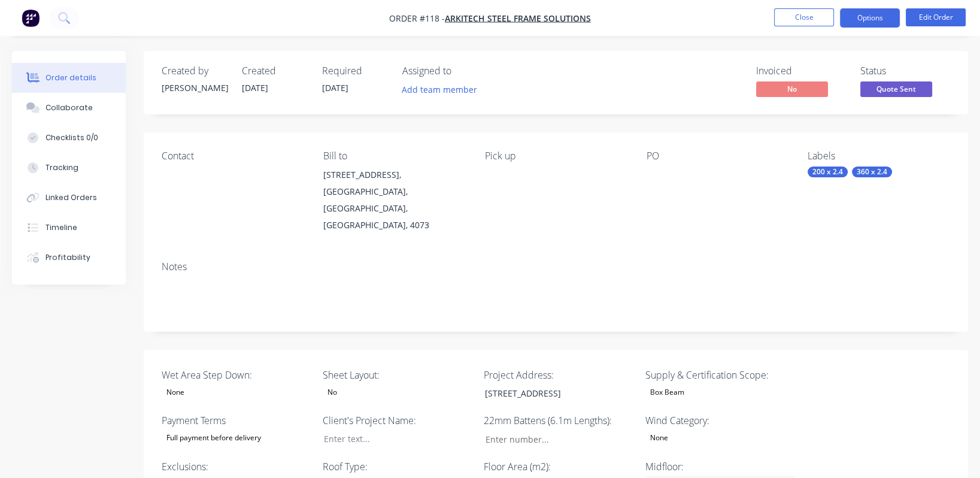
click at [877, 19] on button "Options" at bounding box center [870, 17] width 60 height 19
click at [872, 20] on button "Options" at bounding box center [870, 17] width 60 height 19
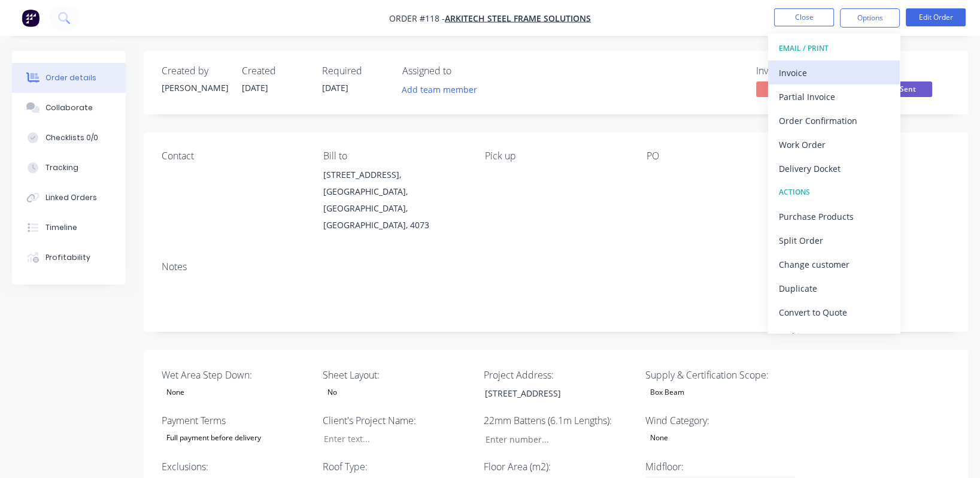
click at [823, 79] on div "Invoice" at bounding box center [834, 72] width 110 height 17
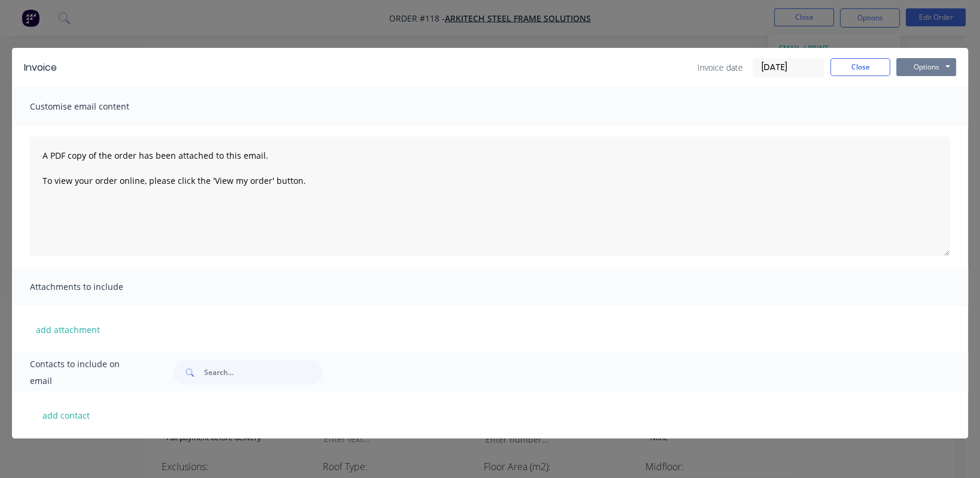
click at [934, 65] on button "Options" at bounding box center [926, 67] width 60 height 18
click at [930, 89] on button "Preview" at bounding box center [934, 88] width 77 height 20
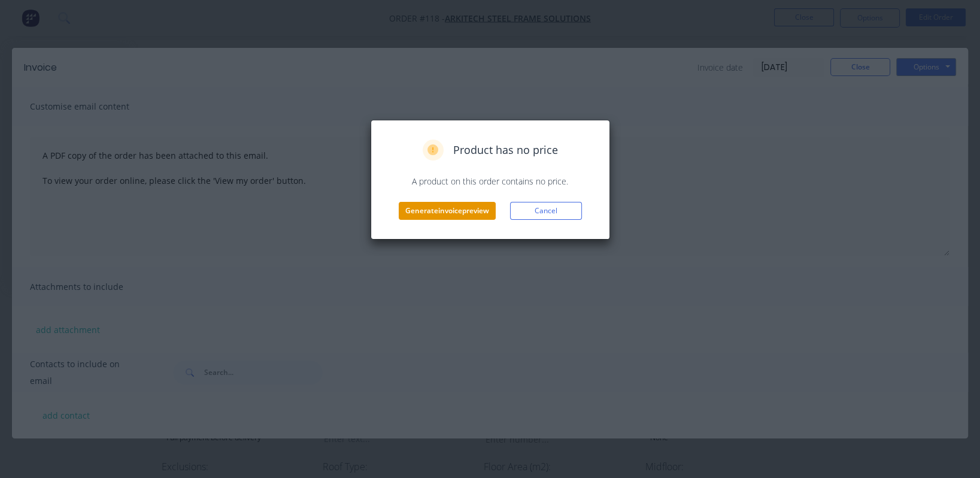
click at [444, 213] on button "Generate invoice preview" at bounding box center [447, 211] width 97 height 18
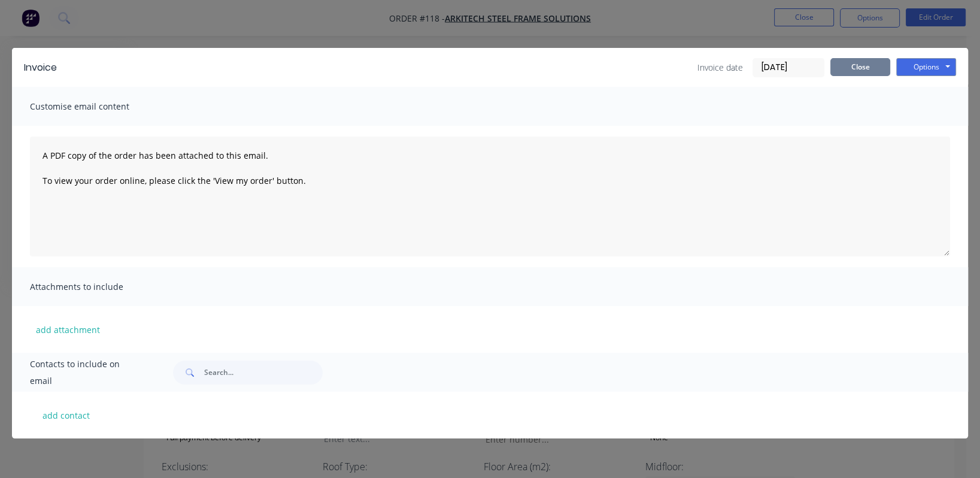
click at [867, 63] on button "Close" at bounding box center [860, 67] width 60 height 18
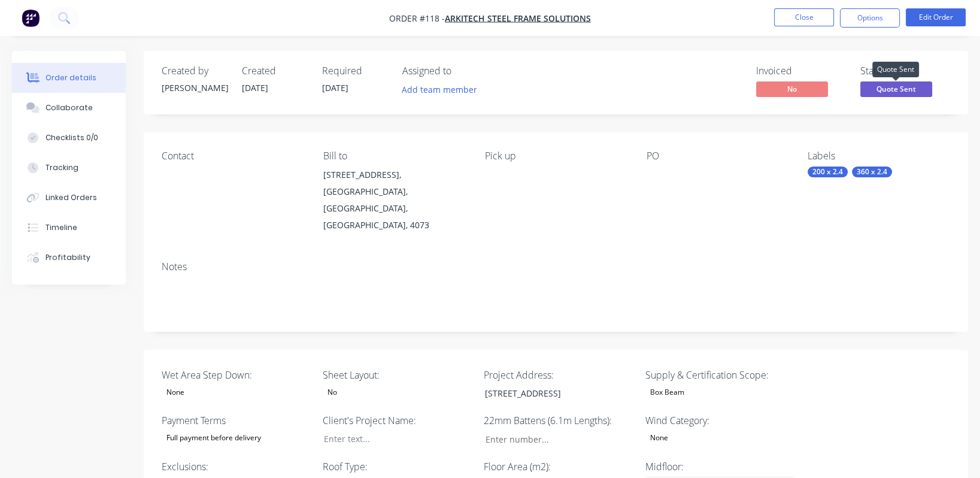
click at [912, 87] on span "Quote Sent" at bounding box center [896, 88] width 72 height 15
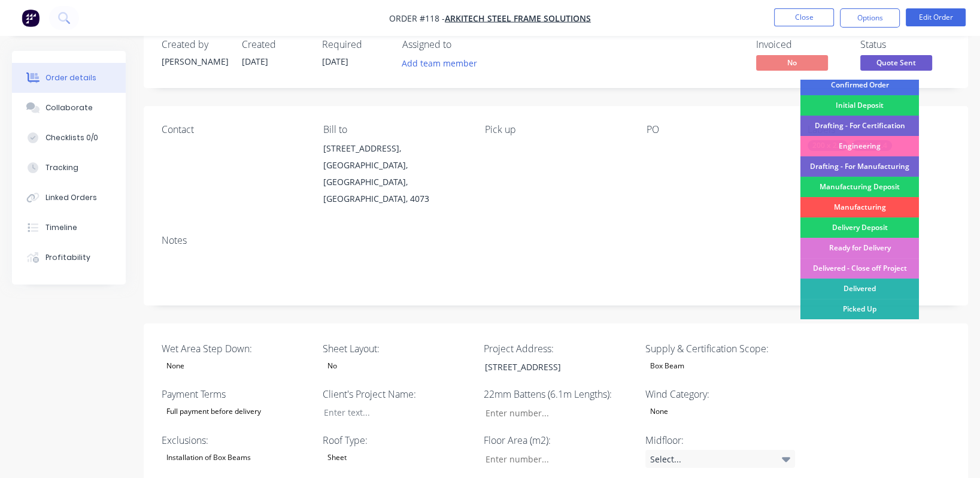
scroll to position [27, 0]
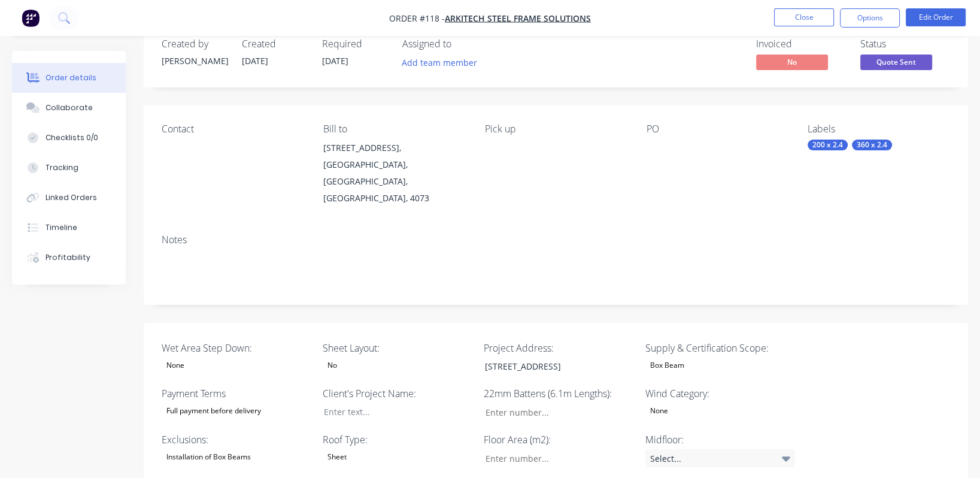
click at [681, 232] on div "Notes" at bounding box center [556, 265] width 824 height 80
click at [888, 21] on button "Options" at bounding box center [870, 17] width 60 height 19
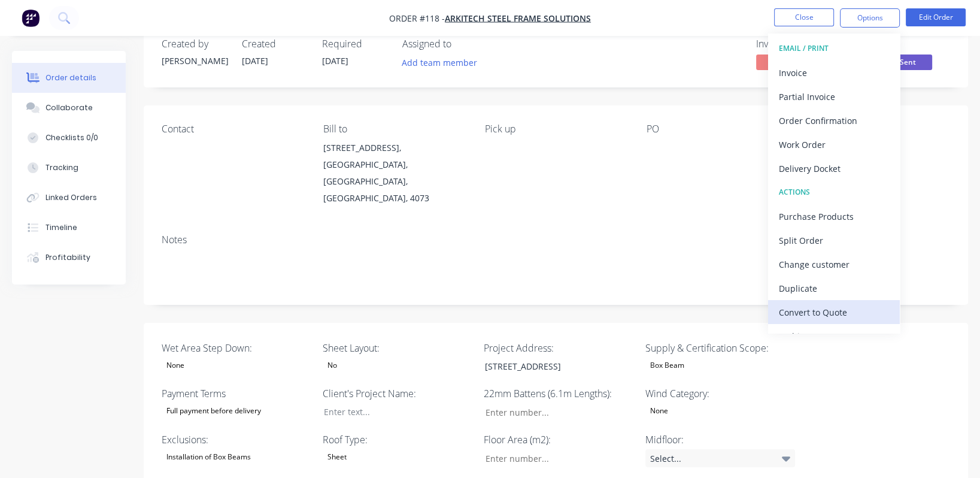
click at [851, 313] on div "Convert to Quote" at bounding box center [834, 312] width 110 height 17
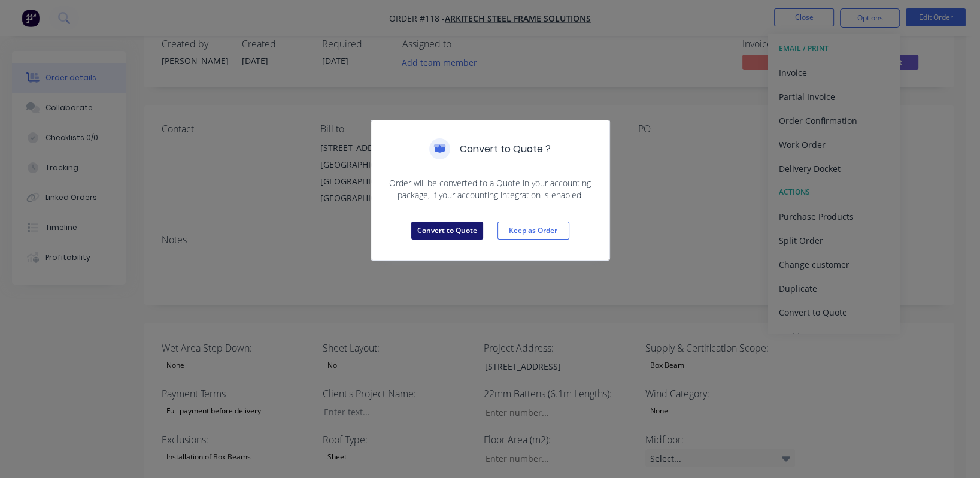
click at [450, 230] on button "Convert to Quote" at bounding box center [447, 231] width 72 height 18
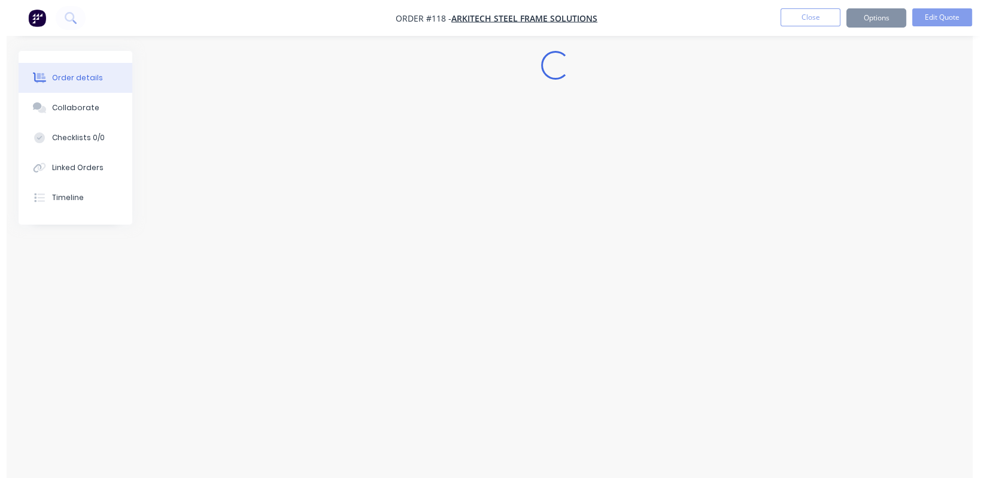
scroll to position [0, 0]
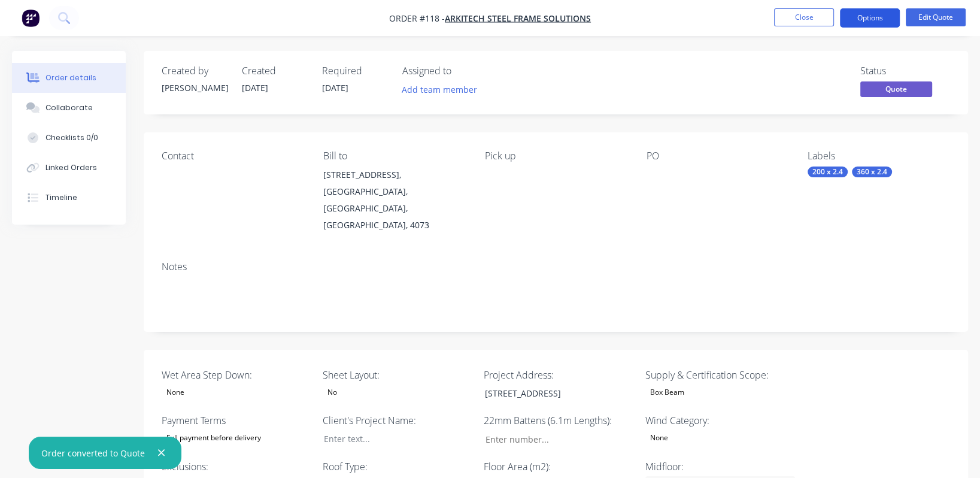
click at [871, 15] on button "Options" at bounding box center [870, 17] width 60 height 19
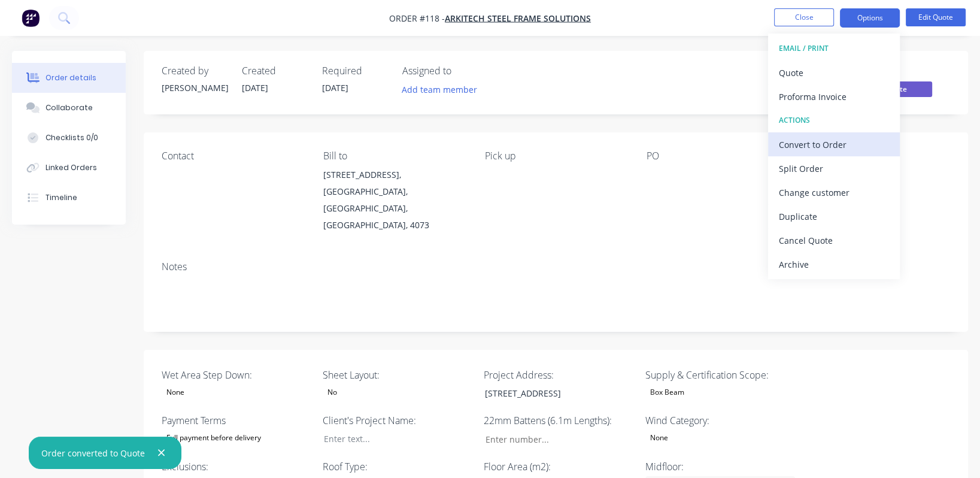
click at [845, 145] on div "Convert to Order" at bounding box center [834, 144] width 110 height 17
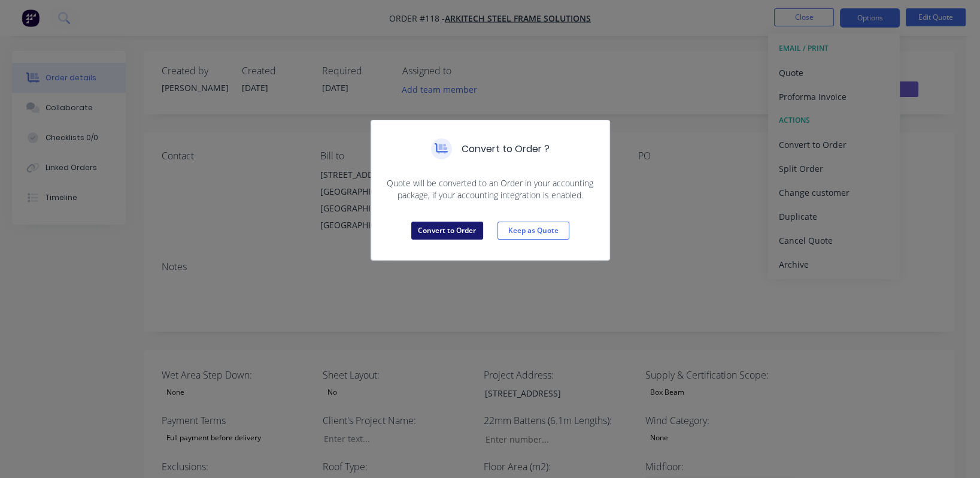
click at [459, 229] on button "Convert to Order" at bounding box center [447, 231] width 72 height 18
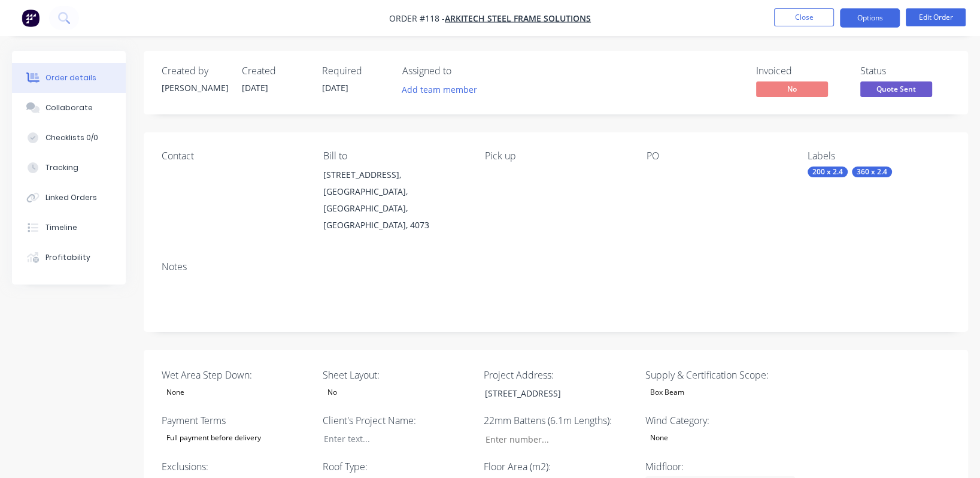
click at [885, 14] on button "Options" at bounding box center [870, 17] width 60 height 19
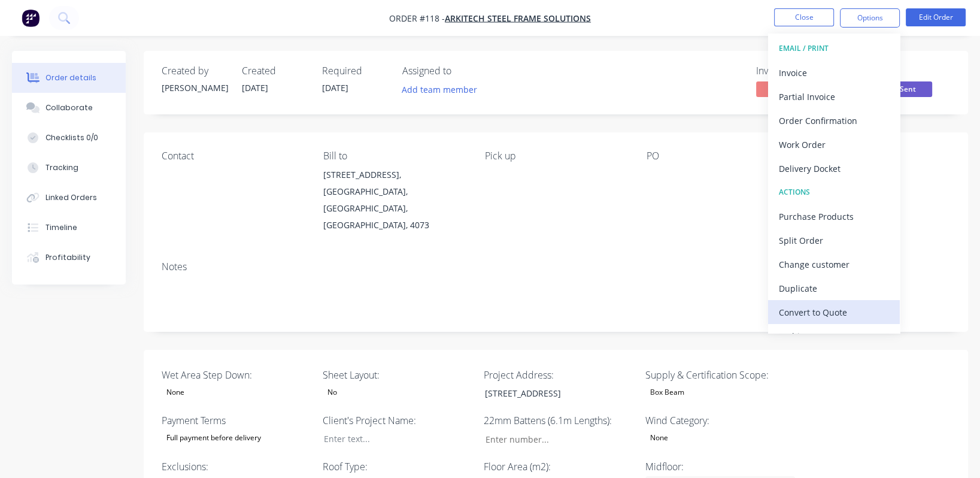
click at [840, 310] on div "Convert to Quote" at bounding box center [834, 312] width 110 height 17
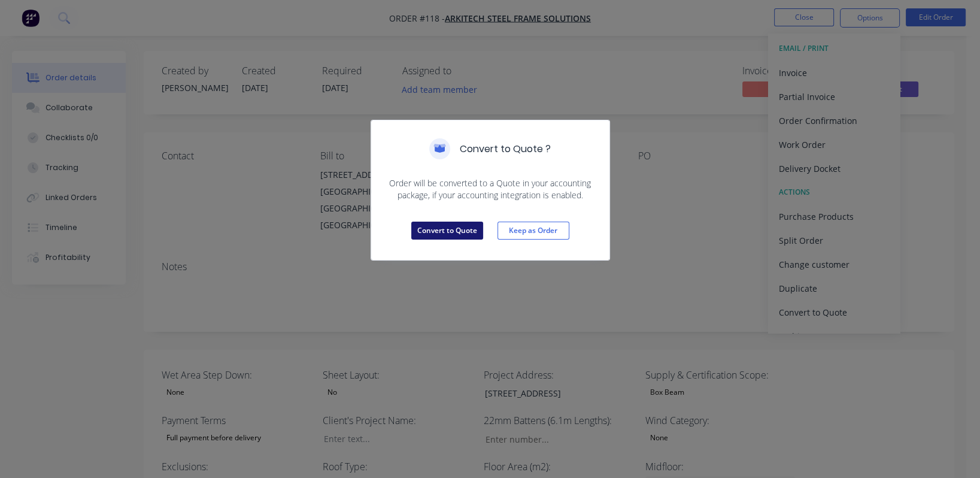
click at [444, 227] on button "Convert to Quote" at bounding box center [447, 231] width 72 height 18
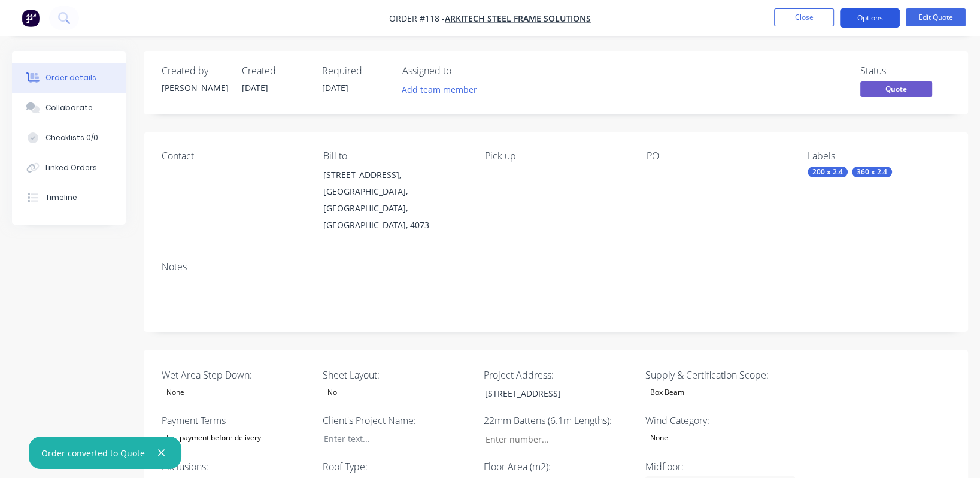
click at [871, 20] on button "Options" at bounding box center [870, 17] width 60 height 19
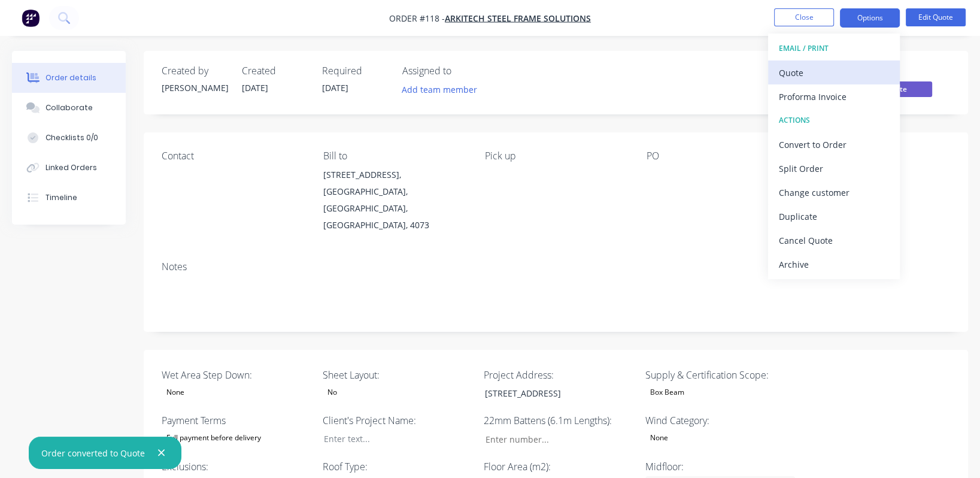
click at [841, 72] on div "Quote" at bounding box center [834, 72] width 110 height 17
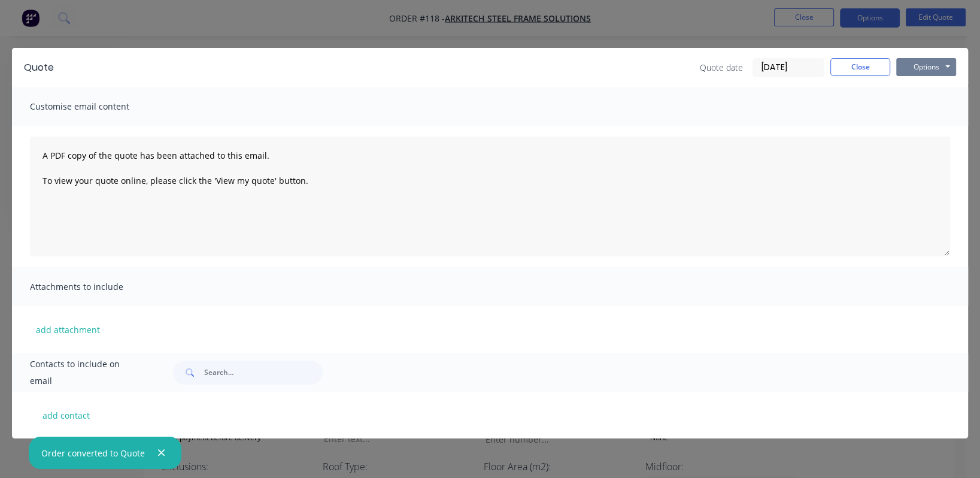
click at [919, 60] on button "Options" at bounding box center [926, 67] width 60 height 18
click at [914, 82] on button "Preview" at bounding box center [934, 88] width 77 height 20
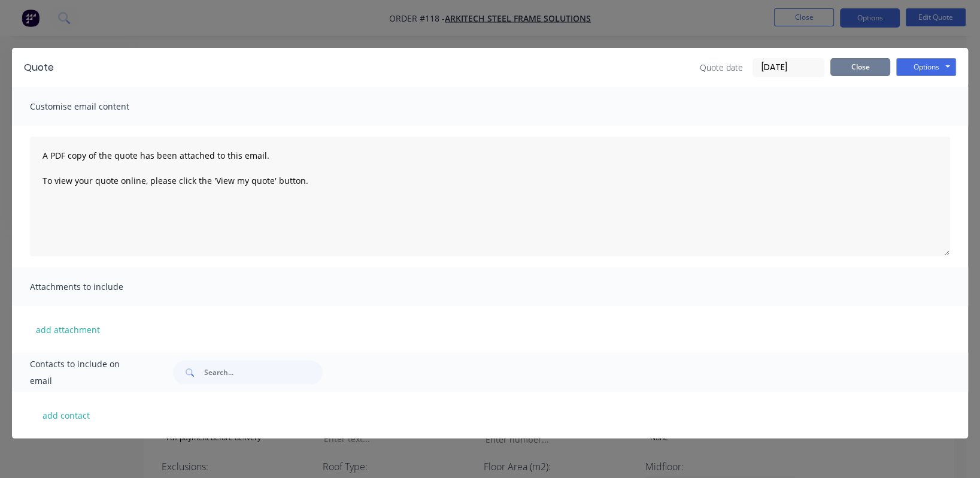
click at [872, 63] on button "Close" at bounding box center [860, 67] width 60 height 18
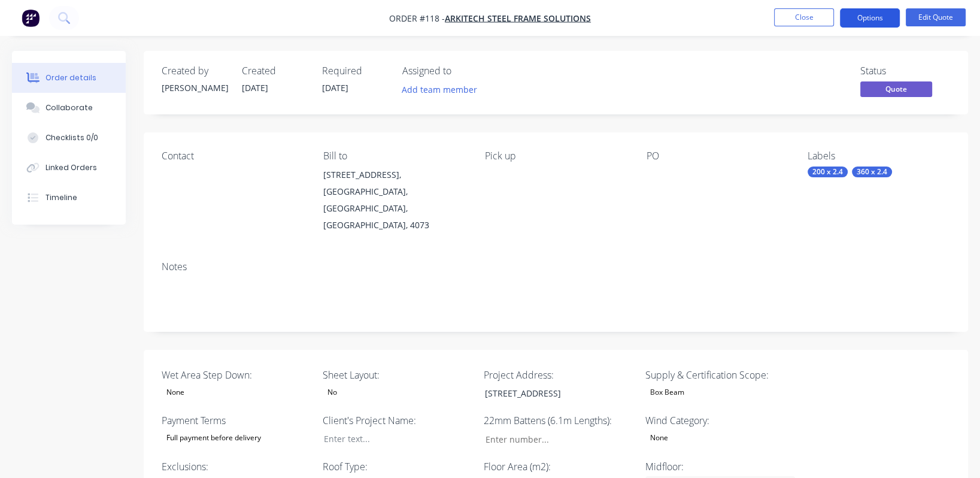
click at [878, 19] on button "Options" at bounding box center [870, 17] width 60 height 19
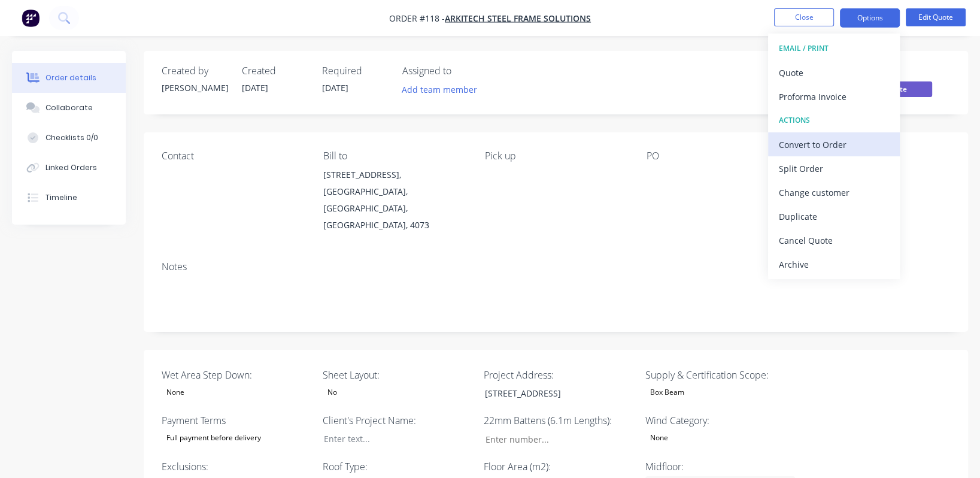
click at [843, 146] on div "Convert to Order" at bounding box center [834, 144] width 110 height 17
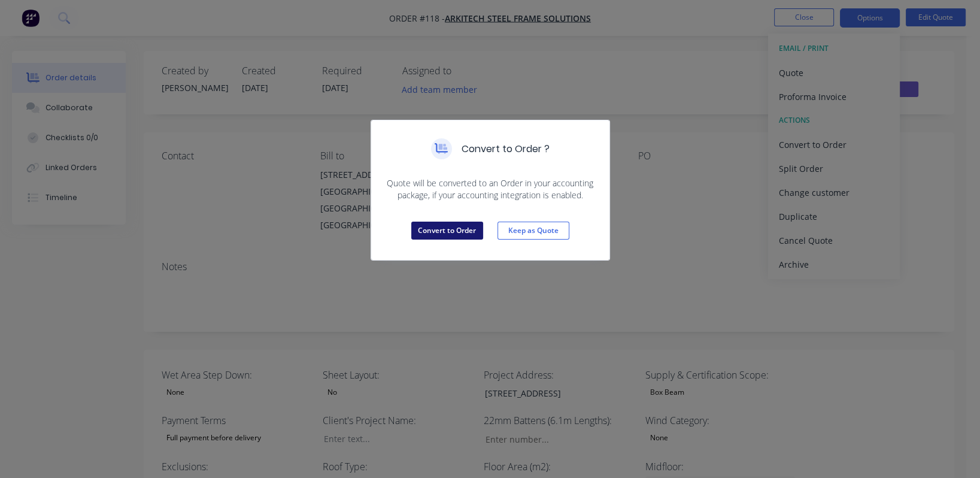
click at [456, 232] on button "Convert to Order" at bounding box center [447, 231] width 72 height 18
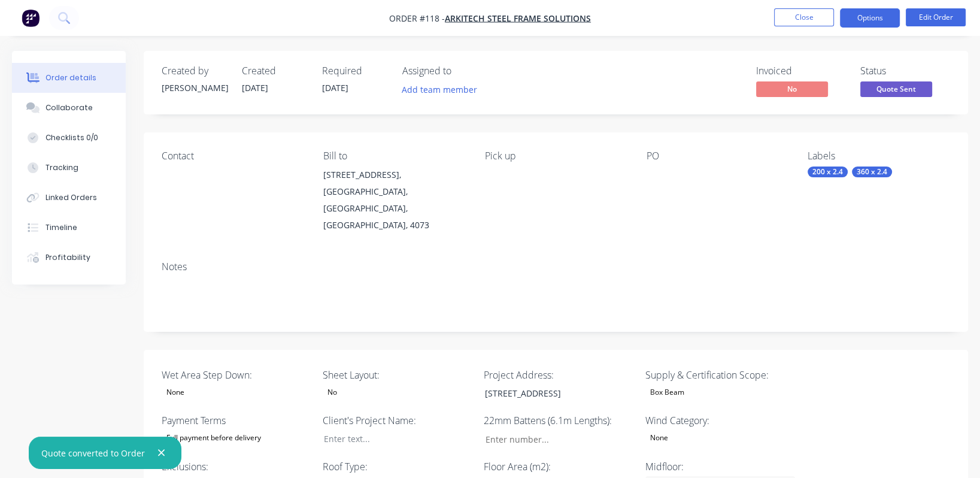
click at [871, 13] on button "Options" at bounding box center [870, 17] width 60 height 19
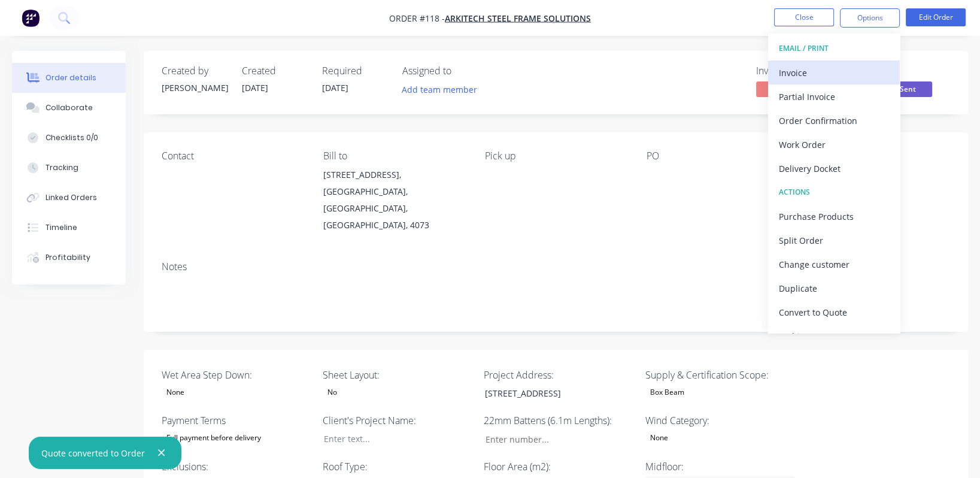
click at [822, 76] on div "Invoice" at bounding box center [834, 72] width 110 height 17
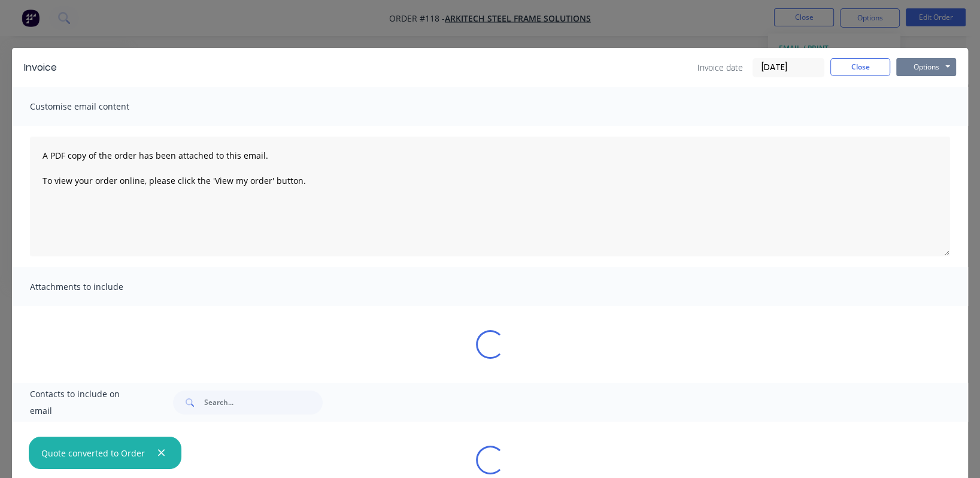
click at [900, 68] on button "Options" at bounding box center [926, 67] width 60 height 18
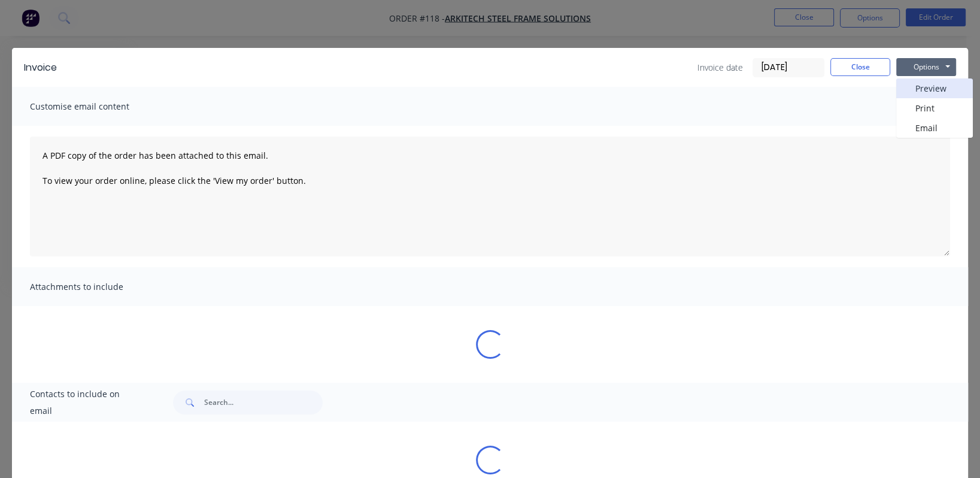
click at [906, 90] on button "Preview" at bounding box center [934, 88] width 77 height 20
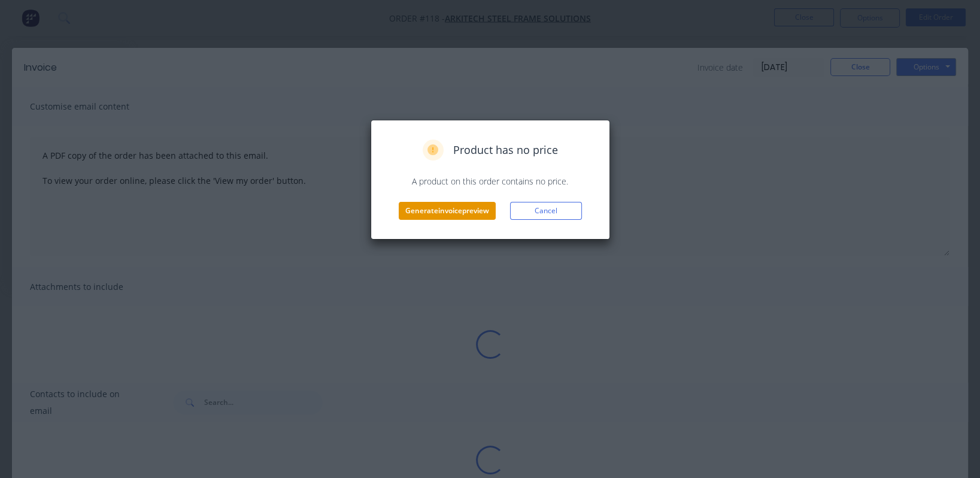
click at [425, 208] on button "Generate invoice preview" at bounding box center [447, 211] width 97 height 18
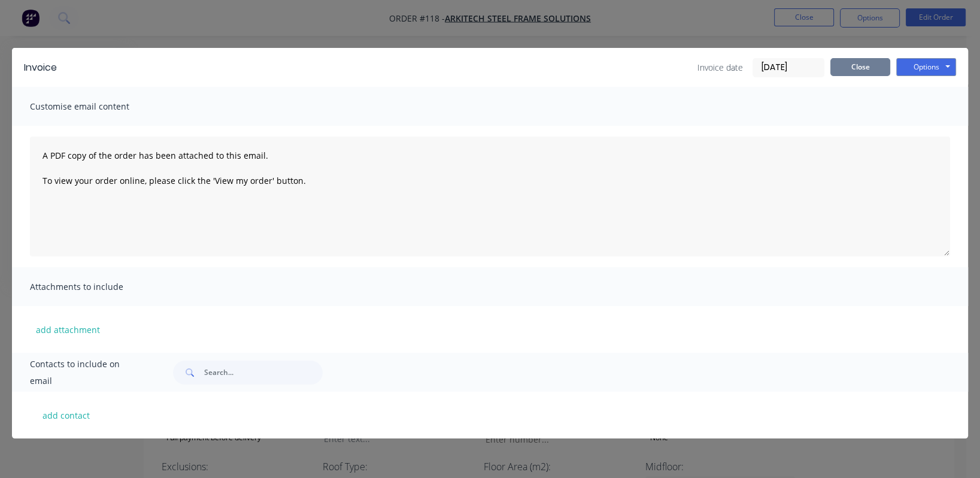
click at [841, 61] on button "Close" at bounding box center [860, 67] width 60 height 18
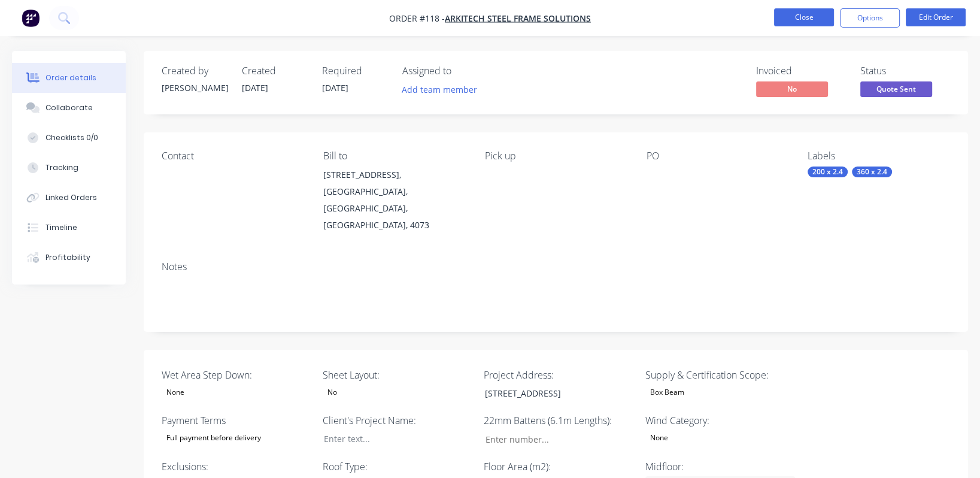
click at [784, 16] on button "Close" at bounding box center [804, 17] width 60 height 18
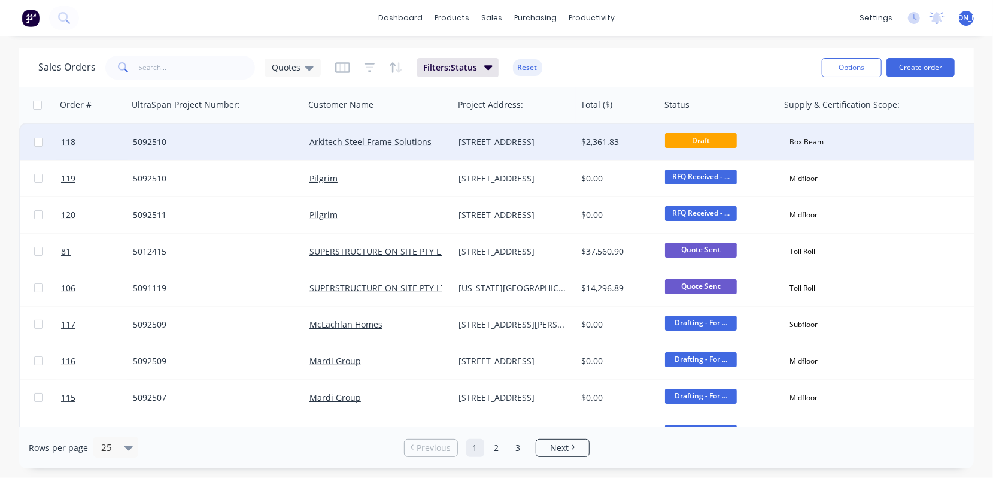
click at [718, 140] on span "Draft" at bounding box center [701, 140] width 72 height 15
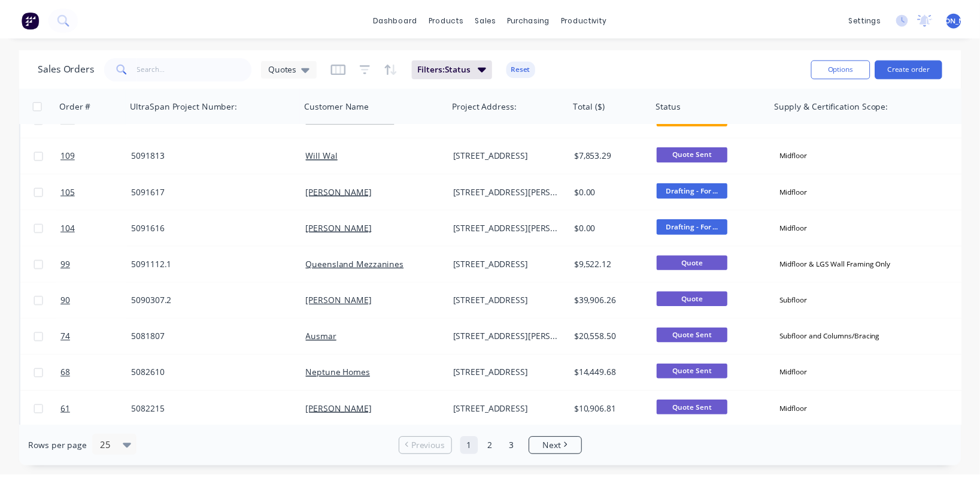
scroll to position [536, 0]
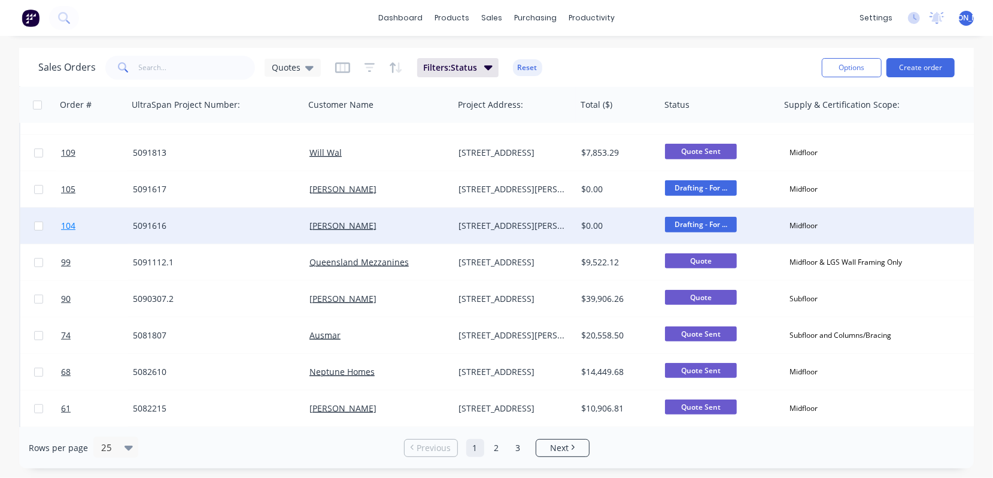
click at [66, 229] on span "104" at bounding box center [68, 226] width 14 height 12
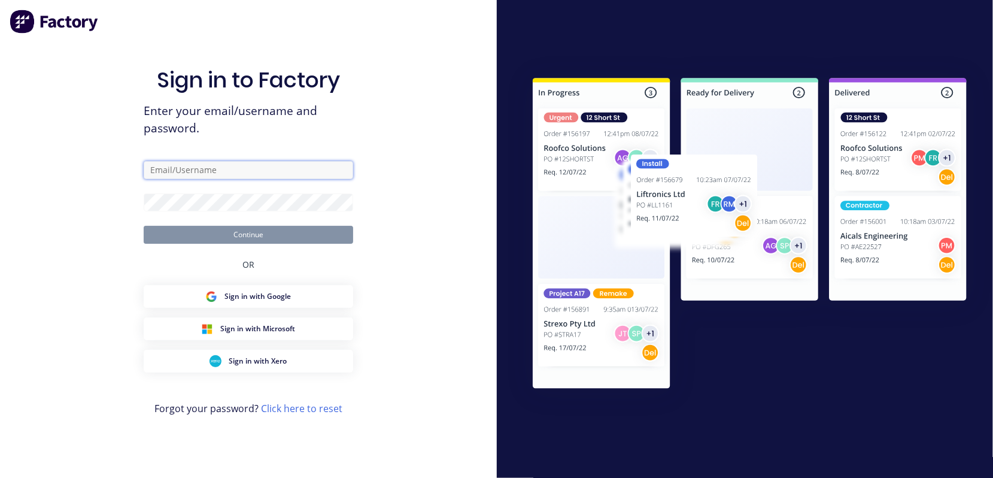
type input "[PERSON_NAME][EMAIL_ADDRESS][DOMAIN_NAME]"
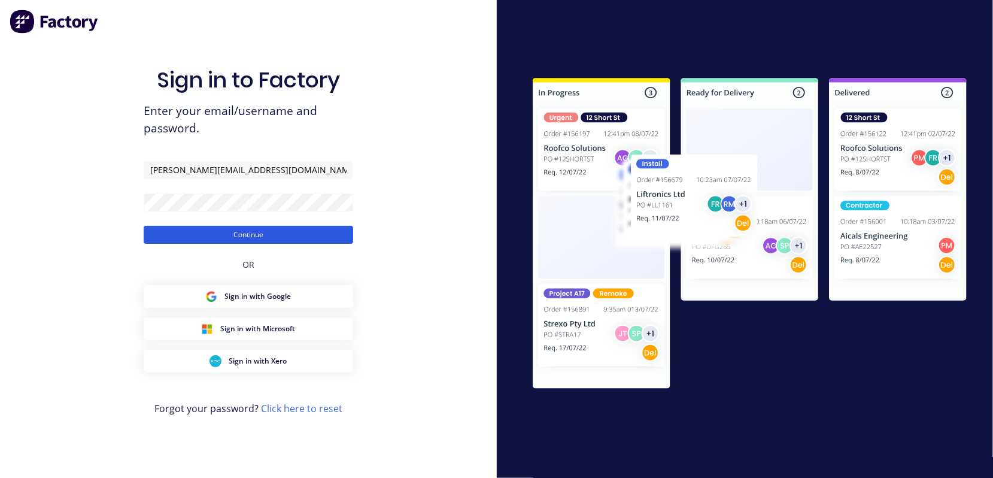
click at [244, 232] on button "Continue" at bounding box center [249, 235] width 210 height 18
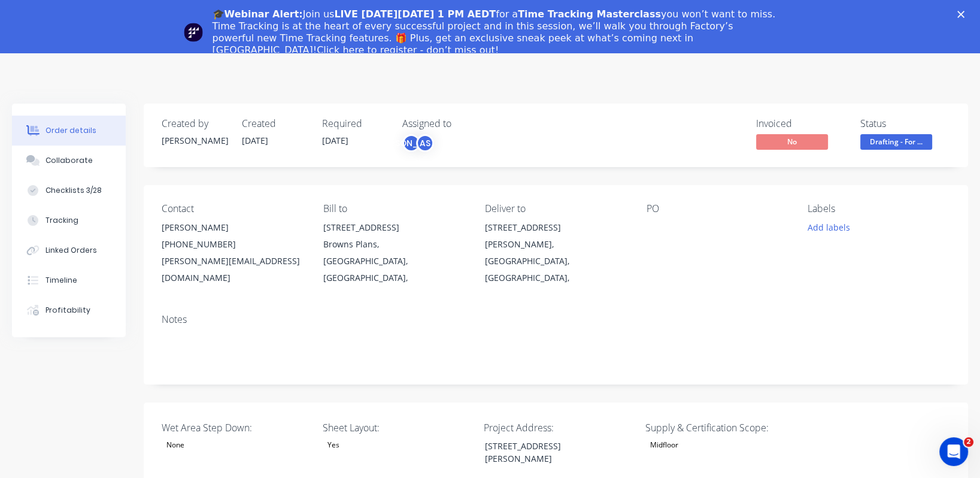
click at [969, 16] on div "Close" at bounding box center [963, 14] width 12 height 7
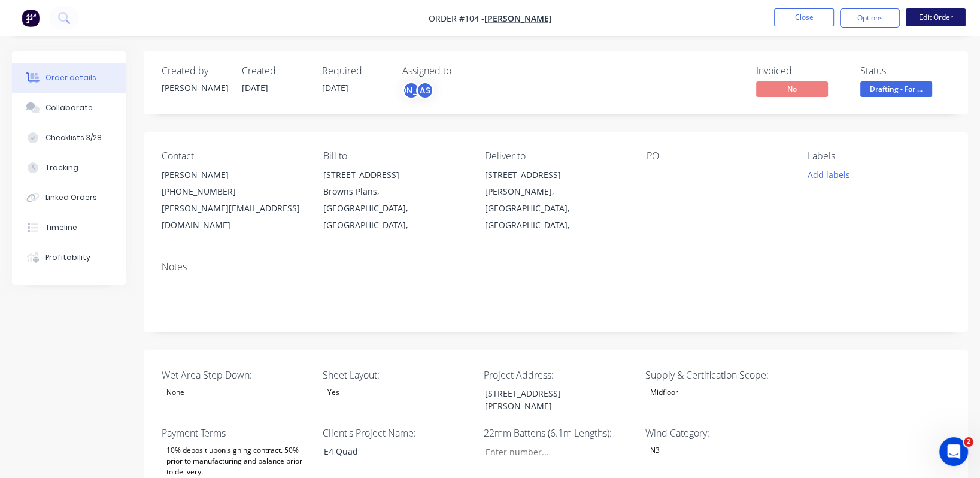
click at [941, 19] on button "Edit Order" at bounding box center [936, 17] width 60 height 18
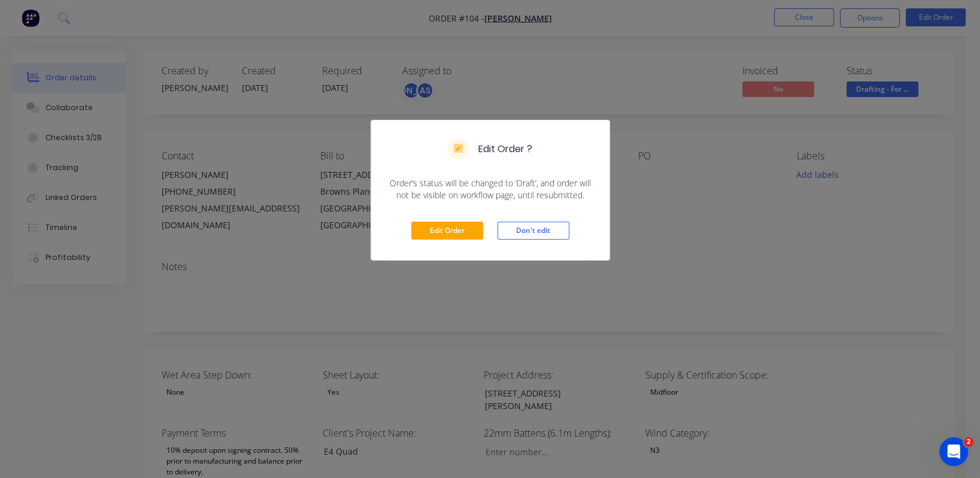
click at [748, 229] on div "Edit Order ? Order’s status will be changed to ‘Draft’, and order will not be v…" at bounding box center [490, 239] width 980 height 478
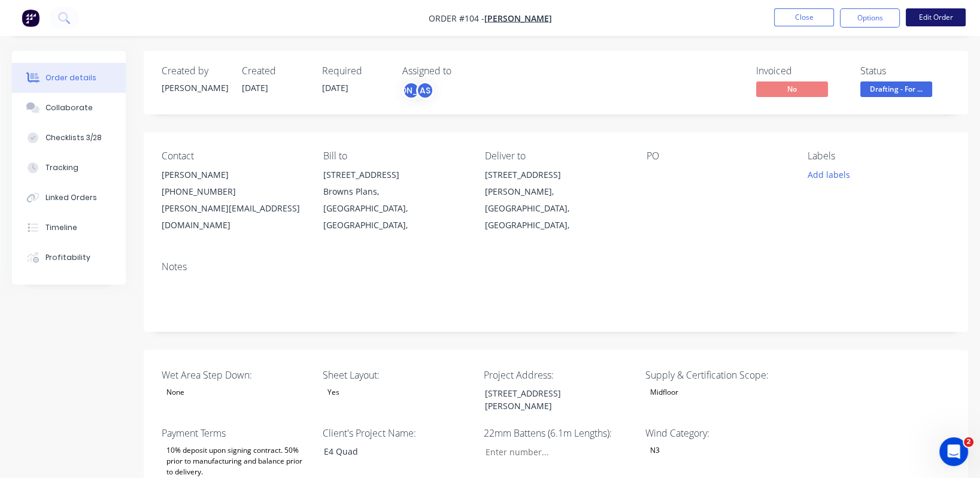
click at [936, 19] on button "Edit Order" at bounding box center [936, 17] width 60 height 18
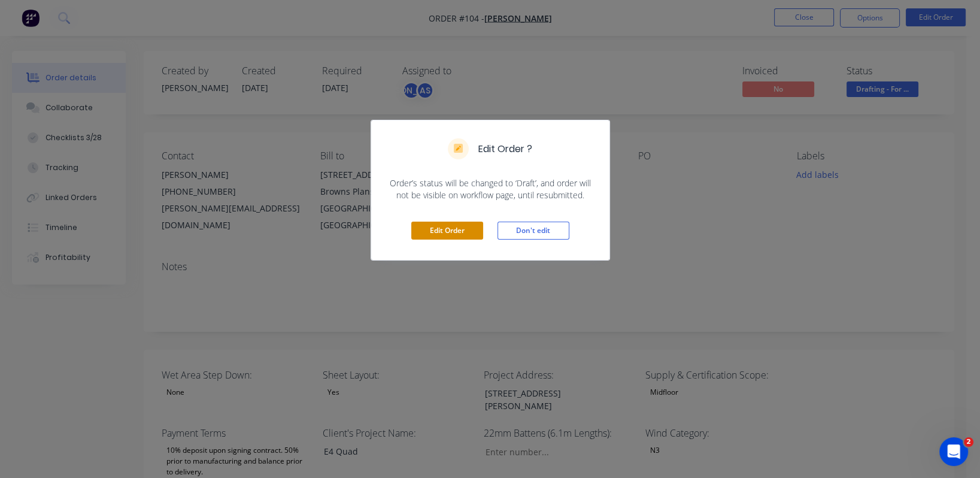
click at [438, 228] on button "Edit Order" at bounding box center [447, 231] width 72 height 18
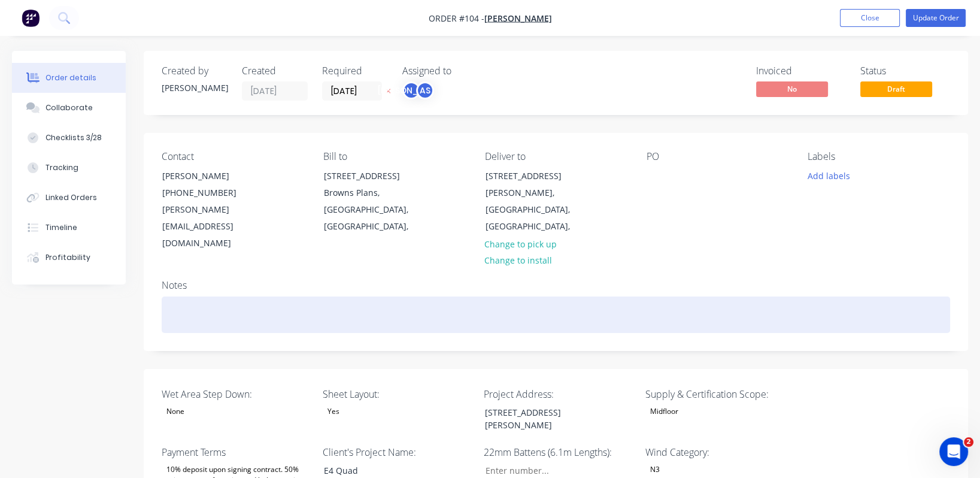
click at [392, 296] on div at bounding box center [556, 314] width 789 height 37
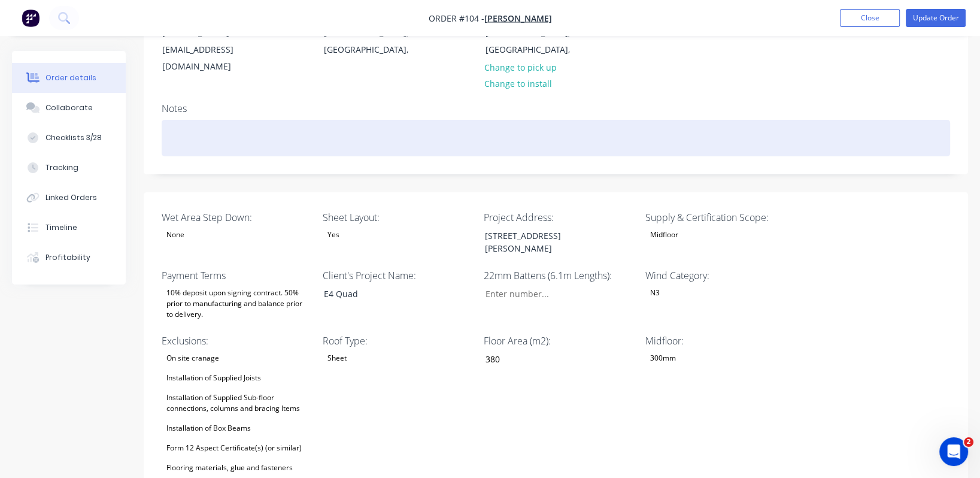
scroll to position [177, 0]
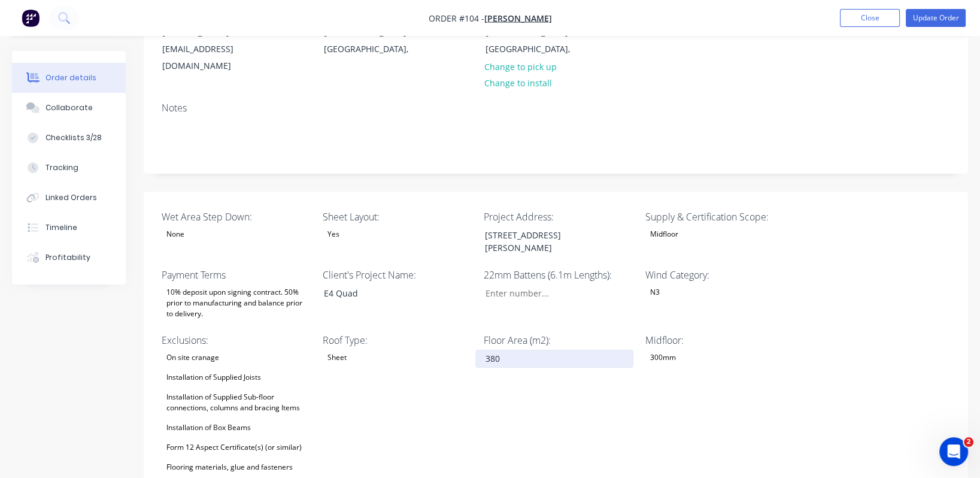
click at [503, 350] on input "380" at bounding box center [554, 359] width 158 height 18
click at [524, 350] on input "380" at bounding box center [554, 359] width 158 height 18
click at [708, 388] on div "Midfloor: 300mm" at bounding box center [720, 433] width 150 height 201
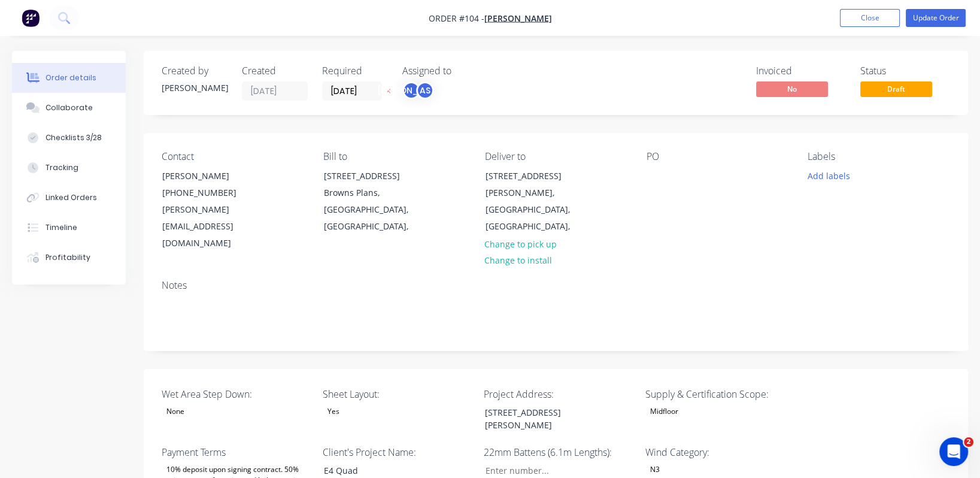
scroll to position [0, 0]
click at [839, 235] on div "Contact [PERSON_NAME] [PHONE_NUMBER] [PERSON_NAME][EMAIL_ADDRESS][DOMAIN_NAME] …" at bounding box center [556, 201] width 824 height 137
click at [557, 462] on input "Wet Area Step Down:" at bounding box center [554, 471] width 158 height 18
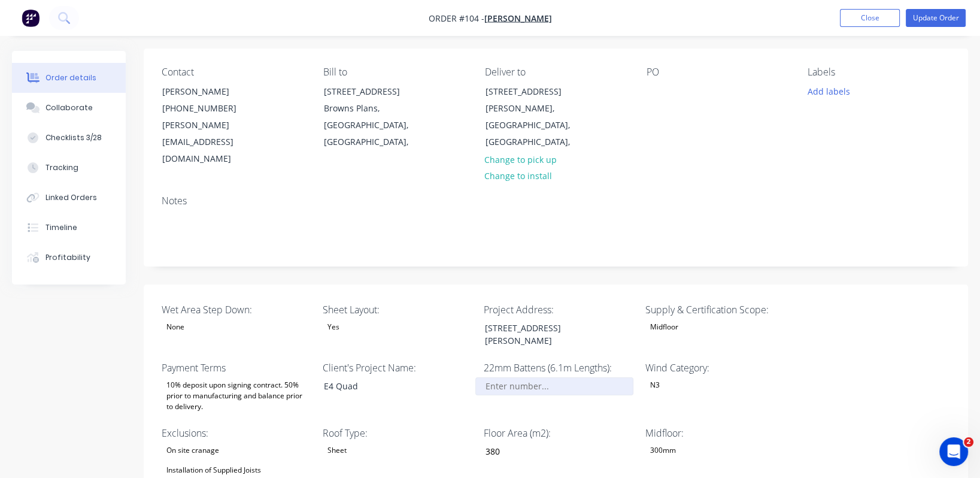
scroll to position [85, 0]
click at [517, 377] on input "Wet Area Step Down:" at bounding box center [554, 386] width 158 height 18
type input "172"
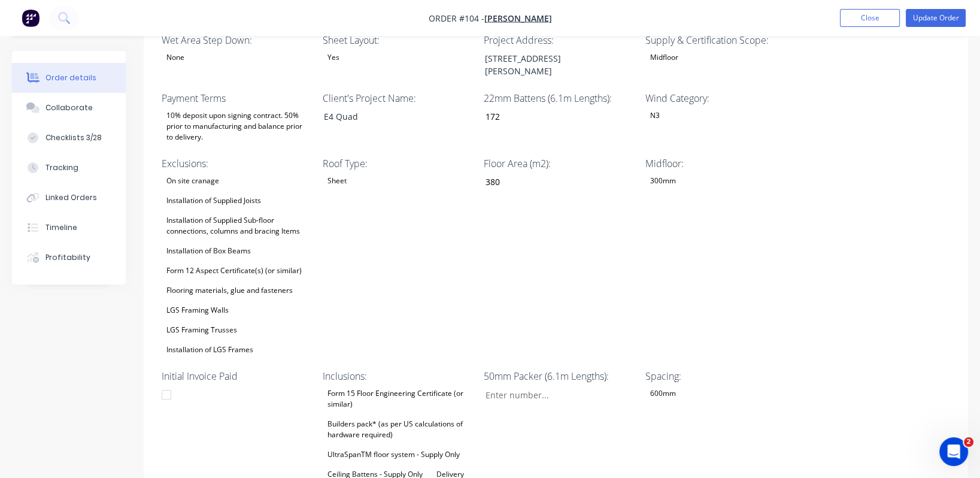
scroll to position [354, 0]
click at [386, 416] on div "Builders pack* (as per US calculations of hardware required)" at bounding box center [398, 429] width 150 height 26
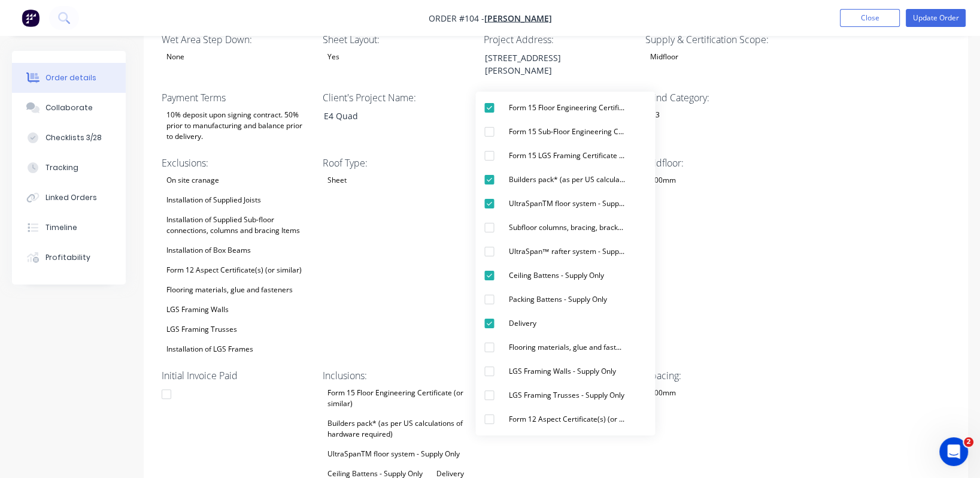
drag, startPoint x: 251, startPoint y: 404, endPoint x: 284, endPoint y: 382, distance: 39.4
click at [250, 404] on div "Initial Invoice Paid" at bounding box center [237, 424] width 150 height 113
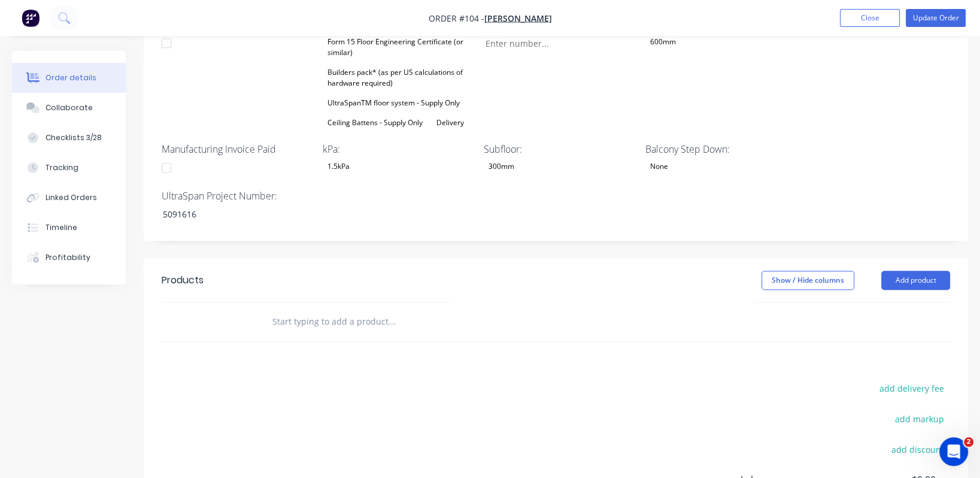
scroll to position [706, 0]
drag, startPoint x: 876, startPoint y: 16, endPoint x: 895, endPoint y: 51, distance: 39.9
click at [933, 14] on button "Update Order" at bounding box center [936, 18] width 60 height 18
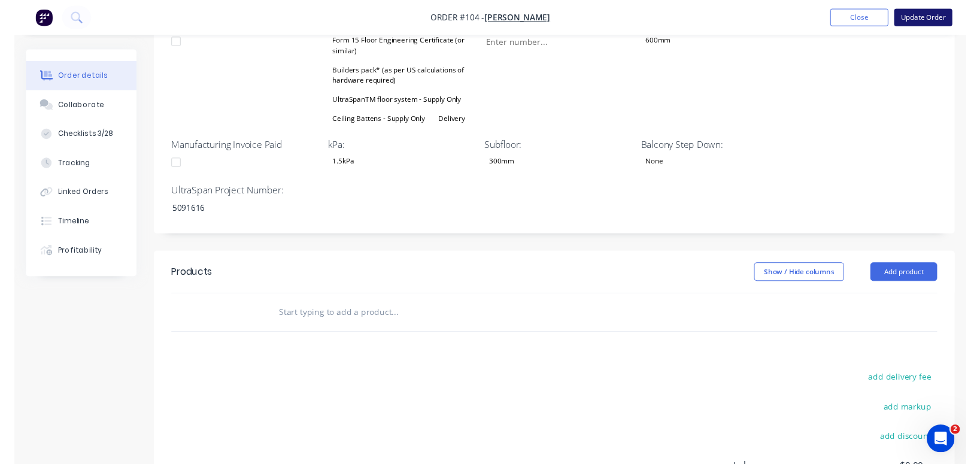
scroll to position [0, 0]
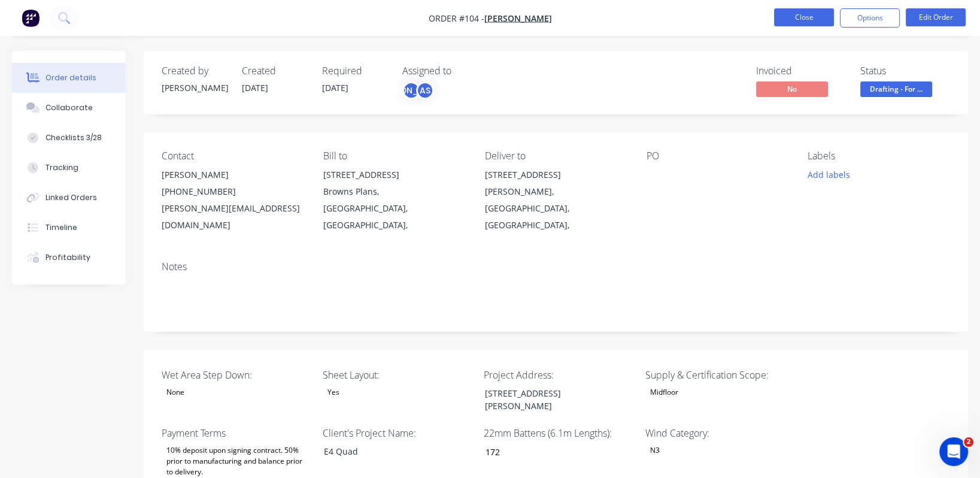
click at [817, 18] on button "Close" at bounding box center [804, 17] width 60 height 18
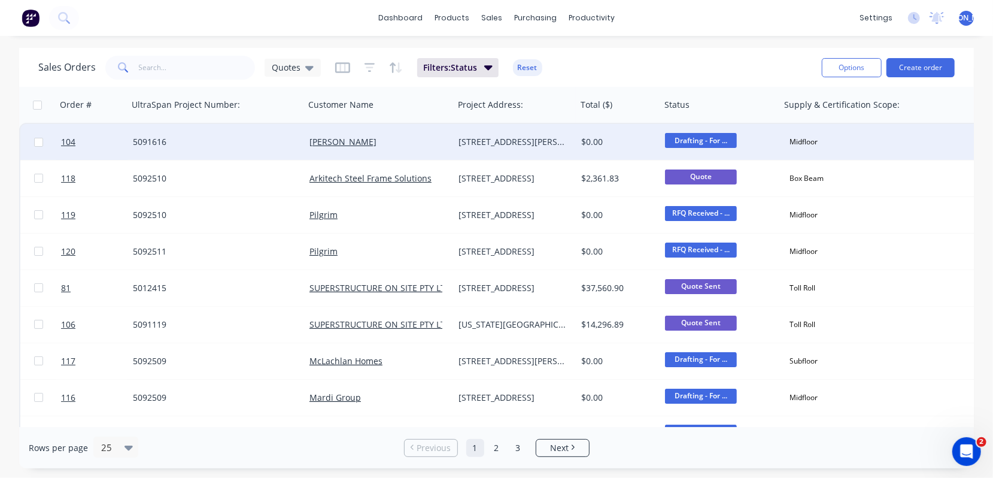
click at [692, 140] on span "Drafting - For ..." at bounding box center [701, 140] width 72 height 15
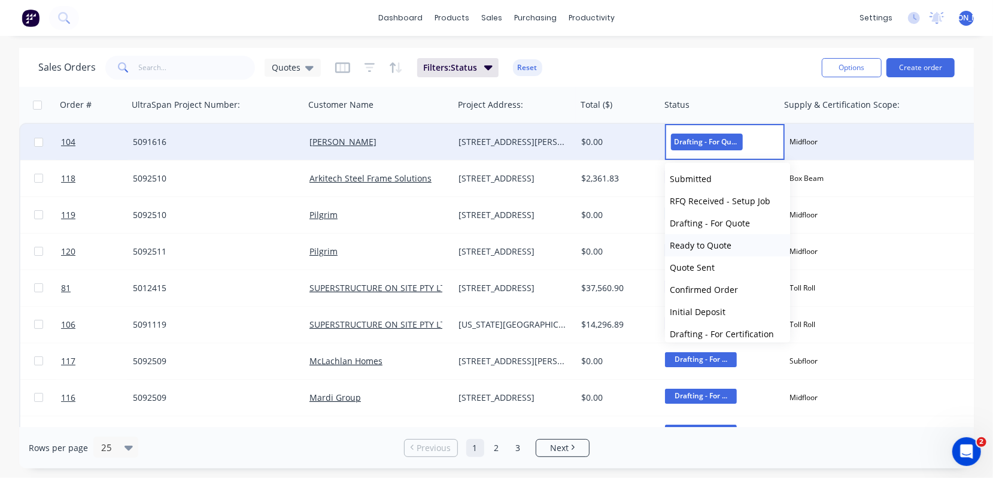
click at [731, 245] on button "Ready to Quote" at bounding box center [727, 245] width 125 height 22
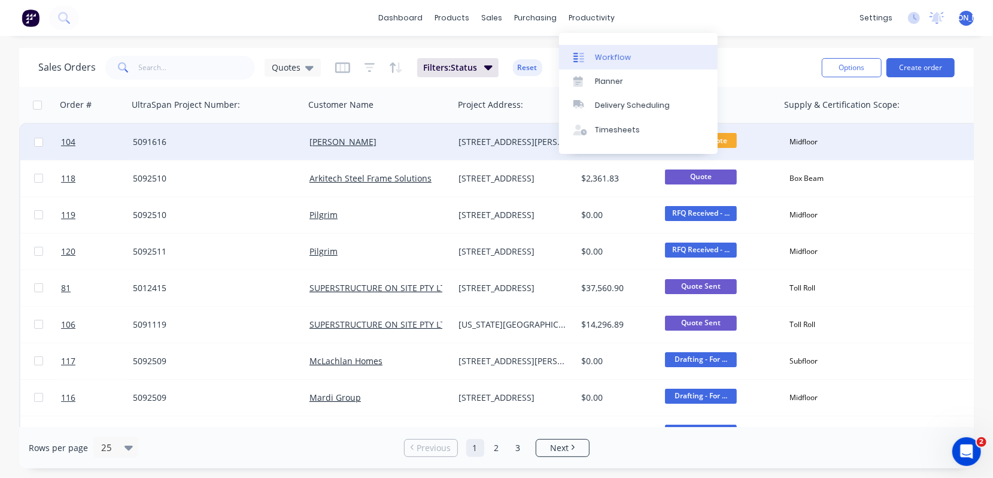
click at [595, 56] on link "Workflow" at bounding box center [638, 57] width 159 height 24
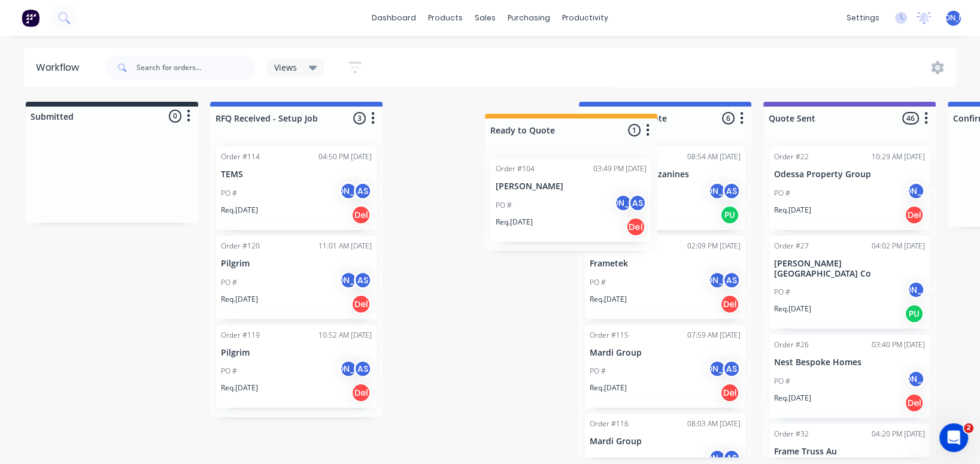
drag, startPoint x: 675, startPoint y: 124, endPoint x: 577, endPoint y: 136, distance: 98.9
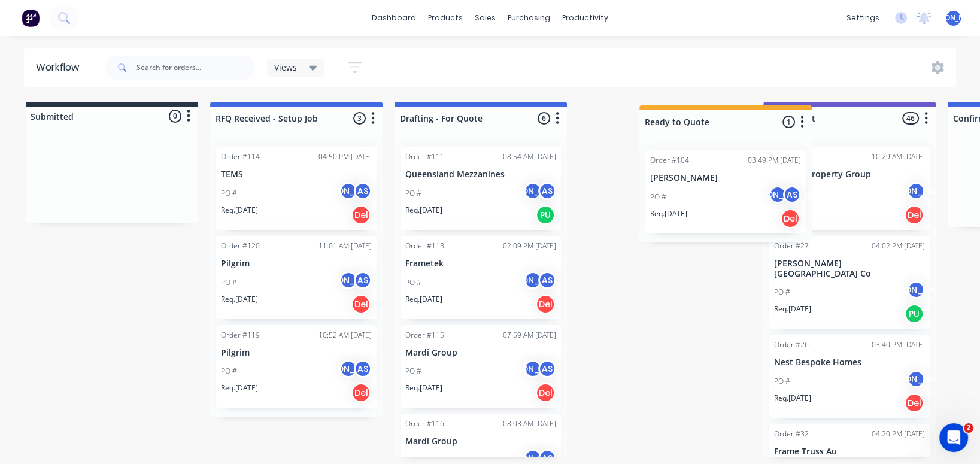
drag, startPoint x: 492, startPoint y: 126, endPoint x: 745, endPoint y: 129, distance: 252.7
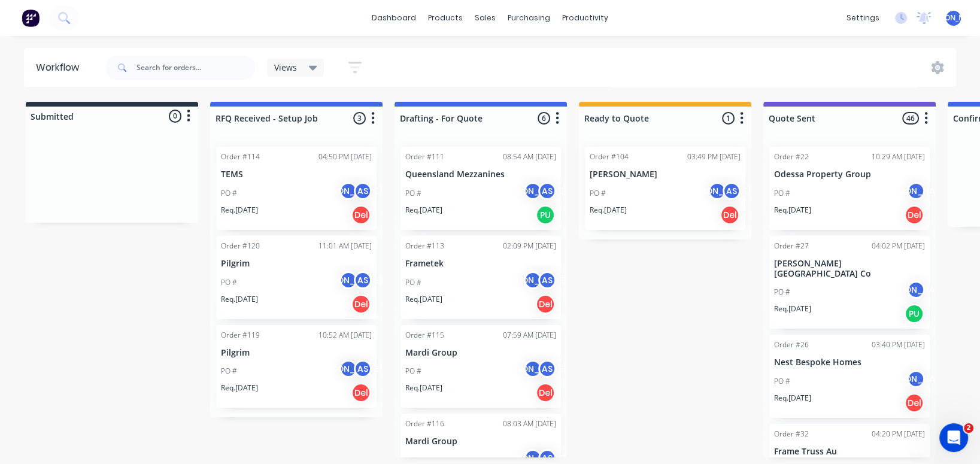
click at [741, 116] on icon "button" at bounding box center [742, 118] width 4 height 15
click at [740, 115] on icon "button" at bounding box center [742, 118] width 4 height 15
drag, startPoint x: 618, startPoint y: 380, endPoint x: 629, endPoint y: 218, distance: 162.1
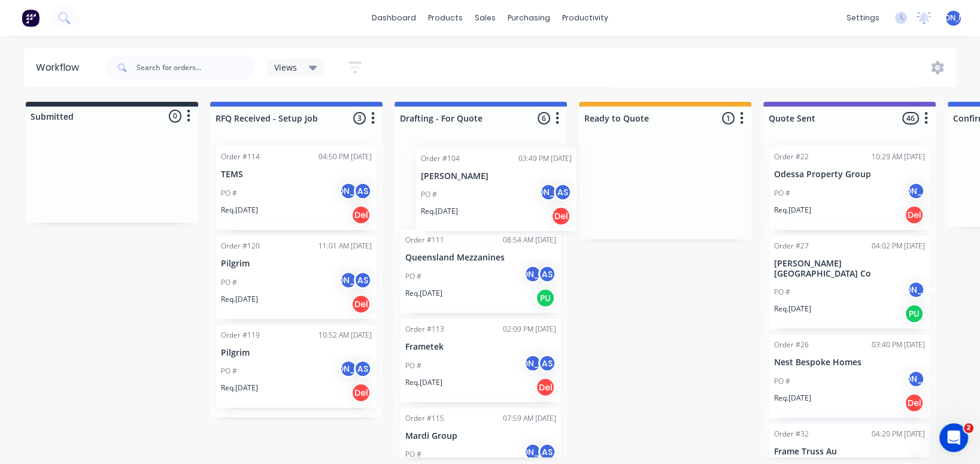
drag, startPoint x: 617, startPoint y: 191, endPoint x: 445, endPoint y: 192, distance: 171.8
